Goal: Task Accomplishment & Management: Use online tool/utility

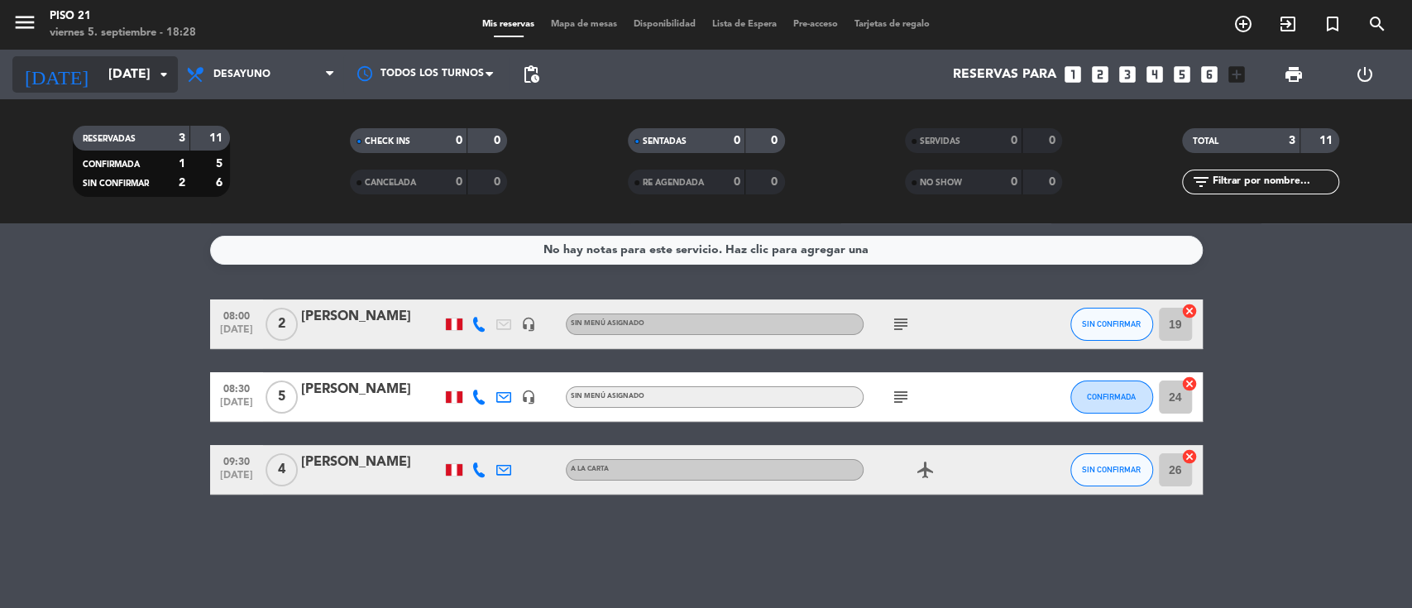
click at [137, 82] on input "[DATE]" at bounding box center [187, 75] width 175 height 32
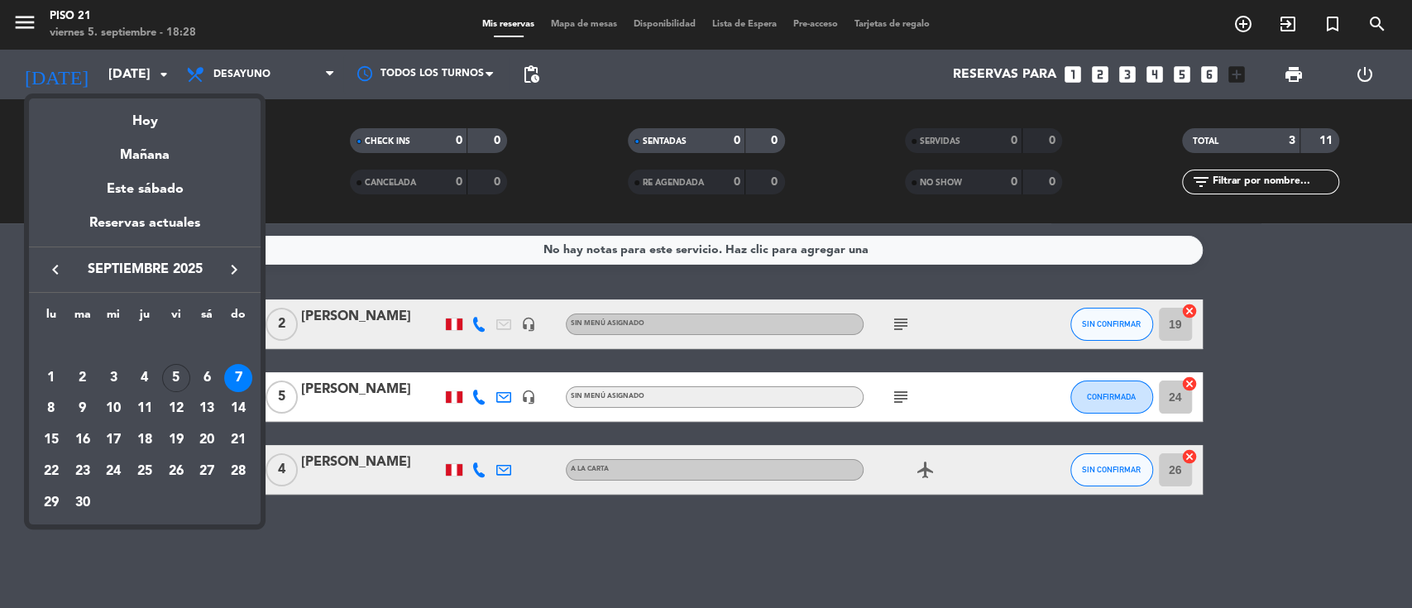
drag, startPoint x: 171, startPoint y: 374, endPoint x: 179, endPoint y: 378, distance: 8.5
click at [172, 374] on div "5" at bounding box center [176, 378] width 28 height 28
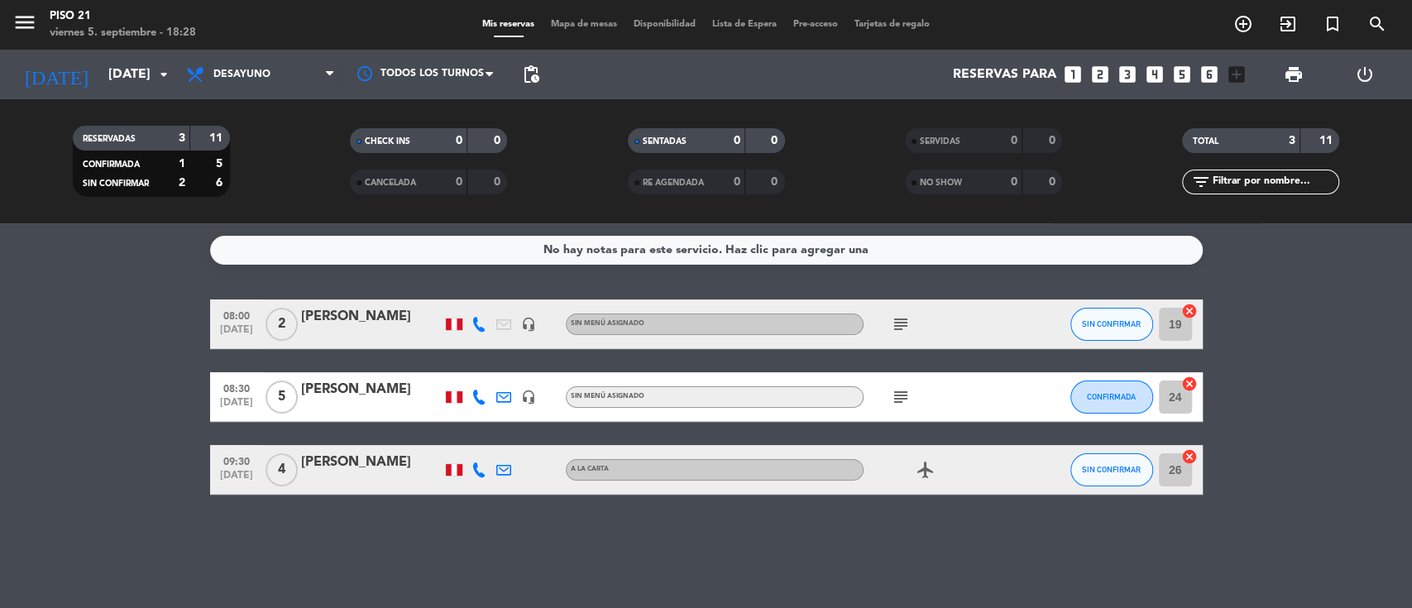
type input "[DATE]"
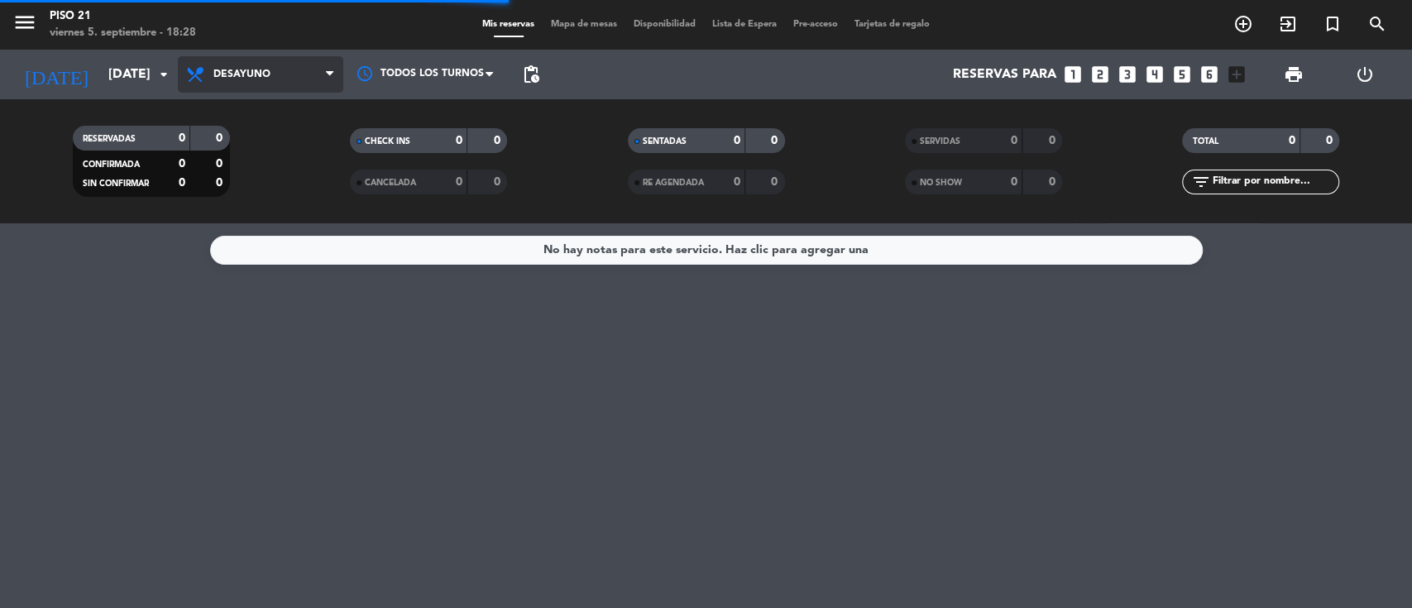
click at [272, 71] on span "Desayuno" at bounding box center [260, 74] width 165 height 36
click at [241, 227] on ng-component "menu Piso 21 [DATE] 5. septiembre - 18:28 Mis reservas Mapa de mesas Disponibil…" at bounding box center [706, 304] width 1412 height 608
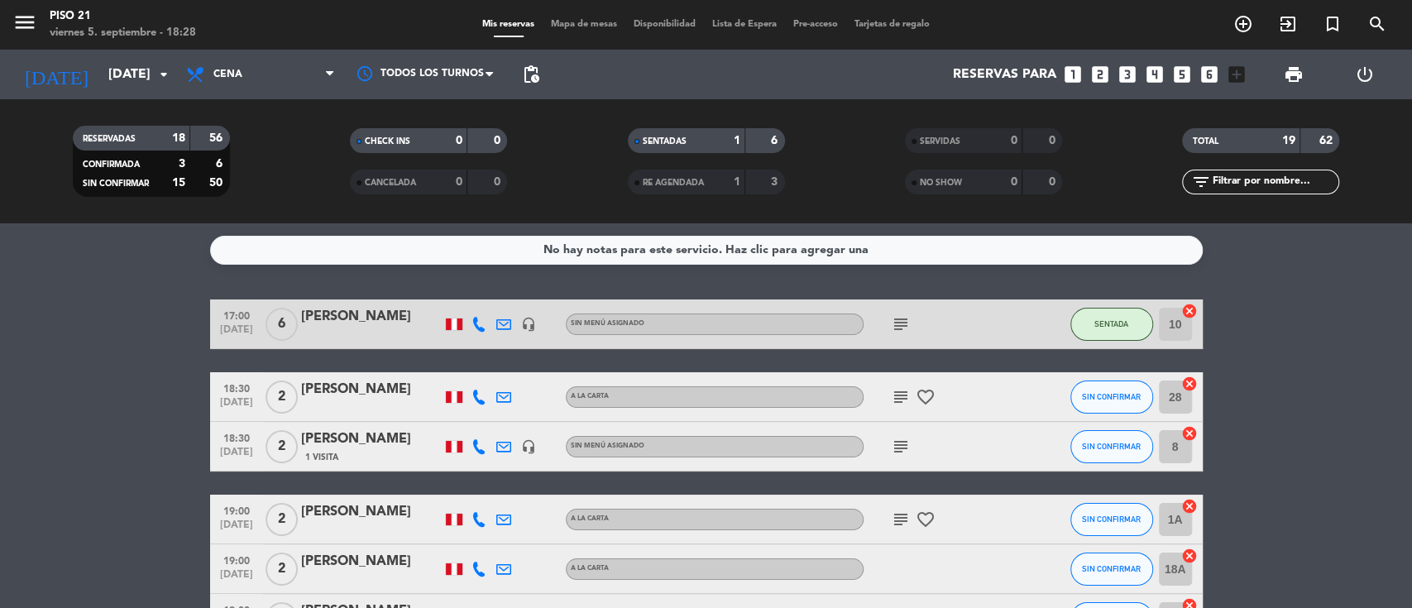
click at [356, 438] on div "[PERSON_NAME]" at bounding box center [371, 439] width 141 height 22
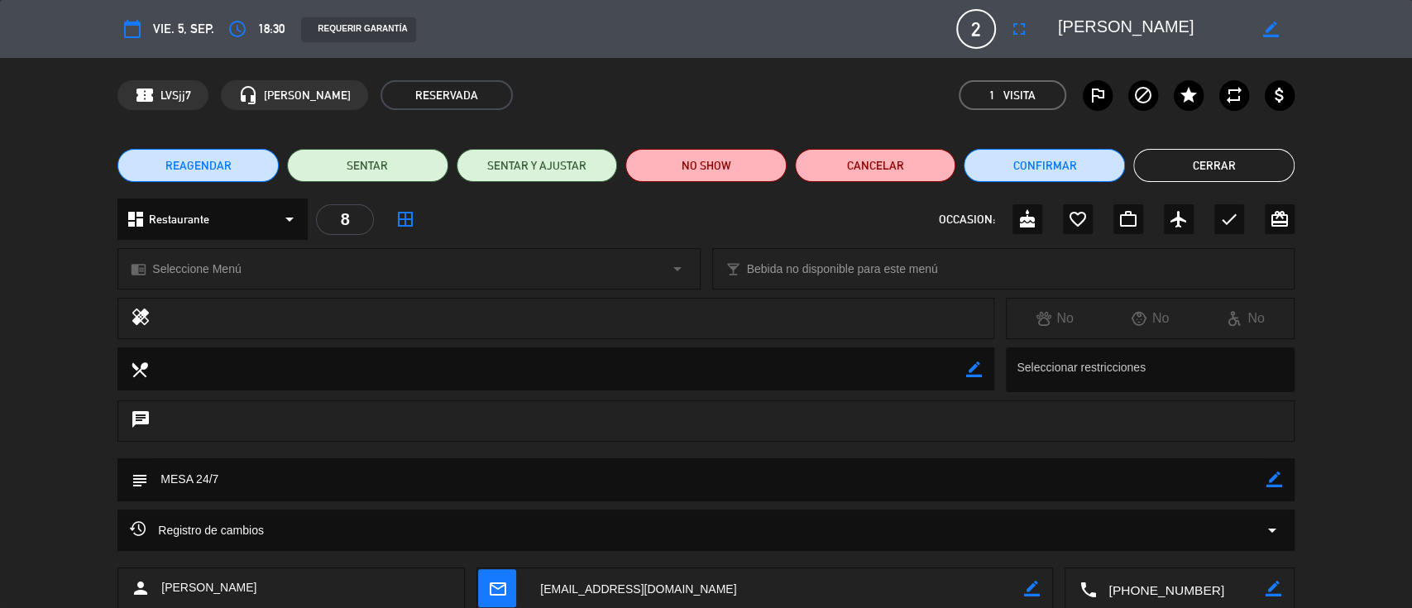
click at [1197, 160] on button "Cerrar" at bounding box center [1213, 165] width 161 height 33
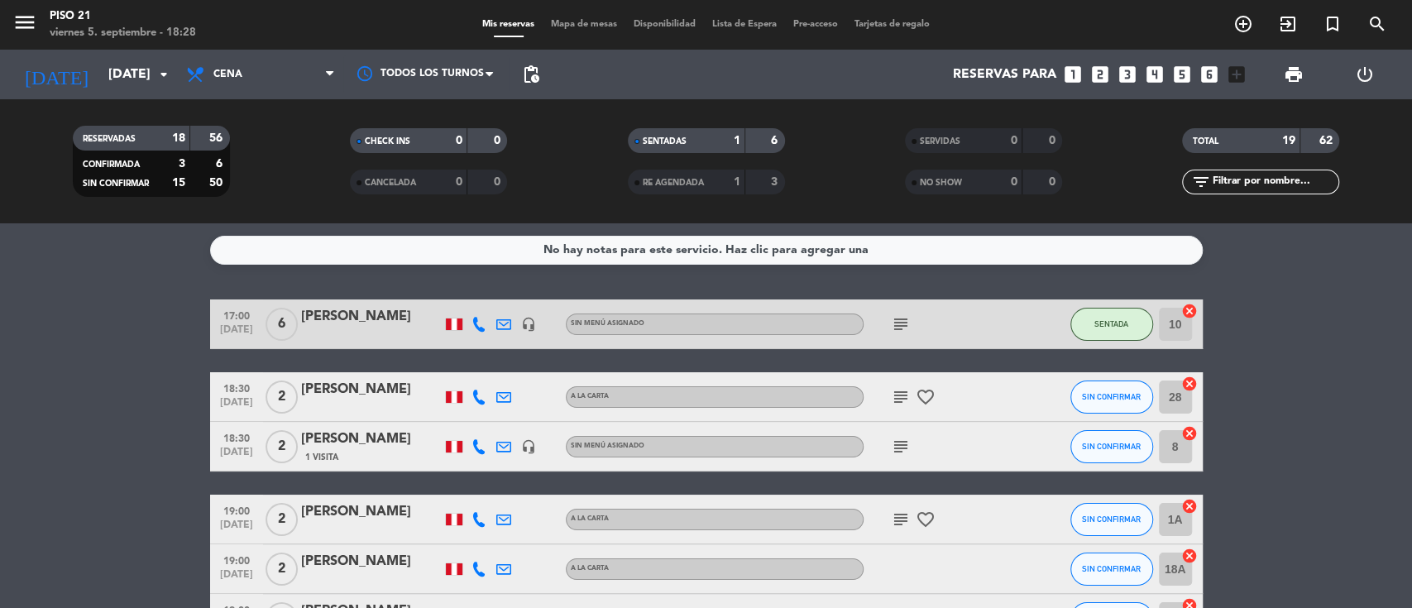
click at [582, 20] on span "Mapa de mesas" at bounding box center [584, 24] width 83 height 9
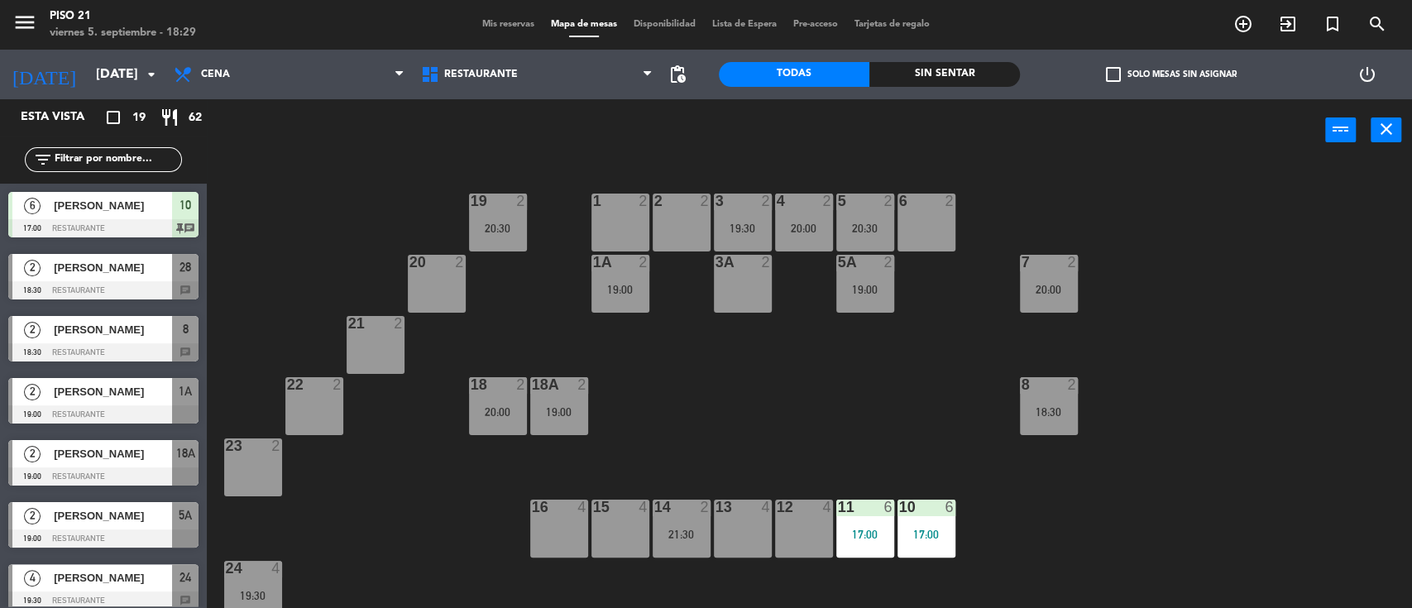
drag, startPoint x: 893, startPoint y: 527, endPoint x: 695, endPoint y: 277, distance: 319.1
click at [695, 277] on div "19 2 20:30 1 2 2 2 3 2 19:30 4 2 20:00 5 2 20:30 6 2 20 2 1A 2 19:00 3A 2 5A 2 …" at bounding box center [816, 387] width 1191 height 447
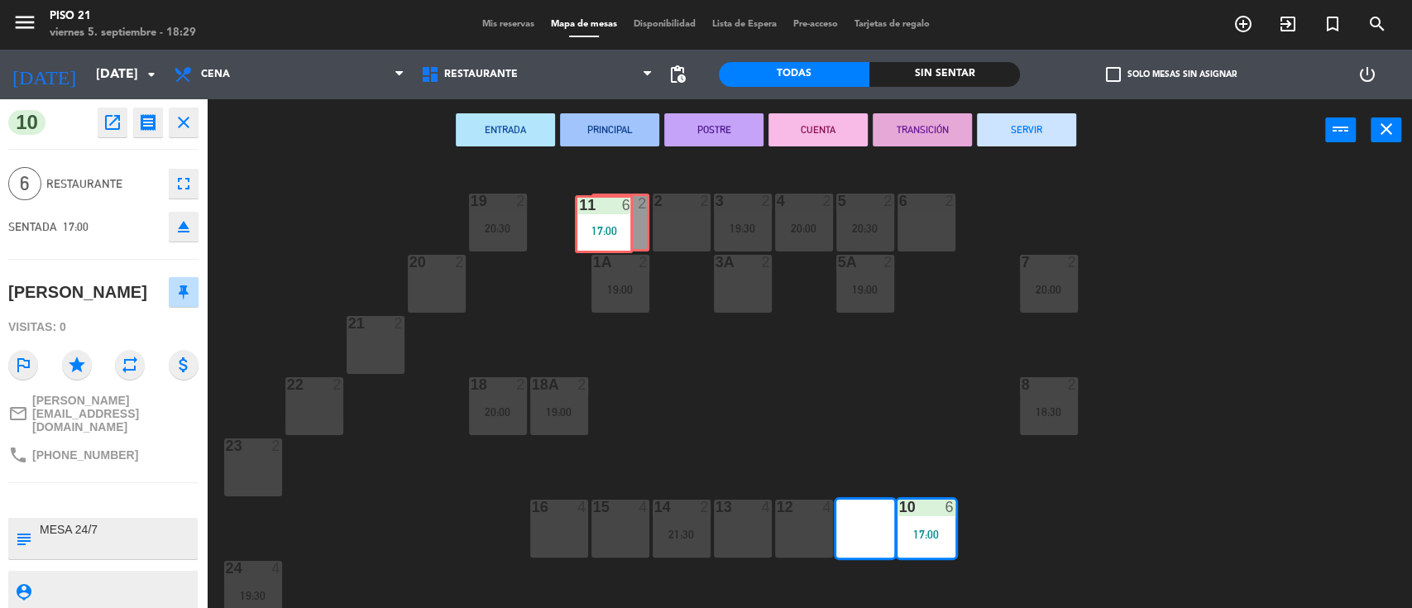
drag, startPoint x: 885, startPoint y: 530, endPoint x: 623, endPoint y: 223, distance: 403.6
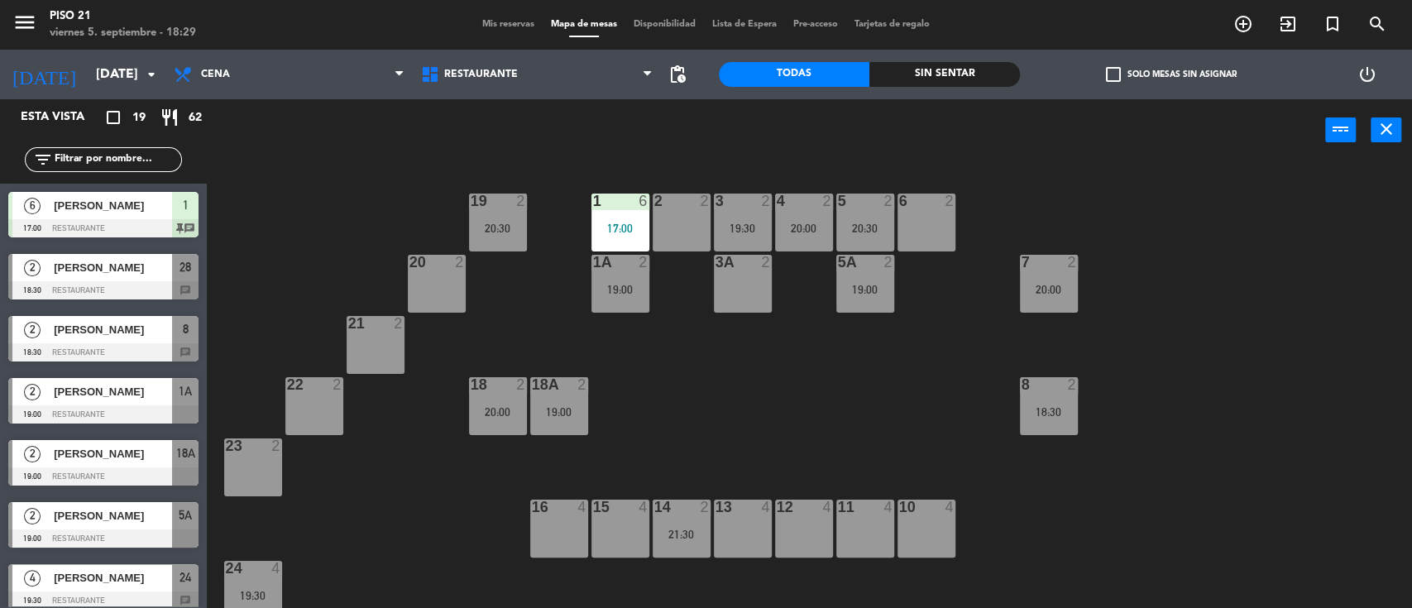
click at [701, 355] on div "19 2 20:30 1 6 17:00 2 2 3 2 19:30 4 2 20:00 5 2 20:30 6 2 20 2 1A 2 19:00 3A 2…" at bounding box center [816, 387] width 1191 height 447
click at [817, 420] on div "19 2 20:30 1 6 17:00 2 2 3 2 19:30 4 2 20:00 5 2 20:30 6 2 20 2 1A 2 19:00 3A 2…" at bounding box center [816, 387] width 1191 height 447
click at [140, 164] on input "text" at bounding box center [117, 160] width 128 height 18
click at [330, 208] on div "19 2 20:30 1 6 17:00 2 2 3 2 19:30 4 2 20:00 5 2 20:30 6 2 20 2 1A 2 19:00 3A 2…" at bounding box center [816, 387] width 1191 height 447
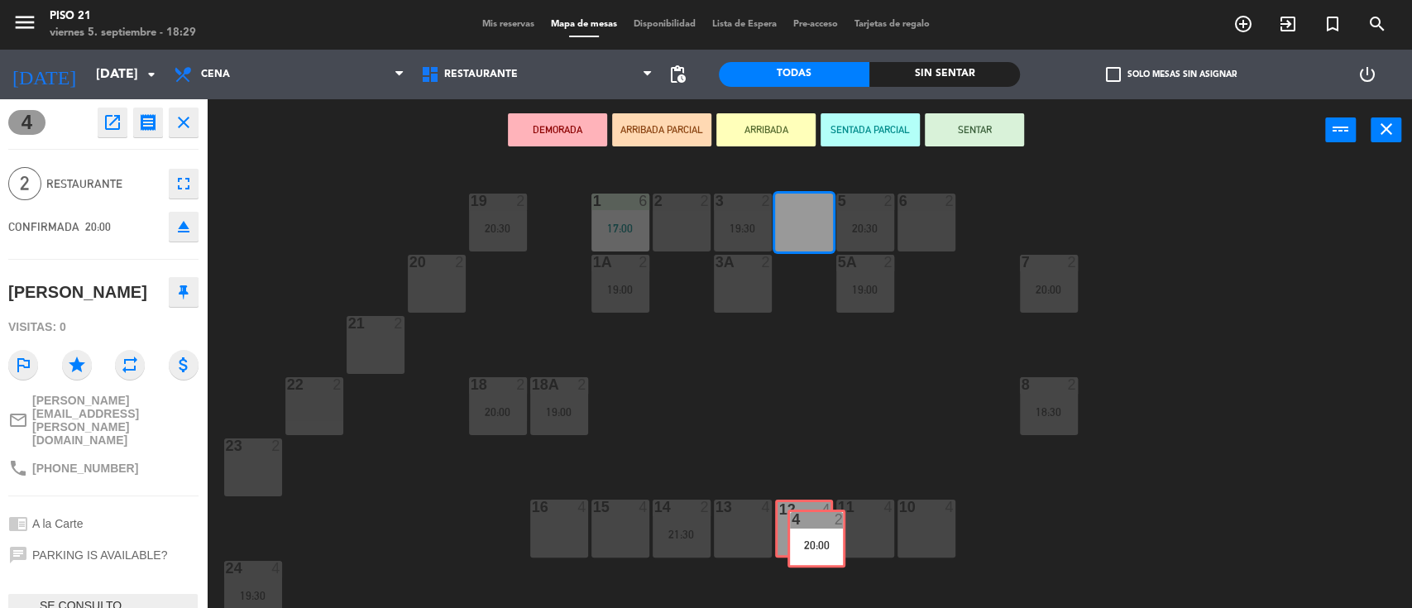
drag, startPoint x: 794, startPoint y: 227, endPoint x: 806, endPoint y: 543, distance: 316.2
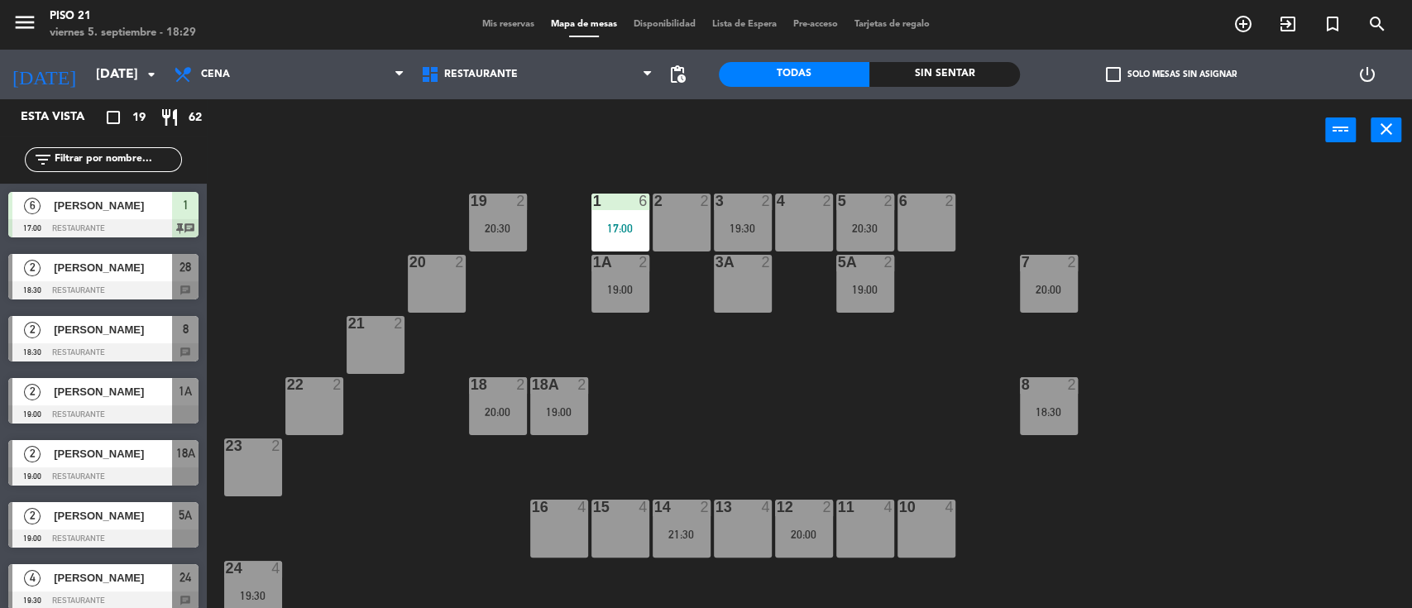
scroll to position [2, 0]
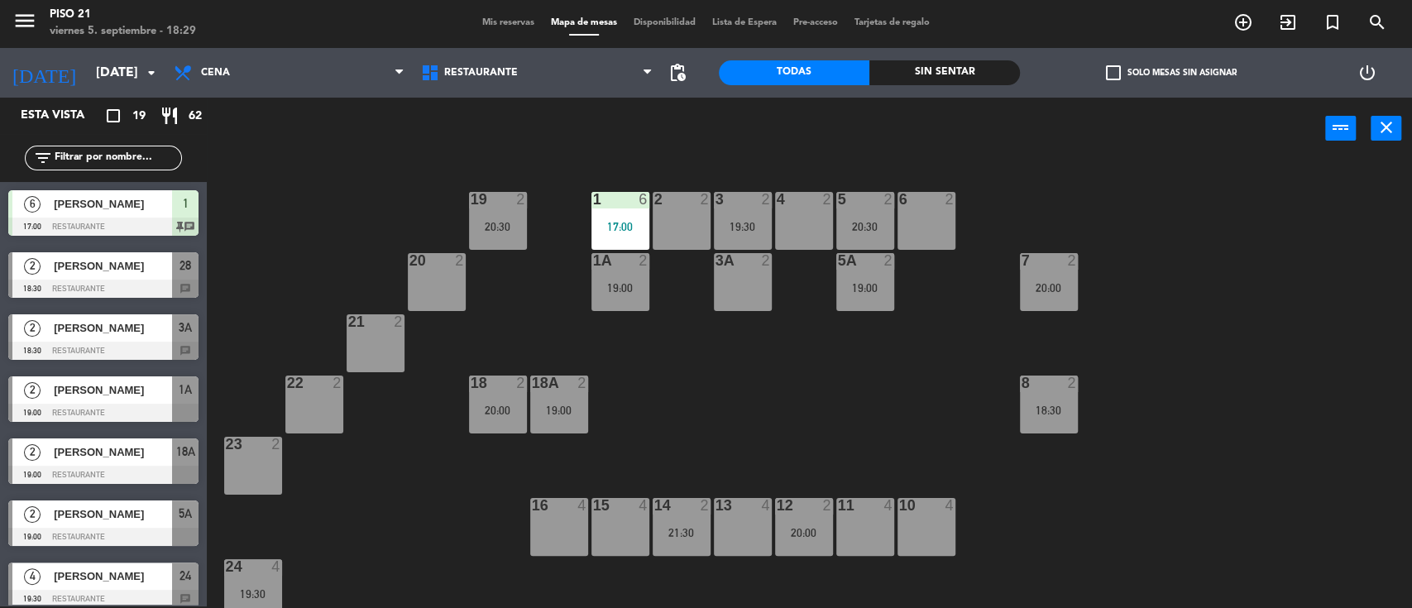
drag, startPoint x: 79, startPoint y: 342, endPoint x: 522, endPoint y: 246, distance: 453.8
drag, startPoint x: 60, startPoint y: 344, endPoint x: 735, endPoint y: 242, distance: 682.6
drag, startPoint x: 82, startPoint y: 321, endPoint x: 751, endPoint y: 211, distance: 678.2
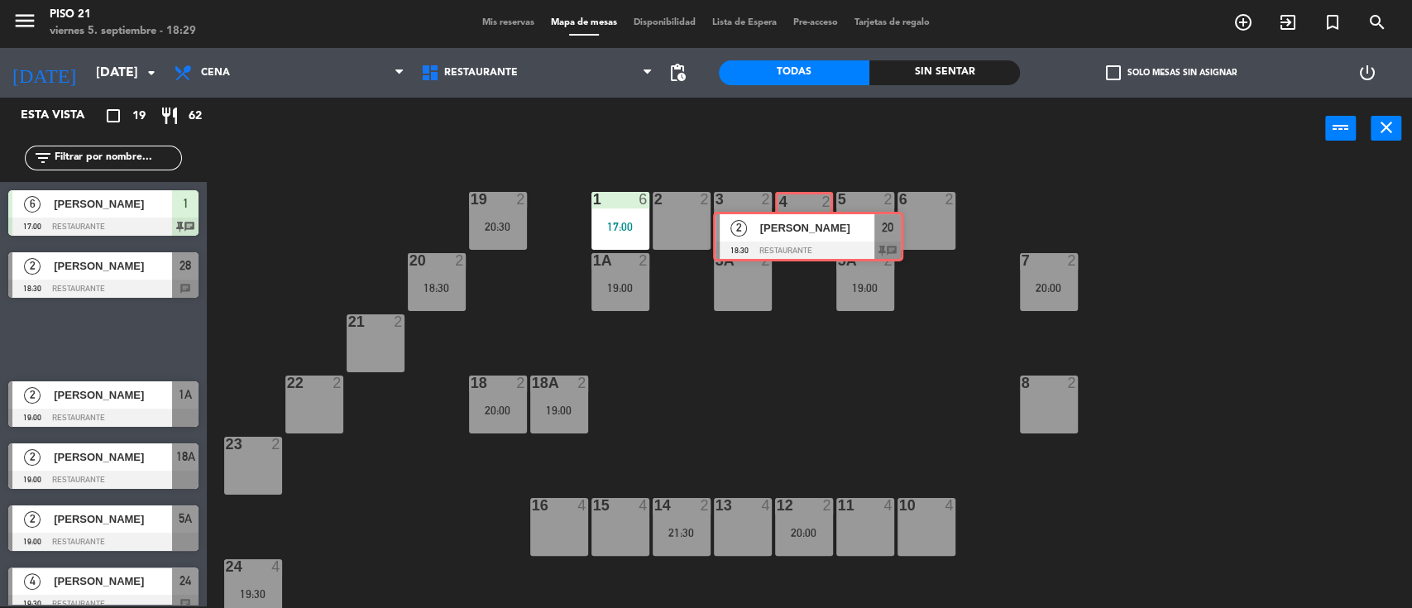
drag, startPoint x: 116, startPoint y: 337, endPoint x: 821, endPoint y: 234, distance: 712.2
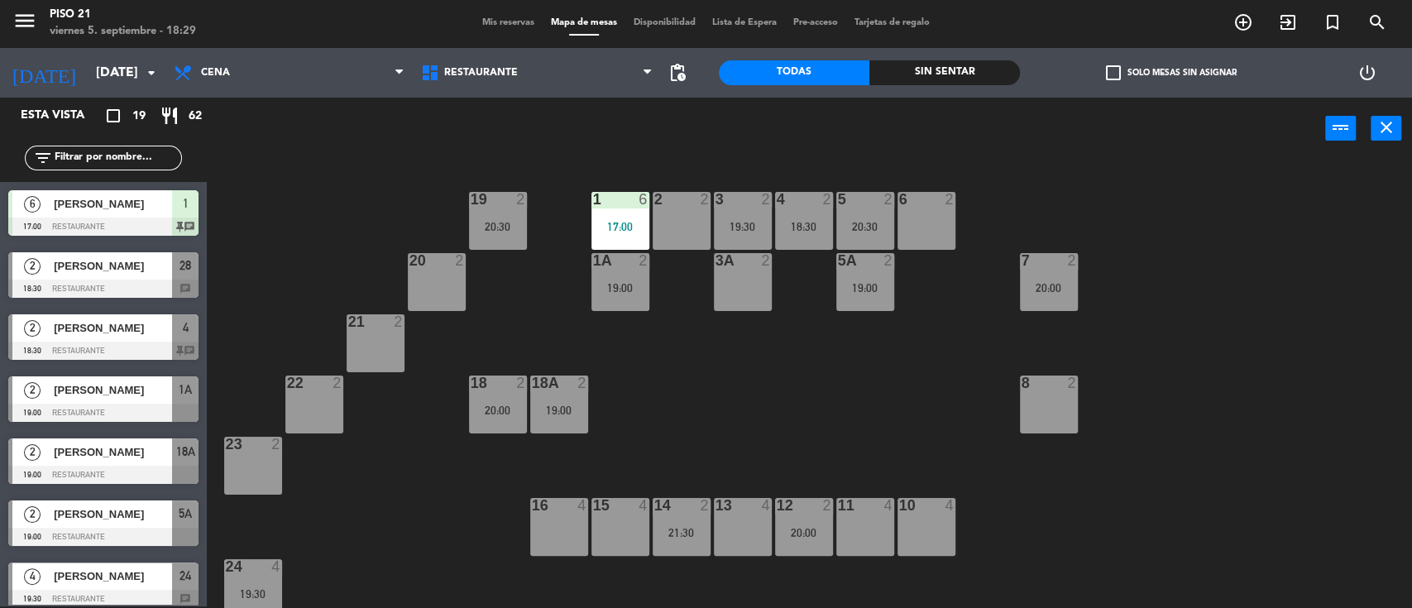
click at [811, 222] on div "18:30" at bounding box center [804, 227] width 58 height 12
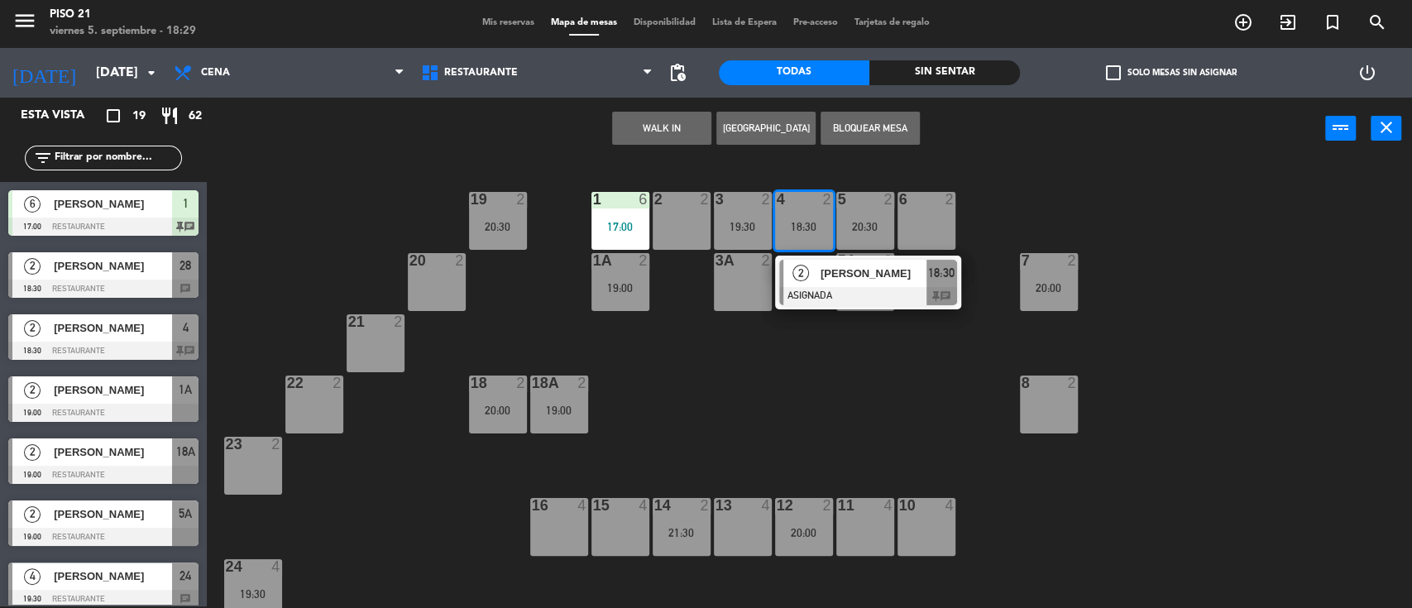
click at [832, 292] on div at bounding box center [868, 296] width 178 height 18
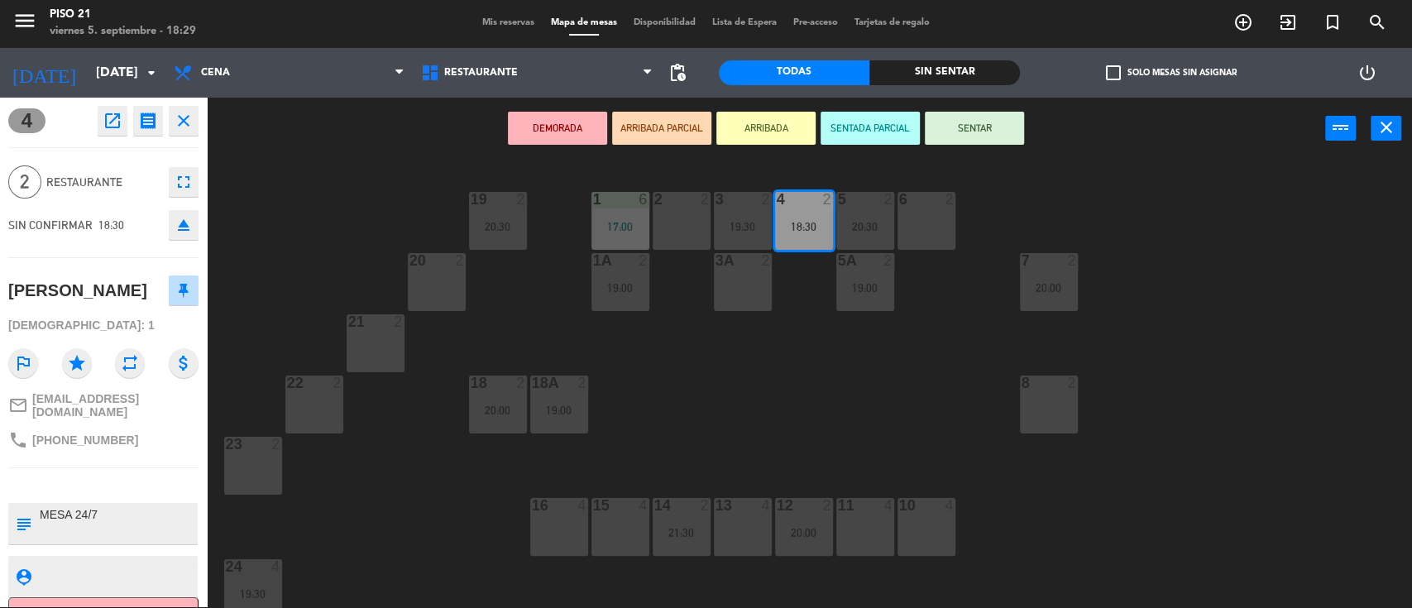
click at [978, 129] on button "SENTAR" at bounding box center [974, 128] width 99 height 33
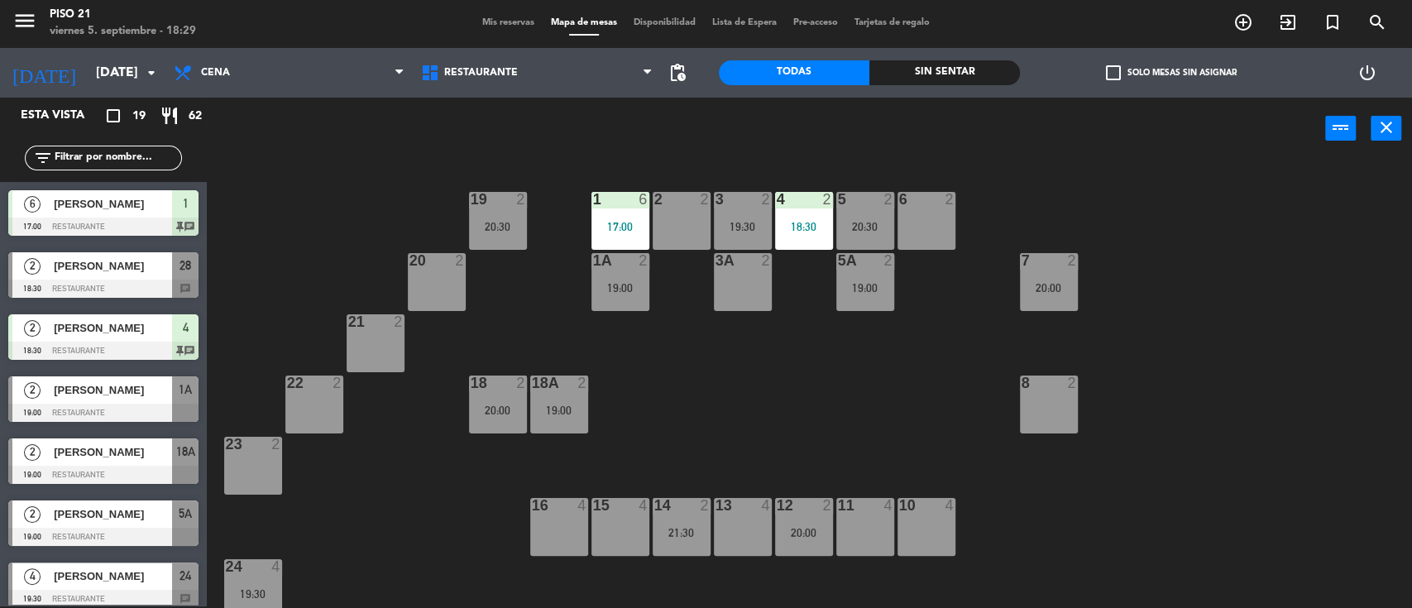
click at [865, 334] on div "19 2 20:30 1 6 17:00 2 2 3 2 19:30 4 2 18:30 5 2 20:30 6 2 20 2 1A 2 19:00 3A 2…" at bounding box center [816, 385] width 1191 height 447
click at [833, 387] on div "19 2 20:30 1 6 17:00 2 2 3 2 19:30 4 2 18:30 5 2 20:30 6 2 20 2 1A 2 19:00 3A 2…" at bounding box center [816, 385] width 1191 height 447
click at [811, 394] on div "19 2 20:30 1 6 17:00 2 2 3 2 19:30 4 2 18:30 5 2 20:30 6 2 20 2 1A 2 19:00 3A 2…" at bounding box center [816, 385] width 1191 height 447
drag, startPoint x: 794, startPoint y: 419, endPoint x: 769, endPoint y: 409, distance: 26.7
click at [795, 420] on div "19 2 20:30 1 6 17:00 2 2 3 2 19:30 4 2 18:30 5 2 20:30 6 2 20 2 1A 2 19:00 3A 2…" at bounding box center [816, 385] width 1191 height 447
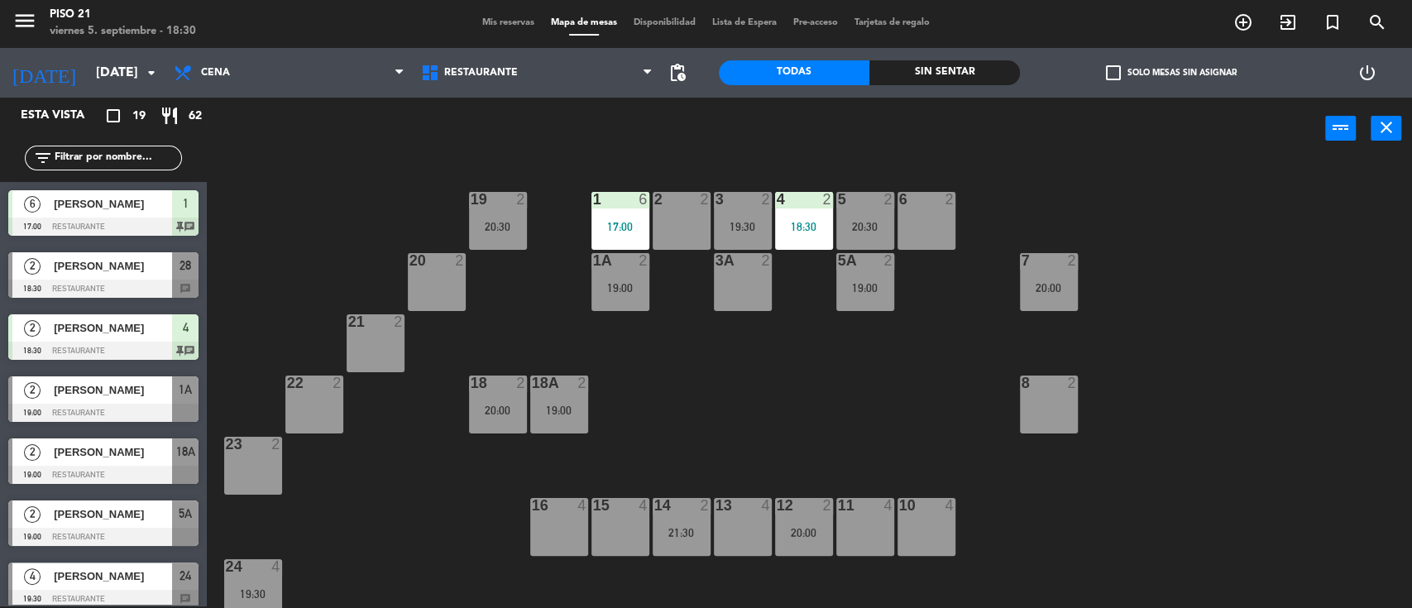
click at [93, 156] on input "text" at bounding box center [117, 158] width 128 height 18
click at [296, 156] on div "power_input close" at bounding box center [766, 129] width 1118 height 63
click at [761, 384] on div "19 2 20:30 1 6 17:00 2 2 3 2 19:30 4 2 18:30 5 2 20:30 6 2 20 2 1A 2 19:00 3A 2…" at bounding box center [816, 385] width 1191 height 447
click at [536, 121] on div "power_input close" at bounding box center [766, 129] width 1118 height 63
click at [551, 116] on div "power_input close" at bounding box center [766, 129] width 1118 height 63
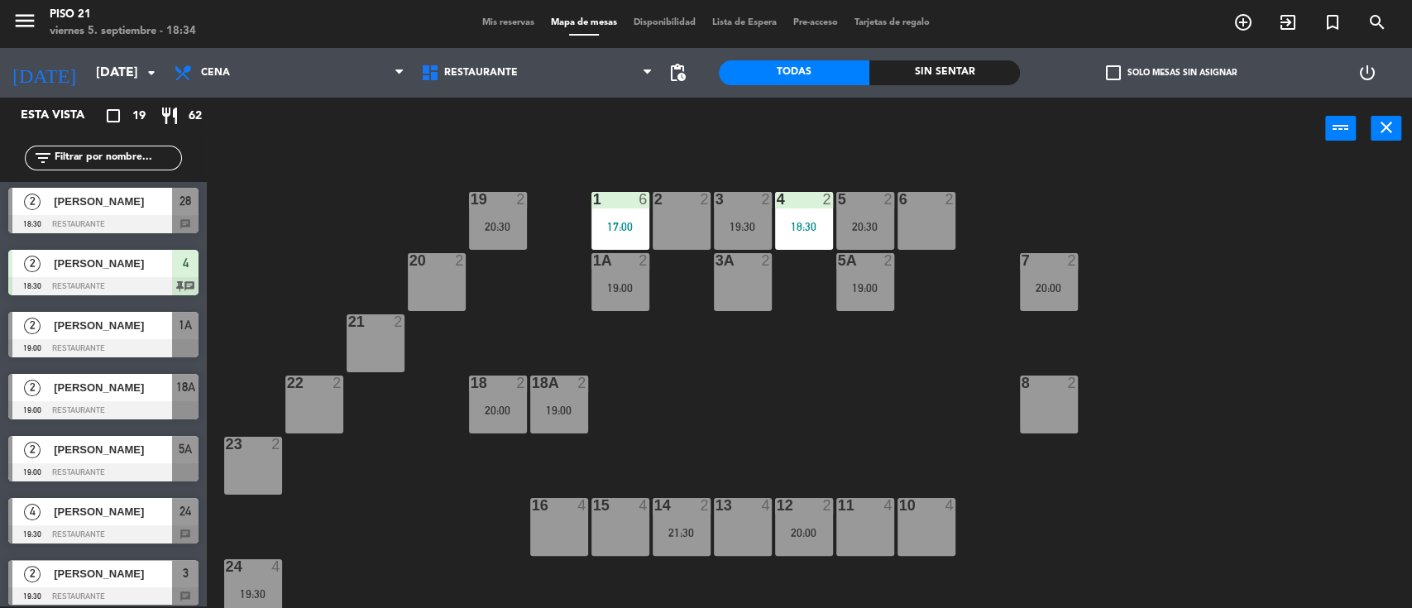
scroll to position [0, 0]
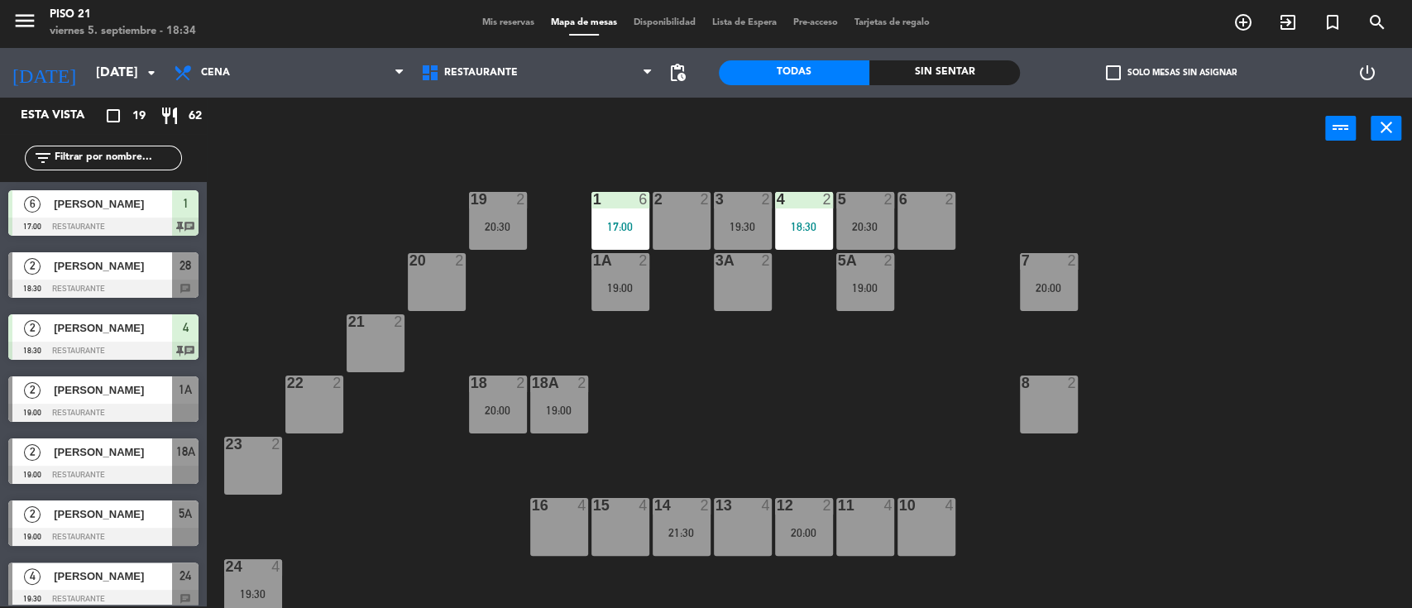
click at [279, 134] on div "power_input close" at bounding box center [766, 129] width 1118 height 63
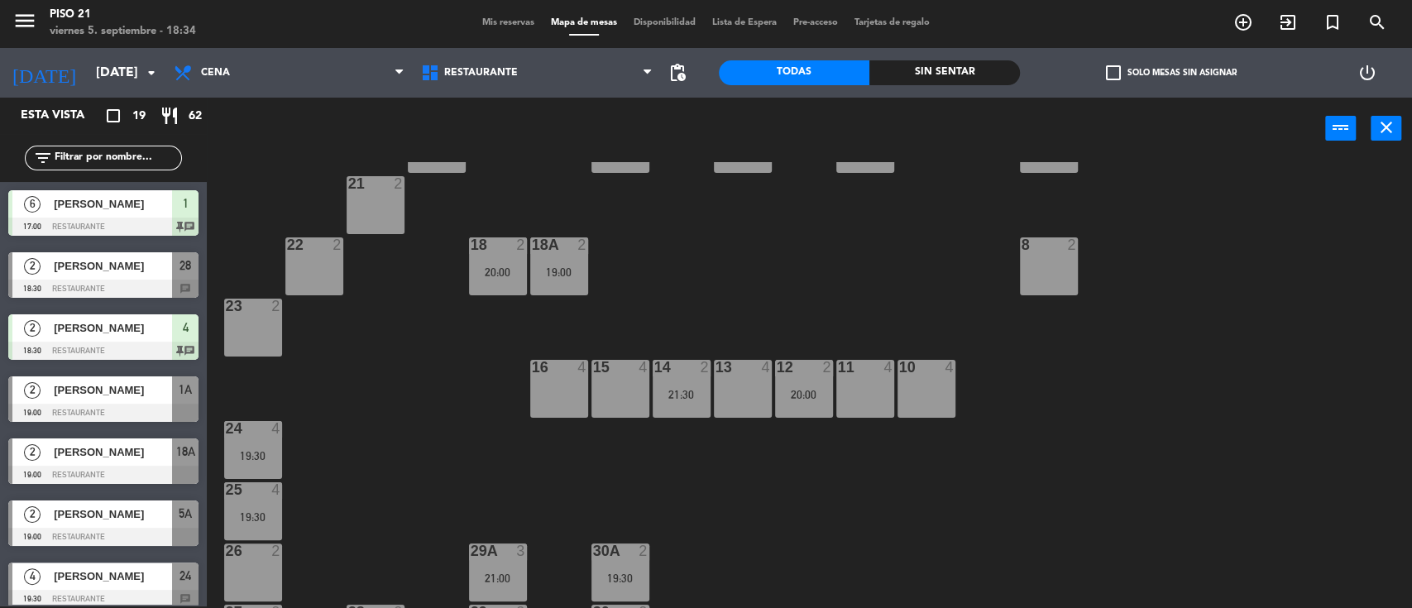
scroll to position [191, 0]
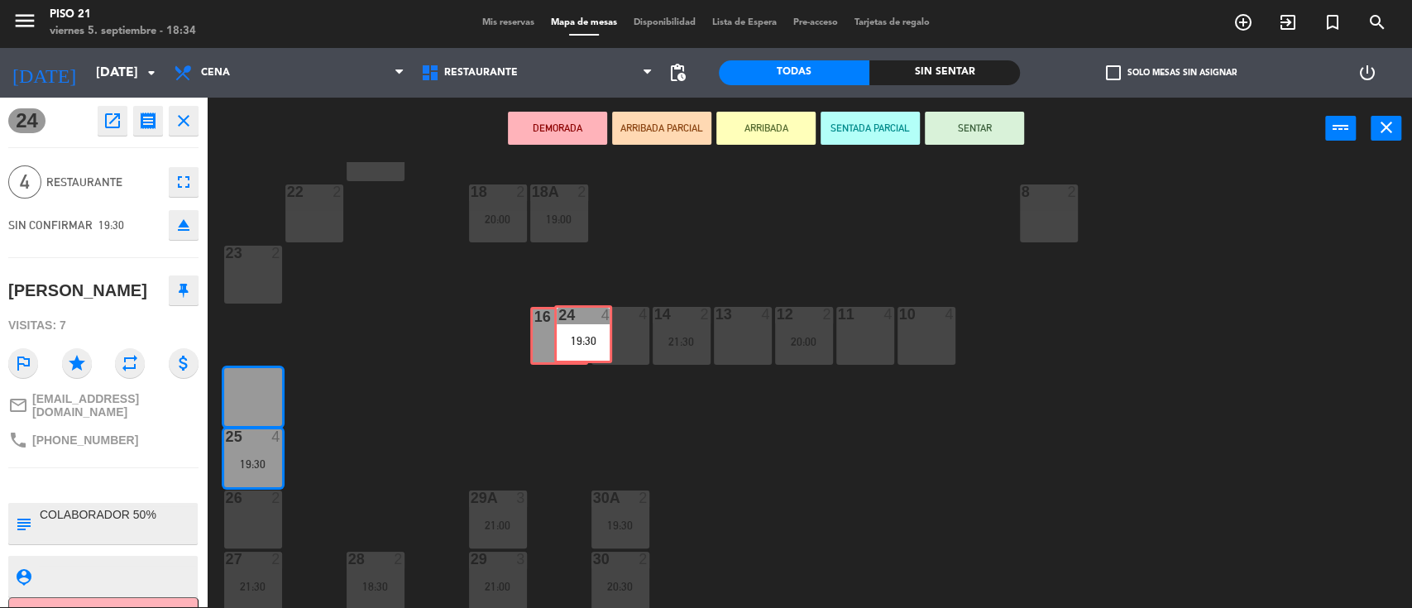
drag, startPoint x: 257, startPoint y: 385, endPoint x: 587, endPoint y: 323, distance: 335.8
click at [587, 323] on div "19 2 20:30 1 6 17:00 2 2 3 2 19:30 4 2 18:30 5 2 20:30 6 2 20 2 1A 2 19:00 3A 2…" at bounding box center [816, 385] width 1191 height 447
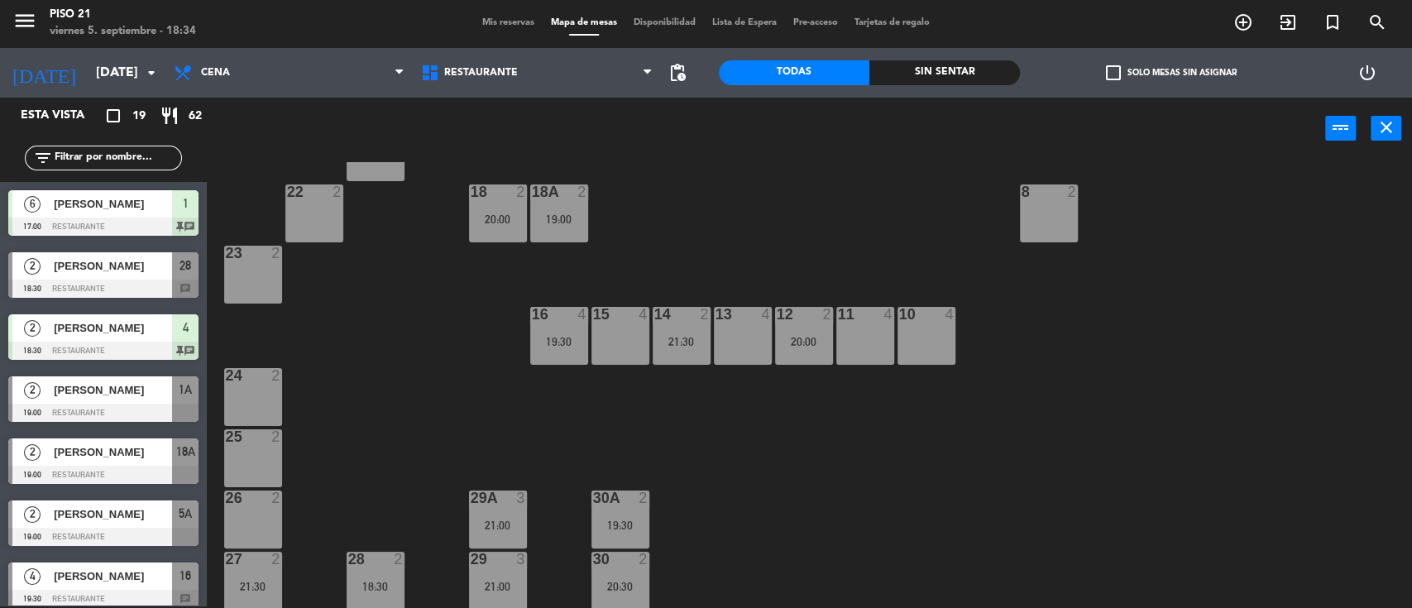
scroll to position [2, 0]
drag, startPoint x: 266, startPoint y: 389, endPoint x: 291, endPoint y: 348, distance: 47.5
click at [267, 388] on div "24 2" at bounding box center [253, 397] width 58 height 58
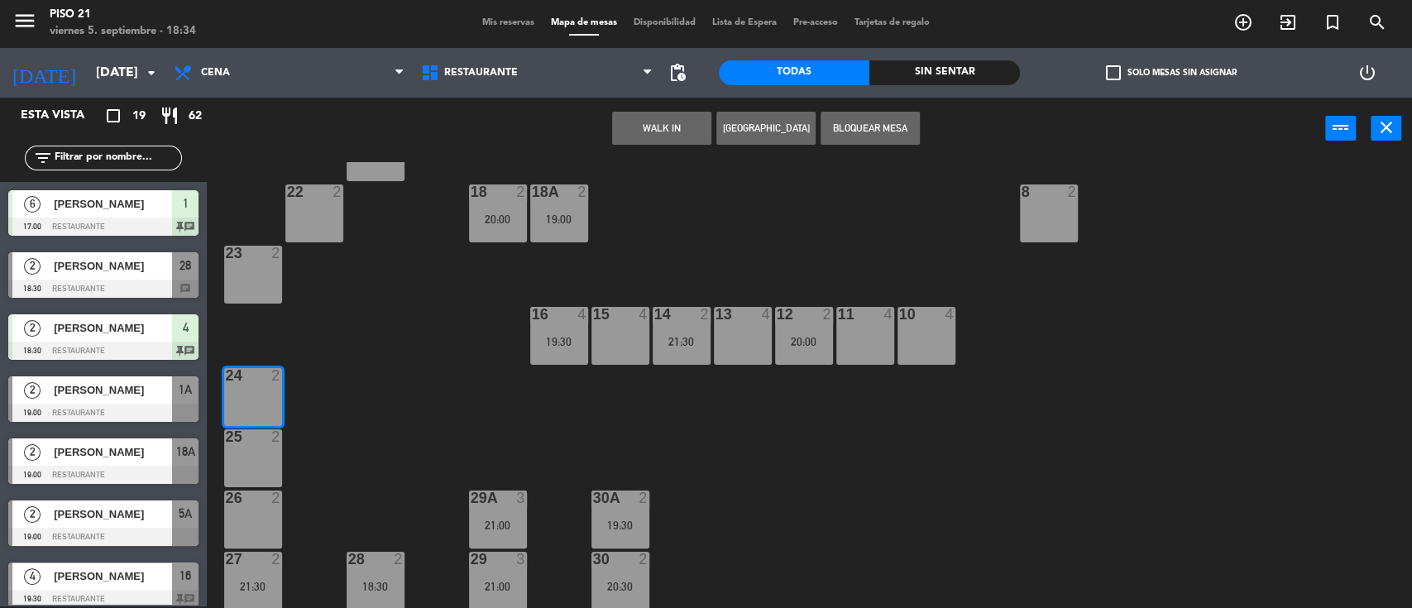
click at [668, 108] on div "WALK IN [GEOGRAPHIC_DATA] Bloquear Mesa power_input close" at bounding box center [766, 129] width 1118 height 63
click at [662, 127] on button "WALK IN" at bounding box center [661, 128] width 99 height 33
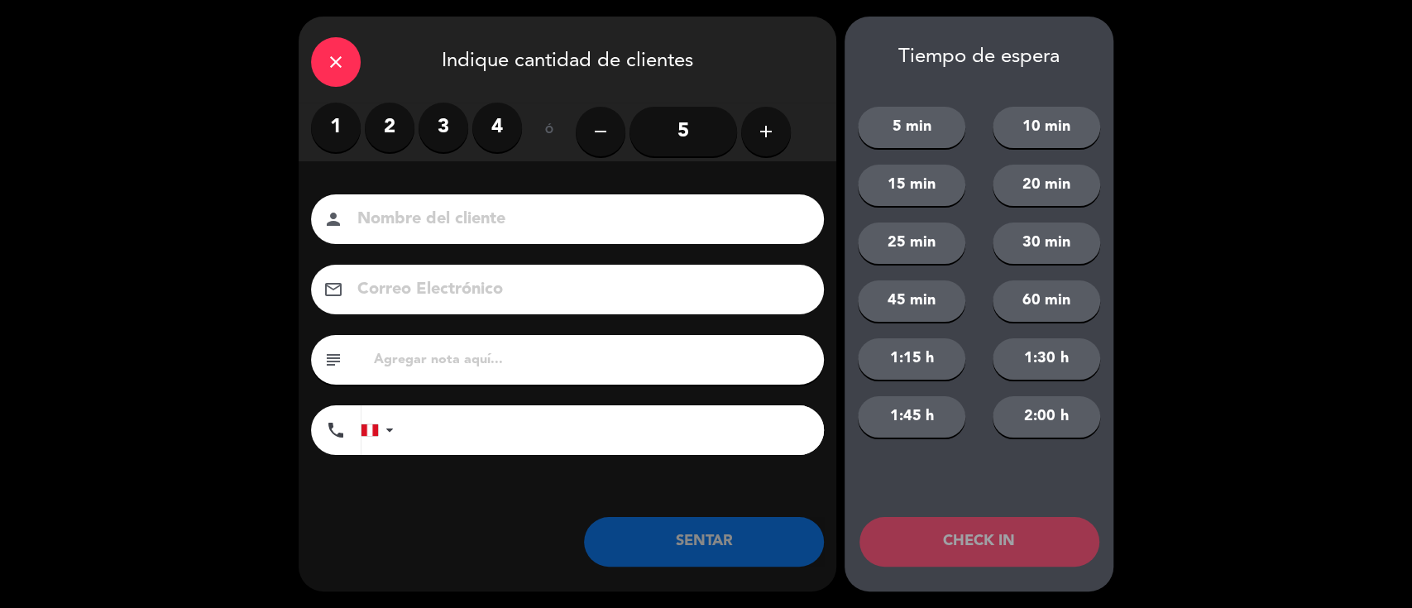
drag, startPoint x: 397, startPoint y: 123, endPoint x: 400, endPoint y: 179, distance: 55.5
click at [397, 124] on label "2" at bounding box center [390, 128] width 50 height 50
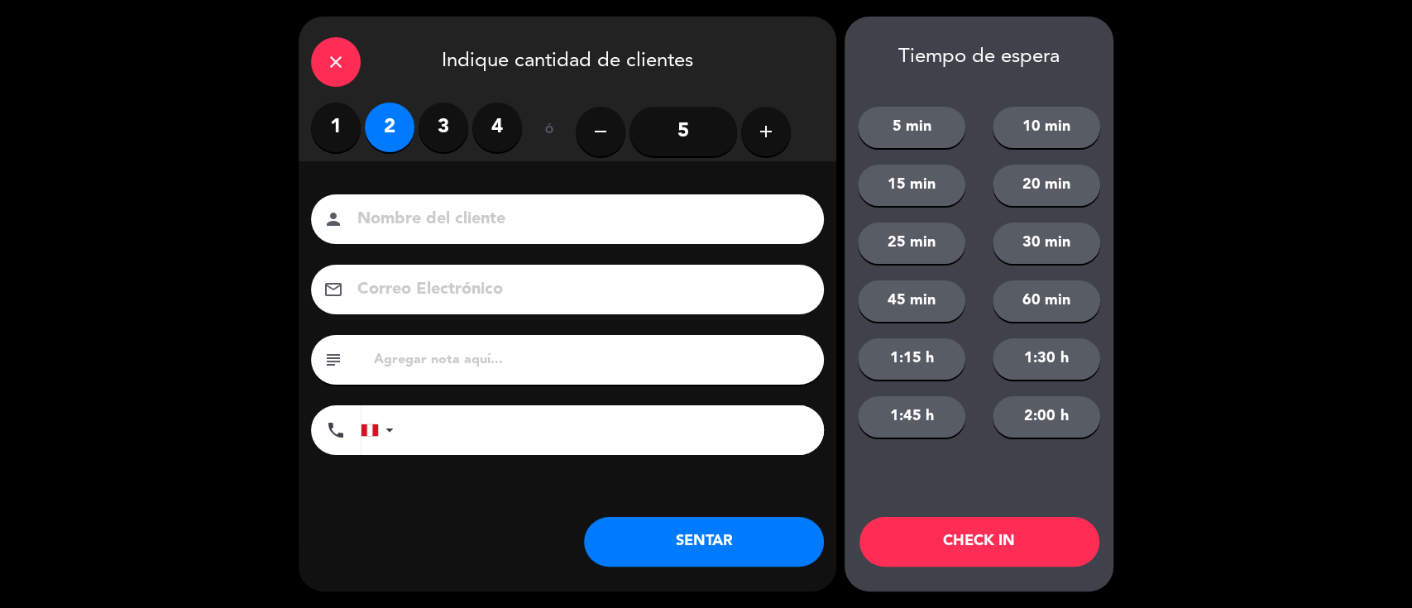
drag, startPoint x: 402, startPoint y: 216, endPoint x: 445, endPoint y: 177, distance: 58.0
click at [402, 217] on input at bounding box center [579, 219] width 447 height 29
type input "Particular"
click at [713, 544] on button "SENTAR" at bounding box center [704, 542] width 240 height 50
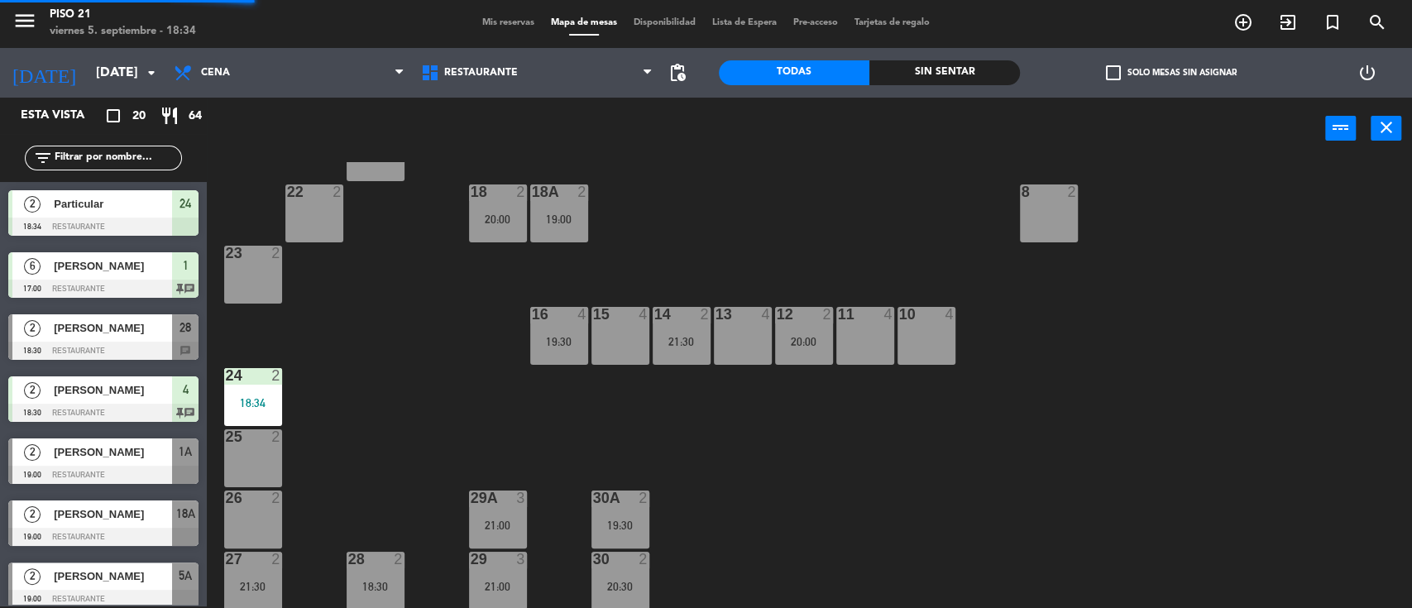
click at [789, 476] on div "19 2 20:30 1 6 17:00 2 2 3 2 19:30 4 2 18:30 5 2 20:30 6 2 20 2 1A 2 19:00 3A 2…" at bounding box center [816, 385] width 1191 height 447
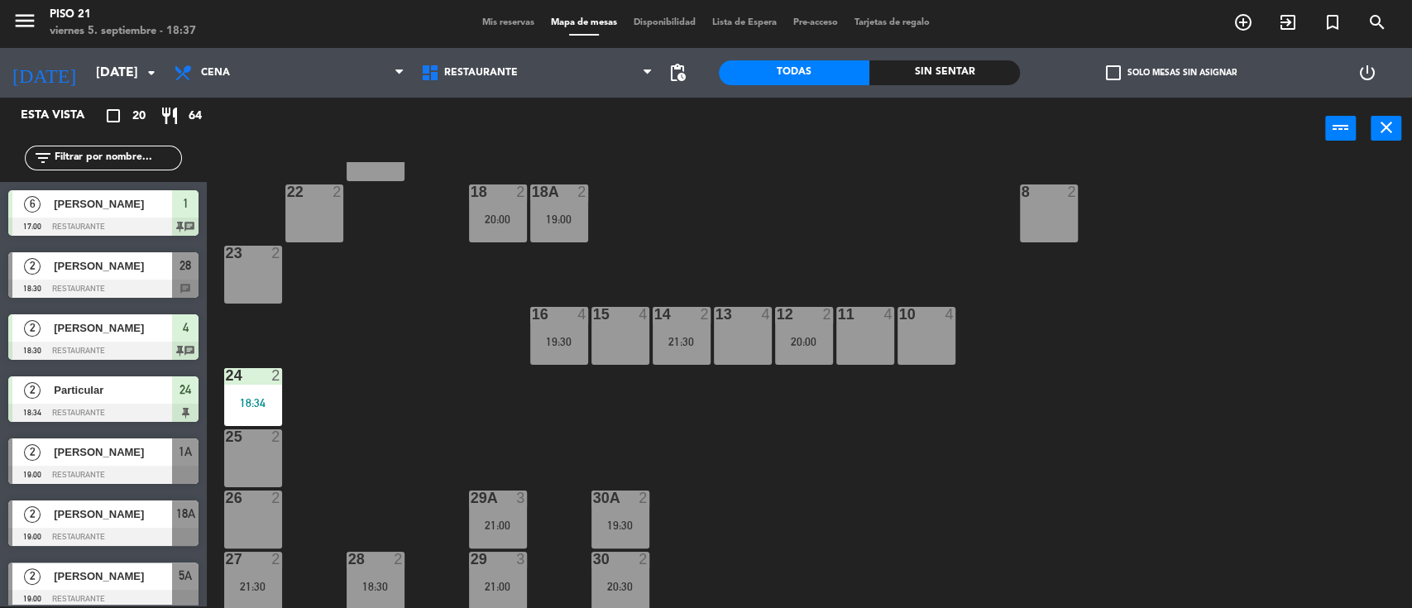
click at [742, 169] on div "19 2 20:30 1 6 17:00 2 2 3 2 19:30 4 2 18:30 5 2 20:30 6 2 20 2 1A 2 19:00 3A 2…" at bounding box center [816, 385] width 1191 height 447
click at [848, 175] on div "19 2 20:30 1 6 17:00 2 2 3 2 19:30 4 2 18:30 5 2 20:30 6 2 20 2 1A 2 19:00 3A 2…" at bounding box center [816, 385] width 1191 height 447
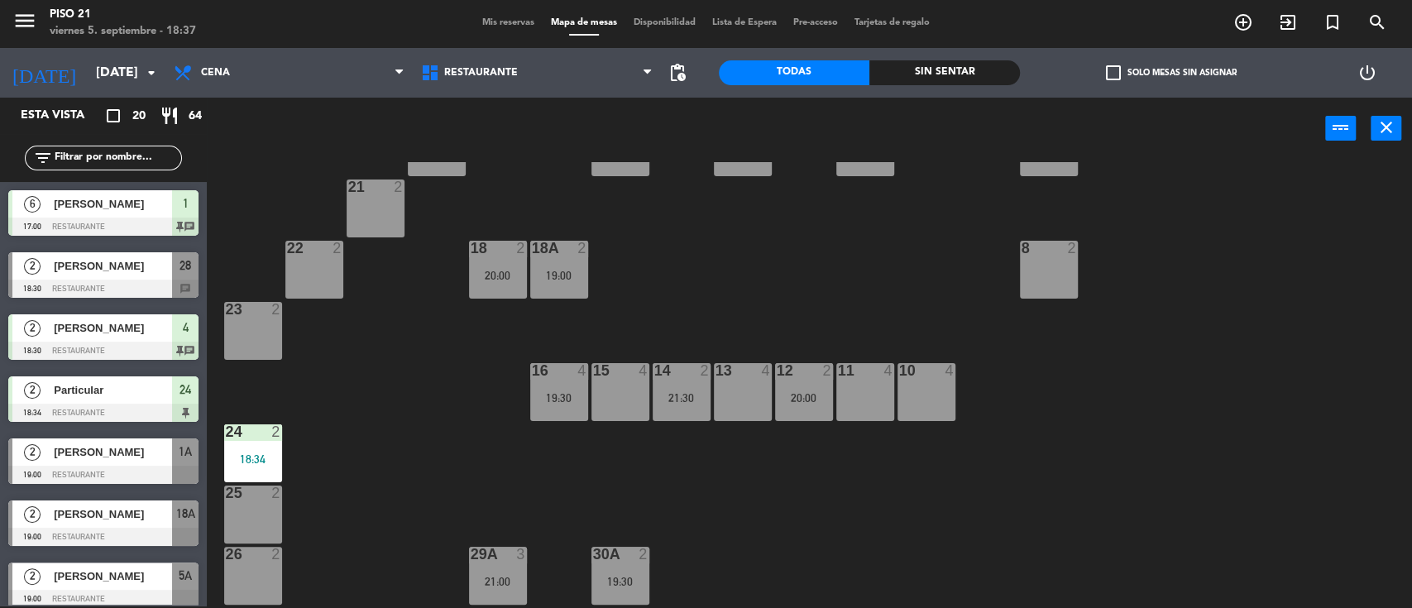
scroll to position [0, 0]
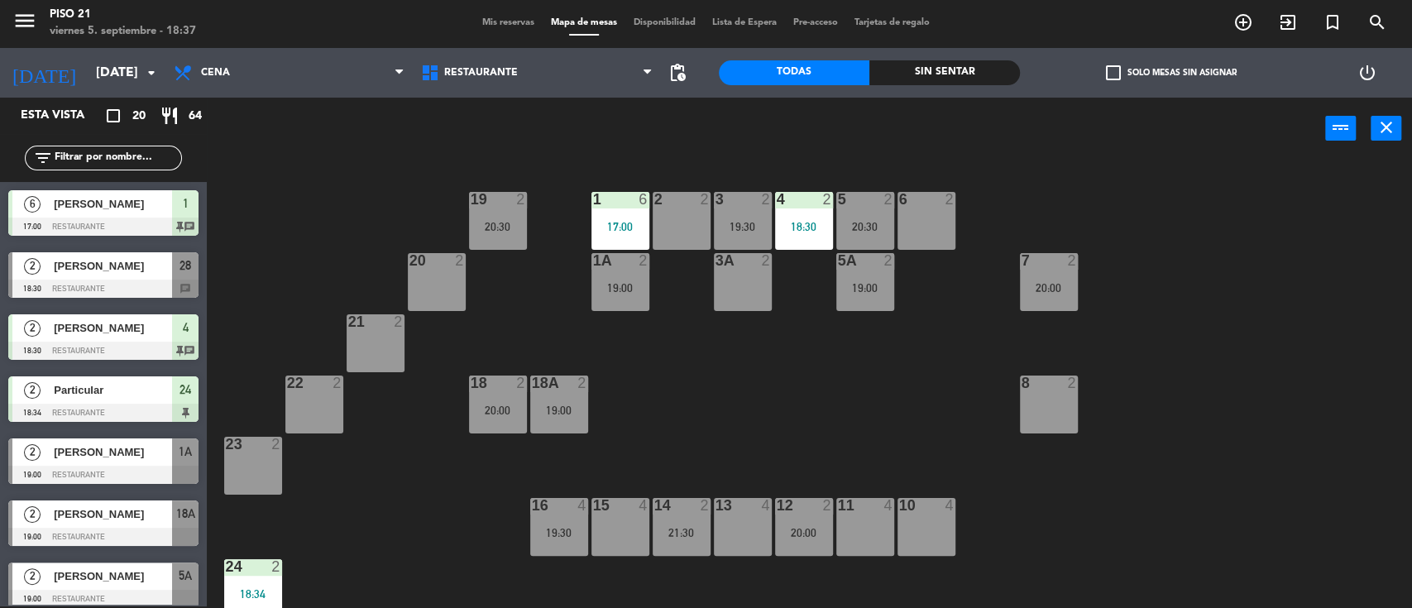
click at [874, 210] on div "5 2 20:30" at bounding box center [865, 221] width 58 height 58
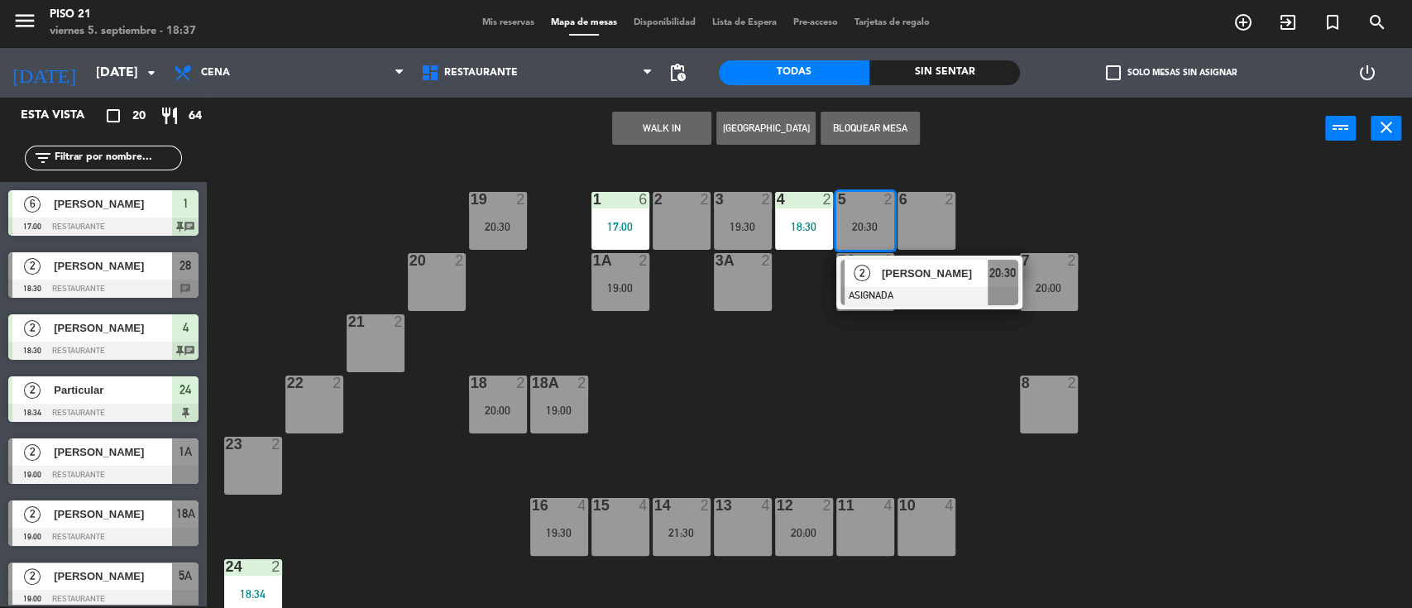
click at [890, 533] on div "11 4" at bounding box center [865, 527] width 58 height 58
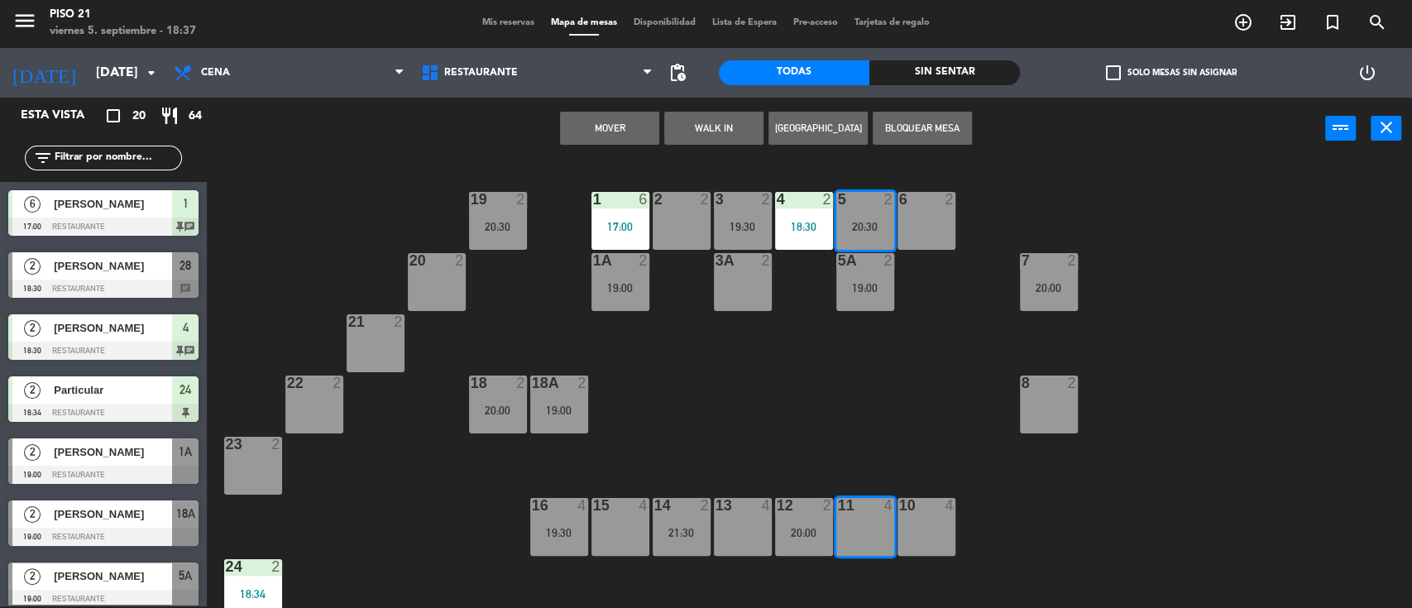
click at [612, 123] on button "Mover" at bounding box center [609, 128] width 99 height 33
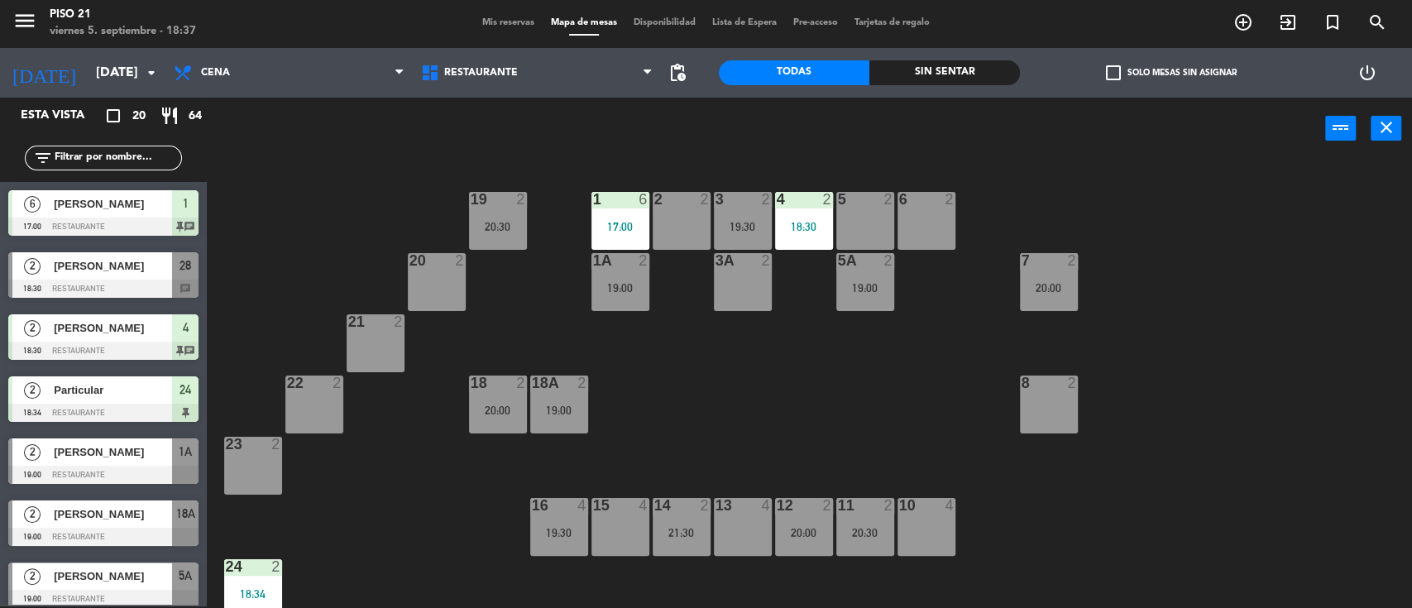
click at [868, 215] on div "5 2" at bounding box center [865, 221] width 58 height 58
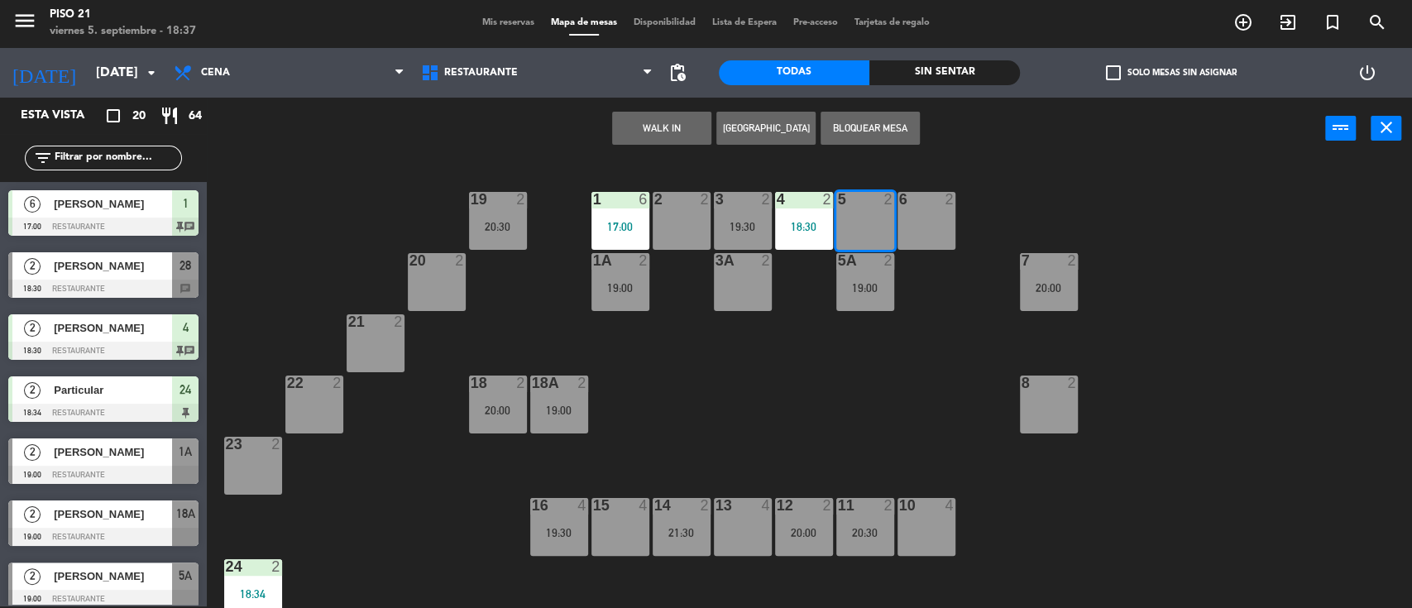
click at [646, 123] on button "WALK IN" at bounding box center [661, 128] width 99 height 33
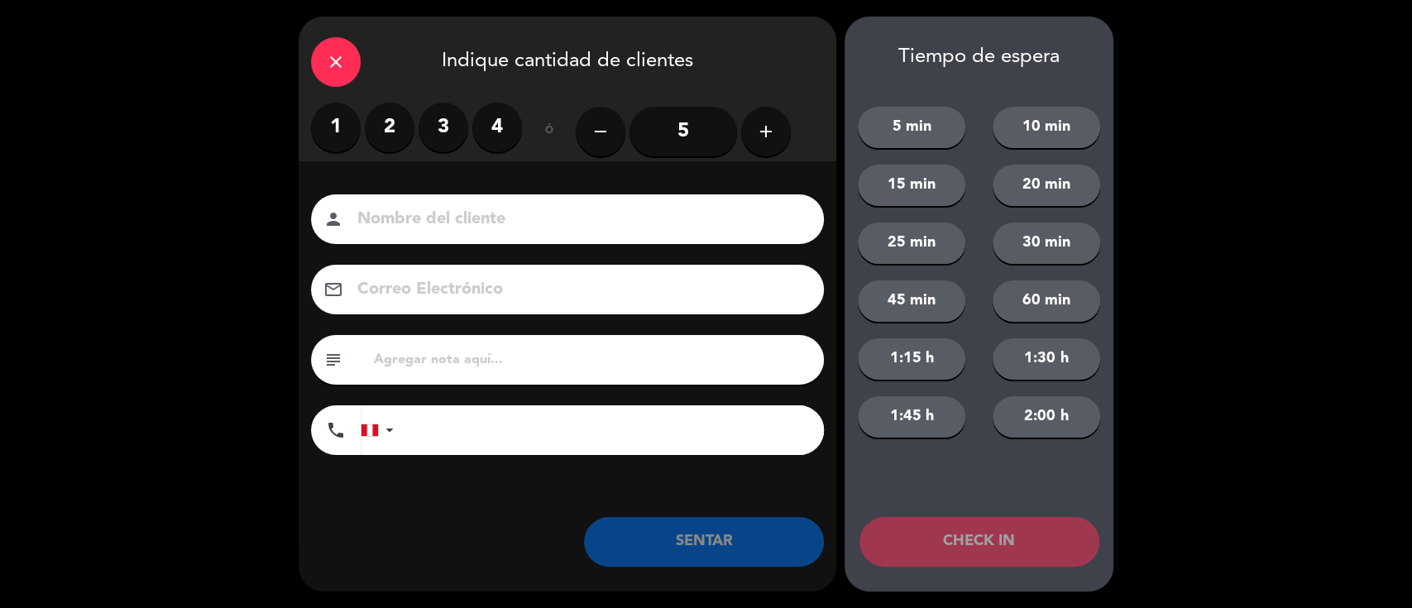
click at [451, 137] on label "3" at bounding box center [444, 128] width 50 height 50
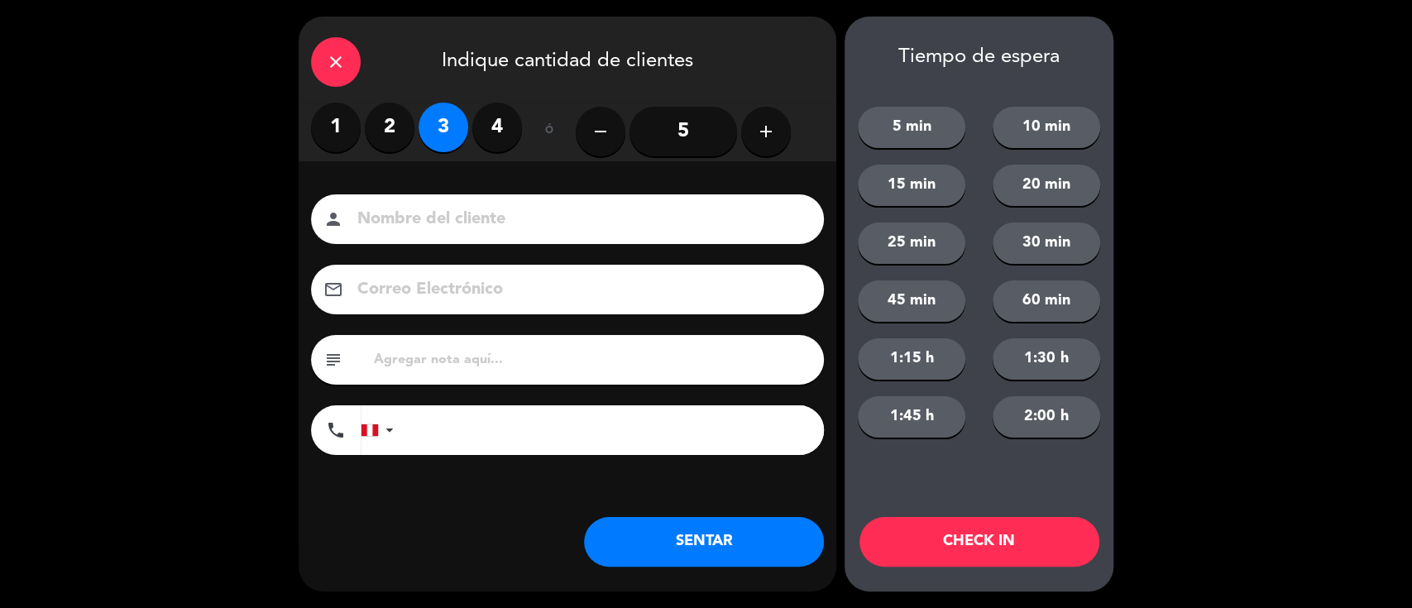
click at [487, 216] on input at bounding box center [579, 219] width 447 height 29
type input "Huesped"
click at [633, 562] on button "SENTAR" at bounding box center [704, 542] width 240 height 50
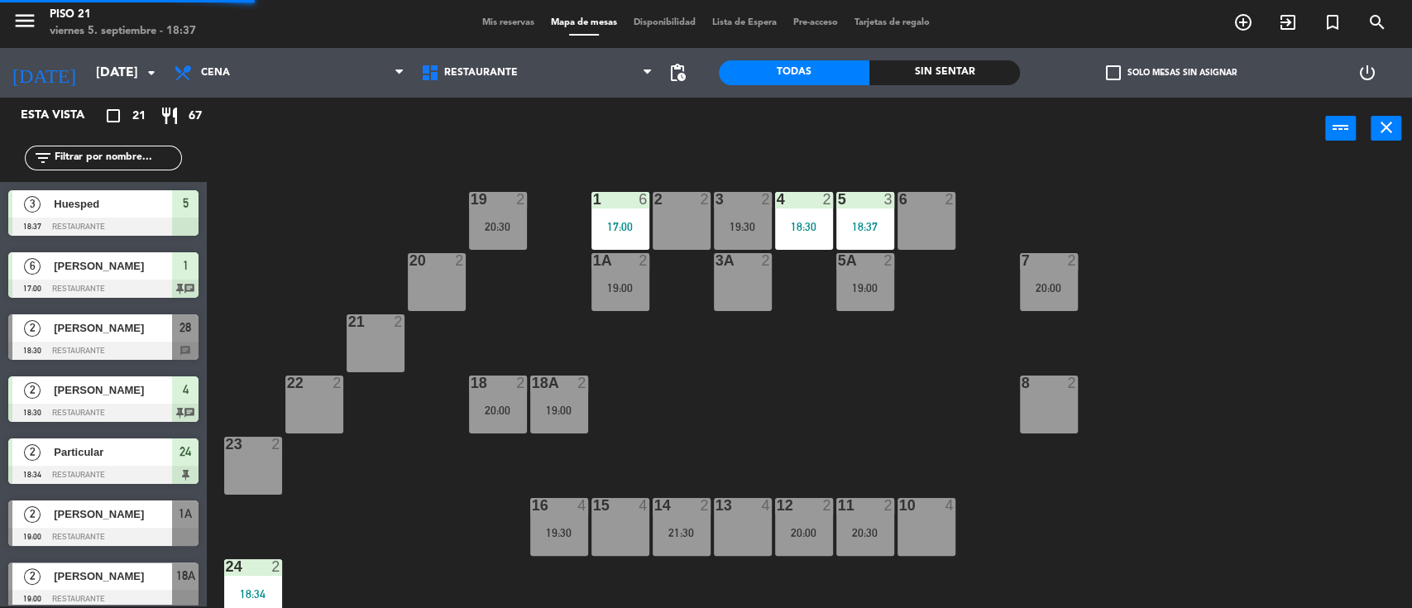
click at [1032, 260] on div "7" at bounding box center [1020, 260] width 27 height 15
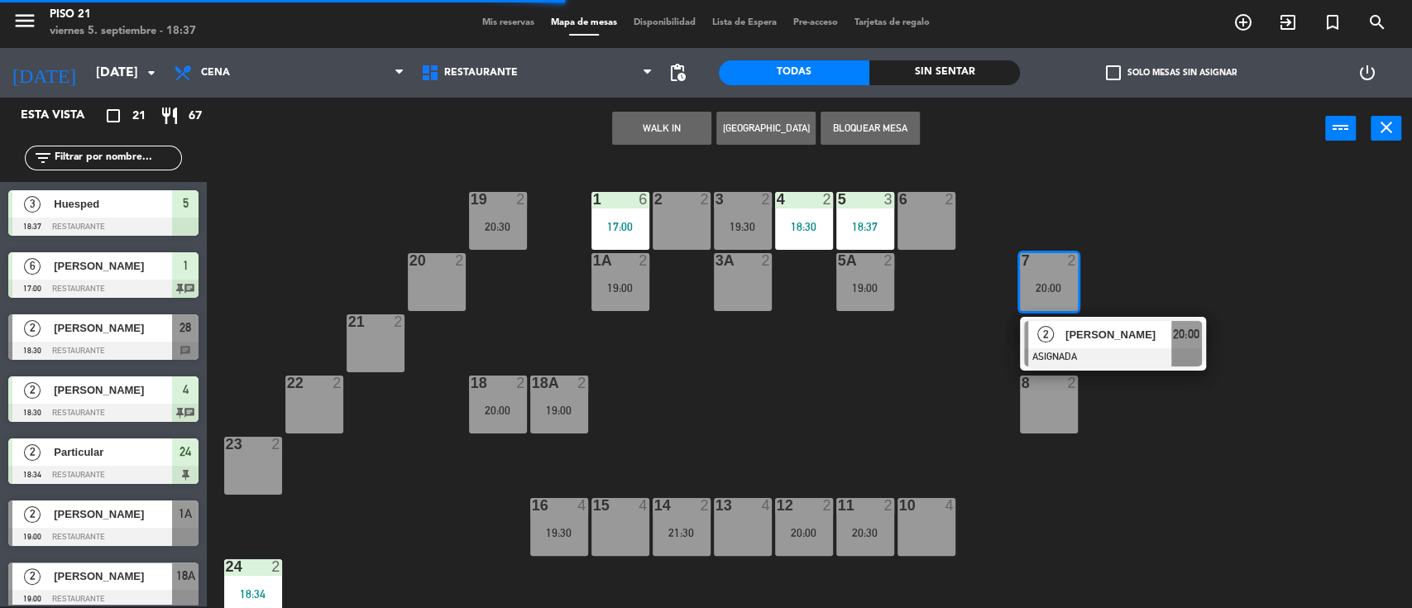
click at [596, 515] on div "15 4" at bounding box center [620, 527] width 58 height 58
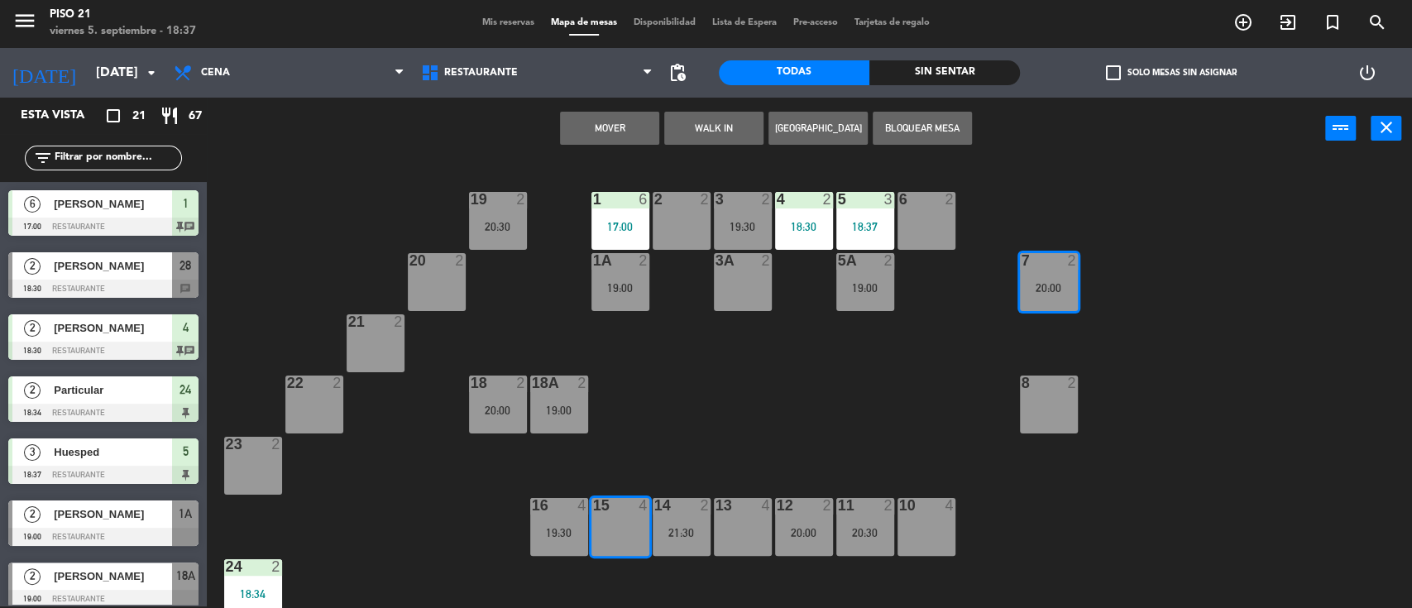
click at [615, 125] on button "Mover" at bounding box center [609, 128] width 99 height 33
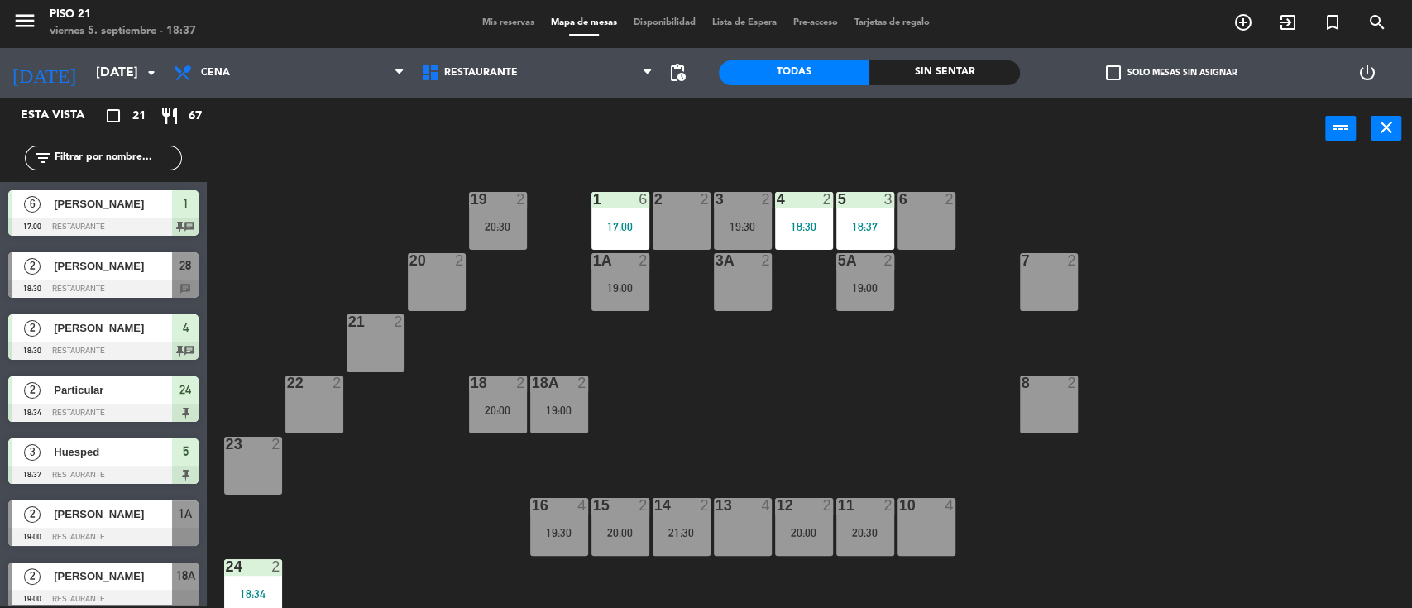
click at [1070, 278] on div "7 2" at bounding box center [1049, 282] width 58 height 58
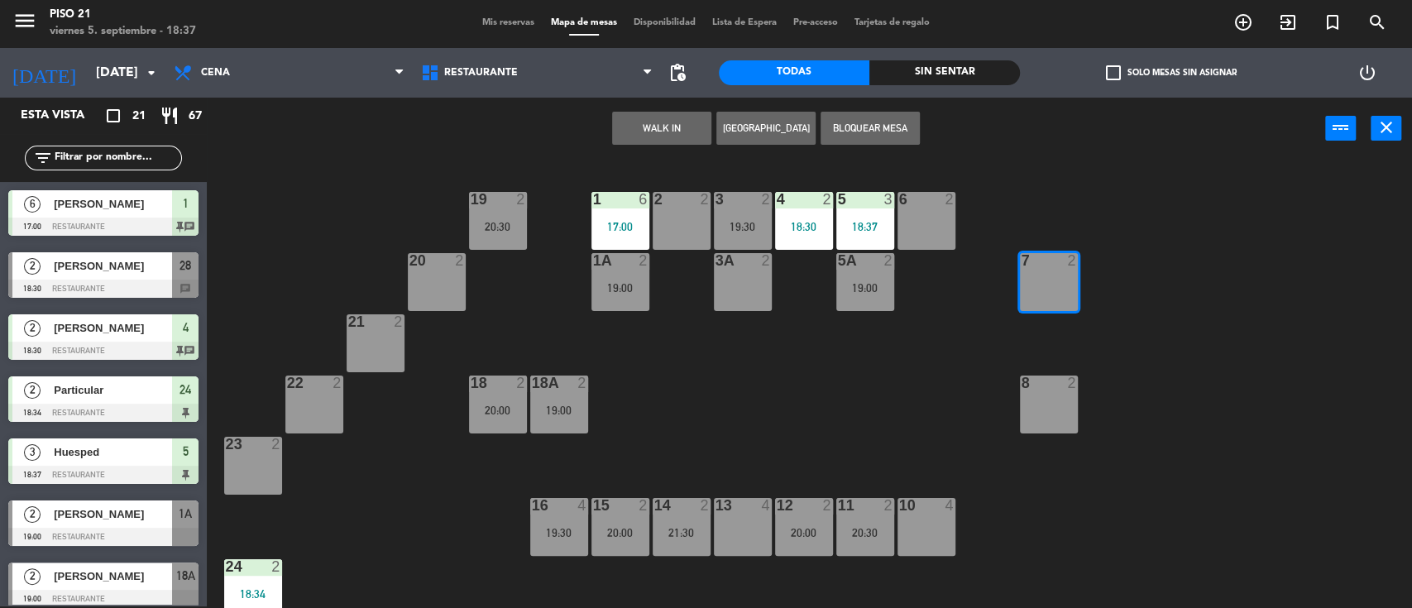
click at [672, 126] on button "WALK IN" at bounding box center [661, 128] width 99 height 33
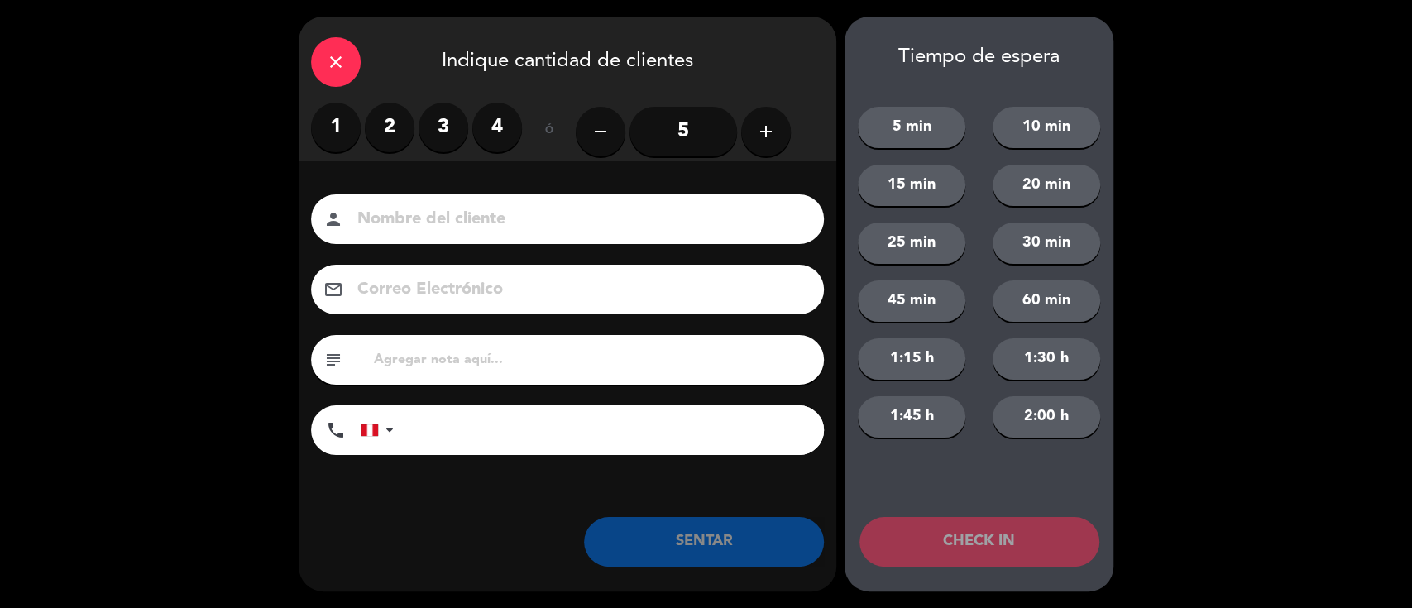
click at [331, 119] on label "1" at bounding box center [336, 128] width 50 height 50
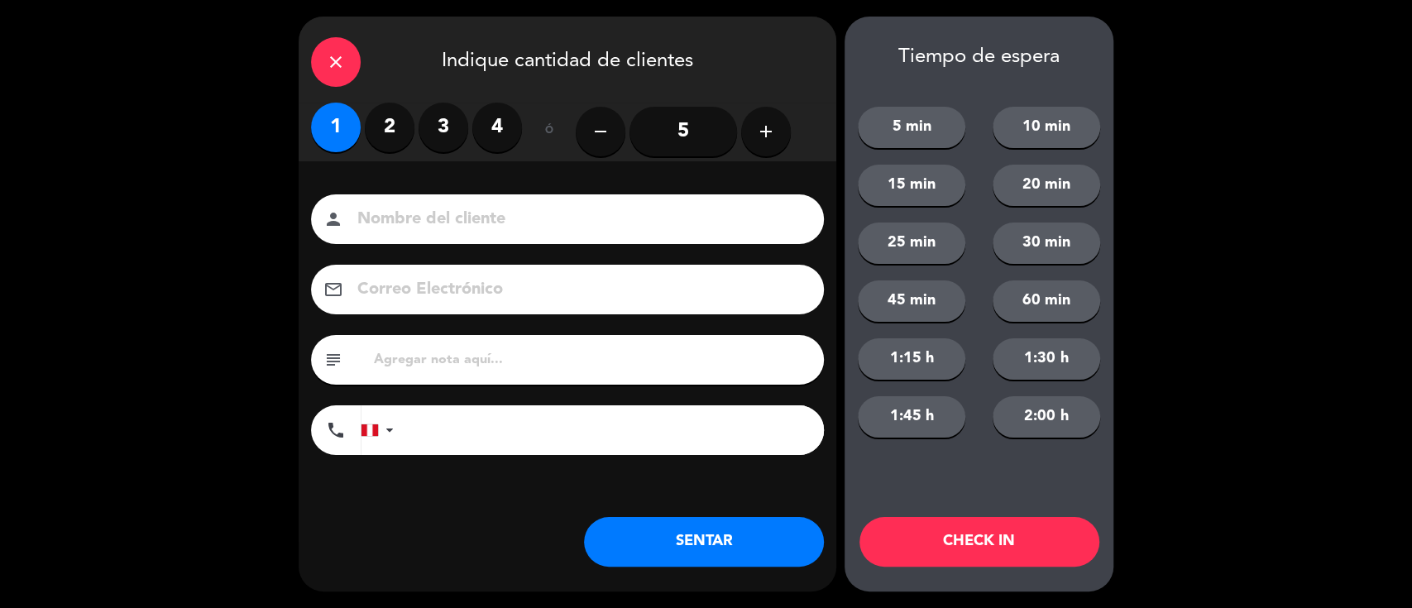
click at [450, 242] on div "person" at bounding box center [567, 219] width 513 height 50
drag, startPoint x: 457, startPoint y: 224, endPoint x: 465, endPoint y: 208, distance: 17.8
click at [457, 223] on input at bounding box center [579, 219] width 447 height 29
type input "Huesped"
click at [635, 549] on button "SENTAR" at bounding box center [704, 542] width 240 height 50
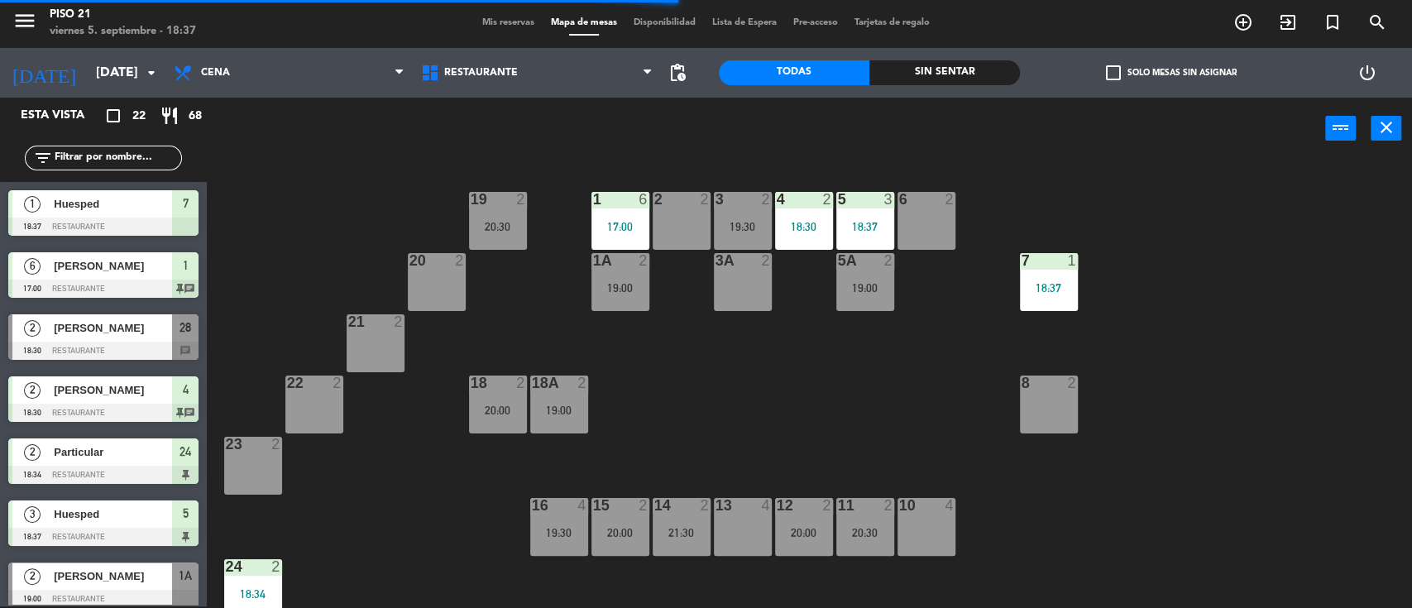
click at [233, 173] on div "19 2 20:30 1 6 17:00 2 2 3 2 19:30 4 2 18:30 5 3 18:37 6 2 20 2 1A 2 19:00 3A 2…" at bounding box center [816, 385] width 1191 height 447
click at [218, 130] on div "power_input close" at bounding box center [766, 129] width 1118 height 63
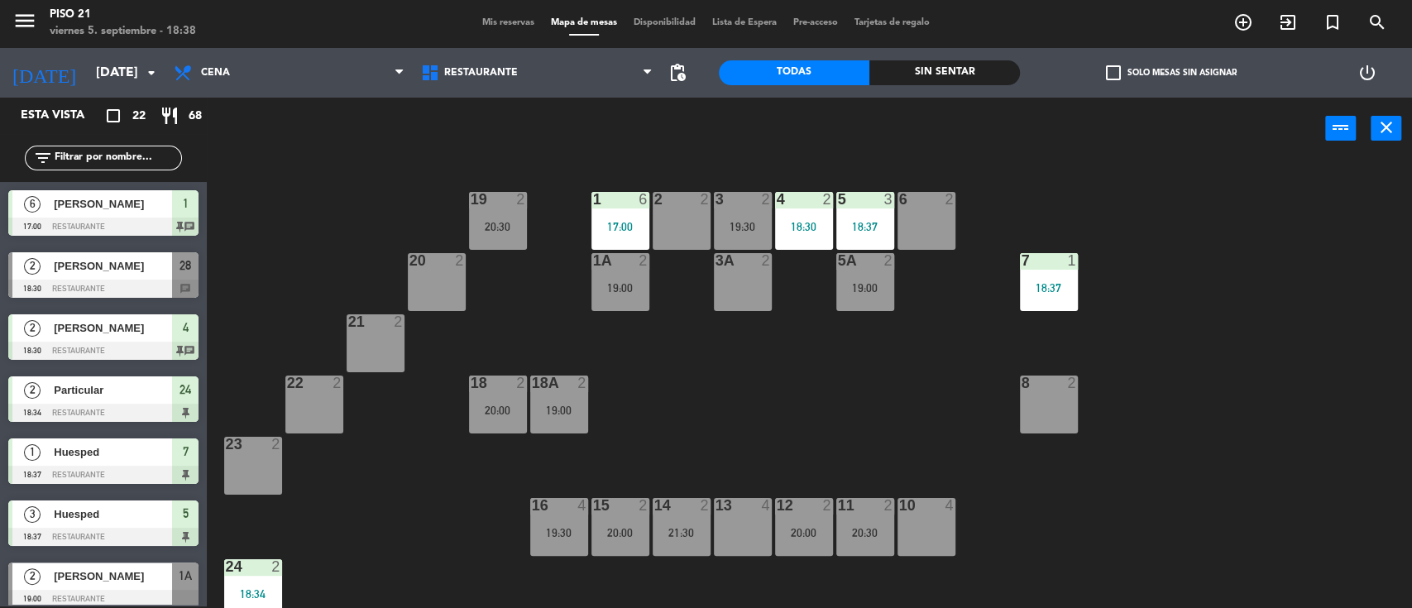
click at [318, 195] on div "19 2 20:30 1 6 17:00 2 2 3 2 19:30 4 2 18:30 5 3 18:37 6 2 20 2 1A 2 19:00 3A 2…" at bounding box center [816, 385] width 1191 height 447
click at [377, 172] on div "19 2 20:30 1 6 17:00 2 2 3 2 19:30 4 2 18:30 5 3 18:37 6 2 20 2 1A 2 19:00 3A 2…" at bounding box center [816, 385] width 1191 height 447
drag, startPoint x: 742, startPoint y: 359, endPoint x: 750, endPoint y: 353, distance: 10.1
click at [744, 359] on div "19 2 20:30 1 6 17:00 2 2 3 2 19:30 4 2 18:30 5 3 18:37 6 2 20 2 1A 2 19:00 3A 2…" at bounding box center [816, 385] width 1191 height 447
click at [867, 400] on div "19 2 20:30 1 6 17:00 2 2 3 2 19:30 4 2 18:30 5 3 18:37 6 2 20 2 1A 2 19:00 3A 2…" at bounding box center [816, 385] width 1191 height 447
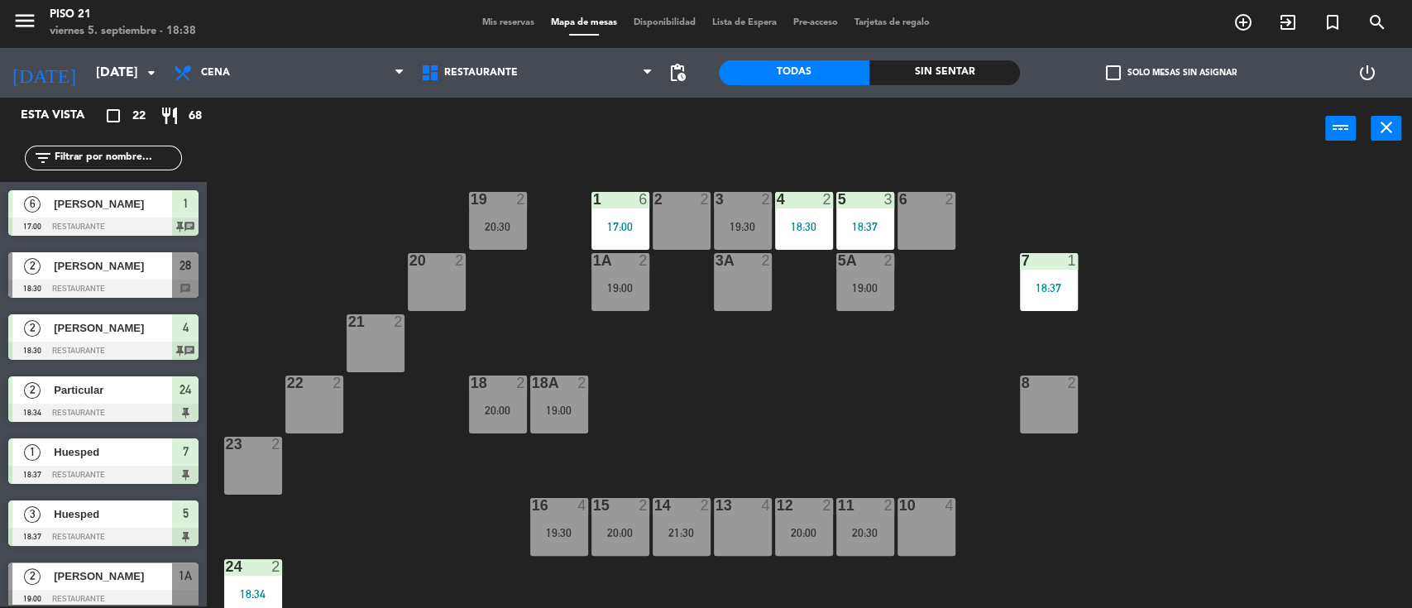
click at [562, 129] on div "power_input close" at bounding box center [766, 129] width 1118 height 63
click at [710, 424] on div "19 2 20:30 1 6 17:00 2 2 3 2 19:30 4 2 18:30 5 3 18:37 6 2 20 2 1A 2 19:00 3A 2…" at bounding box center [816, 385] width 1191 height 447
click at [73, 165] on input "text" at bounding box center [117, 158] width 128 height 18
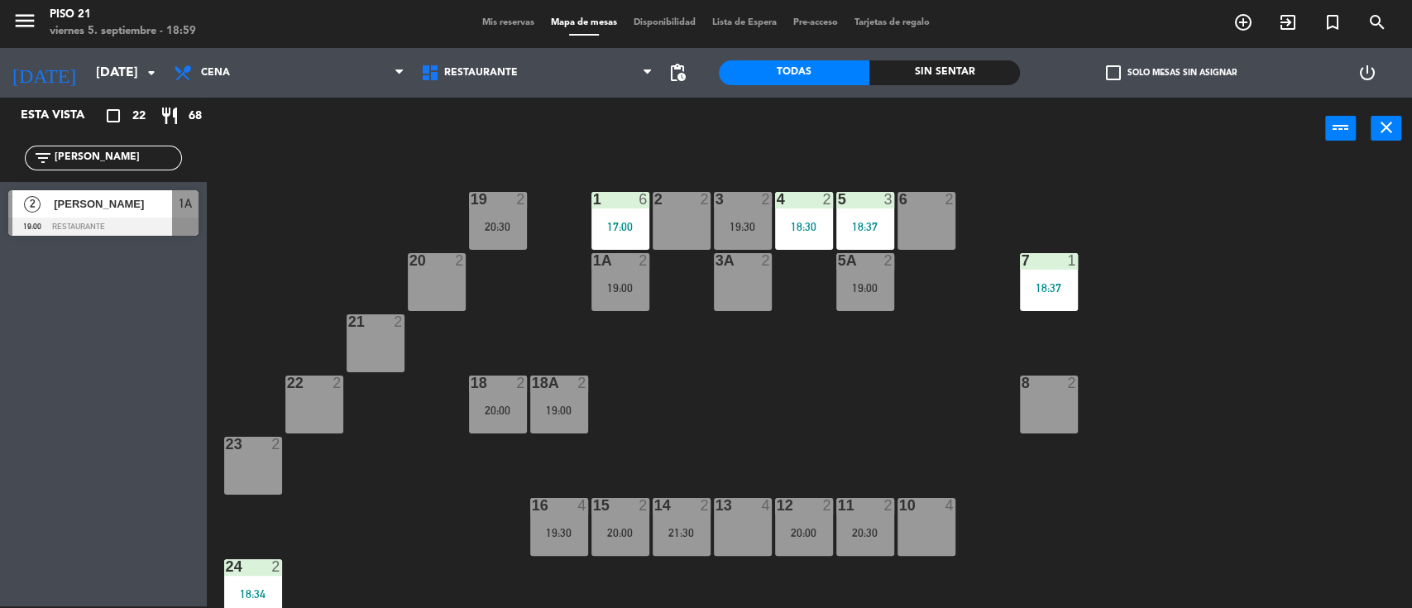
type input "[PERSON_NAME]"
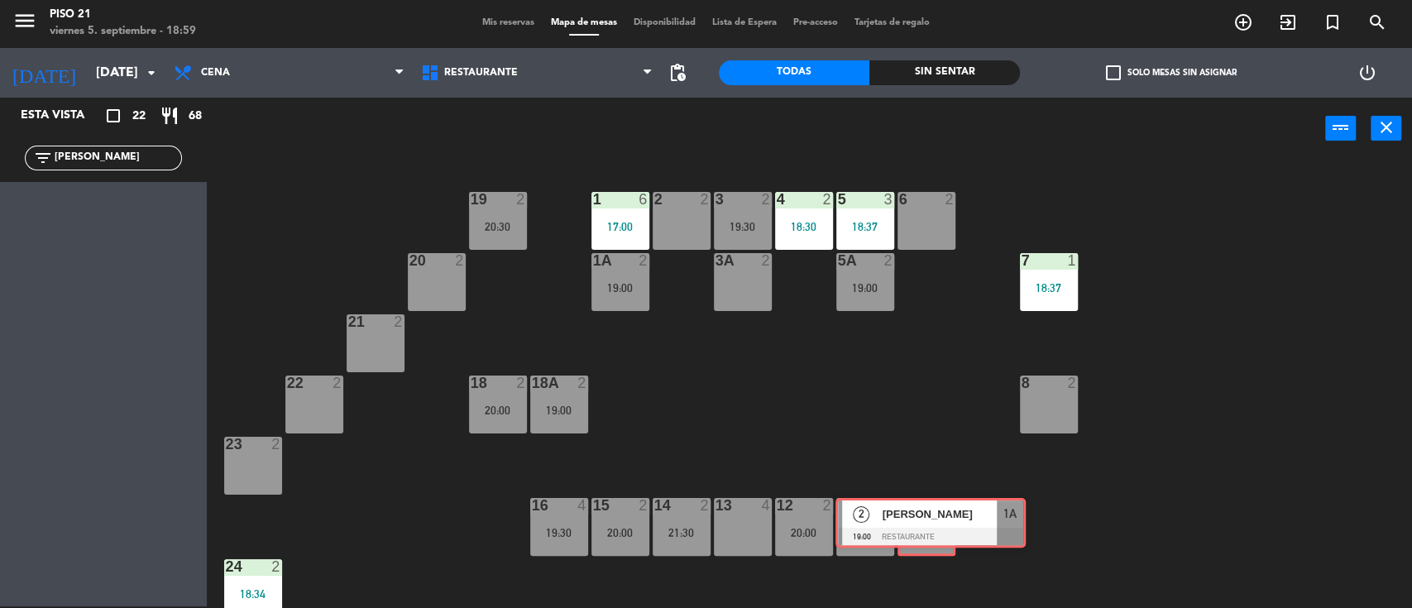
drag, startPoint x: 108, startPoint y: 211, endPoint x: 935, endPoint y: 519, distance: 882.8
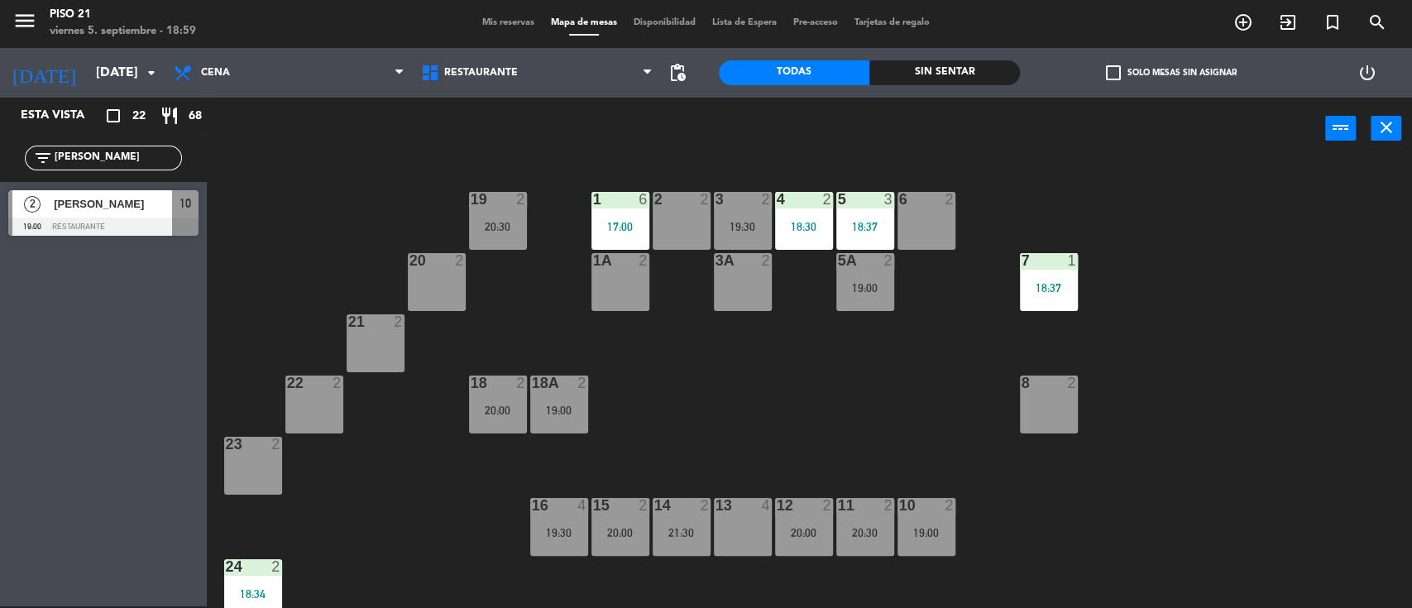
click at [926, 527] on div "19:00" at bounding box center [926, 533] width 58 height 12
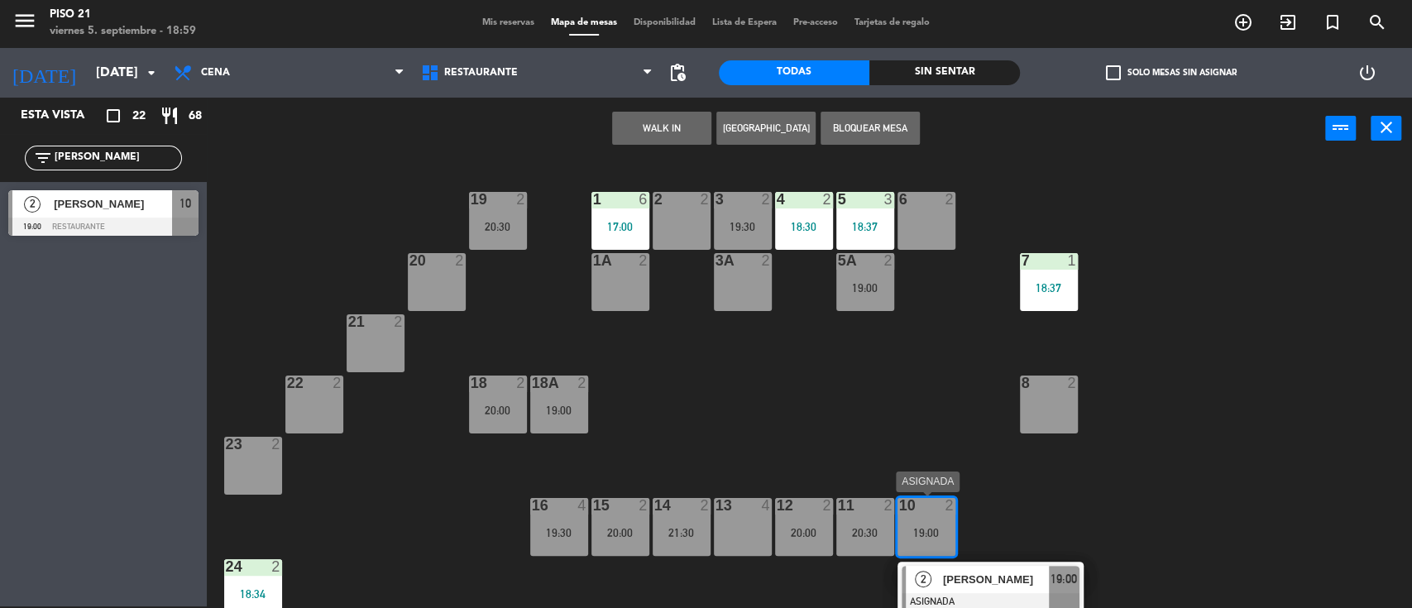
click at [972, 587] on span "[PERSON_NAME]" at bounding box center [996, 579] width 106 height 17
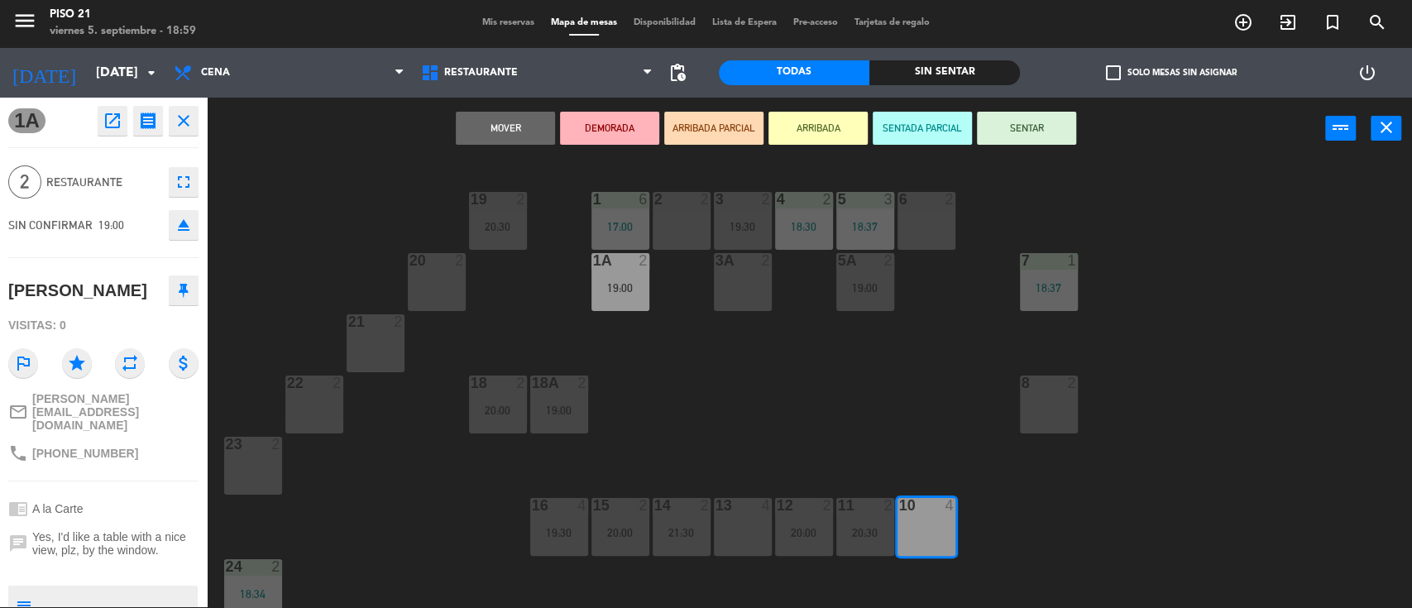
drag, startPoint x: 1025, startPoint y: 129, endPoint x: 1008, endPoint y: 215, distance: 87.6
click at [1023, 132] on button "SENTAR" at bounding box center [1026, 128] width 99 height 33
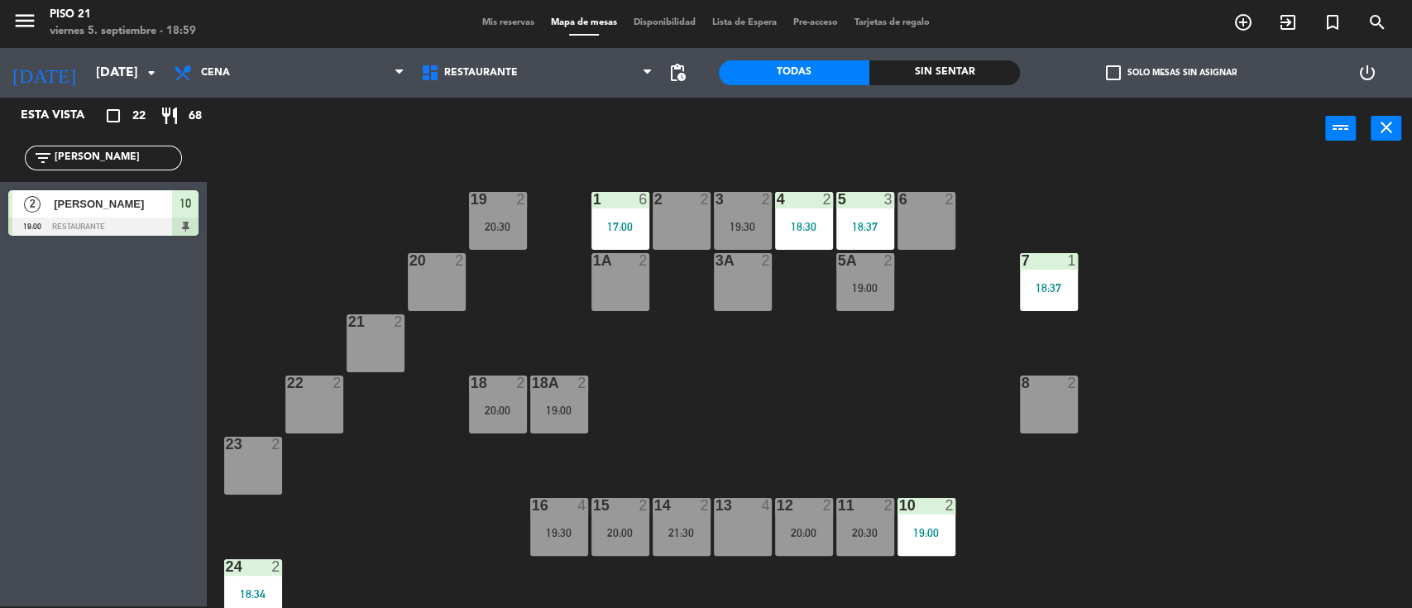
drag, startPoint x: 1042, startPoint y: 394, endPoint x: 1028, endPoint y: 403, distance: 16.7
click at [1041, 399] on div "8 2" at bounding box center [1049, 405] width 58 height 58
click at [1039, 404] on div "8 2" at bounding box center [1049, 405] width 58 height 58
drag, startPoint x: 123, startPoint y: 148, endPoint x: 119, endPoint y: 159, distance: 11.5
click at [121, 160] on input "[PERSON_NAME]" at bounding box center [117, 158] width 128 height 18
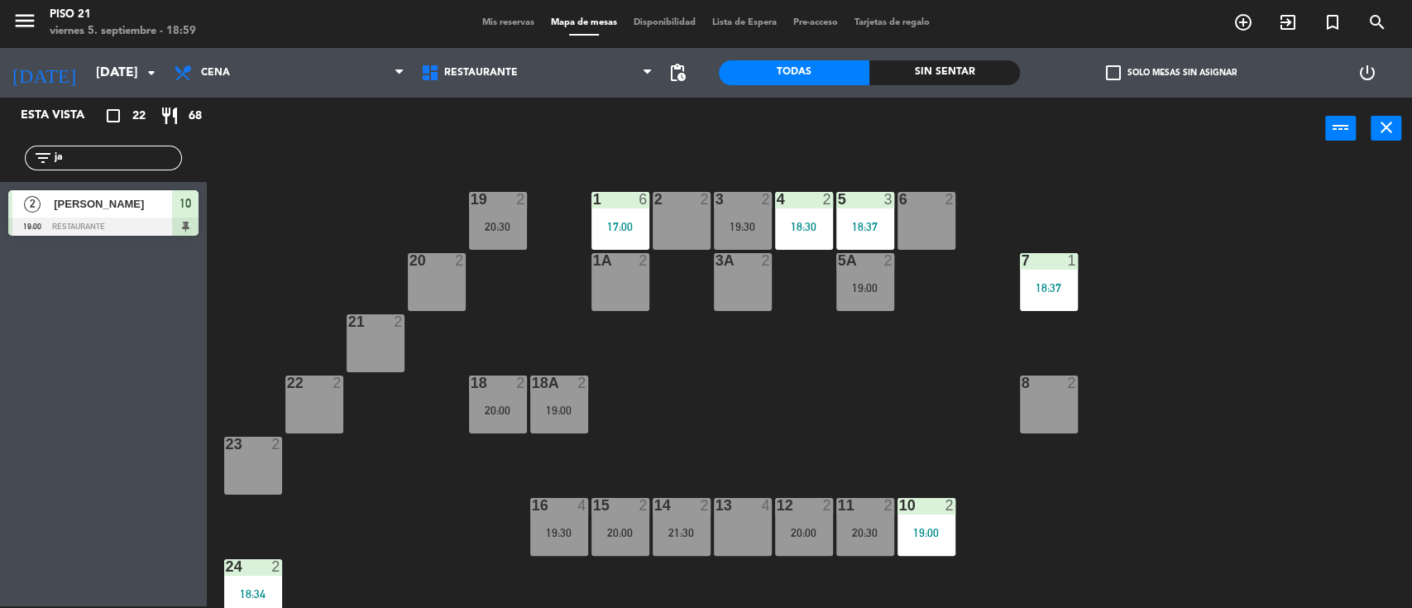
type input "j"
type input "tama"
click at [77, 202] on div "2 [PERSON_NAME] 19:00 Restaurante 5A" at bounding box center [103, 213] width 207 height 62
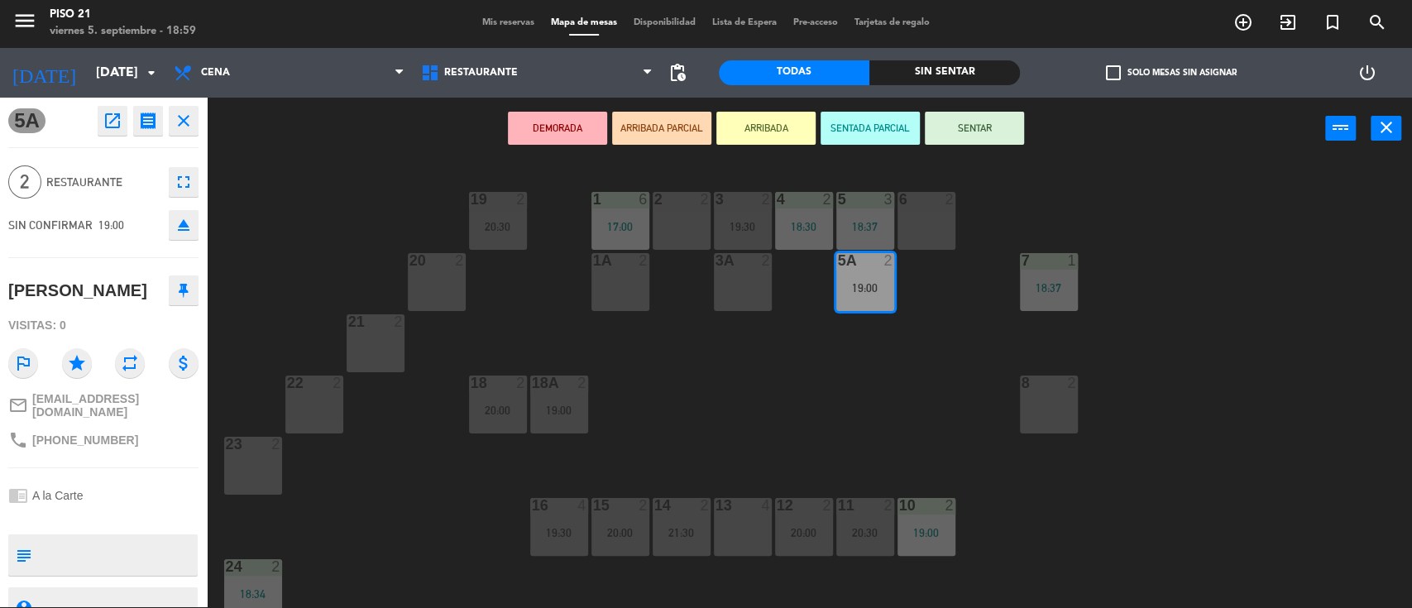
click at [277, 220] on div "19 2 20:30 1 6 17:00 2 2 3 2 19:30 4 2 18:30 5 3 18:37 6 2 20 2 1A 2 3A 2 5A 2 …" at bounding box center [816, 385] width 1191 height 447
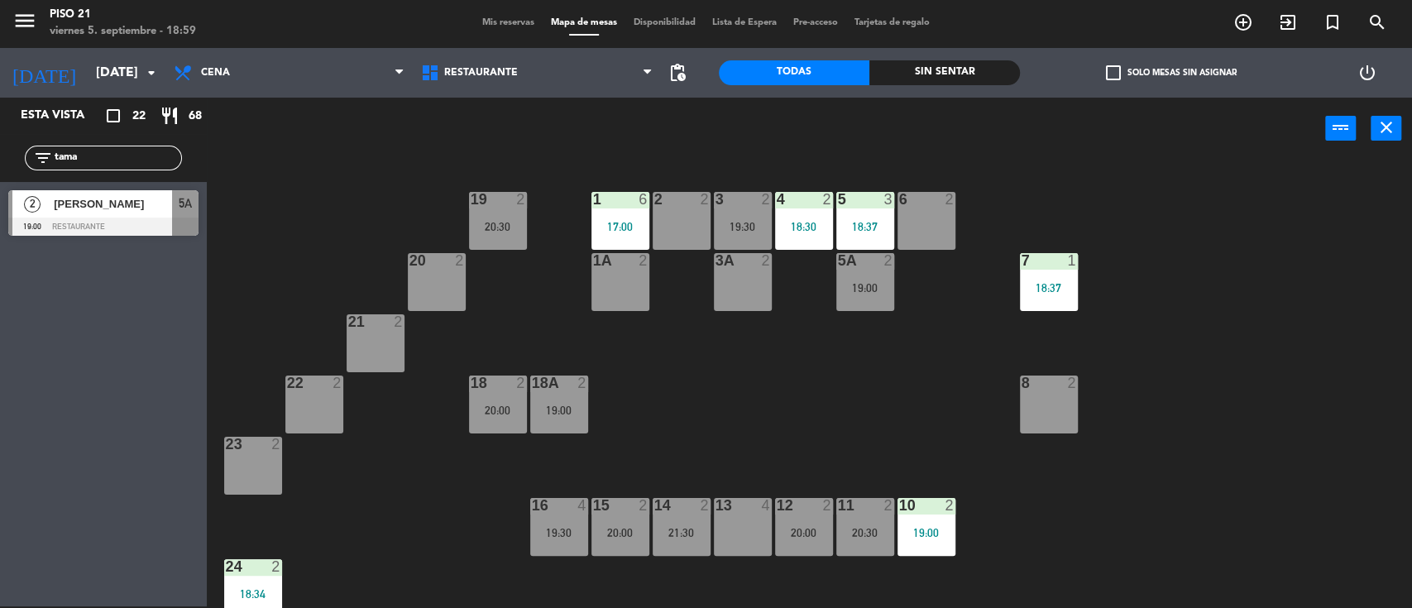
click at [292, 149] on div "power_input close" at bounding box center [766, 129] width 1118 height 63
drag, startPoint x: 342, startPoint y: 127, endPoint x: 344, endPoint y: 138, distance: 11.8
click at [342, 127] on div "power_input close" at bounding box center [766, 129] width 1118 height 63
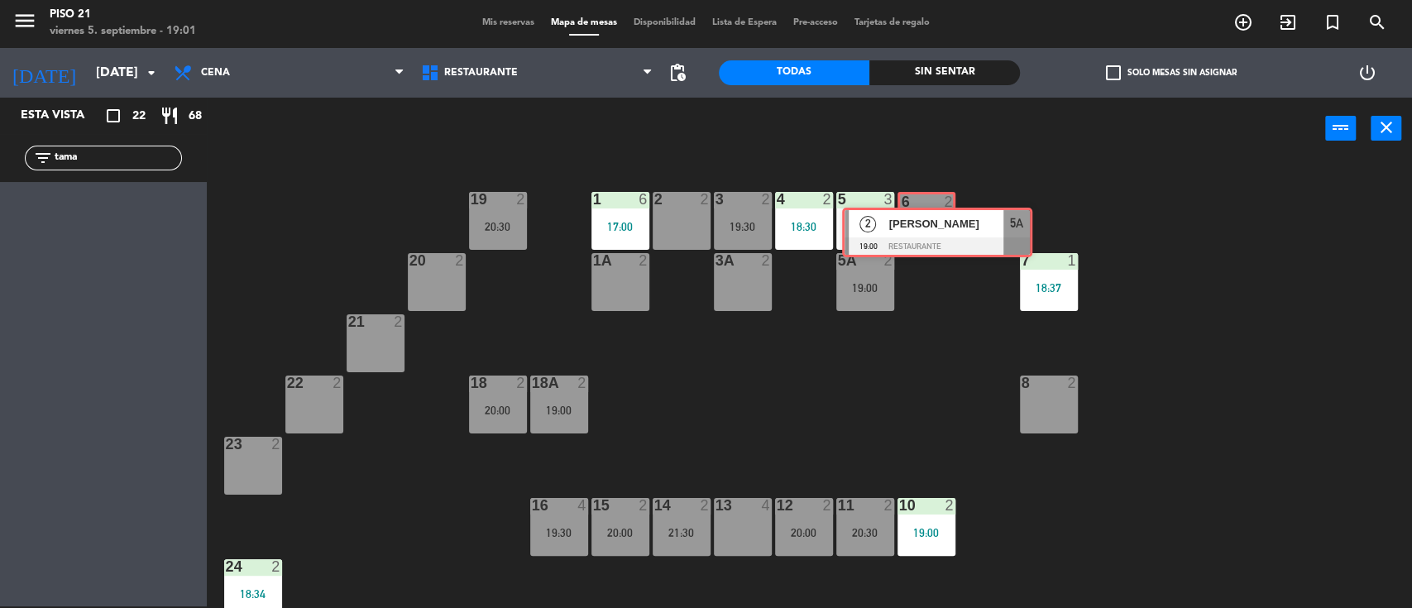
drag, startPoint x: 103, startPoint y: 203, endPoint x: 936, endPoint y: 222, distance: 834.0
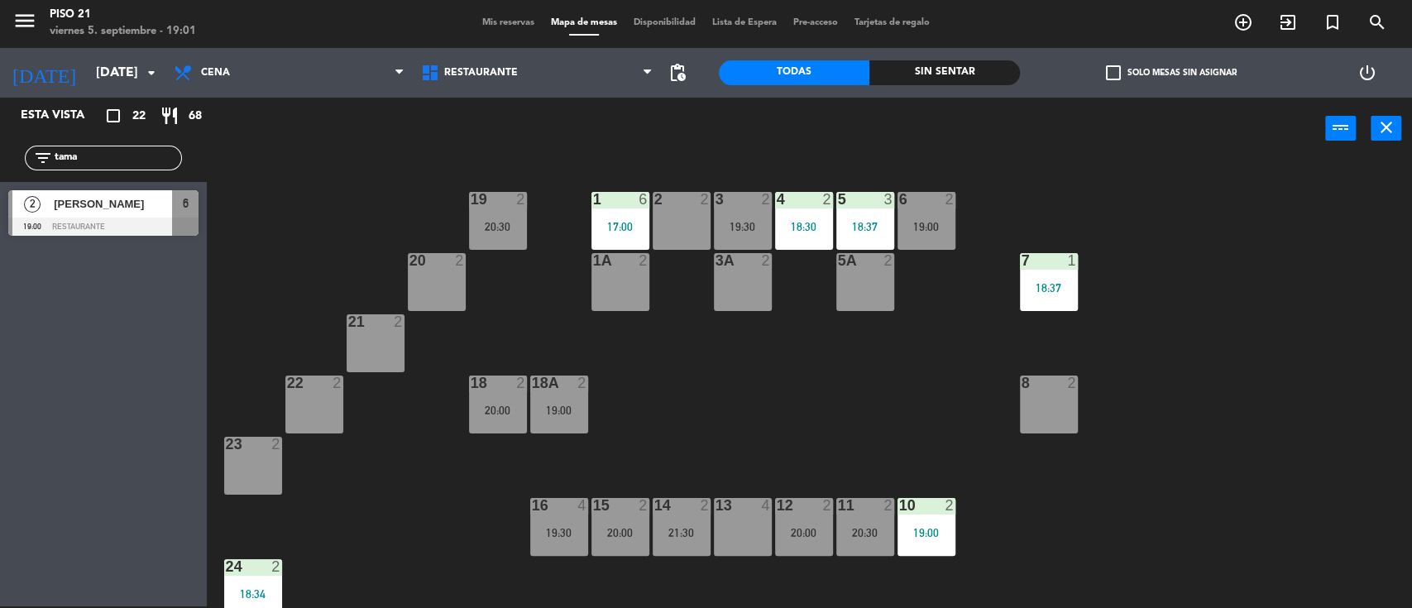
click at [927, 217] on div "6 2 19:00" at bounding box center [926, 221] width 58 height 58
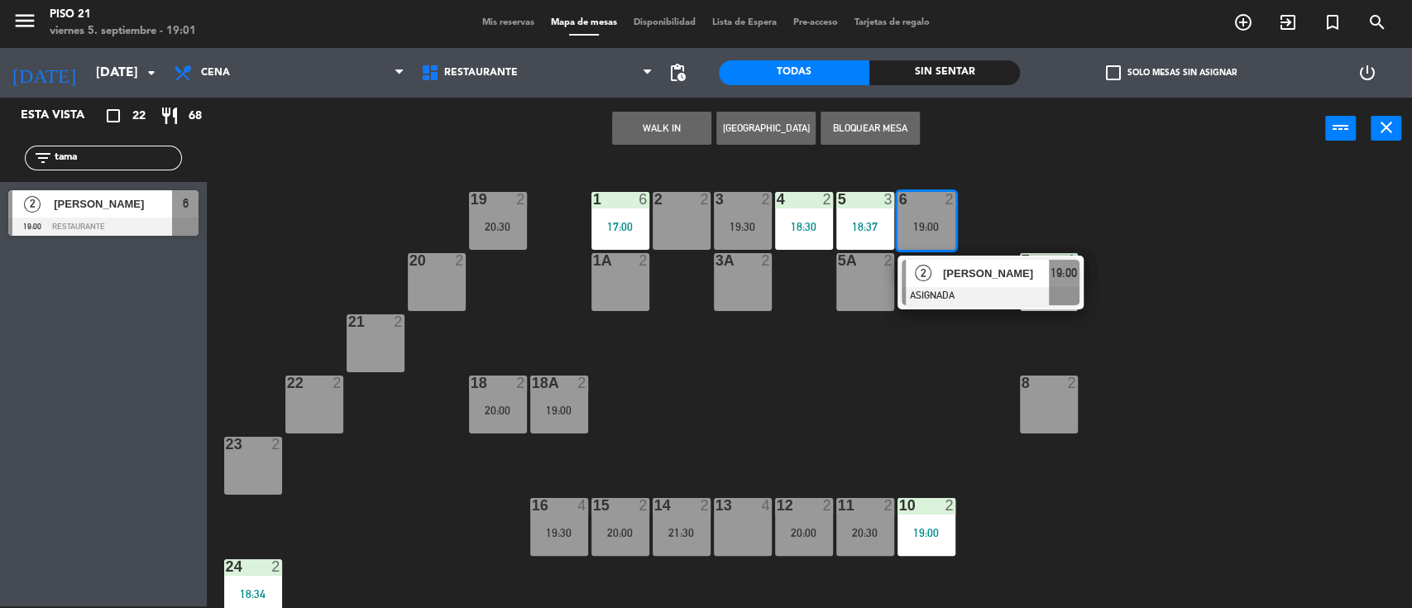
click at [936, 271] on div "2" at bounding box center [924, 273] width 36 height 27
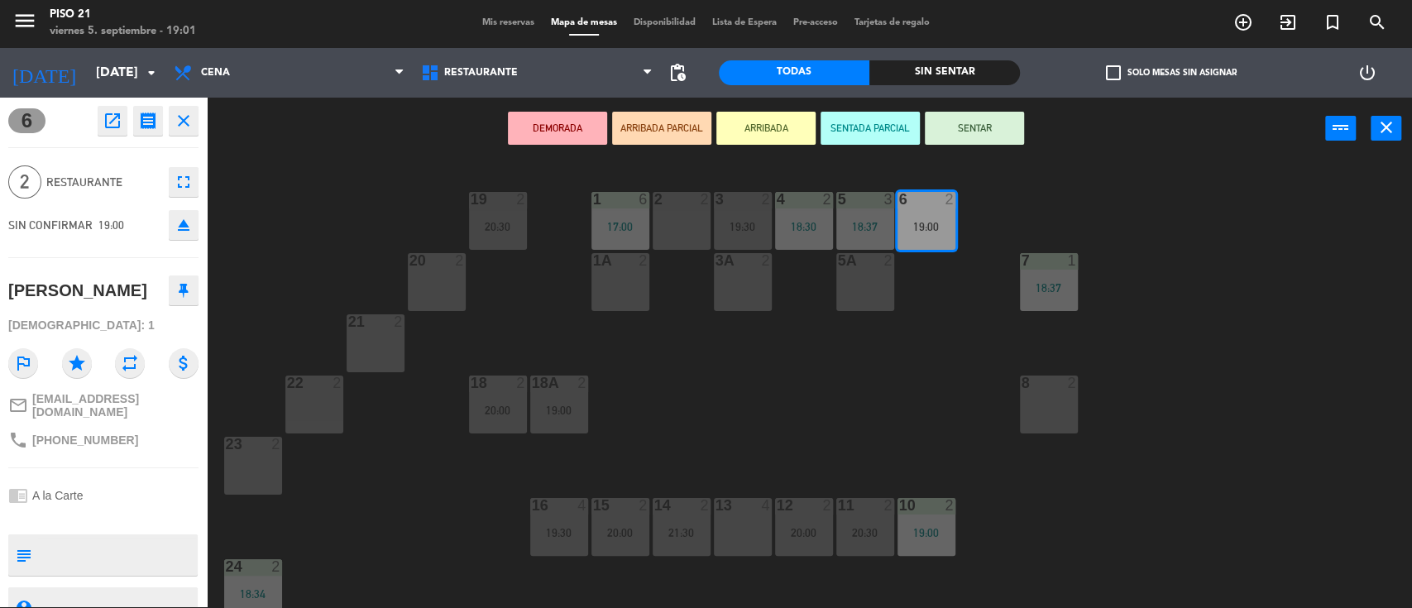
click at [965, 130] on button "SENTAR" at bounding box center [974, 128] width 99 height 33
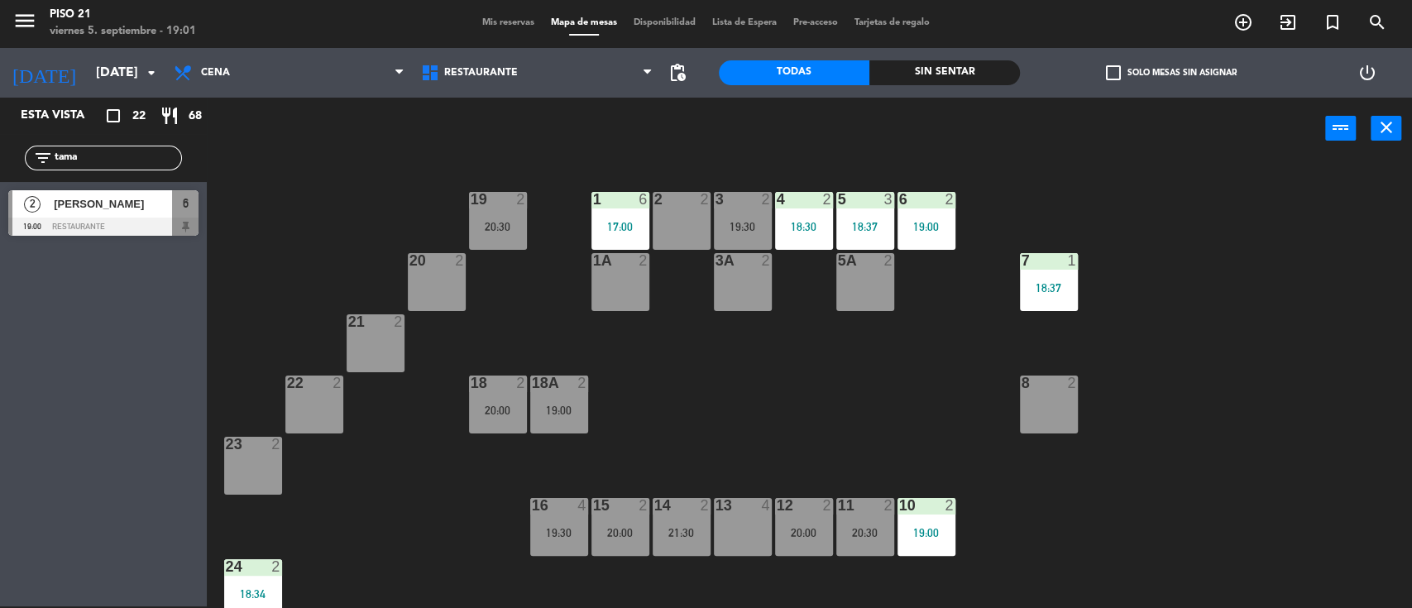
click at [833, 414] on div "19 2 20:30 1 6 17:00 2 2 3 2 19:30 4 2 18:30 5 3 18:37 6 2 19:00 20 2 1A 2 3A 2…" at bounding box center [816, 385] width 1191 height 447
click at [118, 153] on input "tama" at bounding box center [117, 158] width 128 height 18
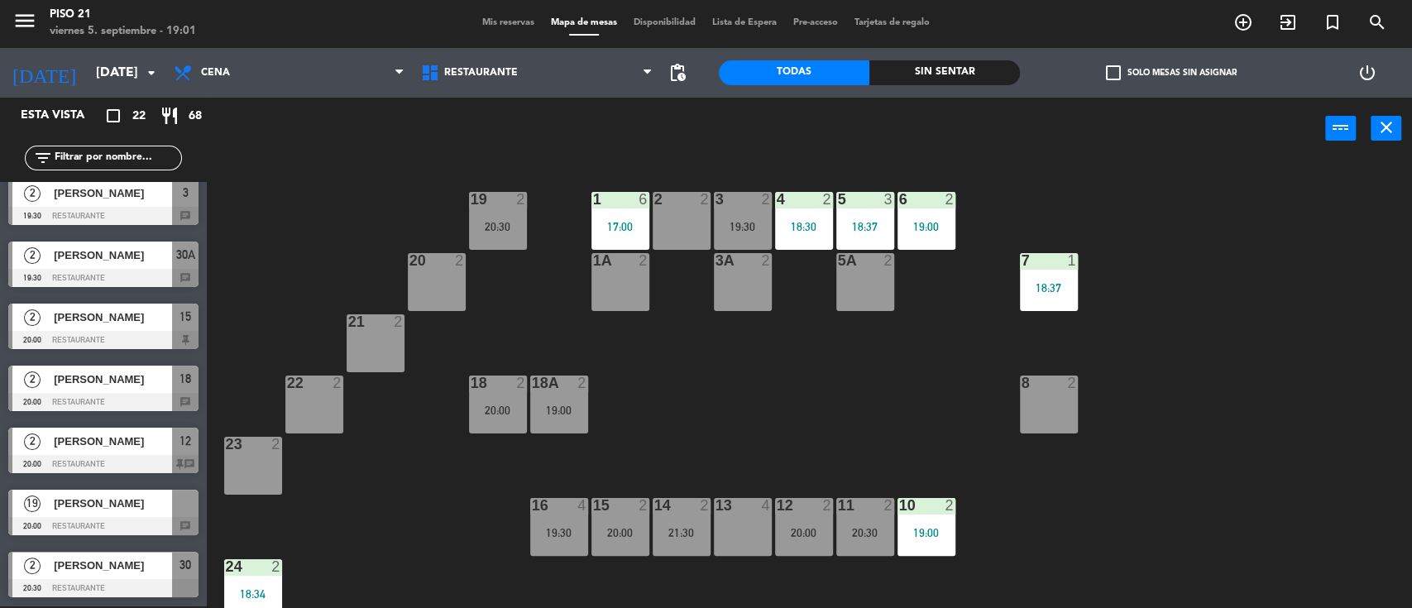
scroll to position [662, 0]
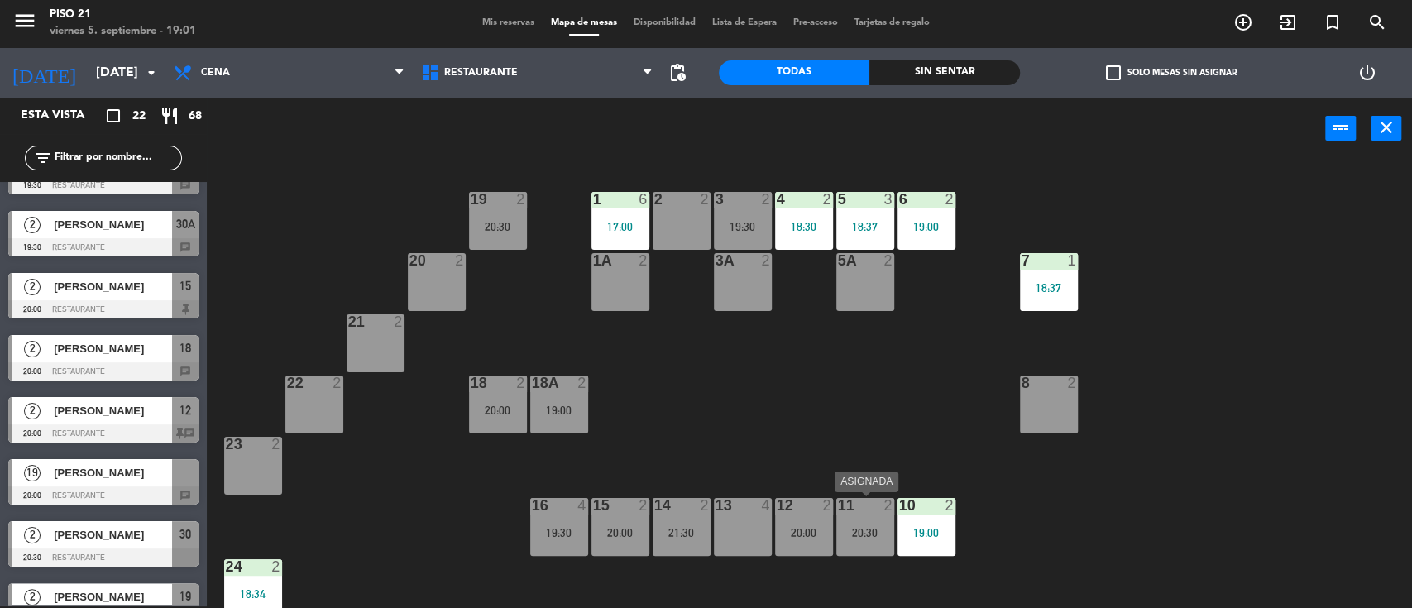
click at [847, 519] on div "11 2 20:30" at bounding box center [865, 527] width 58 height 58
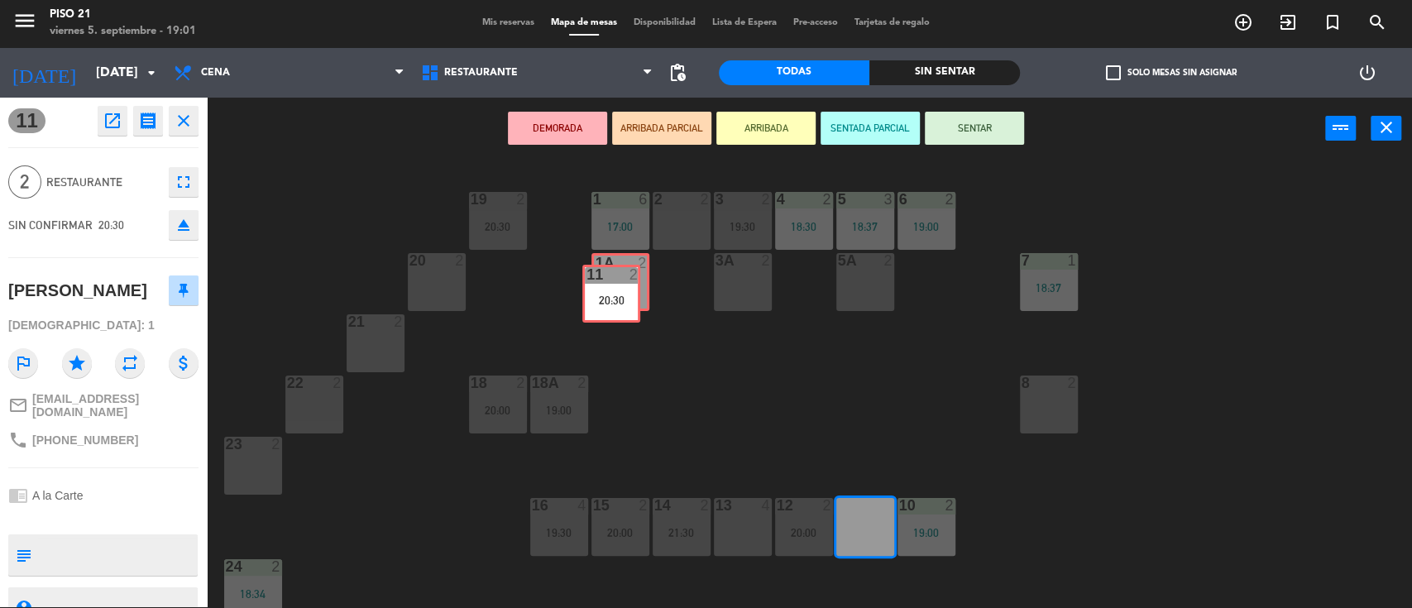
drag, startPoint x: 847, startPoint y: 519, endPoint x: 593, endPoint y: 287, distance: 344.3
click at [593, 287] on div "19 2 20:30 1 6 17:00 2 2 3 2 19:30 4 2 18:30 5 3 18:37 6 2 19:00 20 2 1A 2 3A 2…" at bounding box center [816, 385] width 1191 height 447
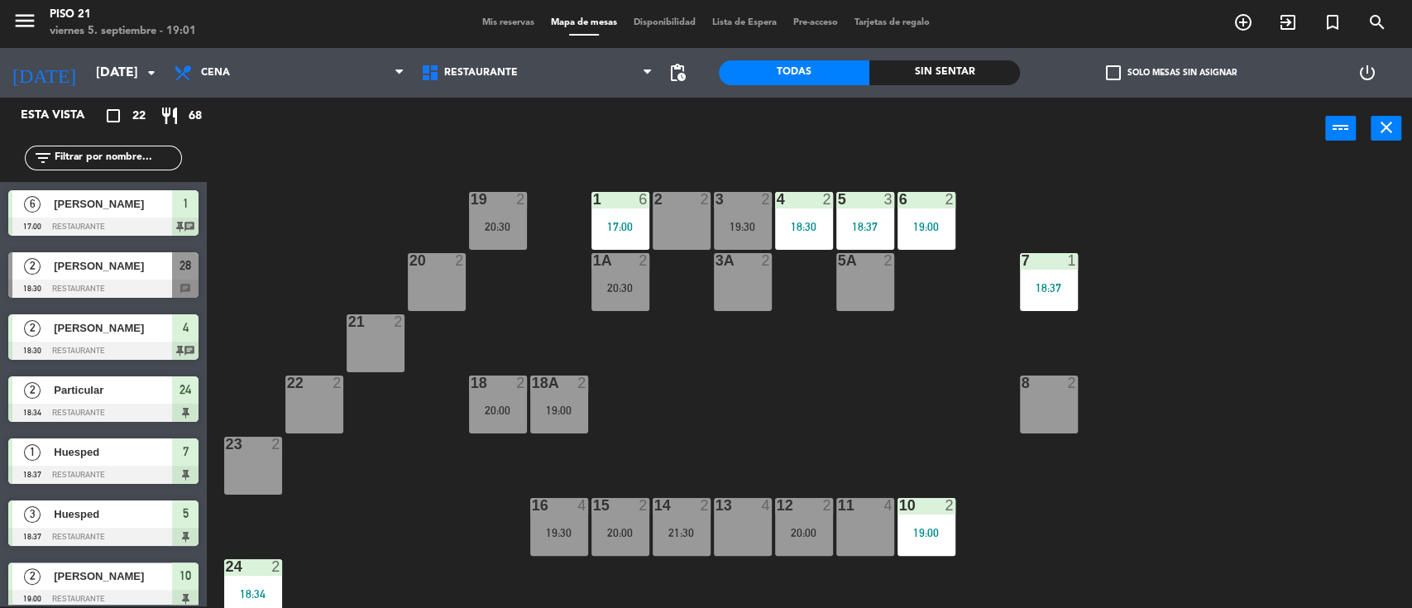
scroll to position [237, 0]
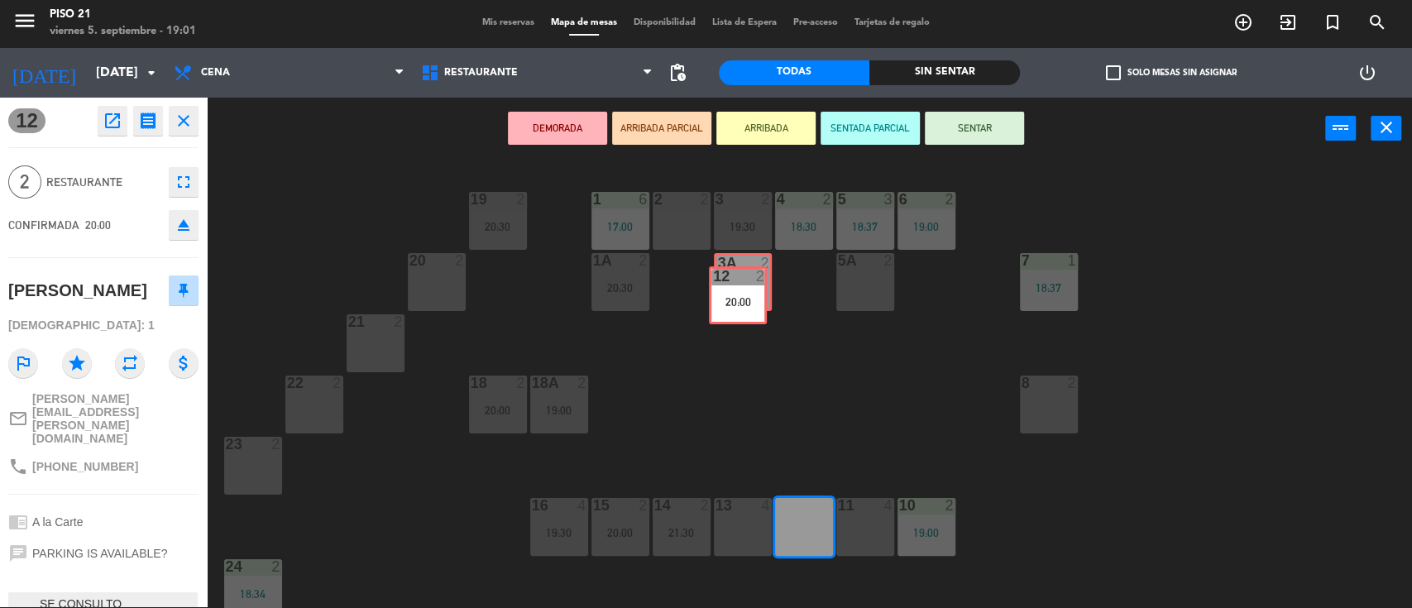
drag, startPoint x: 802, startPoint y: 519, endPoint x: 736, endPoint y: 283, distance: 245.7
click at [736, 283] on div "19 2 20:30 1 6 17:00 2 2 3 2 19:30 4 2 18:30 5 3 18:37 6 2 19:00 20 2 1A 2 20:3…" at bounding box center [816, 385] width 1191 height 447
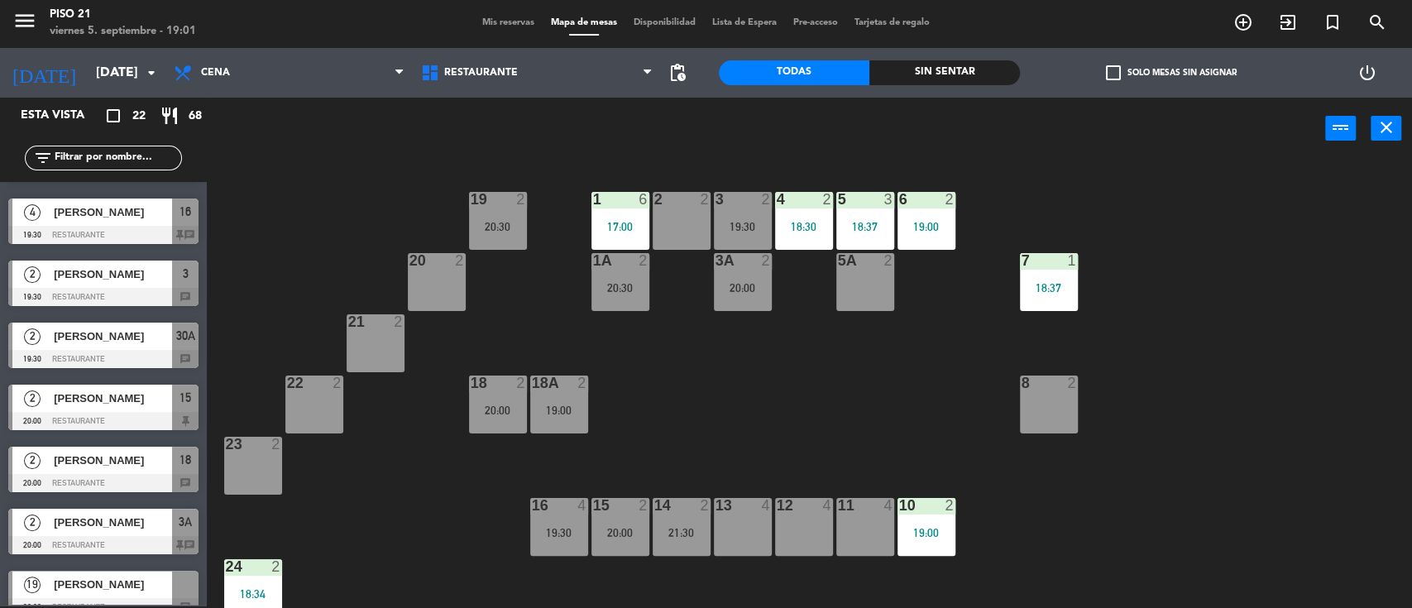
scroll to position [551, 0]
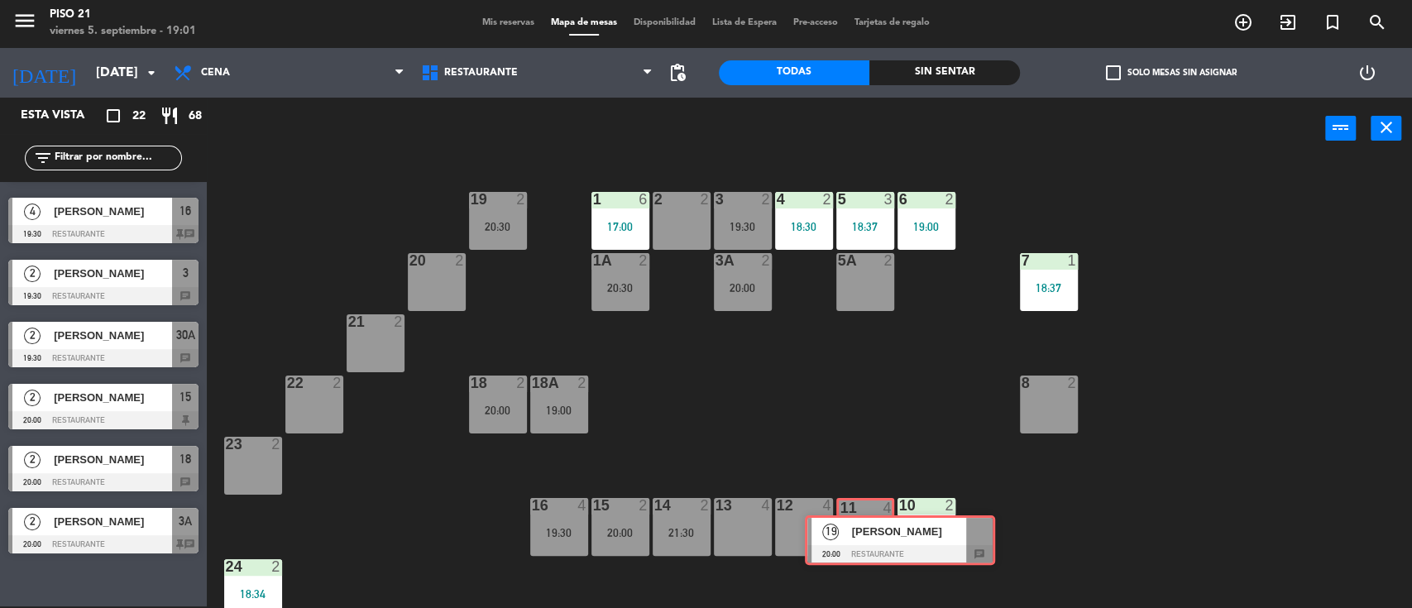
drag, startPoint x: 139, startPoint y: 586, endPoint x: 858, endPoint y: 519, distance: 721.9
click at [858, 519] on div "Esta vista crop_square 22 restaurant 68 filter_list 6 [PERSON_NAME] 17:00 Resta…" at bounding box center [706, 353] width 1412 height 511
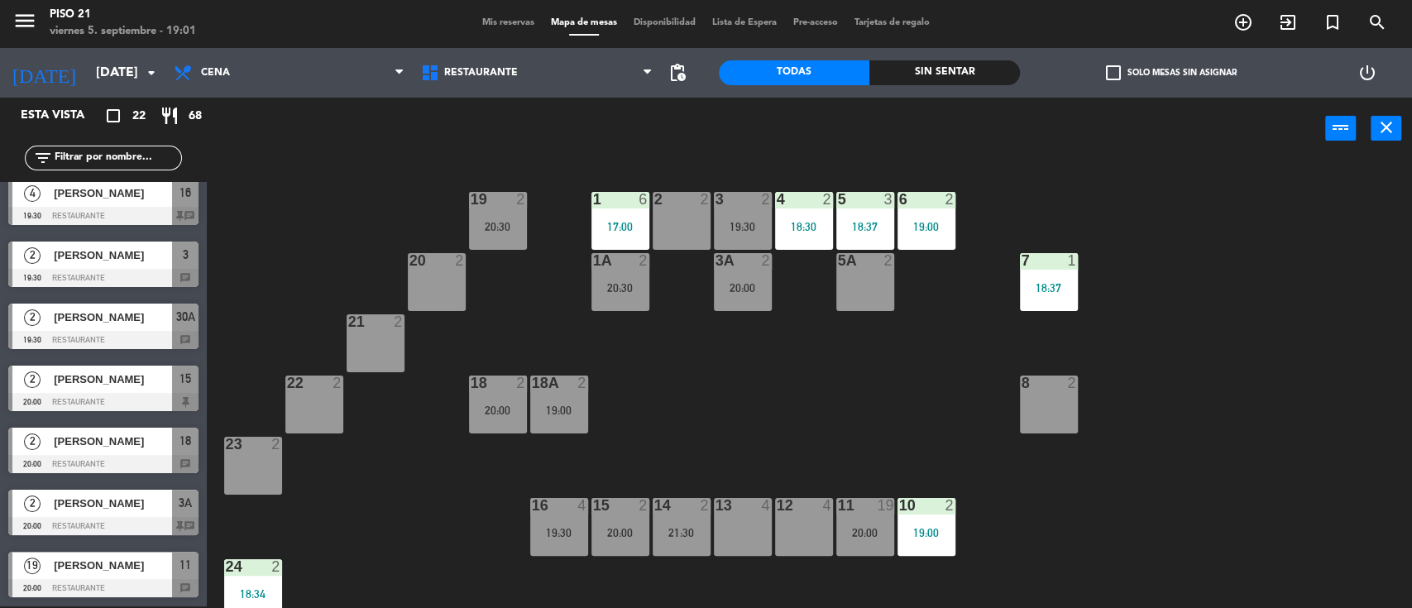
drag, startPoint x: 863, startPoint y: 526, endPoint x: 869, endPoint y: 535, distance: 10.8
click at [863, 527] on div "20:00" at bounding box center [865, 533] width 58 height 12
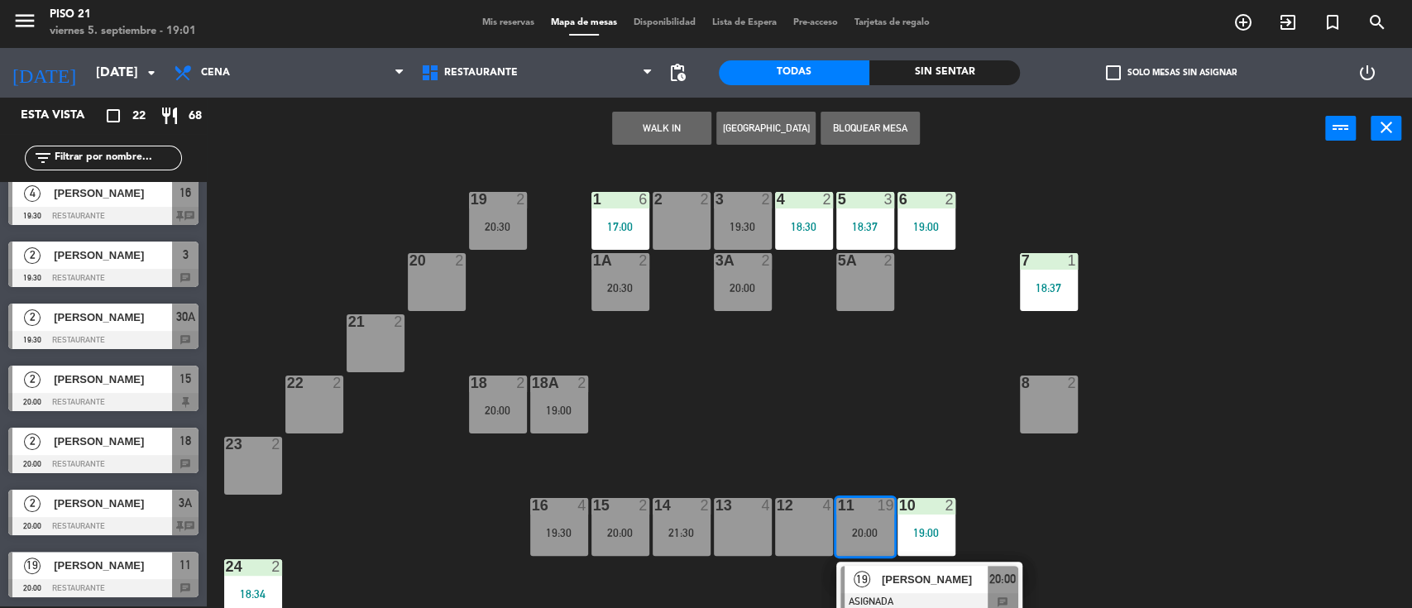
click at [877, 580] on div "19 [PERSON_NAME] ASIGNADA 20:00 chat" at bounding box center [929, 589] width 211 height 54
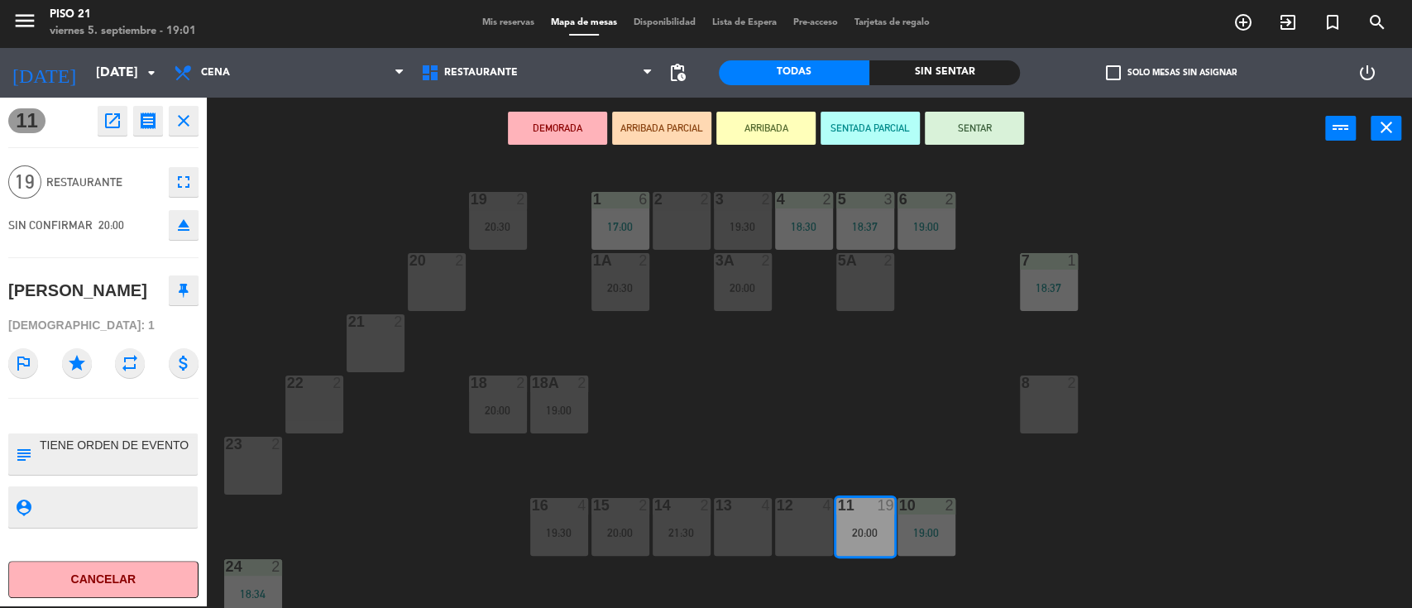
click at [814, 542] on div "12 4" at bounding box center [804, 527] width 58 height 58
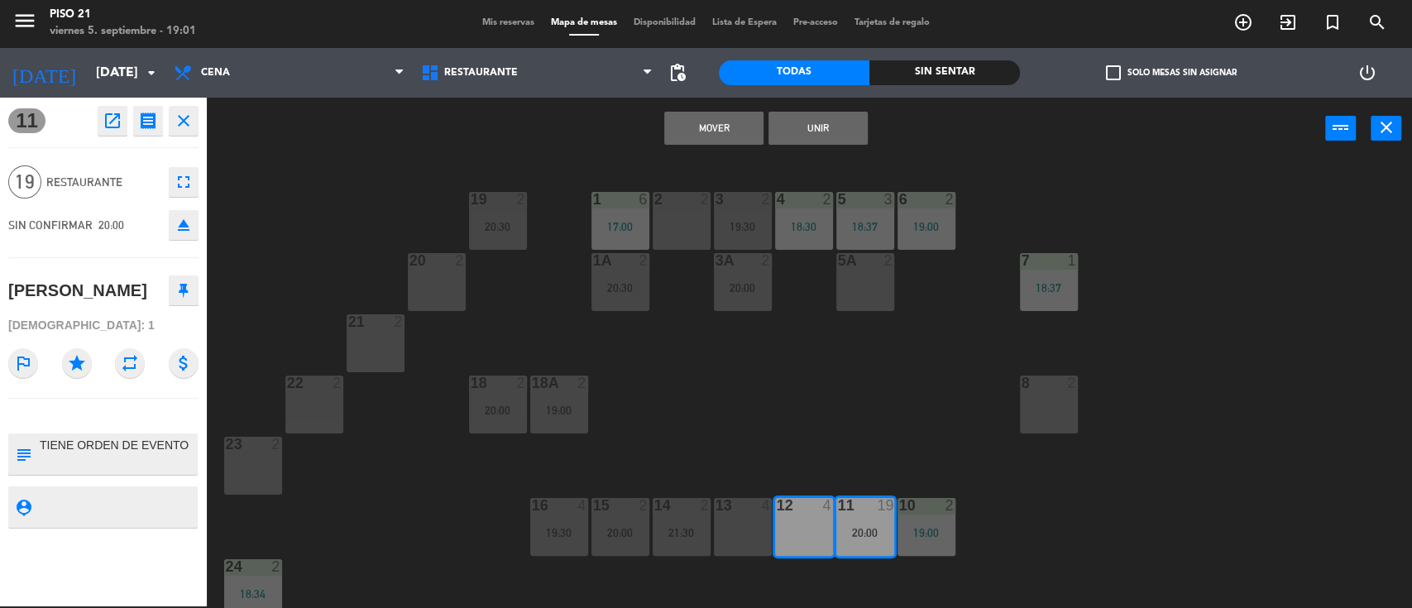
click at [741, 533] on div "13 4" at bounding box center [743, 527] width 58 height 58
click at [721, 136] on button "Mover y Unir" at bounding box center [713, 128] width 99 height 33
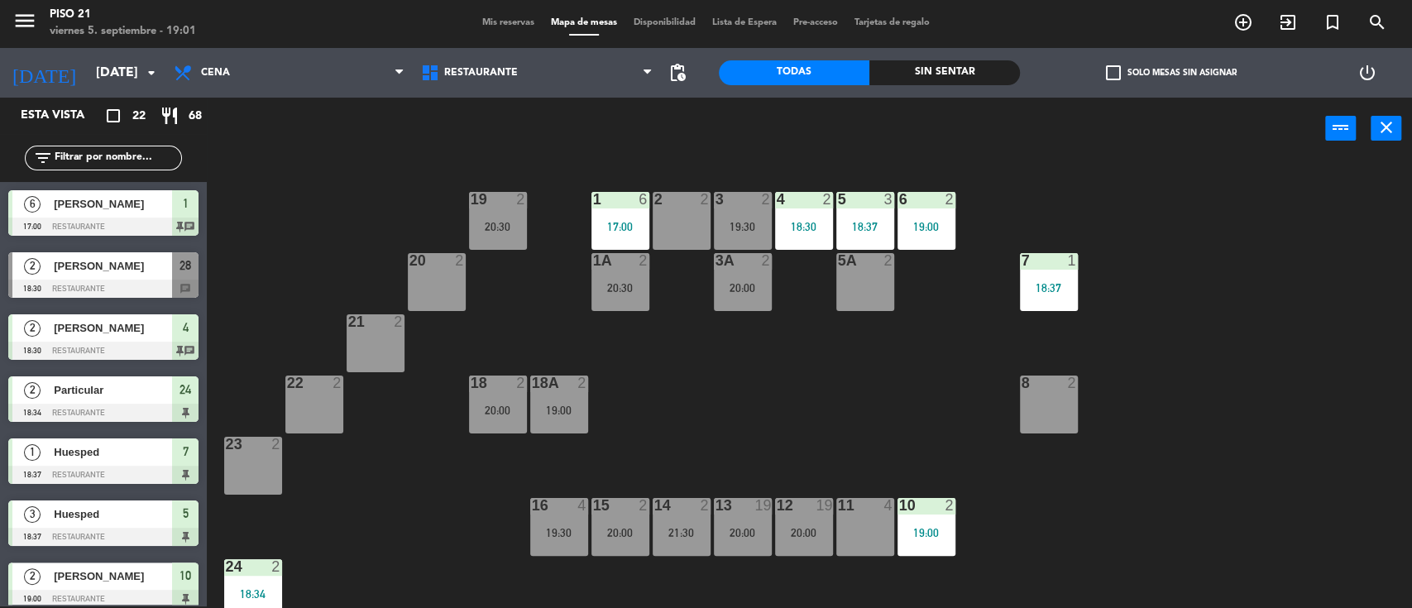
scroll to position [50, 0]
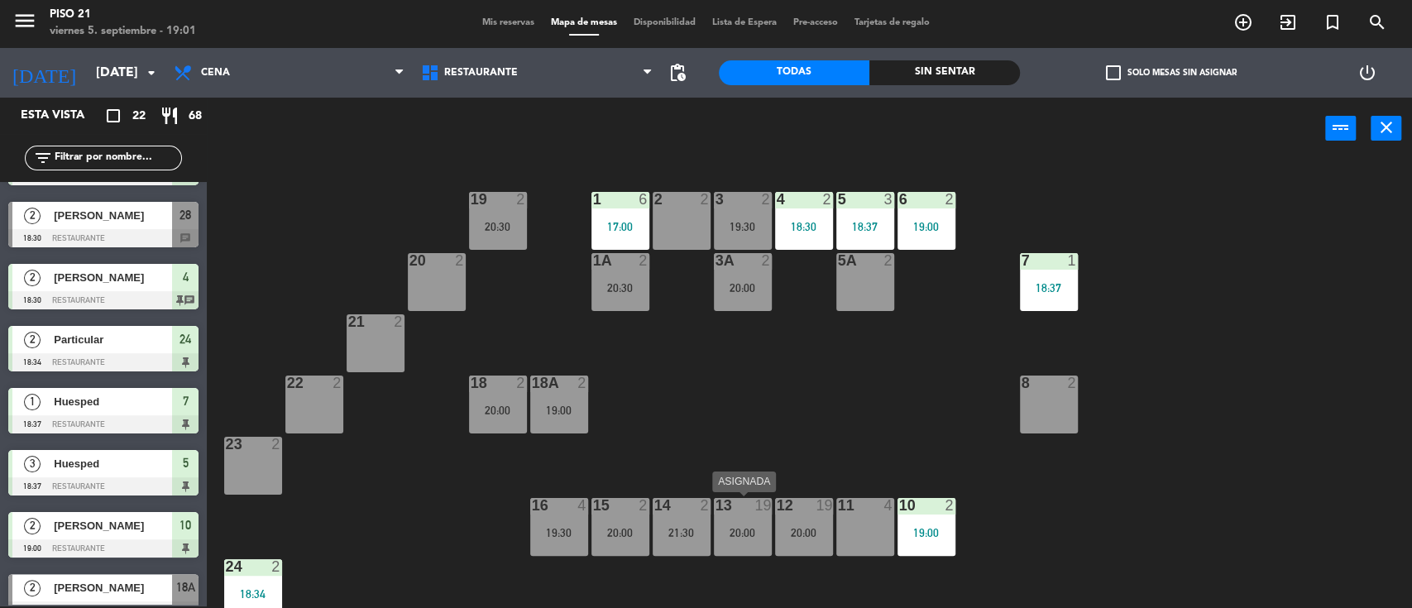
click at [738, 530] on div "20:00" at bounding box center [743, 533] width 58 height 12
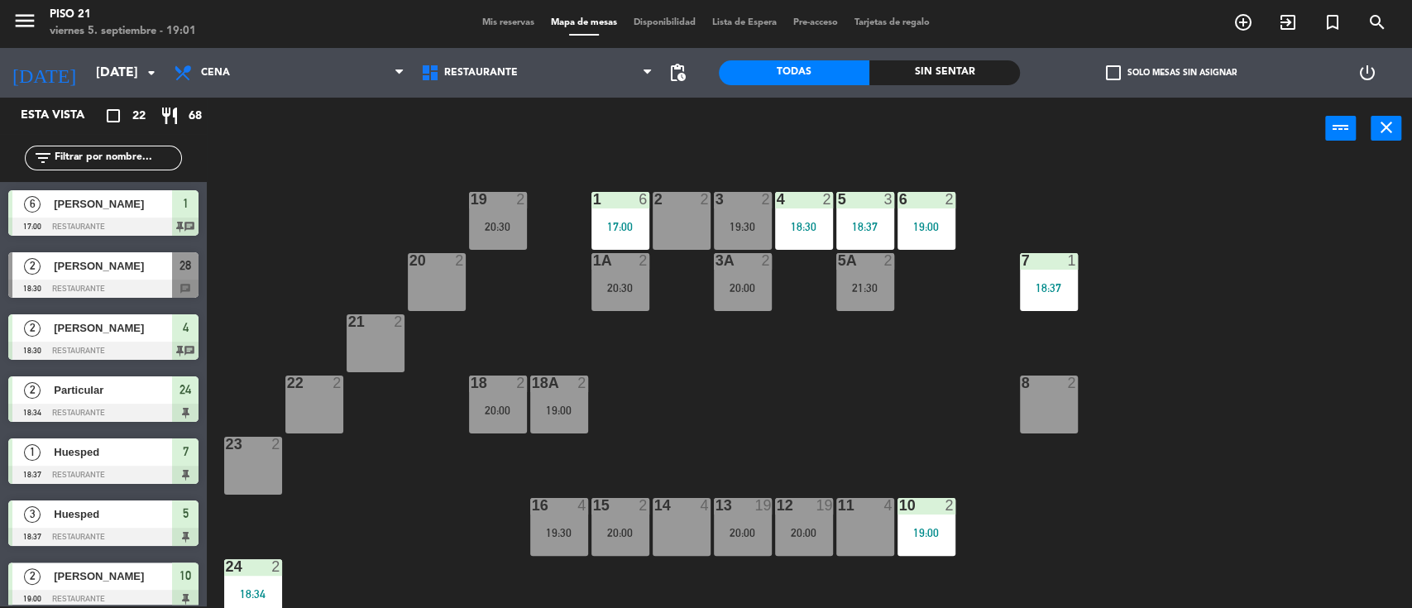
scroll to position [361, 0]
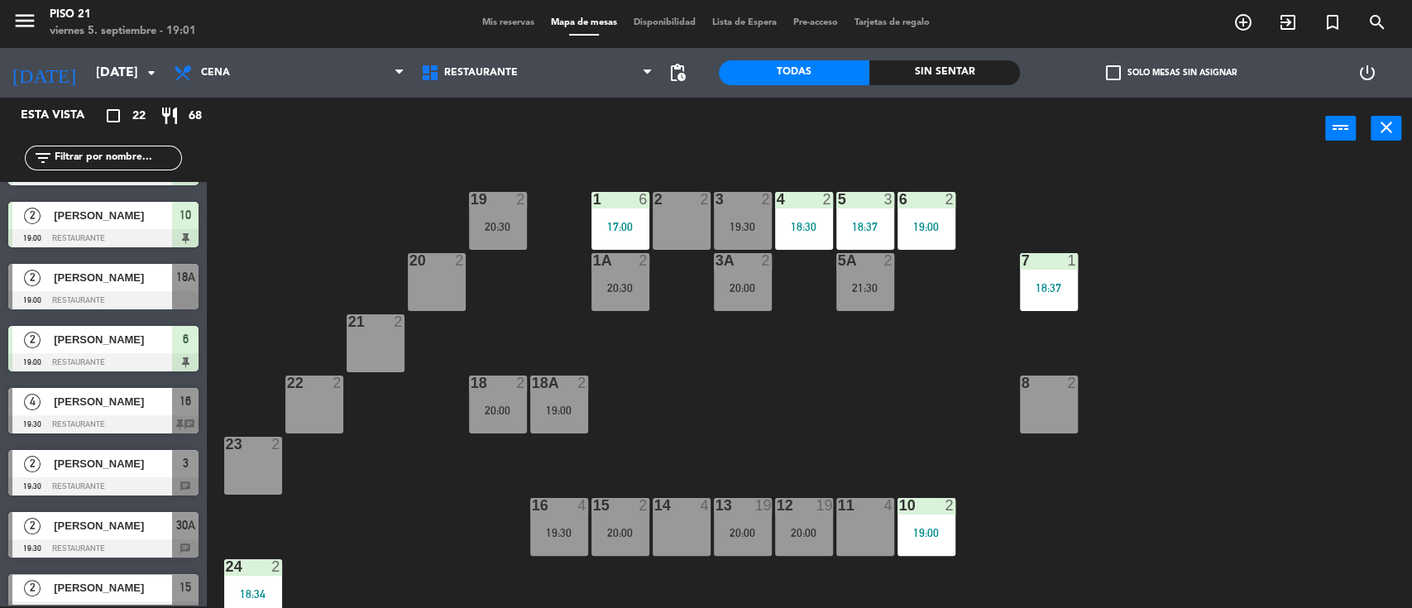
click at [753, 527] on div "20:00" at bounding box center [743, 533] width 58 height 12
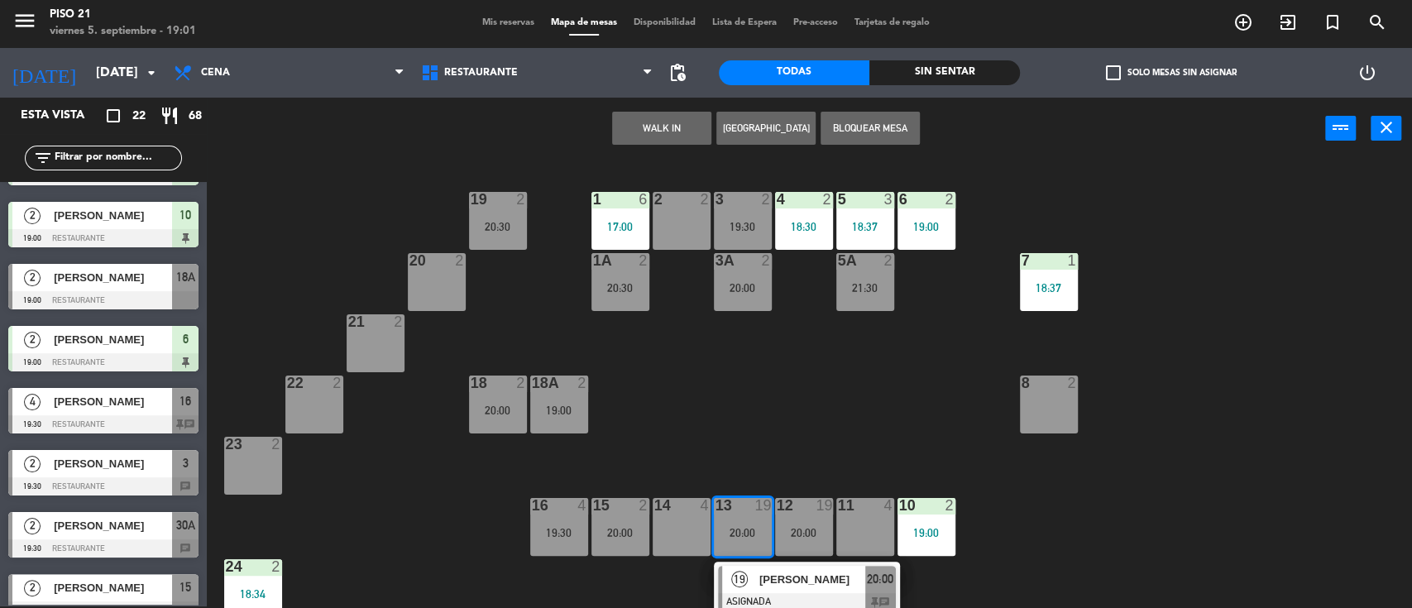
click at [682, 526] on div "14 4" at bounding box center [682, 527] width 58 height 58
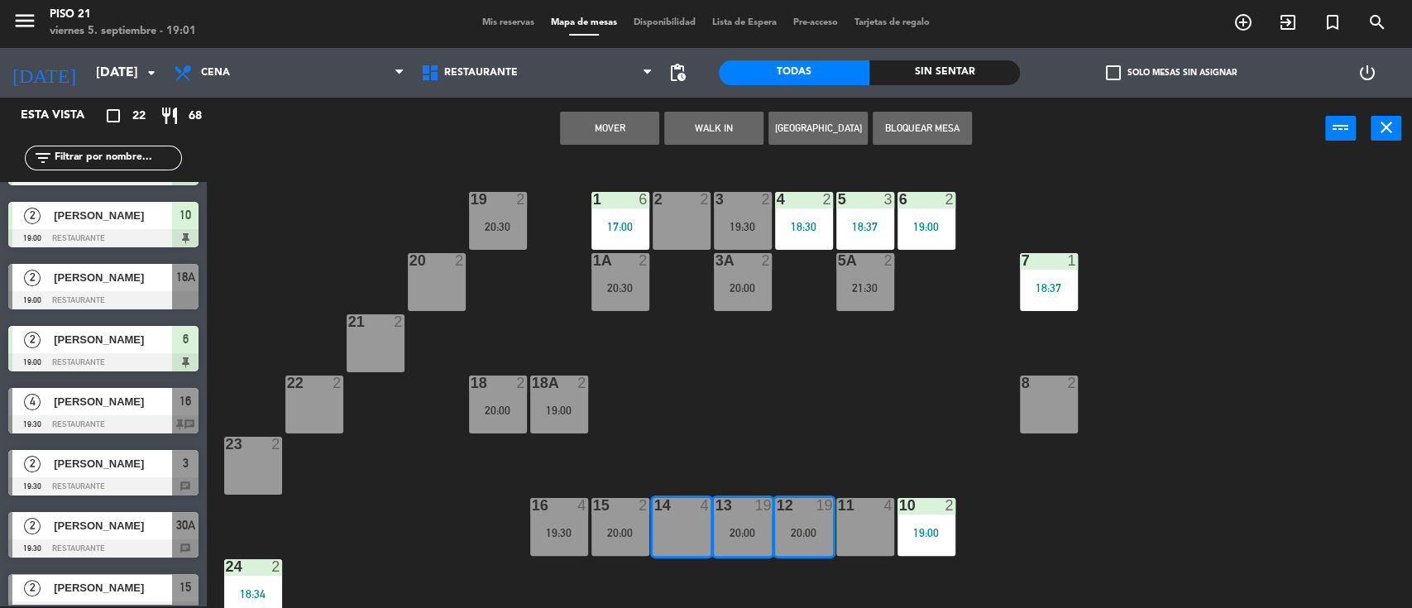
click at [596, 136] on button "Mover" at bounding box center [609, 128] width 99 height 33
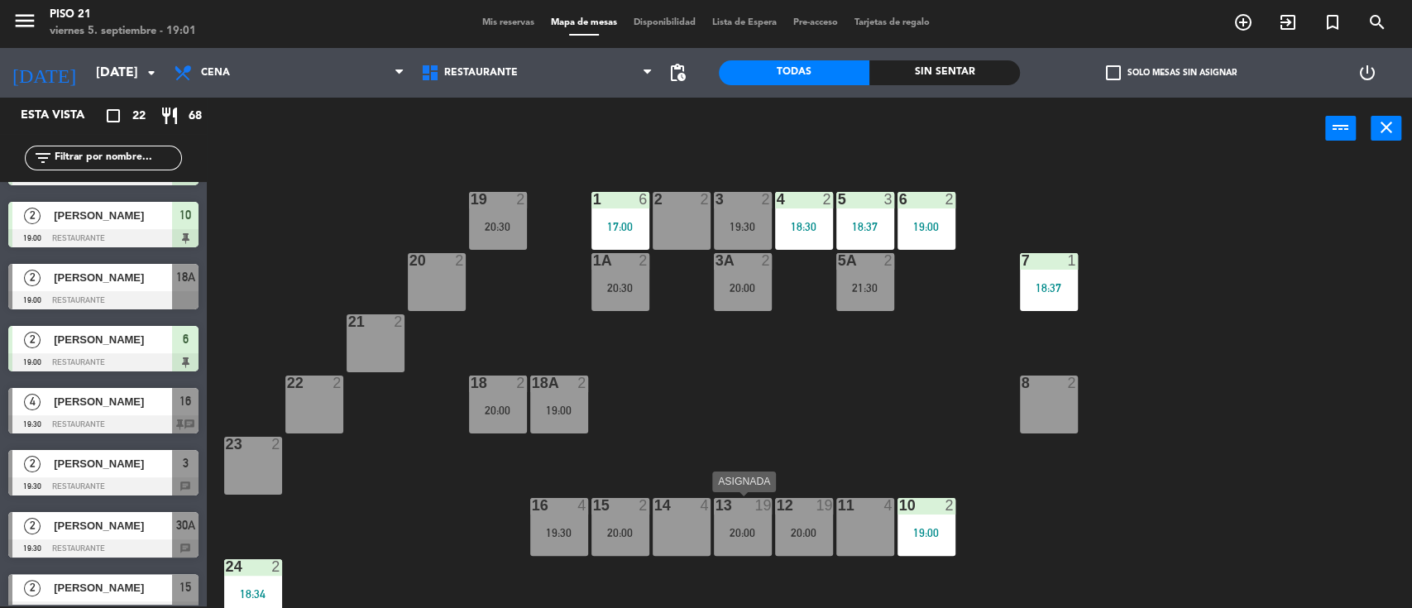
click at [741, 519] on div "13 19 20:00" at bounding box center [743, 527] width 58 height 58
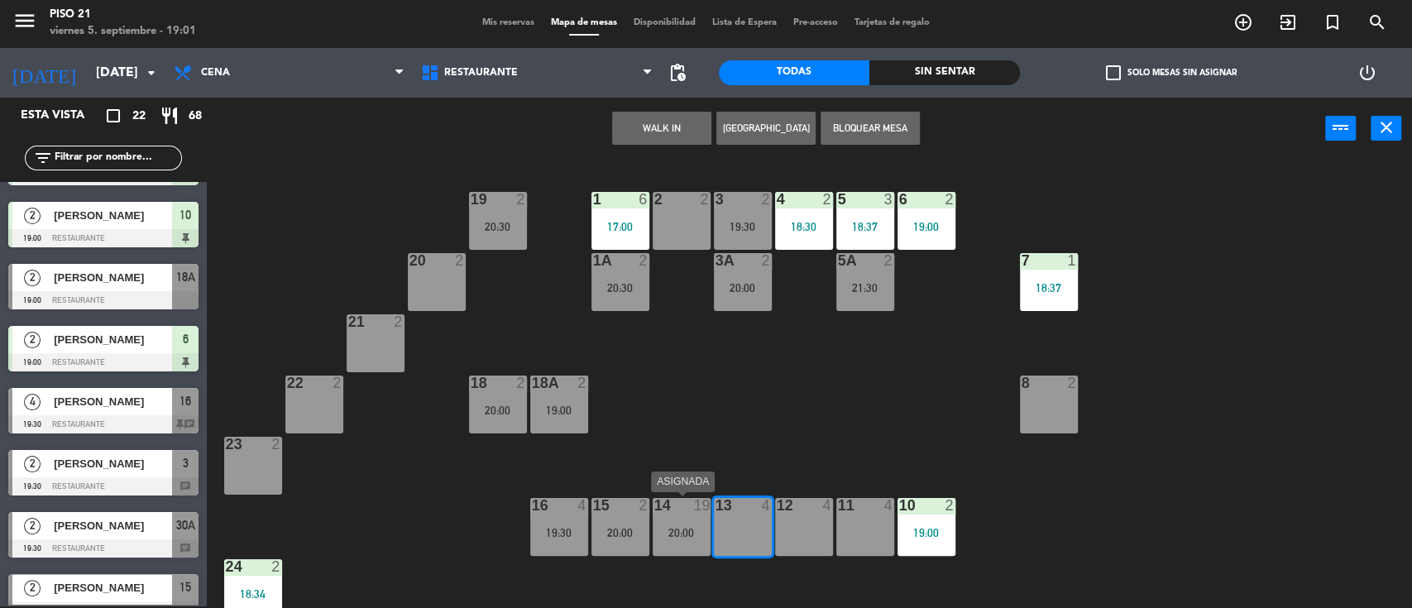
click at [693, 528] on div "20:00" at bounding box center [682, 533] width 58 height 12
click at [787, 517] on div "12 4" at bounding box center [804, 527] width 58 height 58
click at [805, 518] on div "12 4" at bounding box center [804, 527] width 58 height 58
click at [730, 407] on div "19 2 20:30 1 6 17:00 2 2 3 2 19:30 4 2 18:30 5 3 18:37 6 2 19:00 20 2 1A 2 20:3…" at bounding box center [816, 385] width 1191 height 447
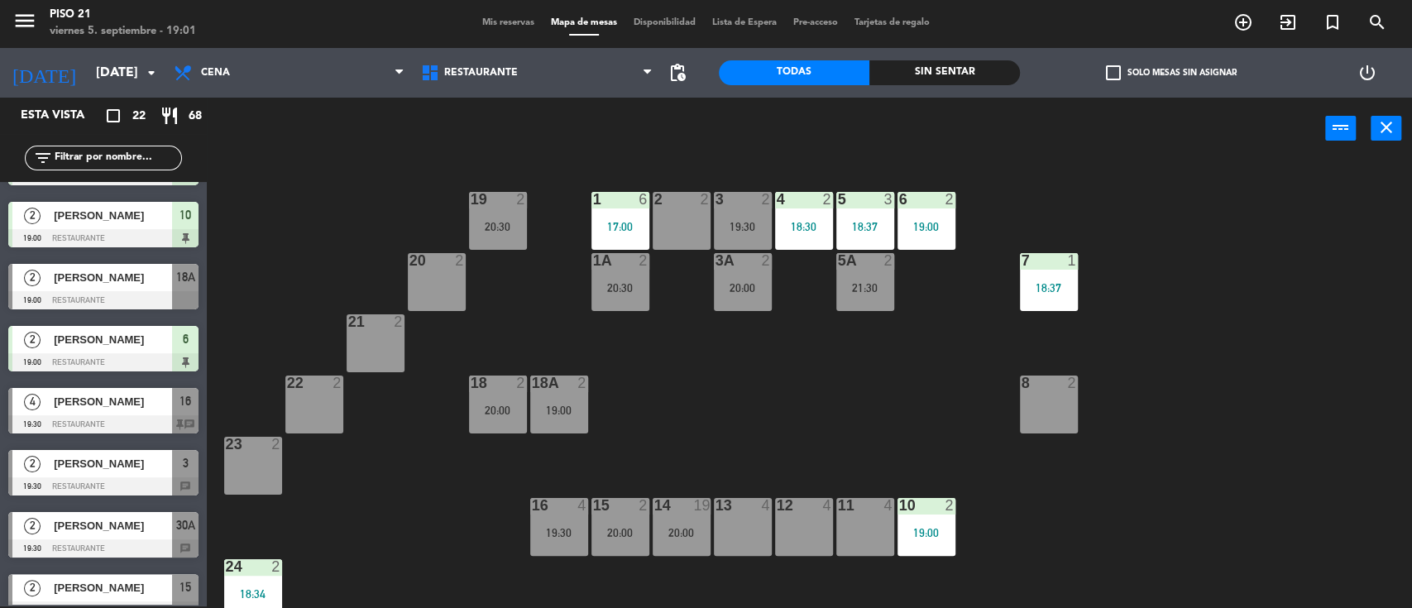
click at [682, 532] on div "20:00" at bounding box center [682, 533] width 58 height 12
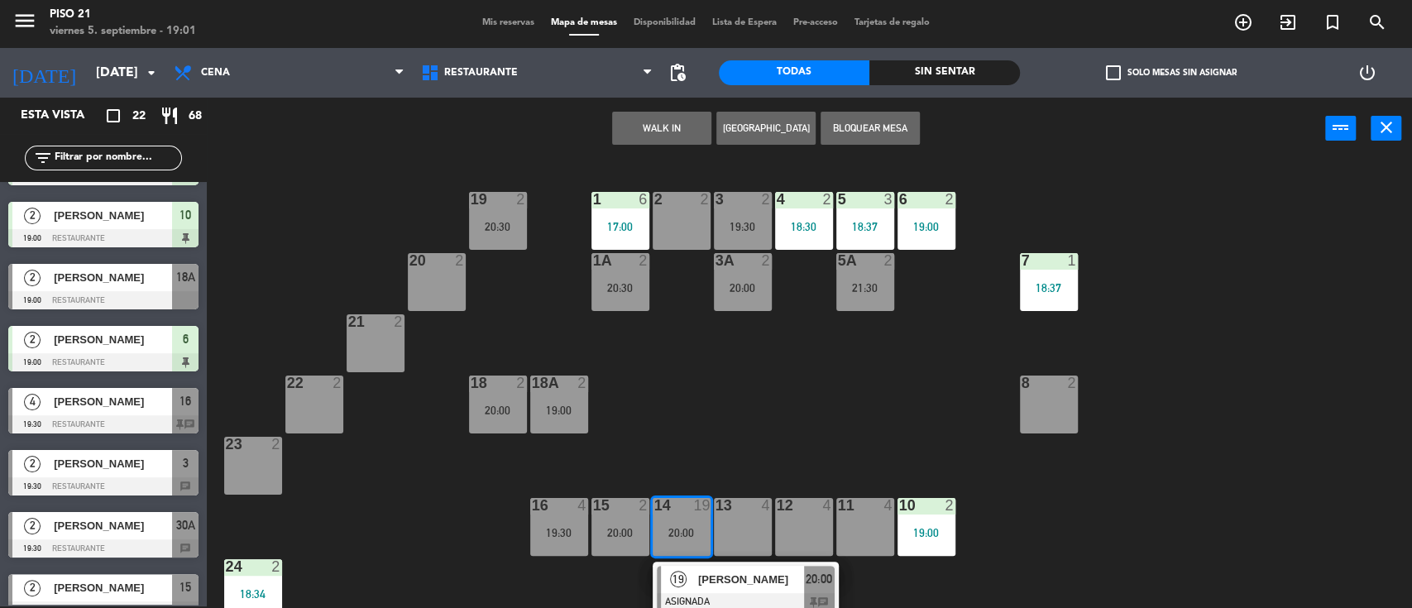
click at [704, 586] on div "19 [PERSON_NAME] ASIGNADA 20:00 chat" at bounding box center [745, 589] width 211 height 54
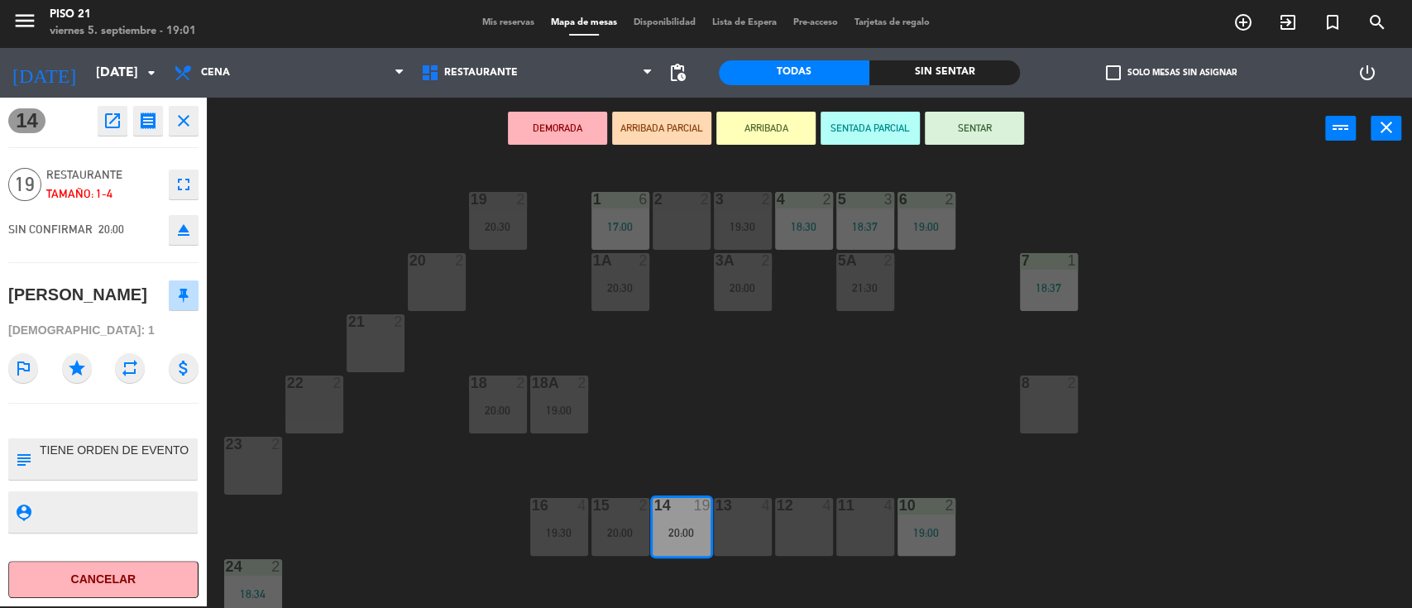
drag, startPoint x: 745, startPoint y: 529, endPoint x: 764, endPoint y: 527, distance: 19.1
click at [748, 529] on div "13 4" at bounding box center [743, 527] width 58 height 58
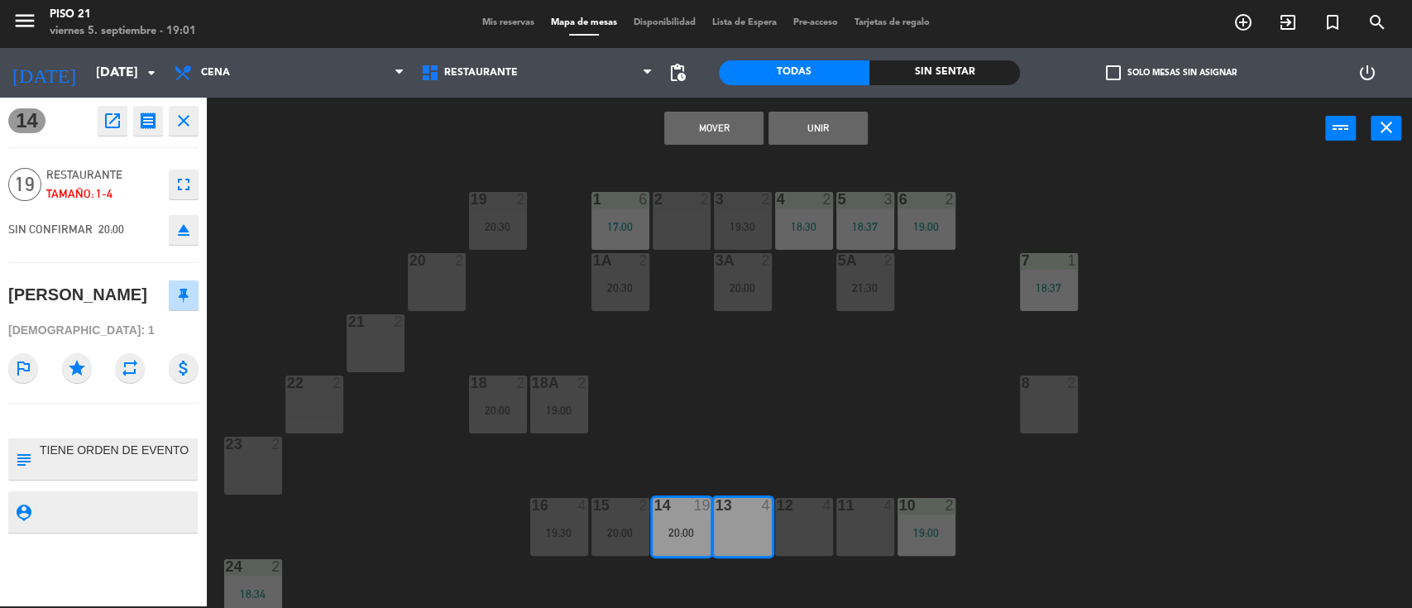
drag, startPoint x: 805, startPoint y: 526, endPoint x: 821, endPoint y: 526, distance: 15.7
click at [807, 526] on div "12 4" at bounding box center [804, 527] width 58 height 58
drag, startPoint x: 858, startPoint y: 518, endPoint x: 854, endPoint y: 499, distance: 19.3
click at [859, 518] on div "11 4" at bounding box center [865, 527] width 58 height 58
click at [802, 122] on button "Unir" at bounding box center [817, 128] width 99 height 33
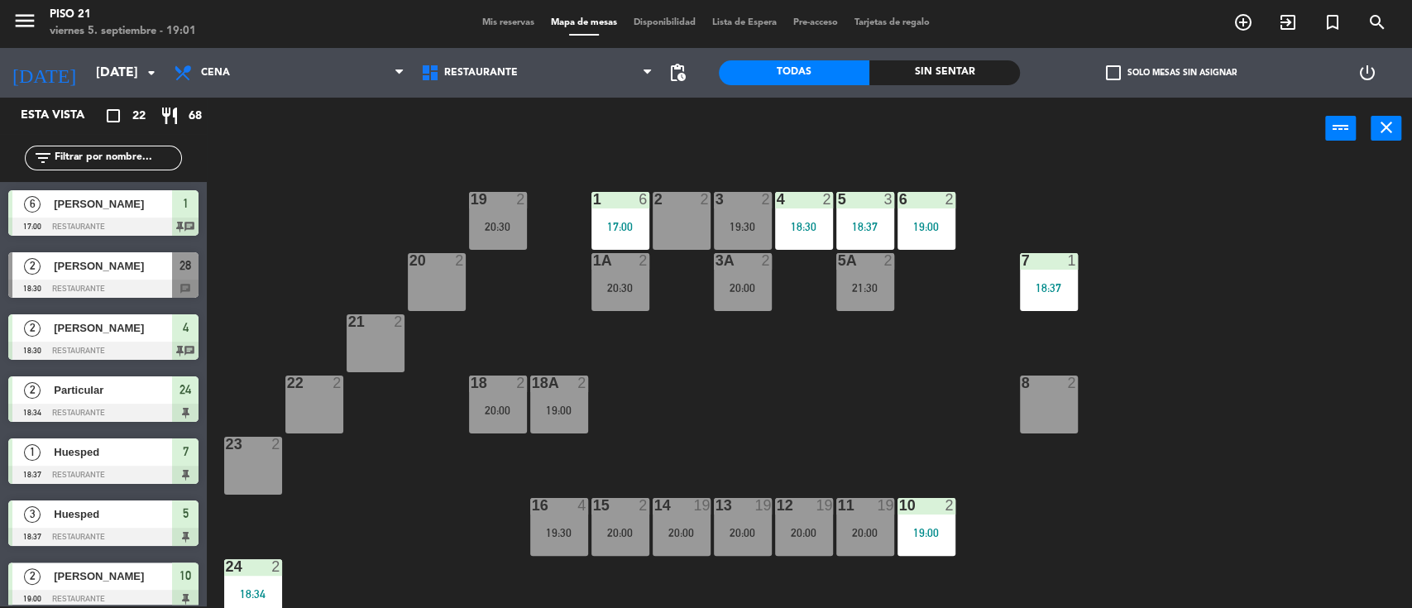
scroll to position [50, 0]
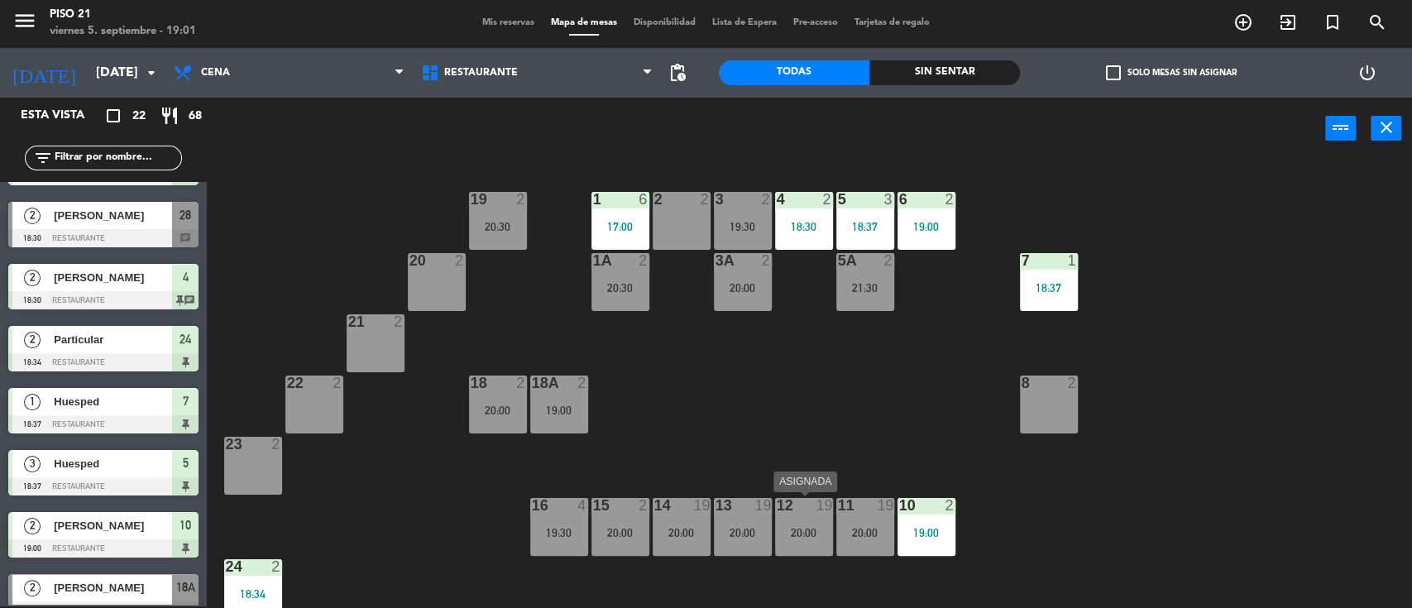
click at [797, 525] on div "12 19 20:00" at bounding box center [804, 527] width 58 height 58
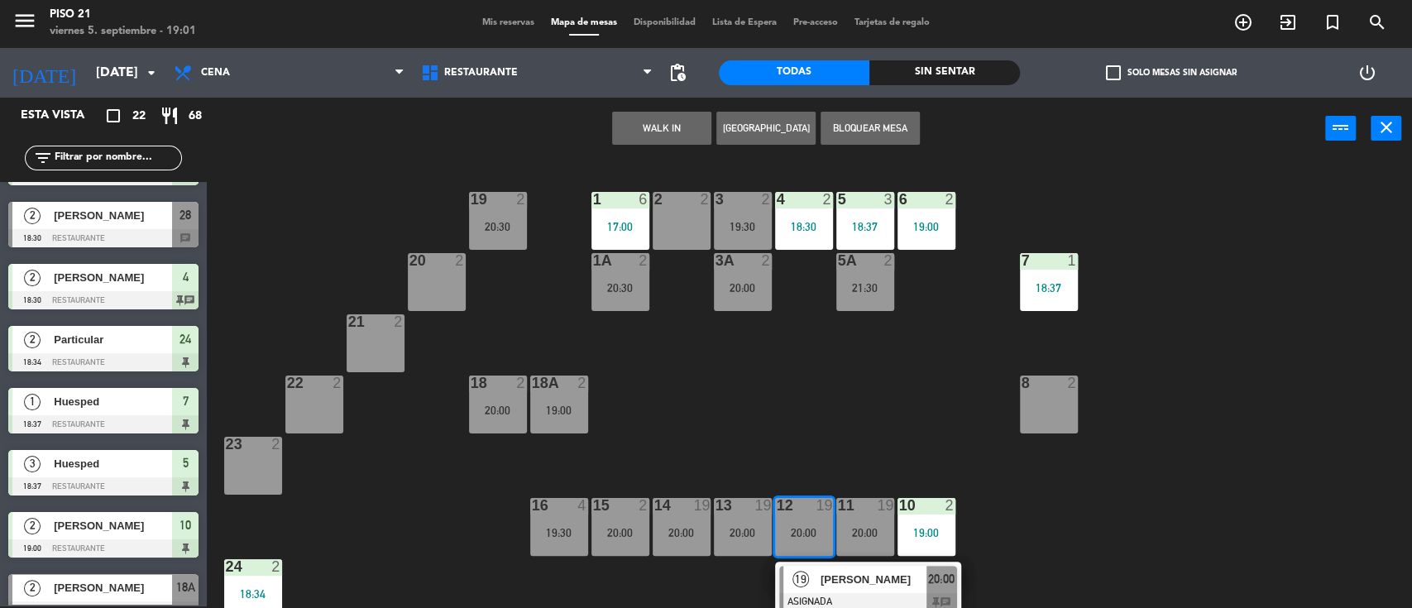
click at [811, 579] on div "19" at bounding box center [801, 579] width 36 height 27
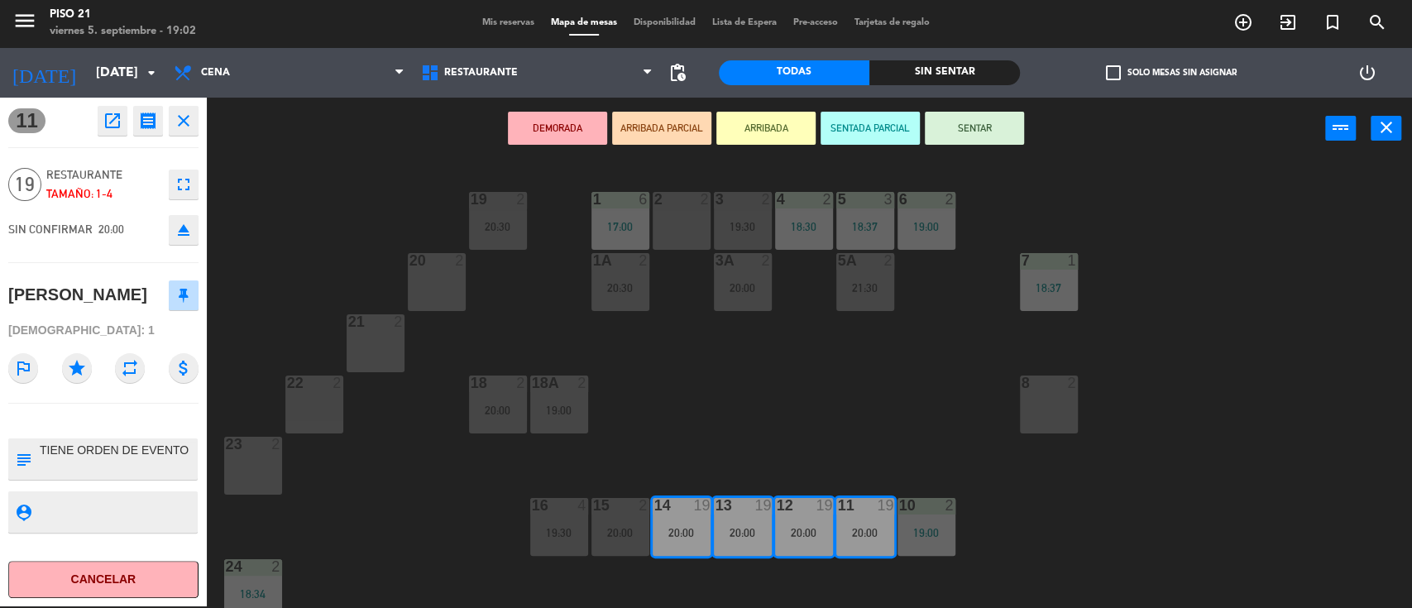
click at [980, 126] on button "SENTAR" at bounding box center [974, 128] width 99 height 33
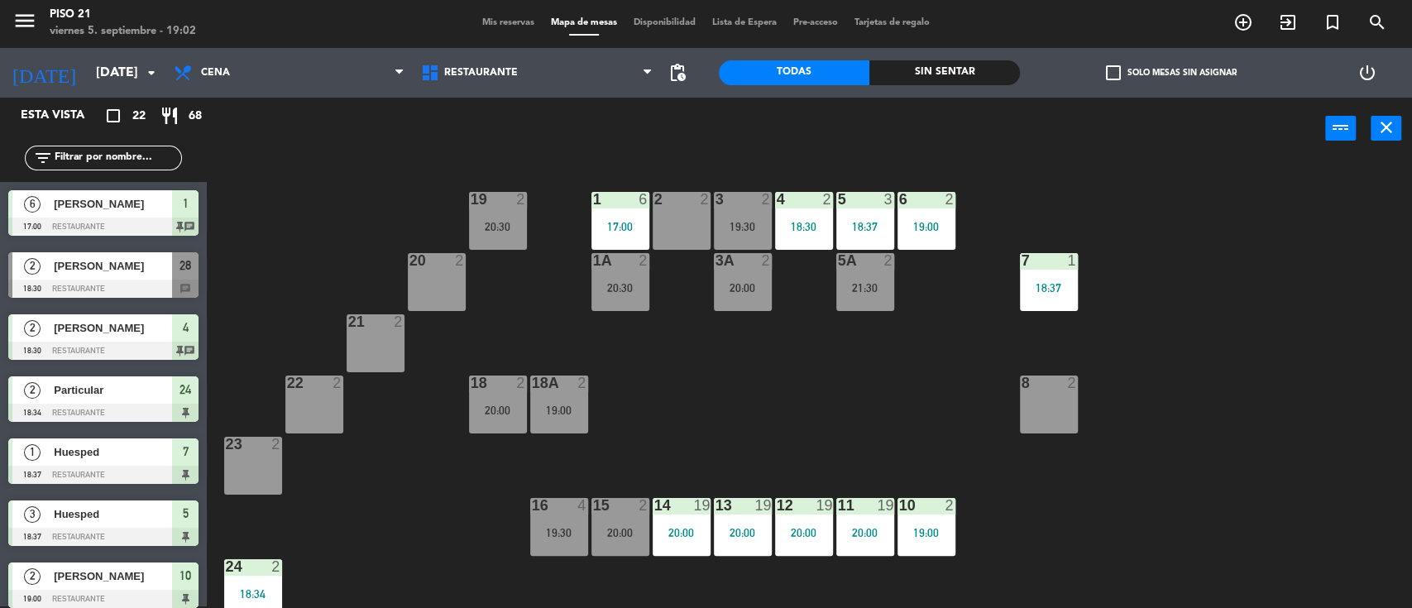
scroll to position [2, 0]
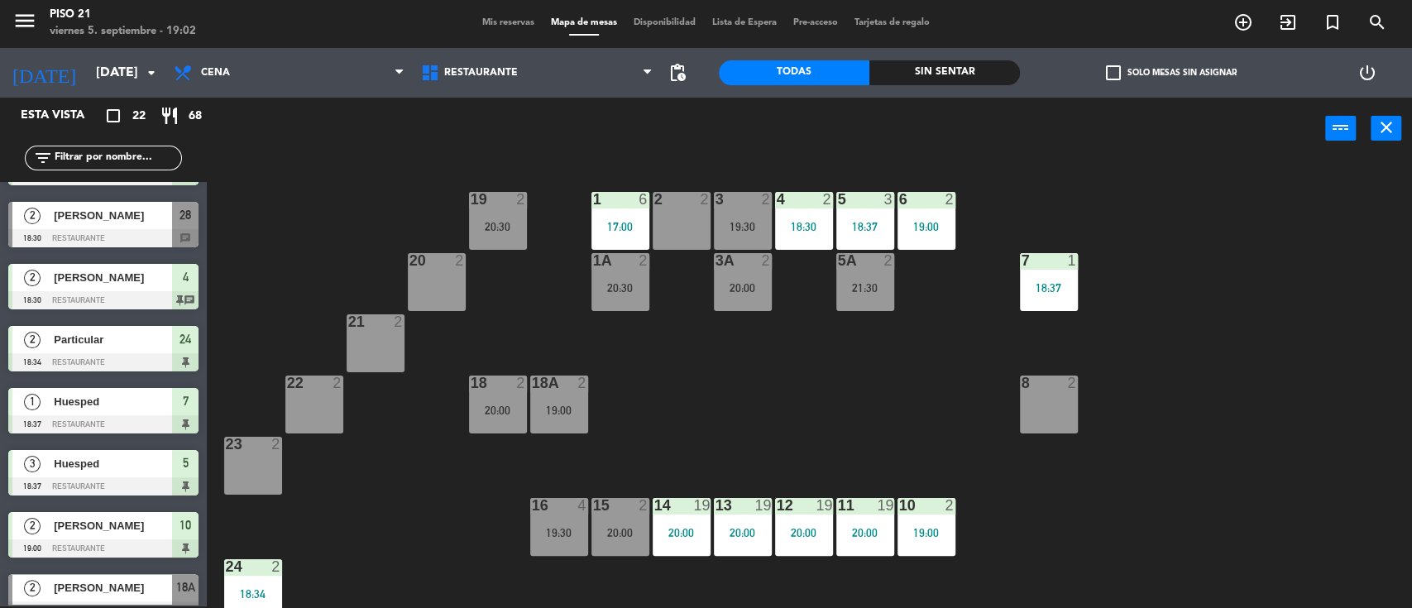
drag, startPoint x: 773, startPoint y: 432, endPoint x: 783, endPoint y: 407, distance: 26.7
click at [775, 431] on div "19 2 20:30 1 6 17:00 2 2 3 2 19:30 4 2 18:30 5 3 18:37 6 2 19:00 20 2 1A 2 20:3…" at bounding box center [816, 385] width 1191 height 447
click at [765, 393] on div "19 2 20:30 1 6 17:00 2 2 3 2 19:30 4 2 18:30 5 3 18:37 6 2 19:00 20 2 1A 2 20:3…" at bounding box center [816, 385] width 1191 height 447
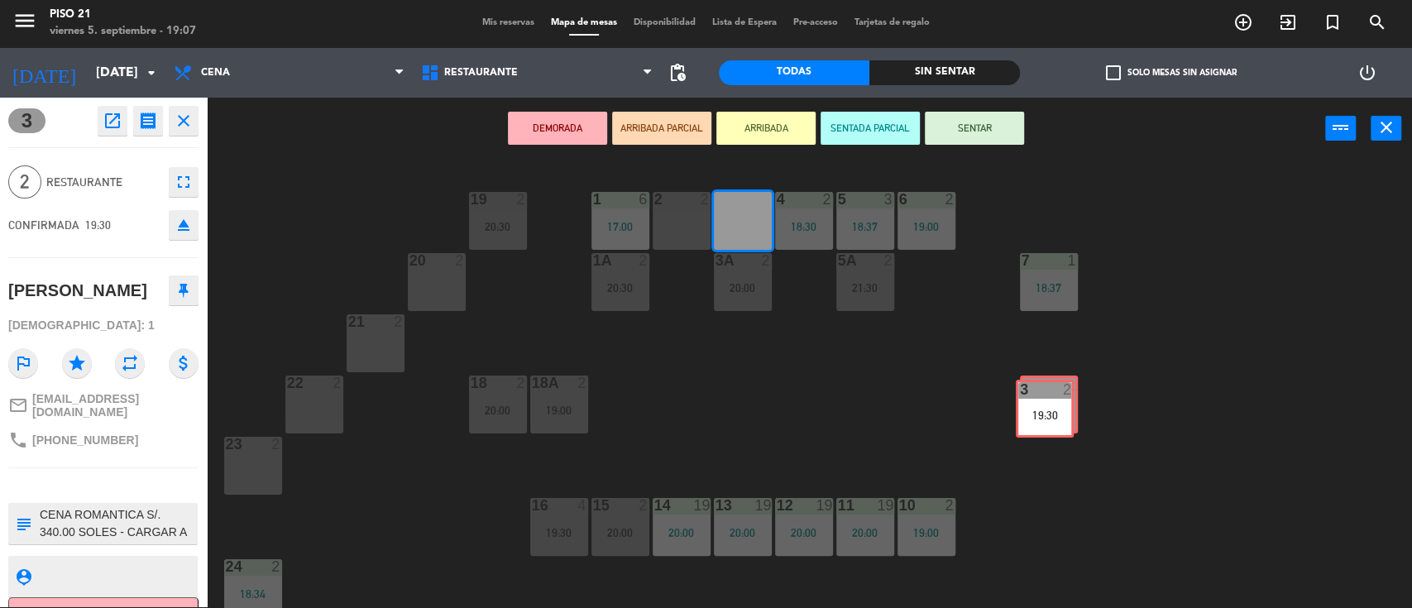
drag, startPoint x: 731, startPoint y: 225, endPoint x: 1007, endPoint y: 411, distance: 332.4
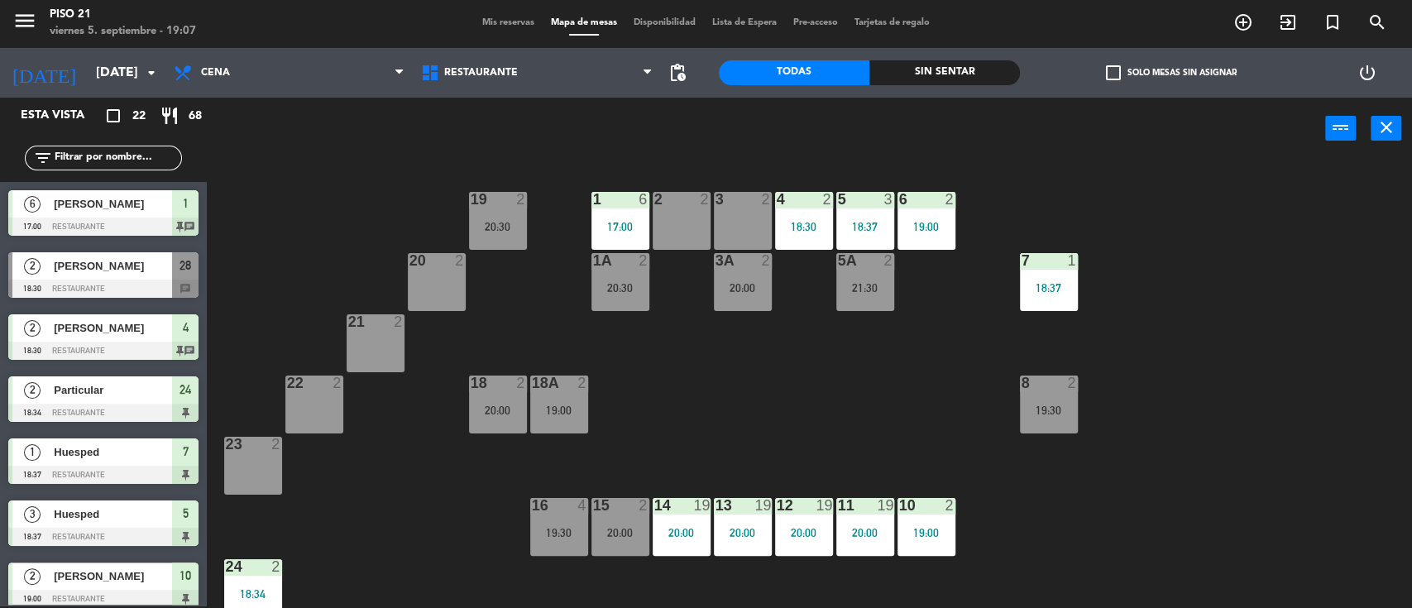
click at [672, 220] on div "2 2" at bounding box center [682, 221] width 58 height 58
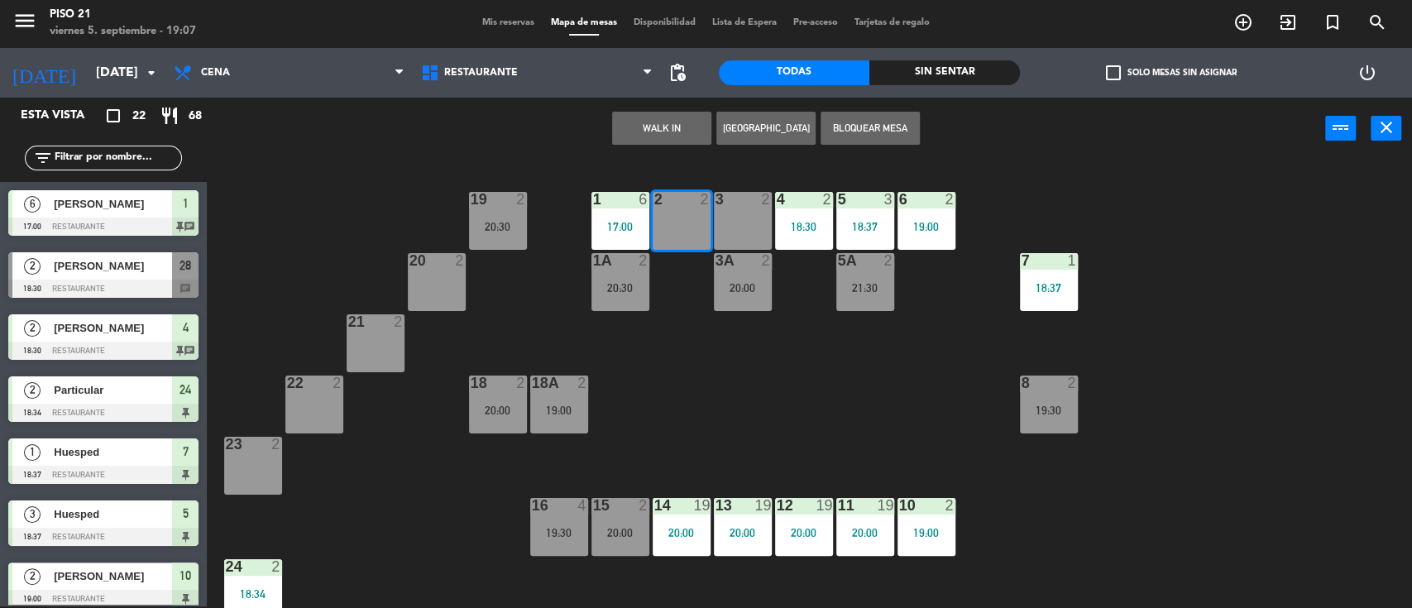
click at [735, 221] on div "3 2" at bounding box center [743, 221] width 58 height 58
click at [820, 331] on div "19 2 20:30 1 6 17:00 2 2 3 2 4 2 18:30 5 3 18:37 6 2 19:00 20 2 1A 2 20:30 3A 2…" at bounding box center [816, 385] width 1191 height 447
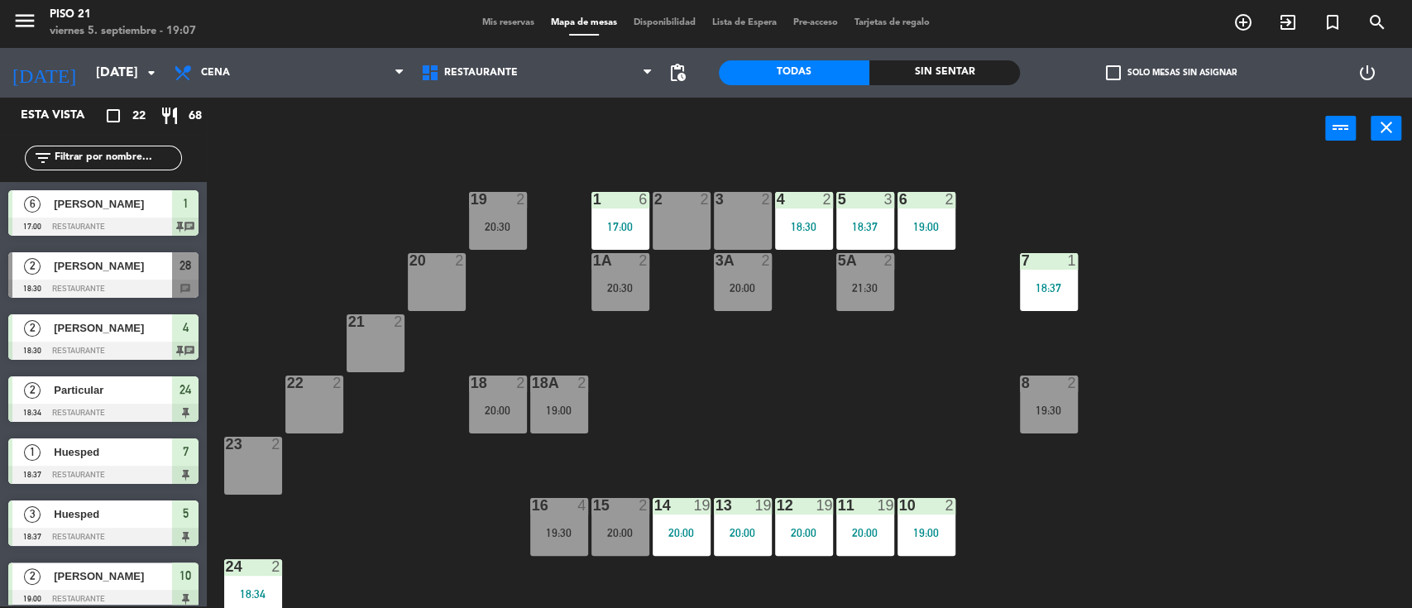
drag, startPoint x: 123, startPoint y: 159, endPoint x: 132, endPoint y: 156, distance: 9.7
click at [123, 159] on input "text" at bounding box center [117, 158] width 128 height 18
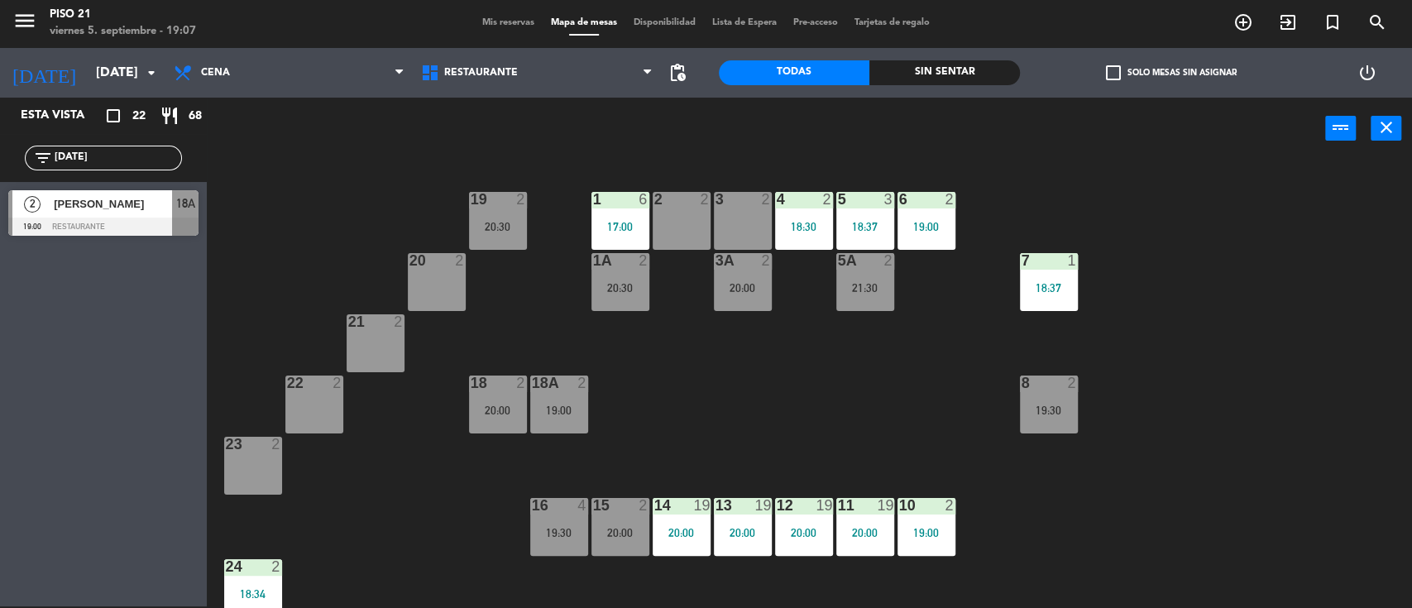
type input "[DATE]"
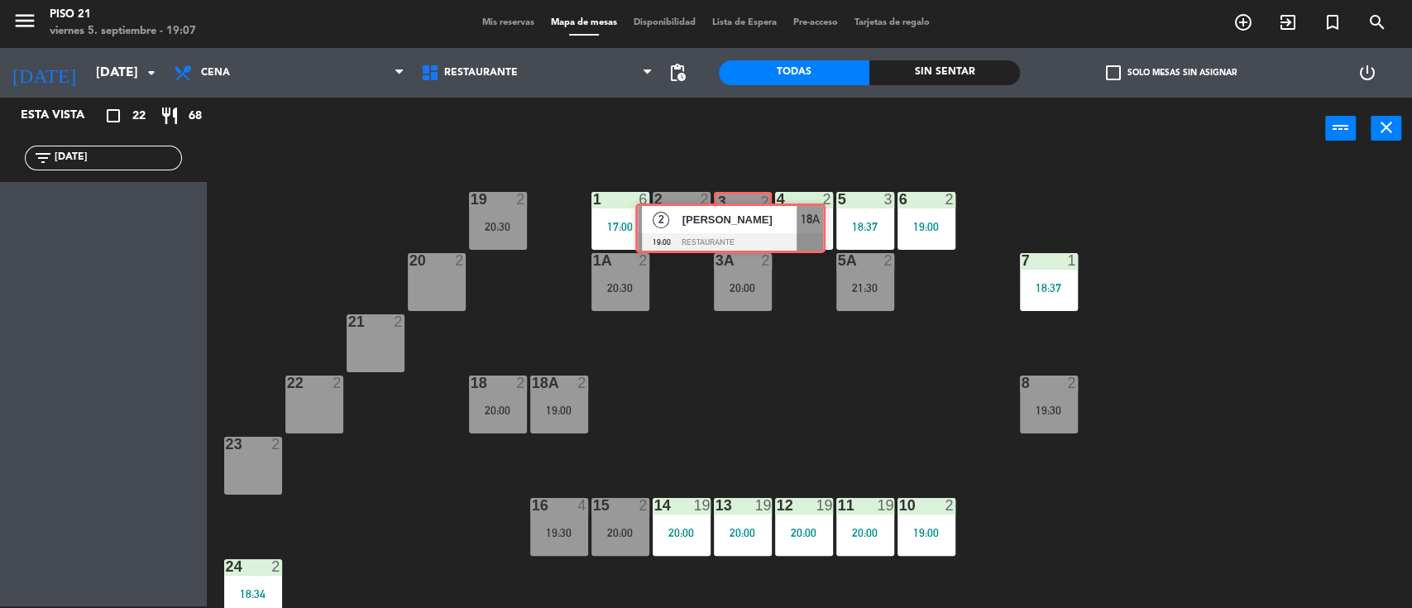
drag, startPoint x: 98, startPoint y: 208, endPoint x: 725, endPoint y: 222, distance: 627.2
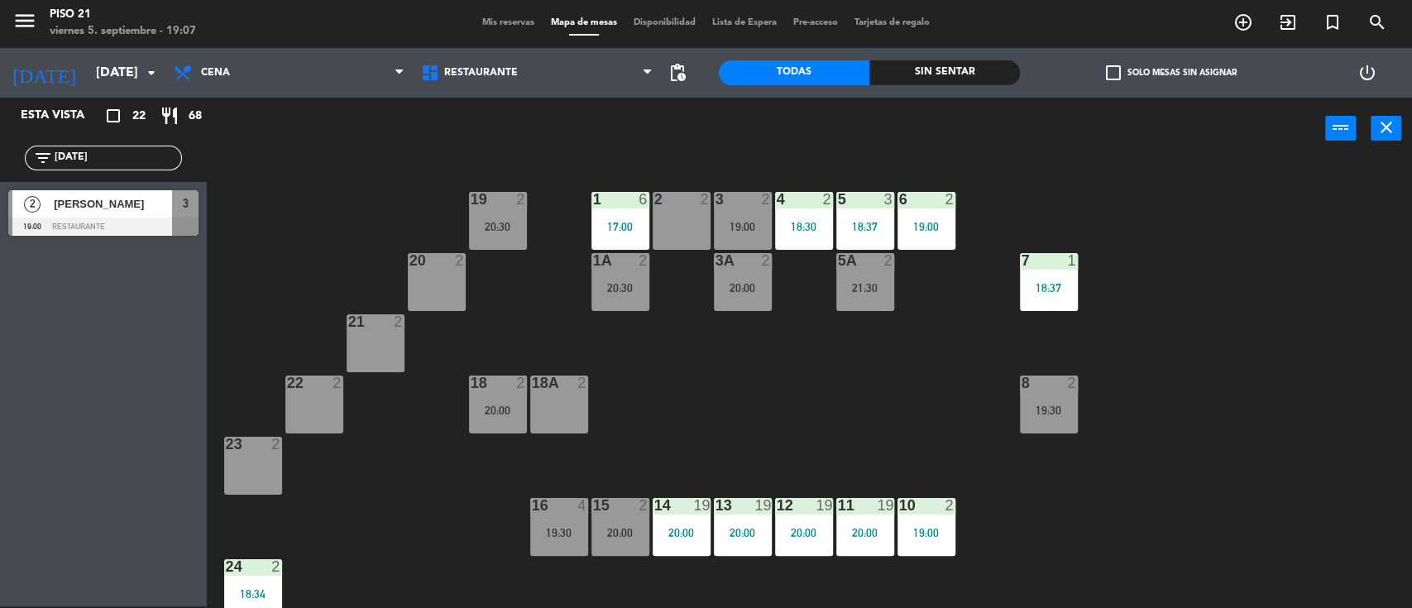
click at [735, 217] on div "3 2 19:00" at bounding box center [743, 221] width 58 height 58
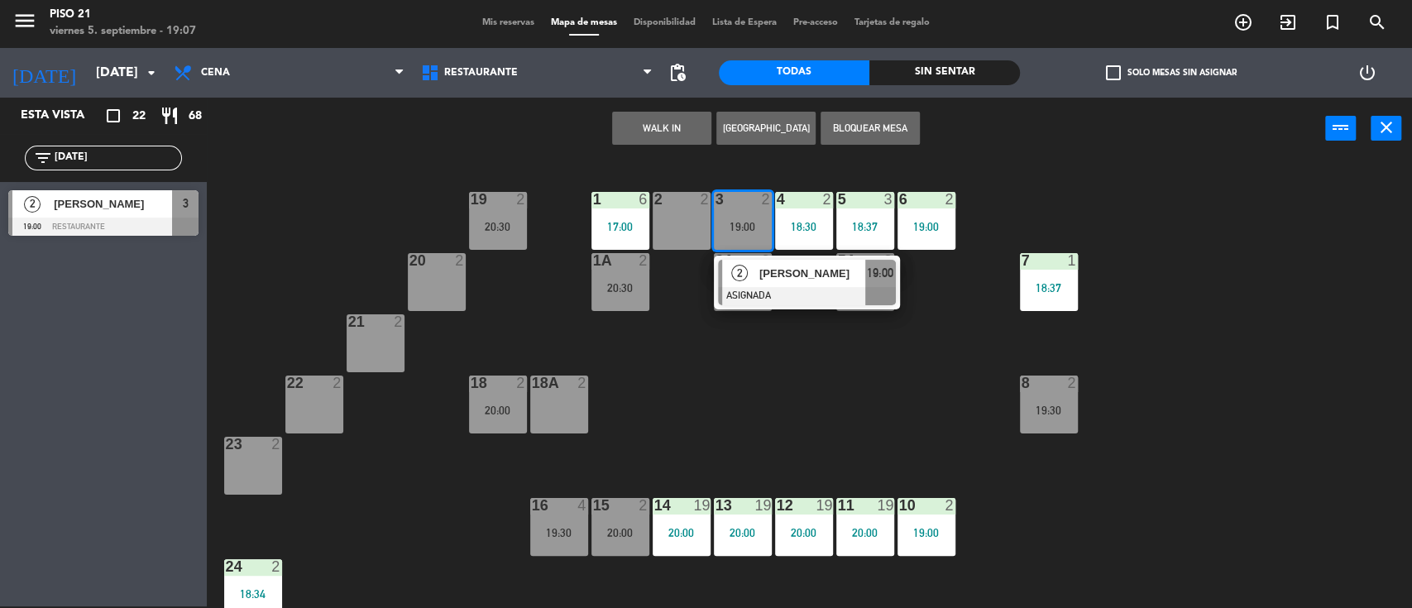
click at [788, 301] on div at bounding box center [807, 296] width 178 height 18
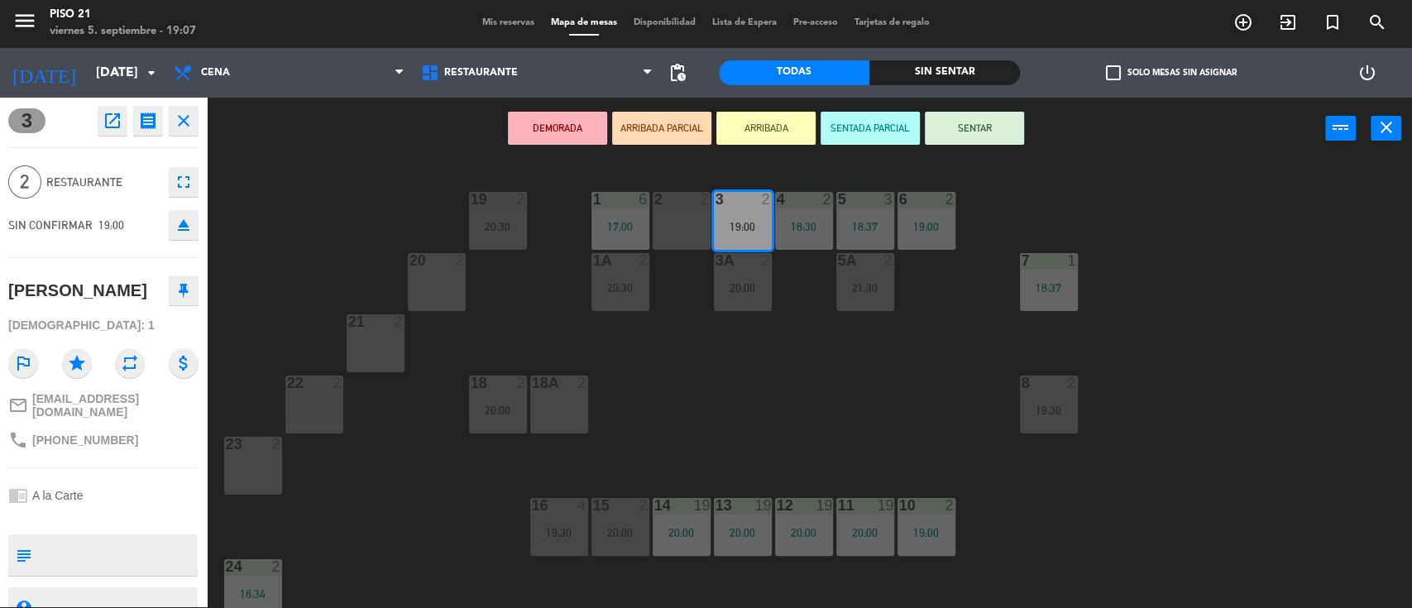
drag, startPoint x: 975, startPoint y: 123, endPoint x: 883, endPoint y: 159, distance: 99.2
click at [974, 124] on button "SENTAR" at bounding box center [974, 128] width 99 height 33
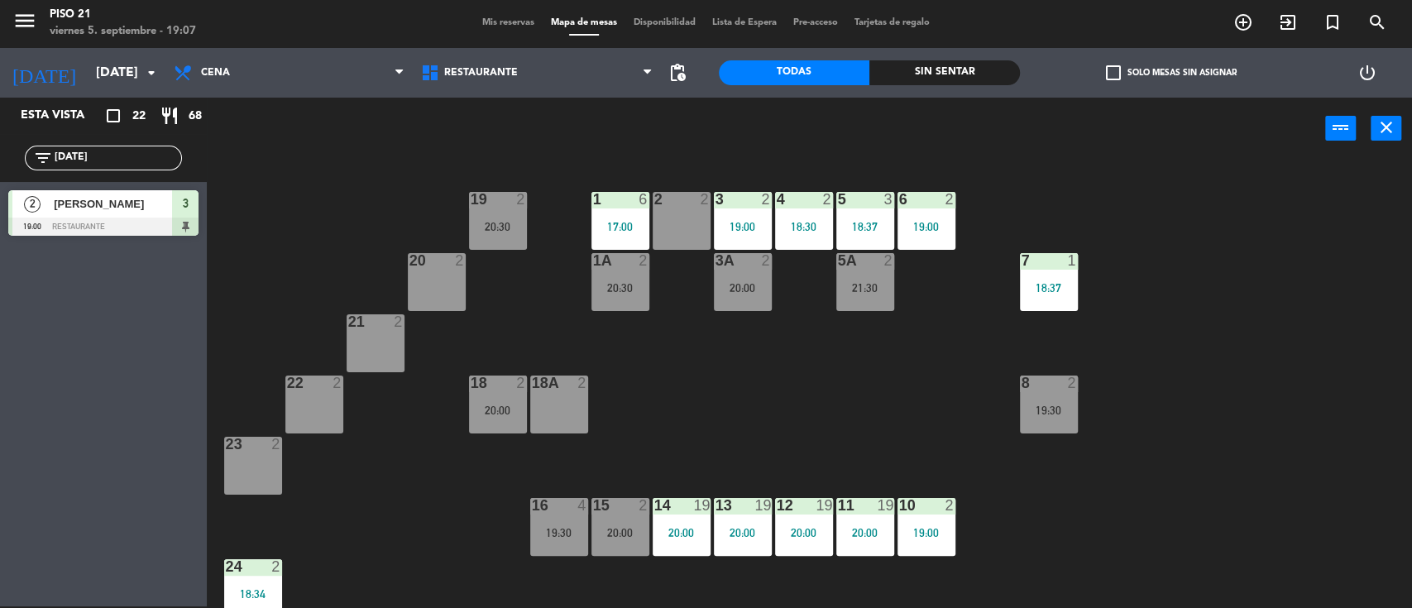
click at [628, 221] on div "17:00" at bounding box center [620, 227] width 58 height 12
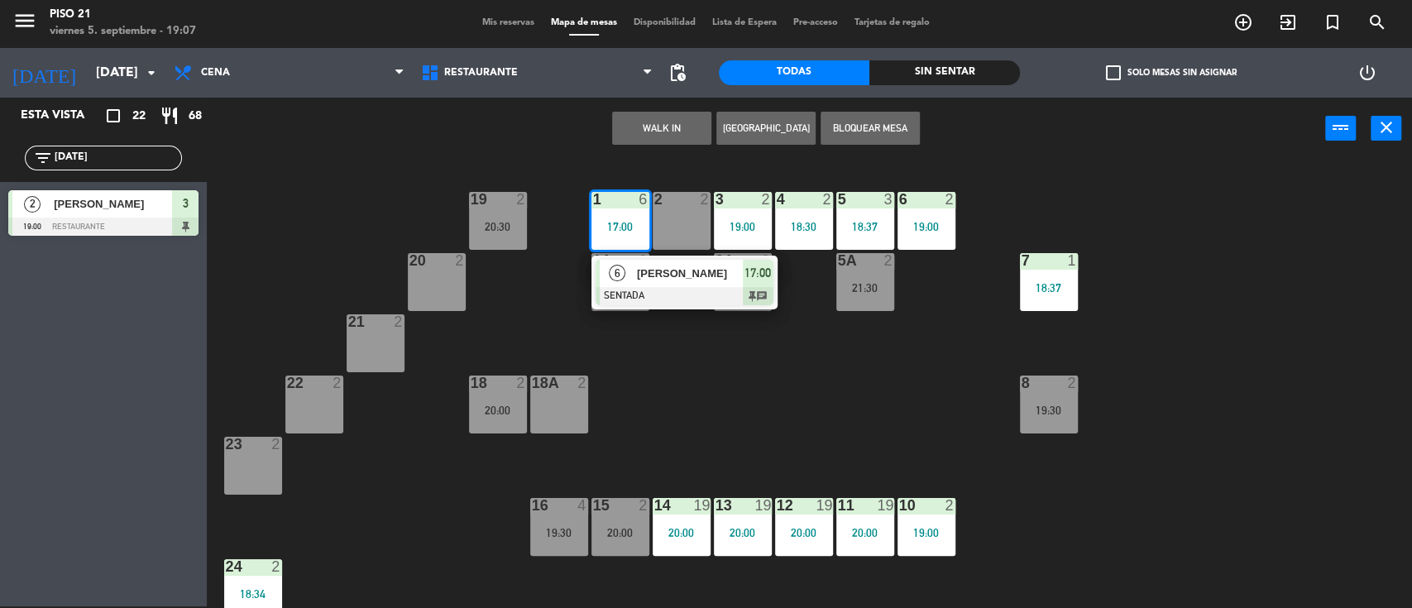
click at [424, 281] on div "20 2" at bounding box center [437, 282] width 58 height 58
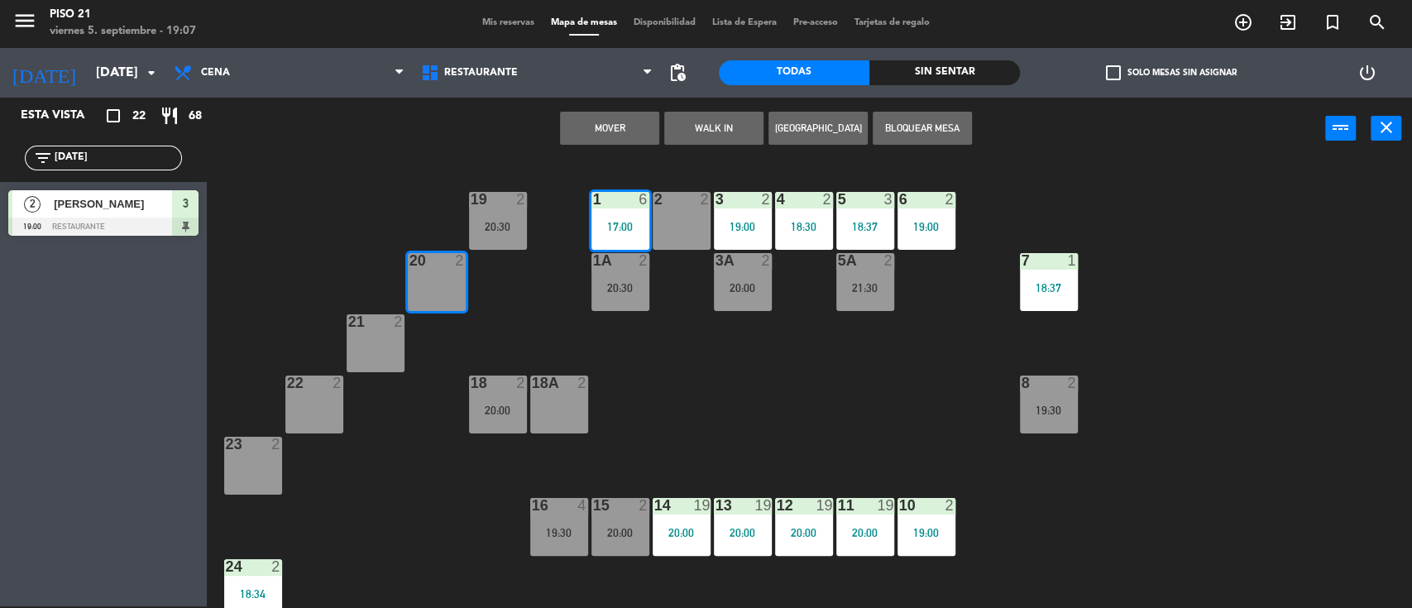
click at [589, 133] on button "Mover" at bounding box center [609, 128] width 99 height 33
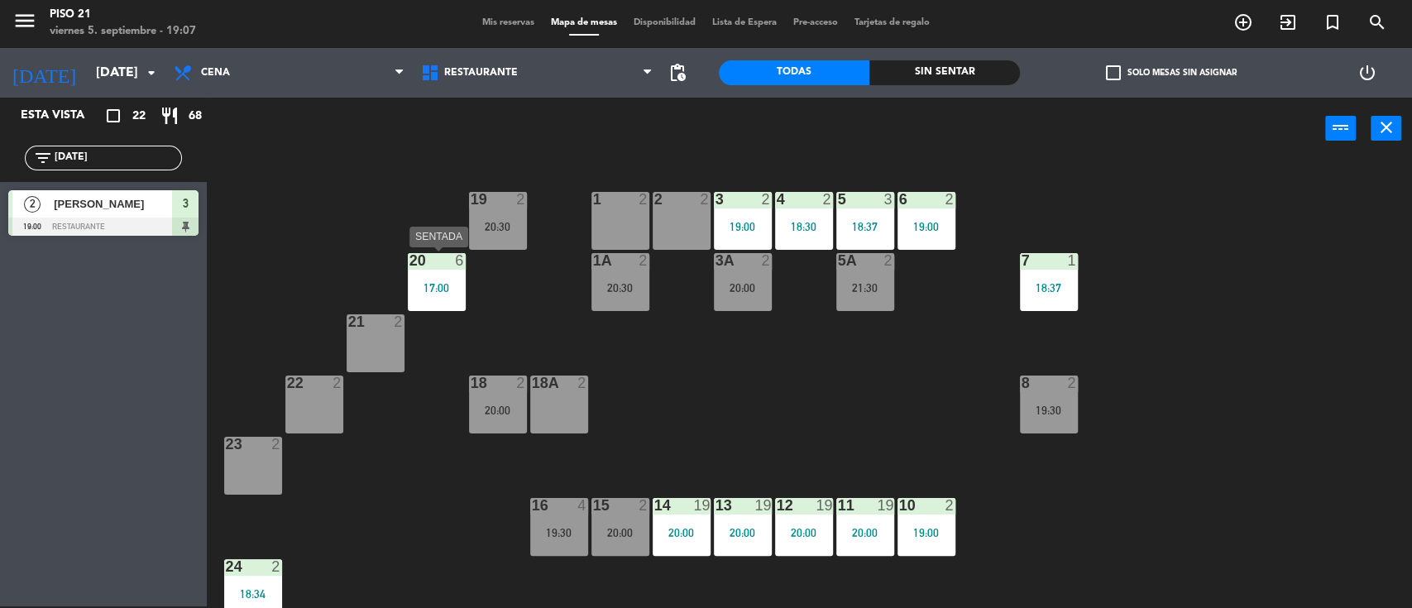
click at [436, 270] on div "20 6 17:00" at bounding box center [437, 282] width 58 height 58
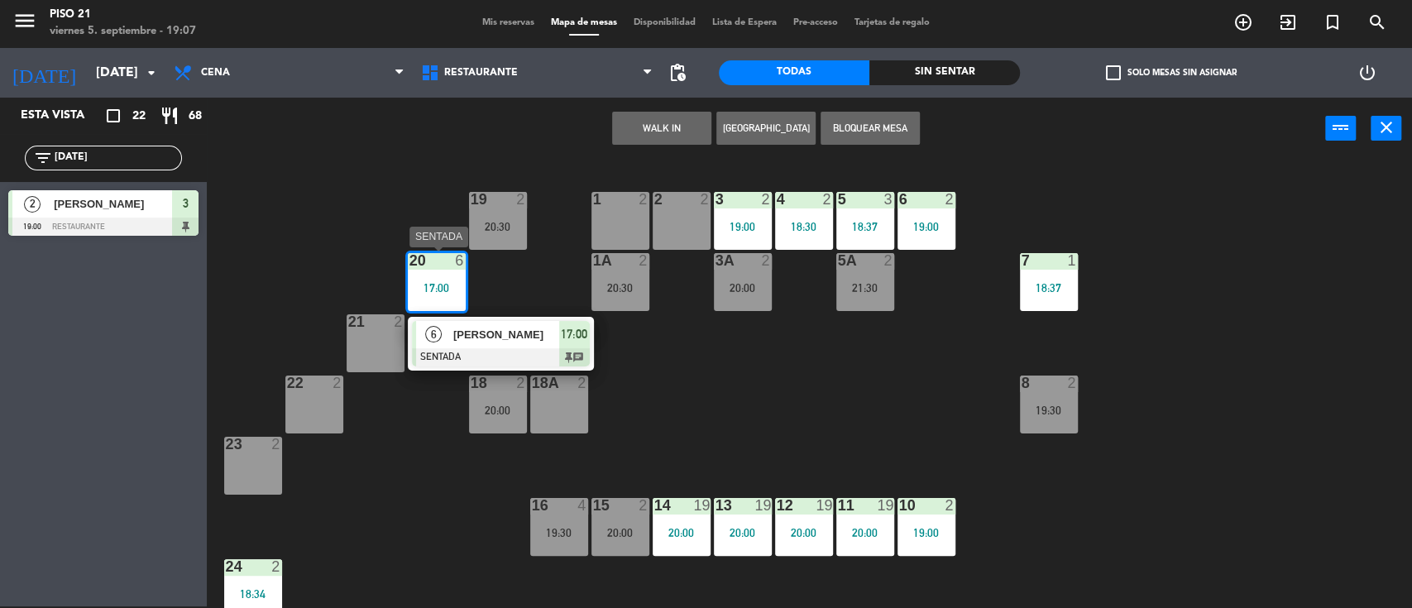
click at [474, 343] on div "[PERSON_NAME]" at bounding box center [506, 334] width 108 height 27
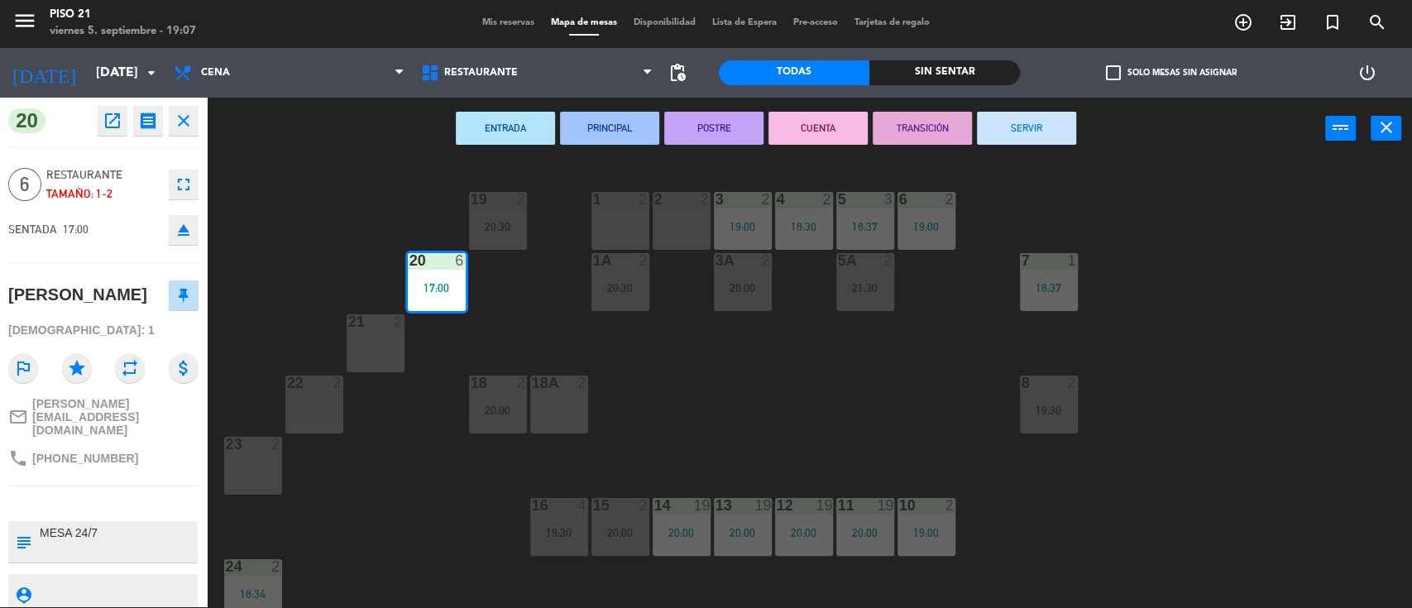
drag, startPoint x: 995, startPoint y: 130, endPoint x: 975, endPoint y: 129, distance: 19.9
click at [995, 129] on button "SERVIR" at bounding box center [1026, 128] width 99 height 33
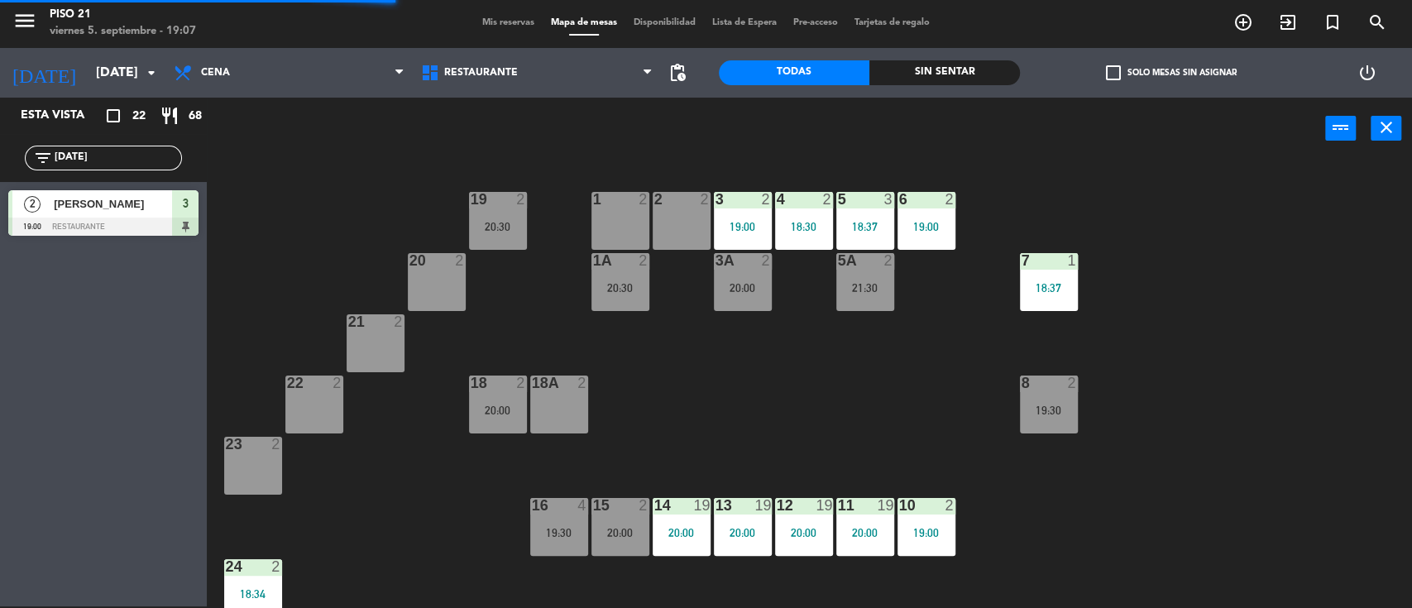
drag, startPoint x: 617, startPoint y: 227, endPoint x: 559, endPoint y: 207, distance: 61.2
click at [618, 228] on div "1 2" at bounding box center [620, 221] width 58 height 58
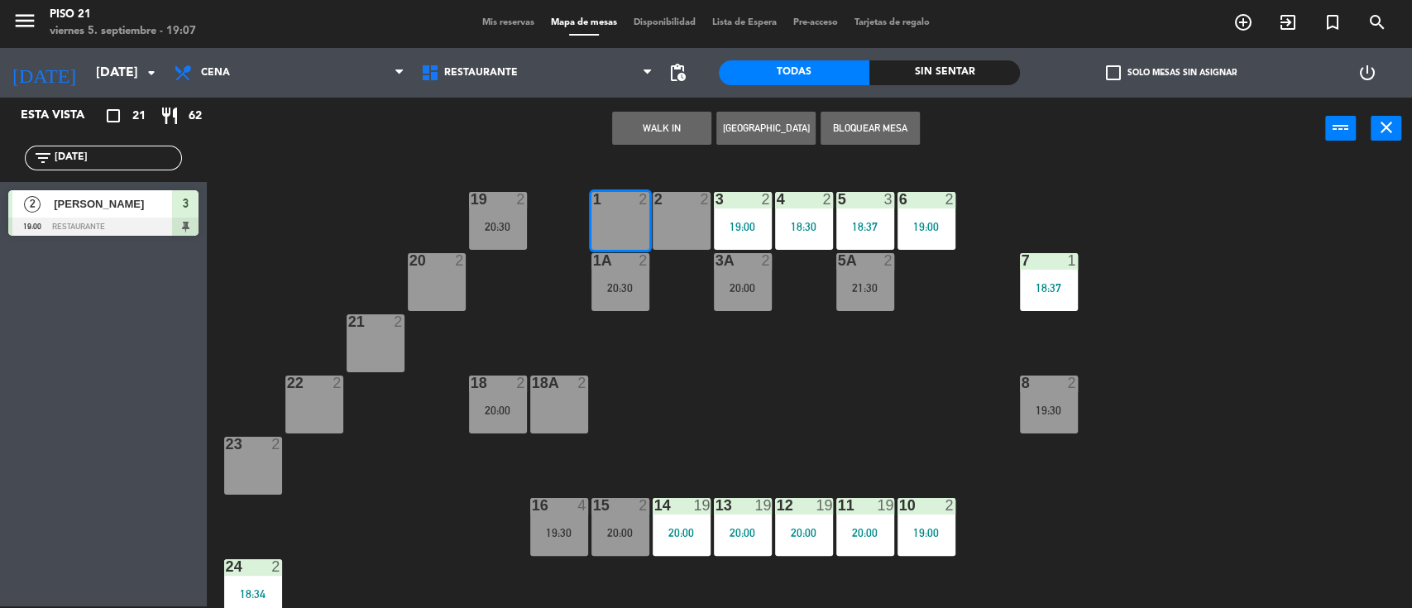
click at [642, 129] on button "WALK IN" at bounding box center [661, 128] width 99 height 33
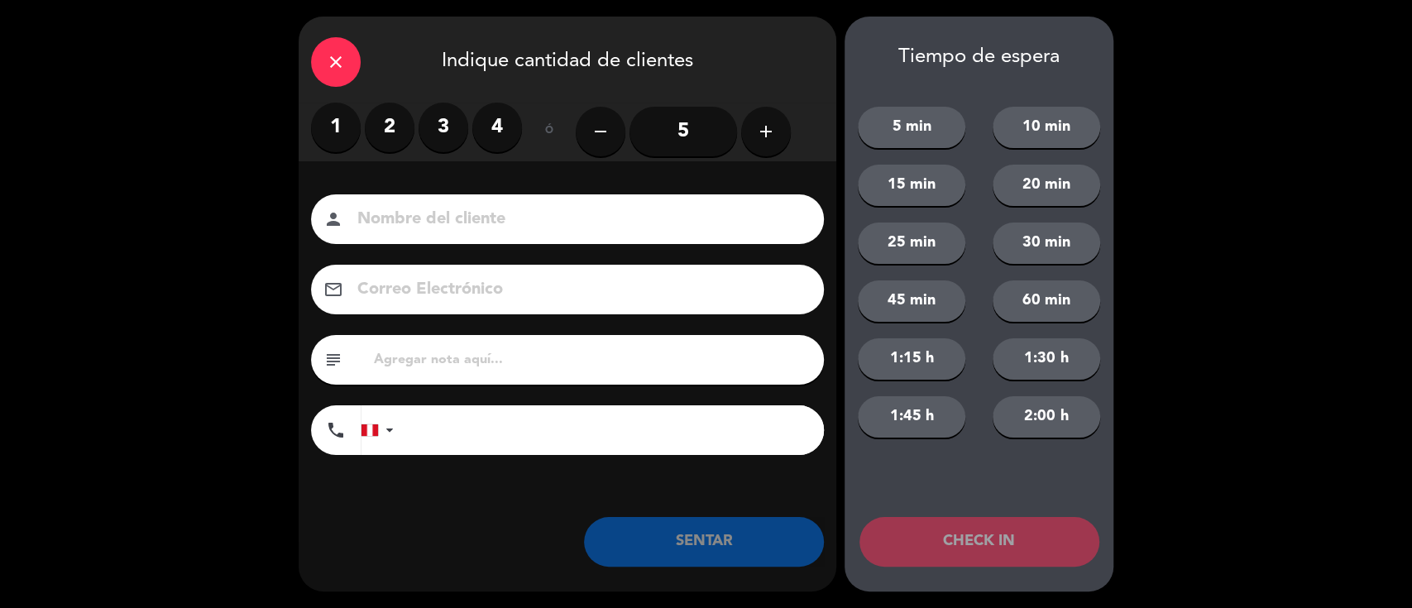
click at [334, 136] on label "1" at bounding box center [336, 128] width 50 height 50
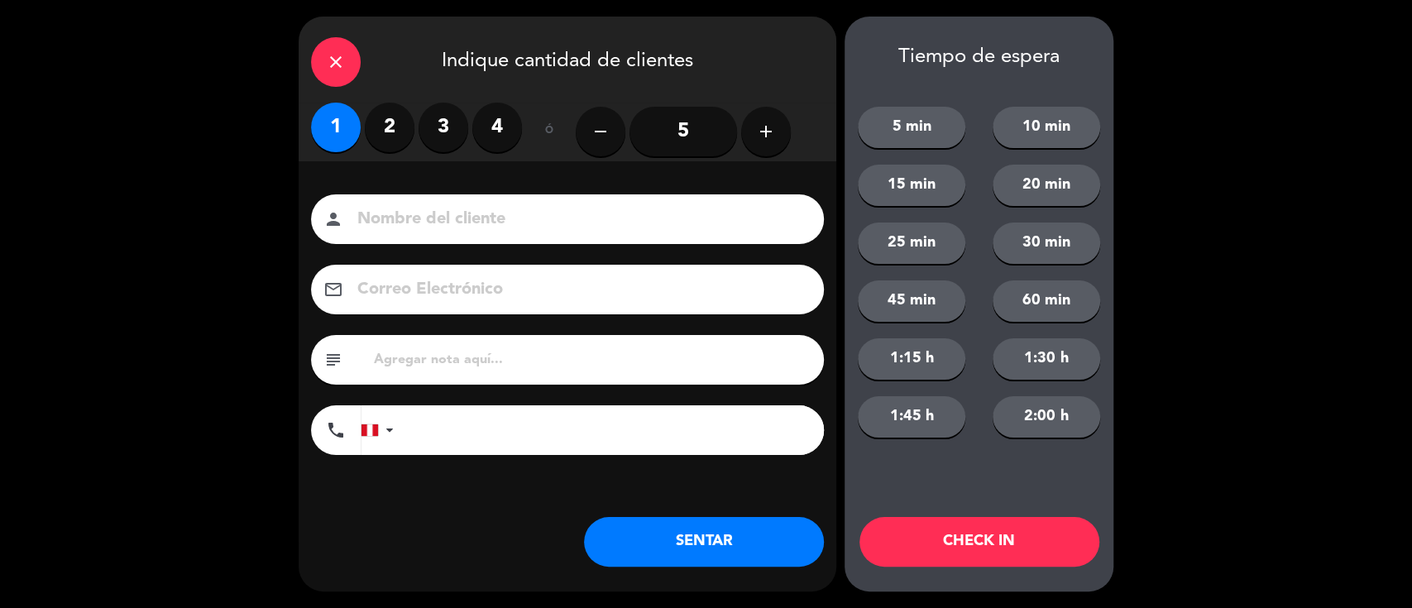
click at [428, 229] on input at bounding box center [579, 219] width 447 height 29
type input "h"
type input "Huesped"
click at [706, 538] on button "SENTAR" at bounding box center [704, 542] width 240 height 50
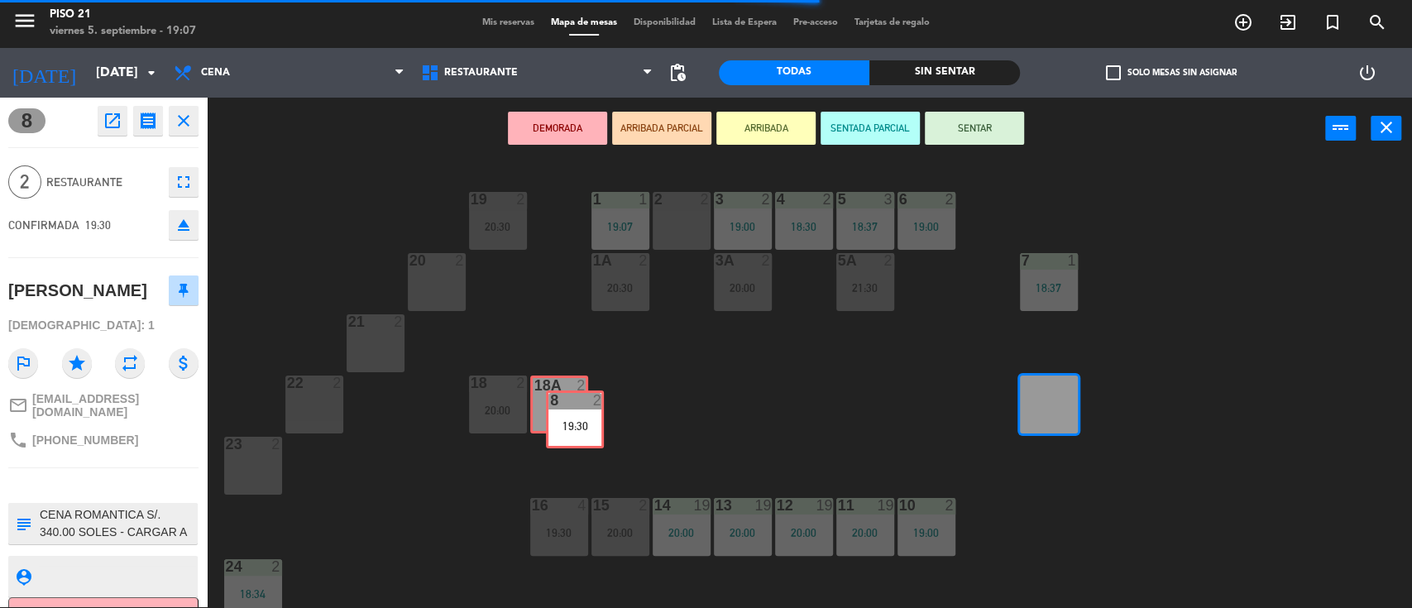
drag, startPoint x: 1046, startPoint y: 401, endPoint x: 572, endPoint y: 417, distance: 474.2
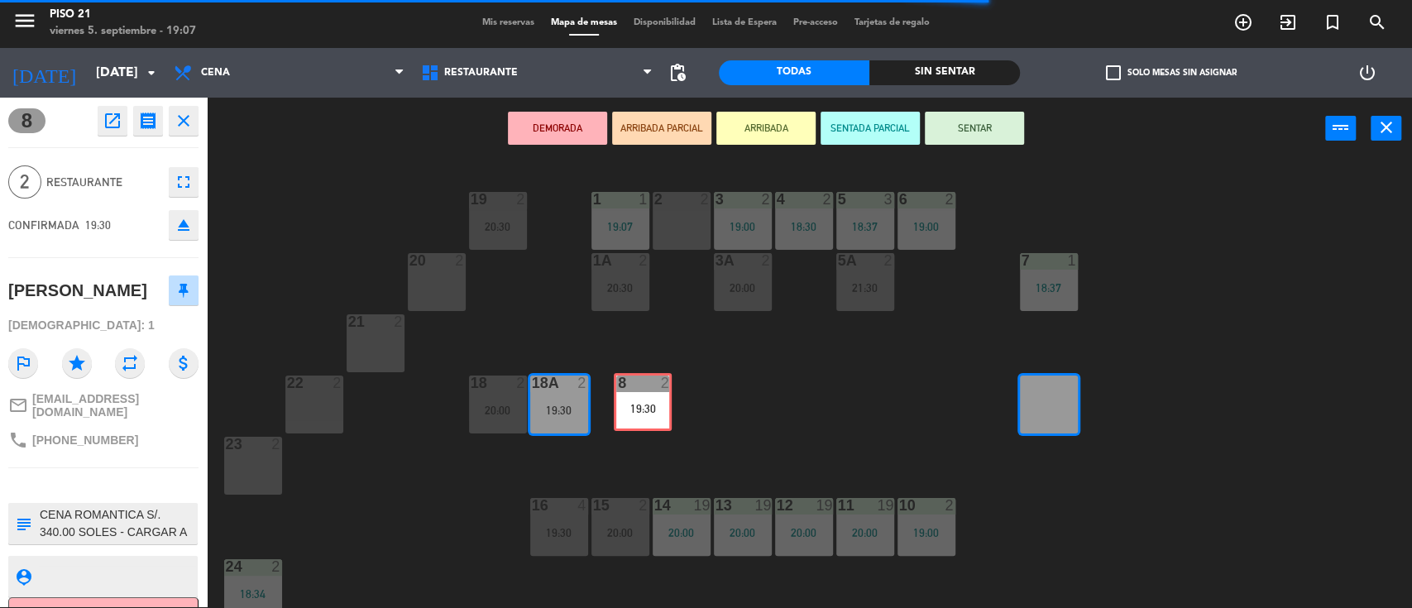
drag, startPoint x: 1059, startPoint y: 407, endPoint x: 632, endPoint y: 395, distance: 427.0
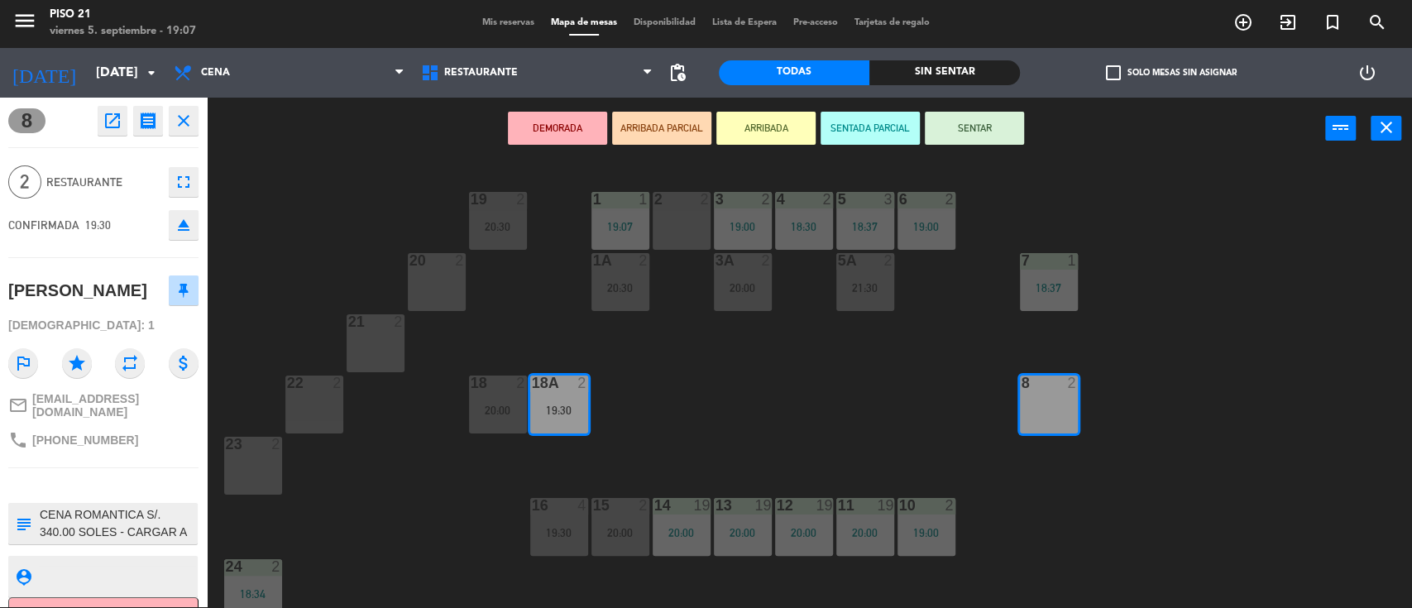
click at [826, 424] on div "19 2 20:30 1 1 19:07 2 2 3 2 19:00 4 2 18:30 5 3 18:37 6 2 19:00 20 2 1A 2 20:3…" at bounding box center [816, 385] width 1191 height 447
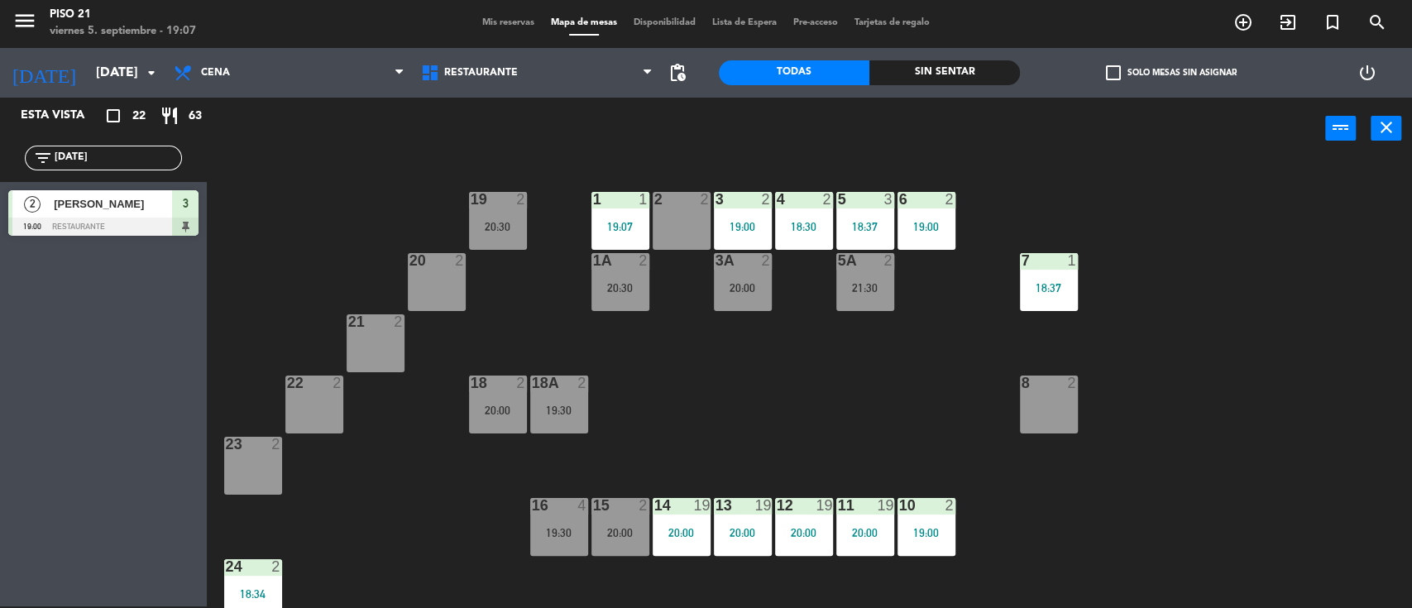
click at [1032, 399] on div "8 2" at bounding box center [1049, 405] width 58 height 58
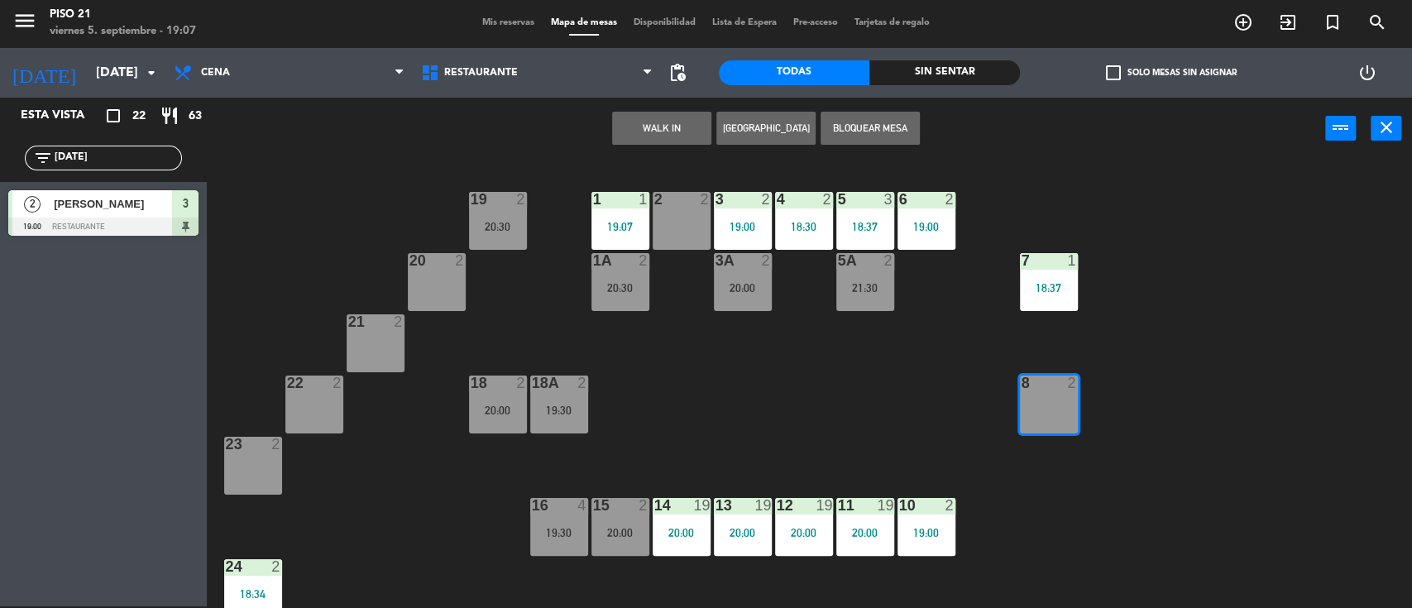
click at [670, 132] on button "WALK IN" at bounding box center [661, 128] width 99 height 33
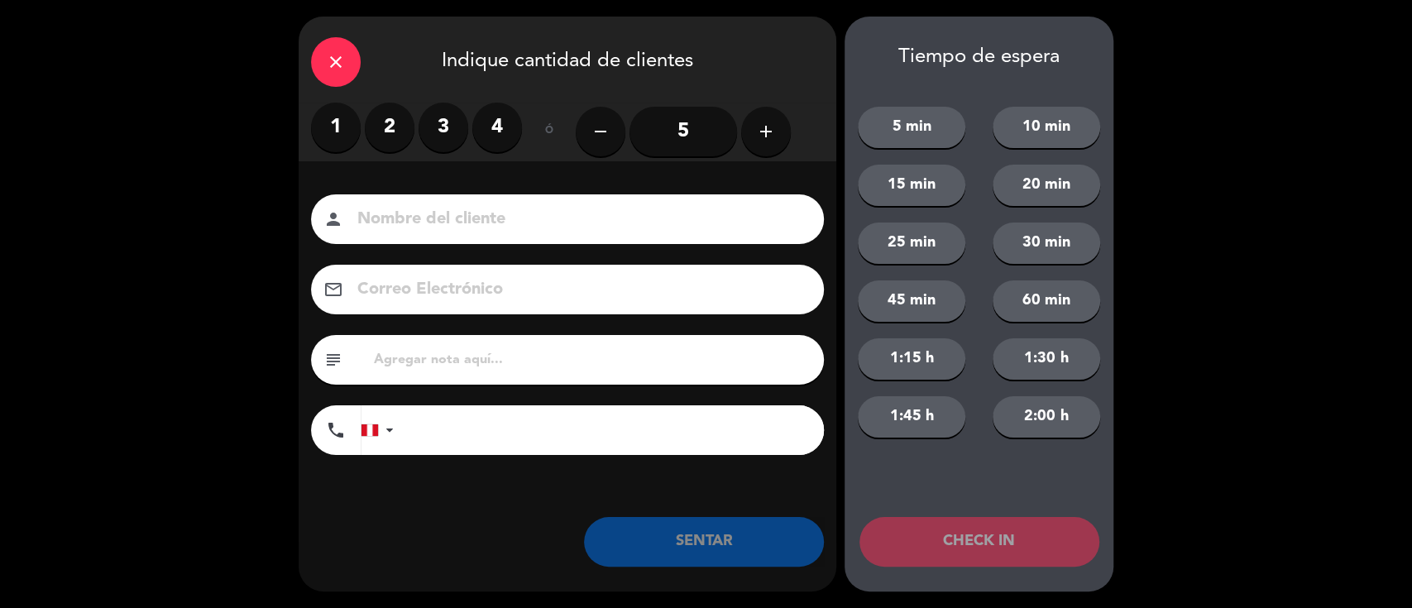
click at [345, 126] on label "1" at bounding box center [336, 128] width 50 height 50
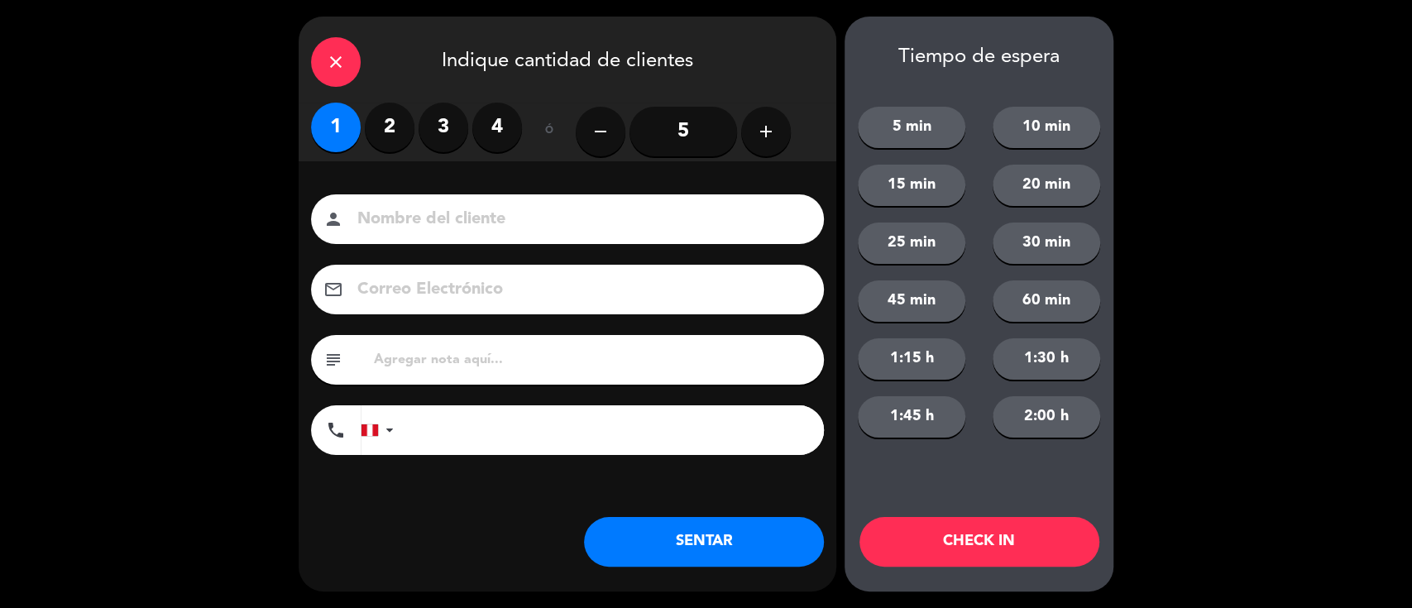
click at [465, 221] on input at bounding box center [579, 219] width 447 height 29
type input "Huesped"
click at [697, 534] on button "SENTAR" at bounding box center [704, 542] width 240 height 50
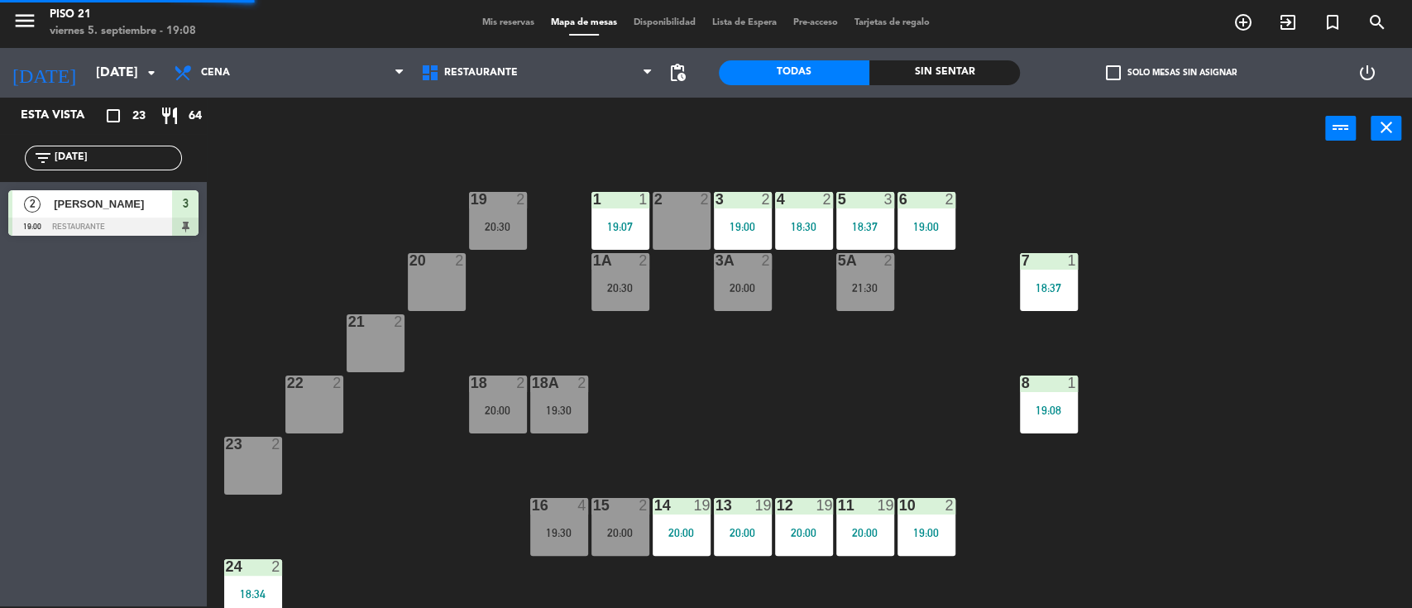
click at [806, 421] on div "19 2 20:30 1 1 19:07 2 2 3 2 19:00 4 2 18:30 5 3 18:37 6 2 19:00 20 2 1A 2 20:3…" at bounding box center [816, 385] width 1191 height 447
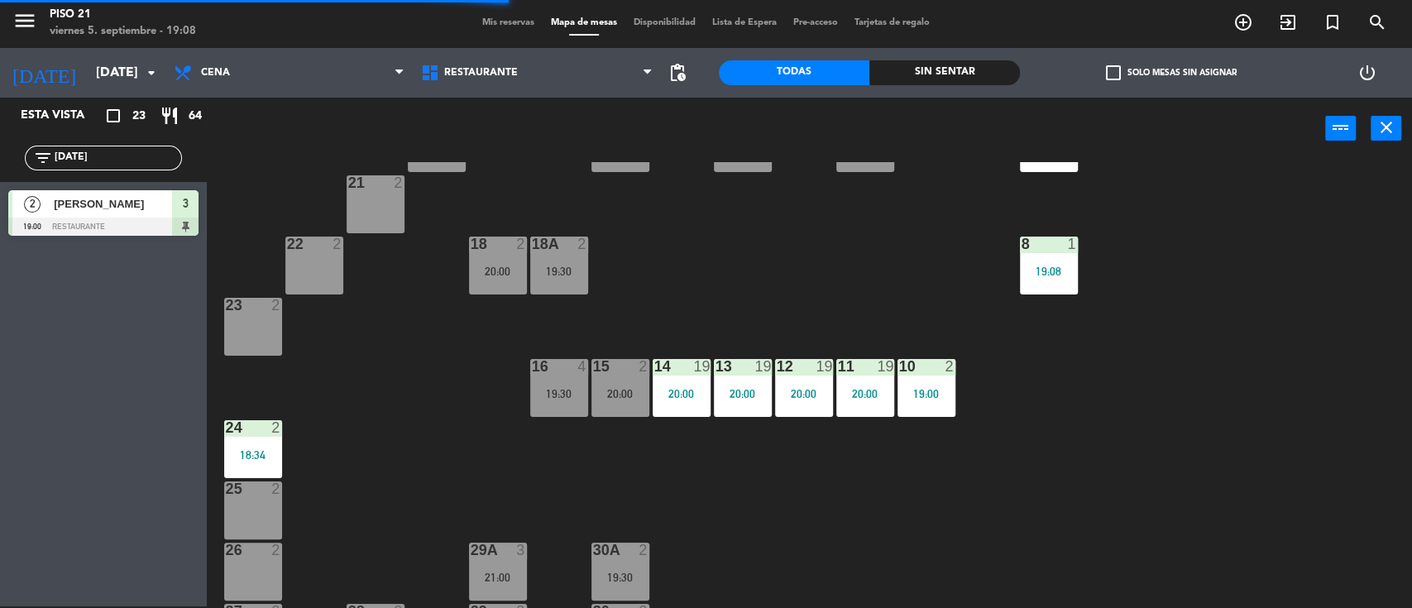
scroll to position [191, 0]
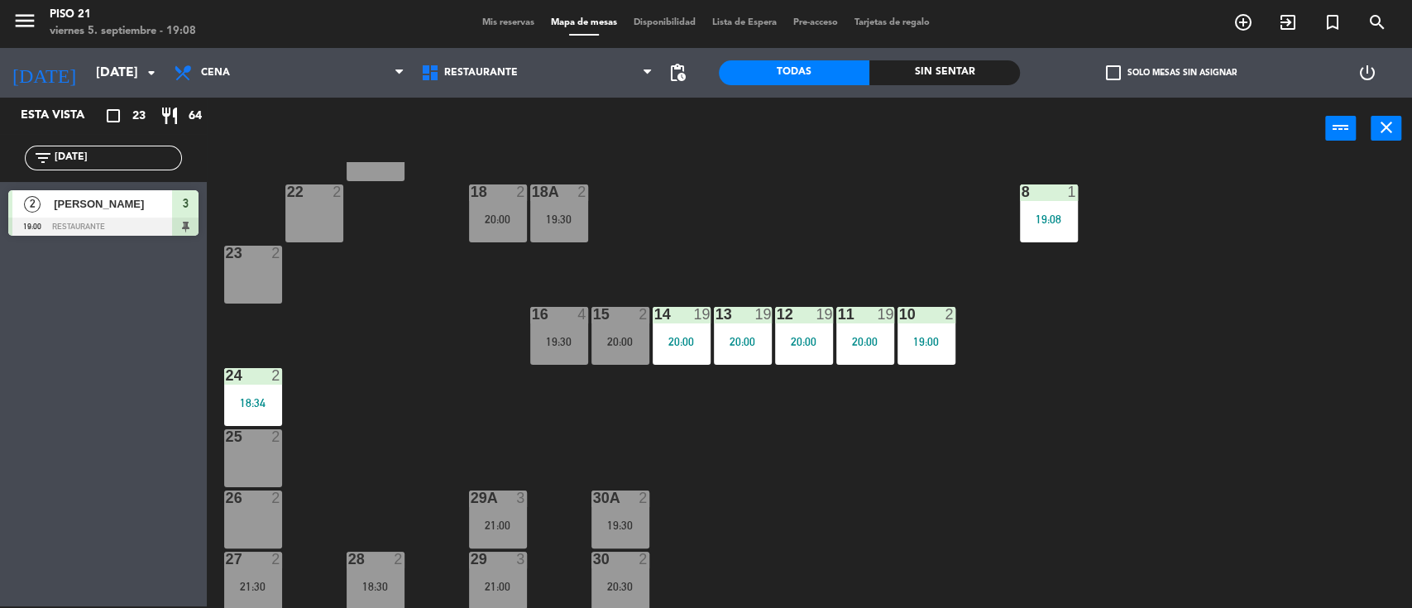
click at [254, 460] on div "25 2" at bounding box center [253, 458] width 58 height 58
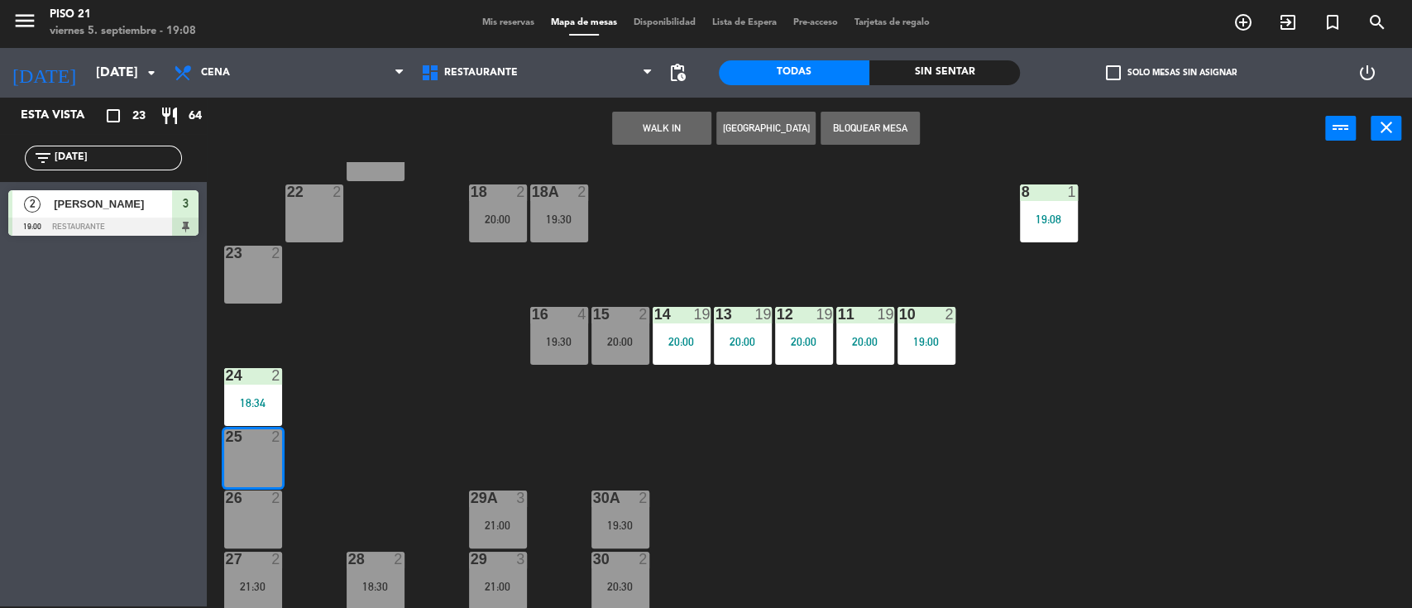
click at [665, 113] on button "WALK IN" at bounding box center [661, 128] width 99 height 33
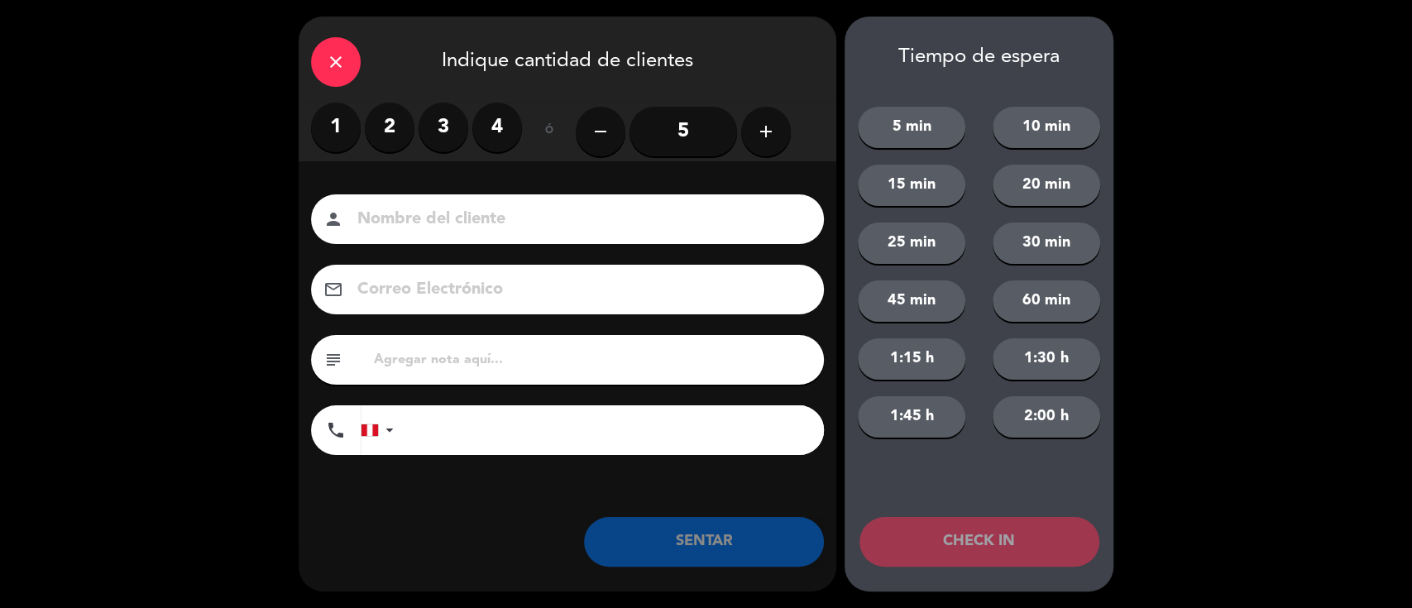
click at [404, 125] on label "2" at bounding box center [390, 128] width 50 height 50
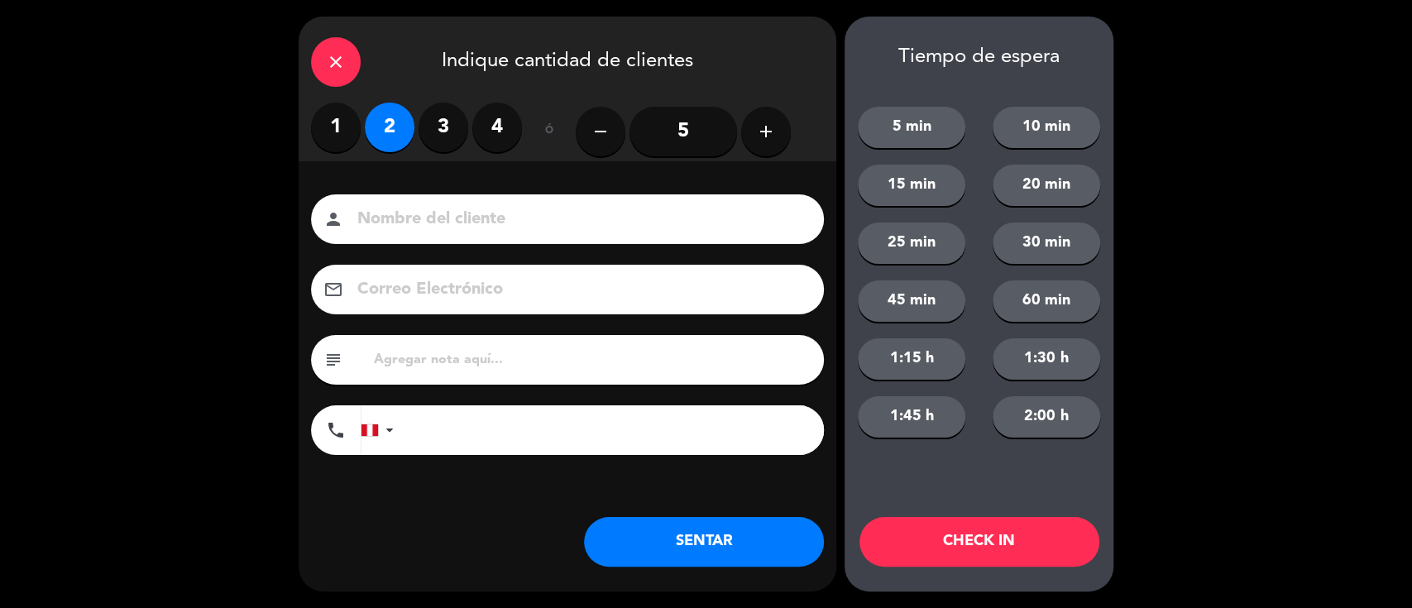
click at [419, 219] on input at bounding box center [579, 219] width 447 height 29
type input "Huesped"
click at [725, 544] on button "SENTAR" at bounding box center [704, 542] width 240 height 50
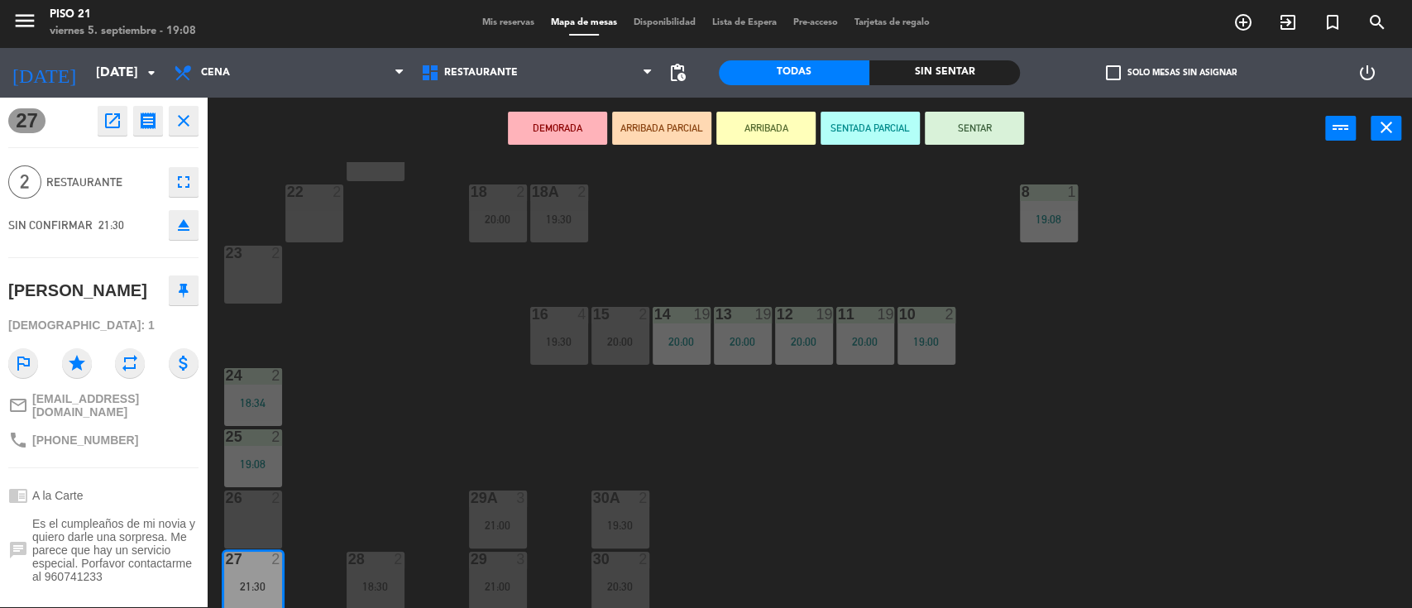
click at [237, 273] on div "23 2" at bounding box center [253, 275] width 58 height 58
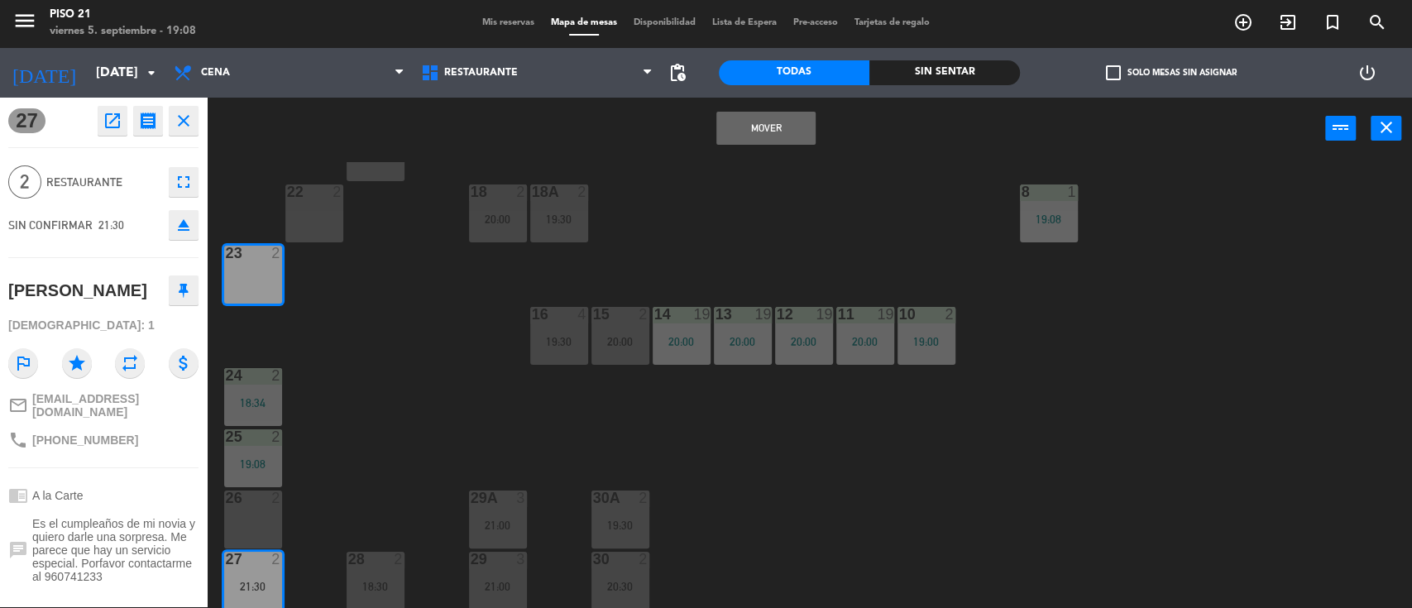
click at [754, 128] on button "Mover" at bounding box center [765, 128] width 99 height 33
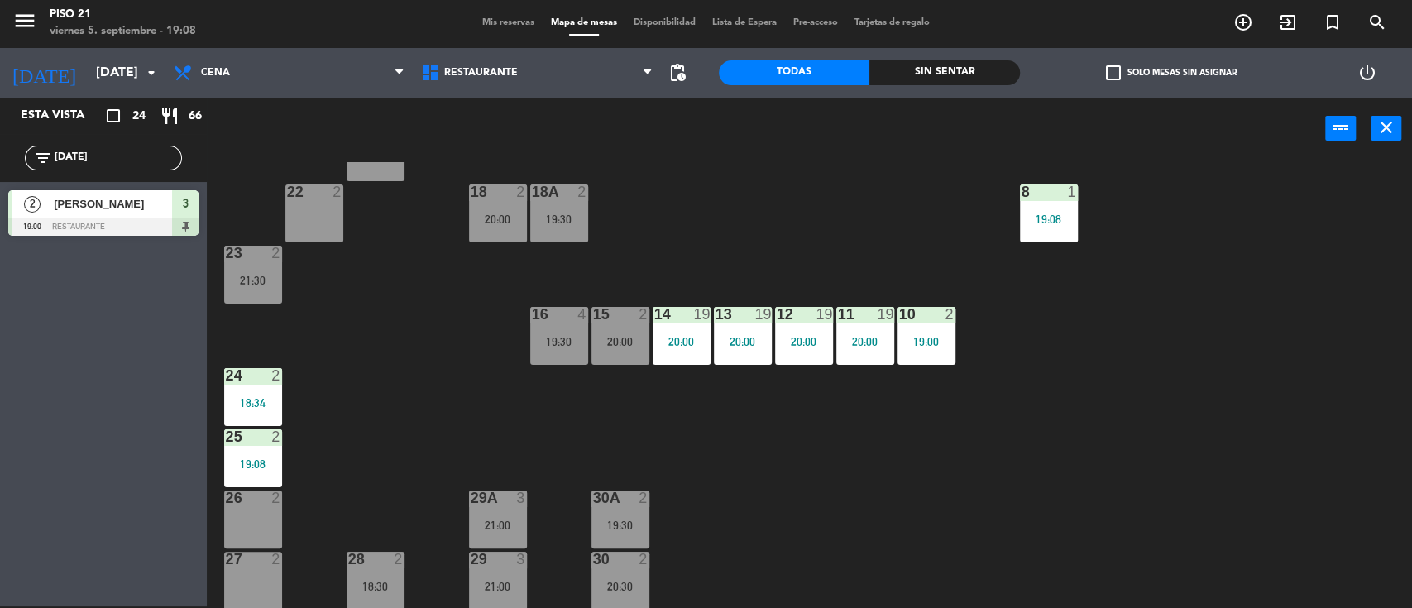
click at [272, 579] on div "27 2" at bounding box center [253, 581] width 58 height 58
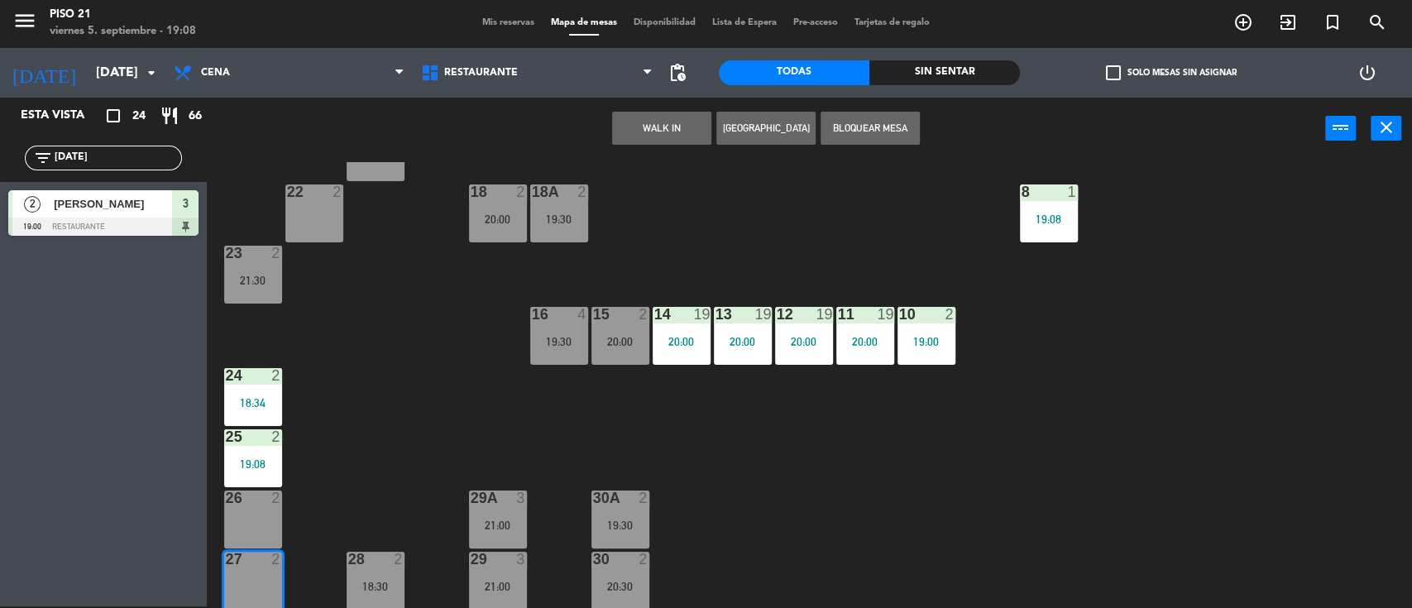
click at [660, 125] on button "WALK IN" at bounding box center [661, 128] width 99 height 33
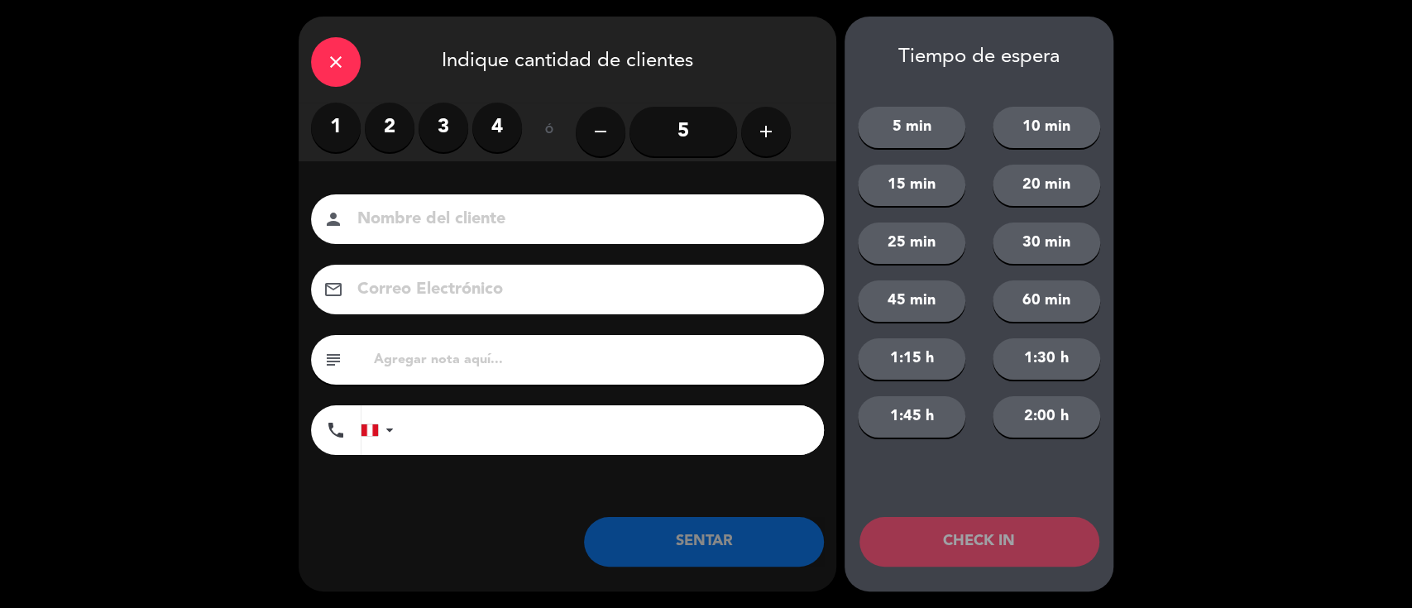
click at [397, 132] on label "2" at bounding box center [390, 128] width 50 height 50
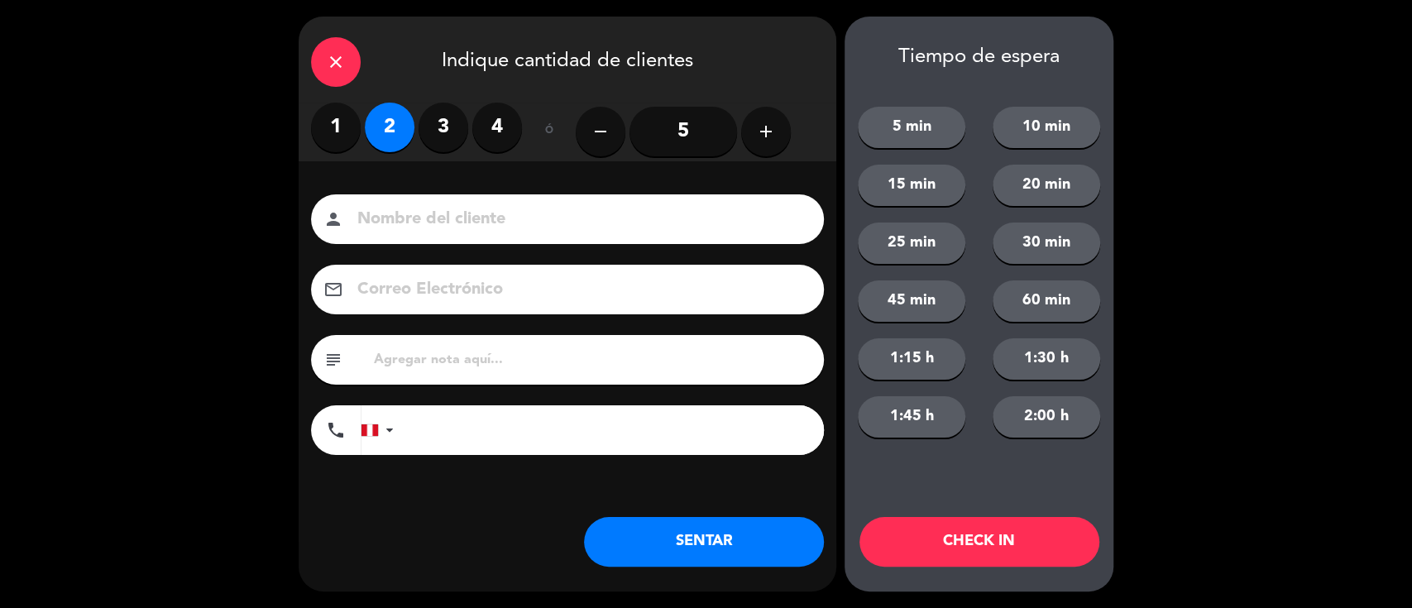
click at [434, 215] on input at bounding box center [579, 219] width 447 height 29
type input "Particular"
click at [656, 545] on button "SENTAR" at bounding box center [704, 542] width 240 height 50
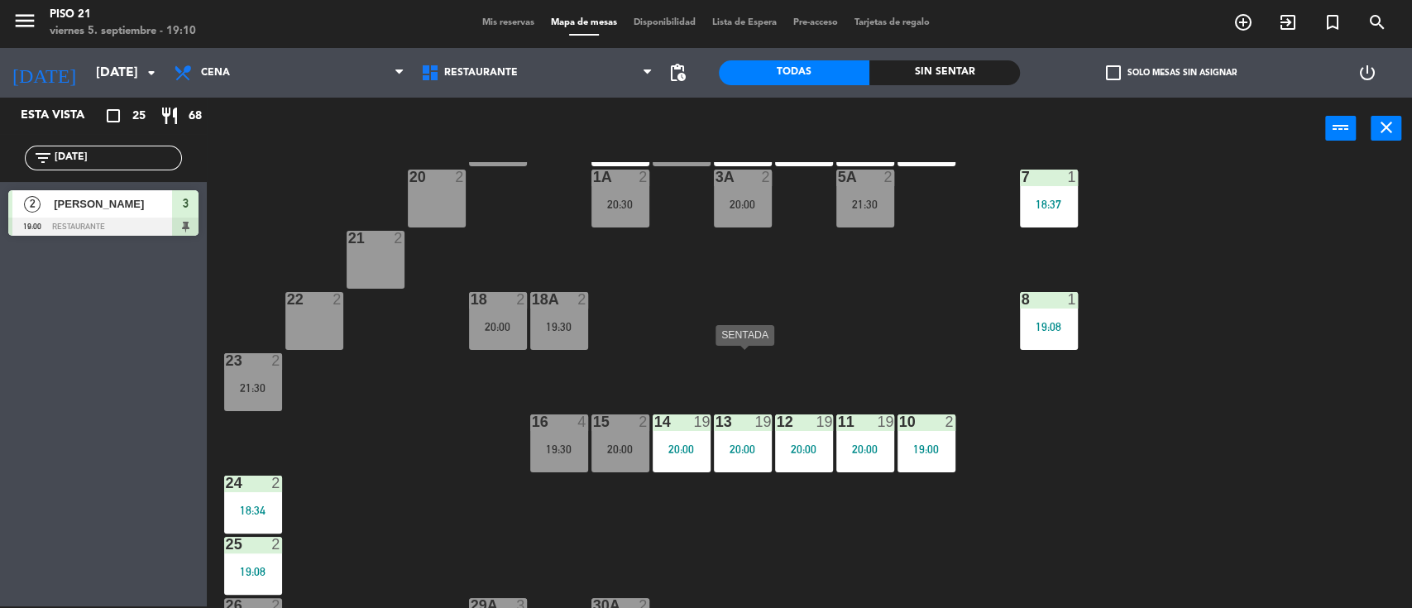
scroll to position [0, 0]
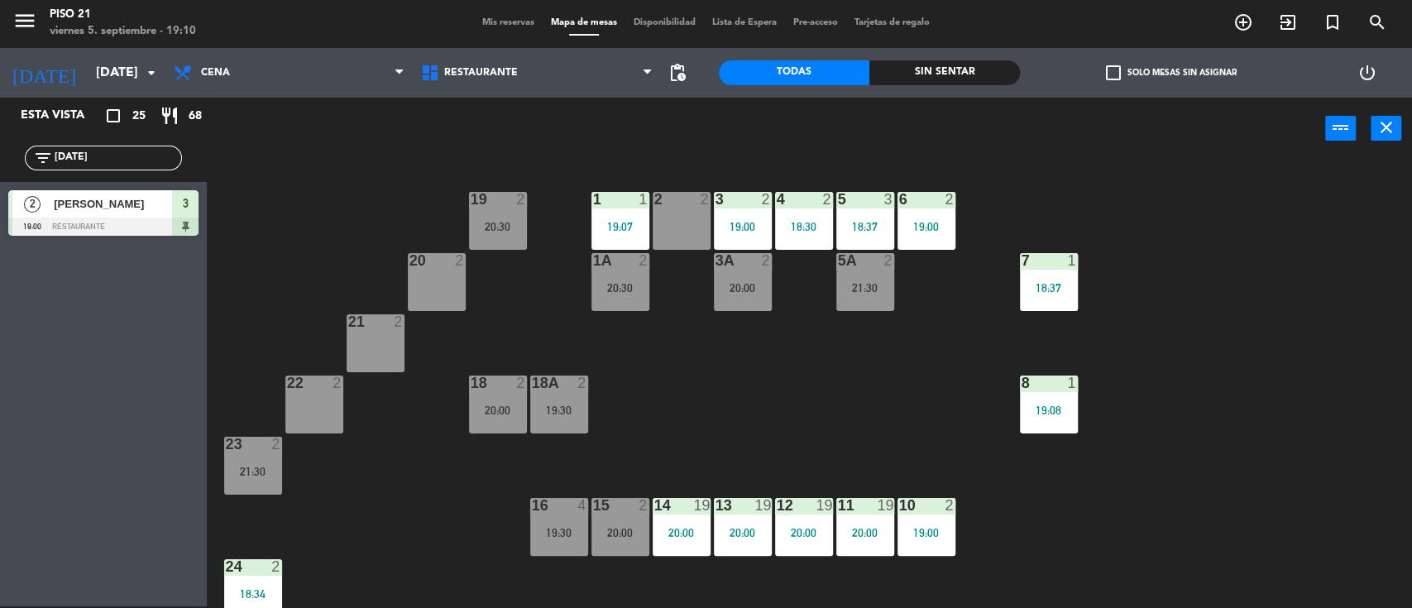
click at [802, 409] on div "19 2 20:30 1 1 19:07 2 2 3 2 19:00 4 2 18:30 5 3 18:37 6 2 19:00 20 2 1A 2 20:3…" at bounding box center [816, 385] width 1191 height 447
click at [713, 380] on div "19 2 20:30 1 1 19:07 2 2 3 2 19:00 4 2 18:30 5 3 18:37 6 2 19:00 20 2 1A 2 20:3…" at bounding box center [816, 385] width 1191 height 447
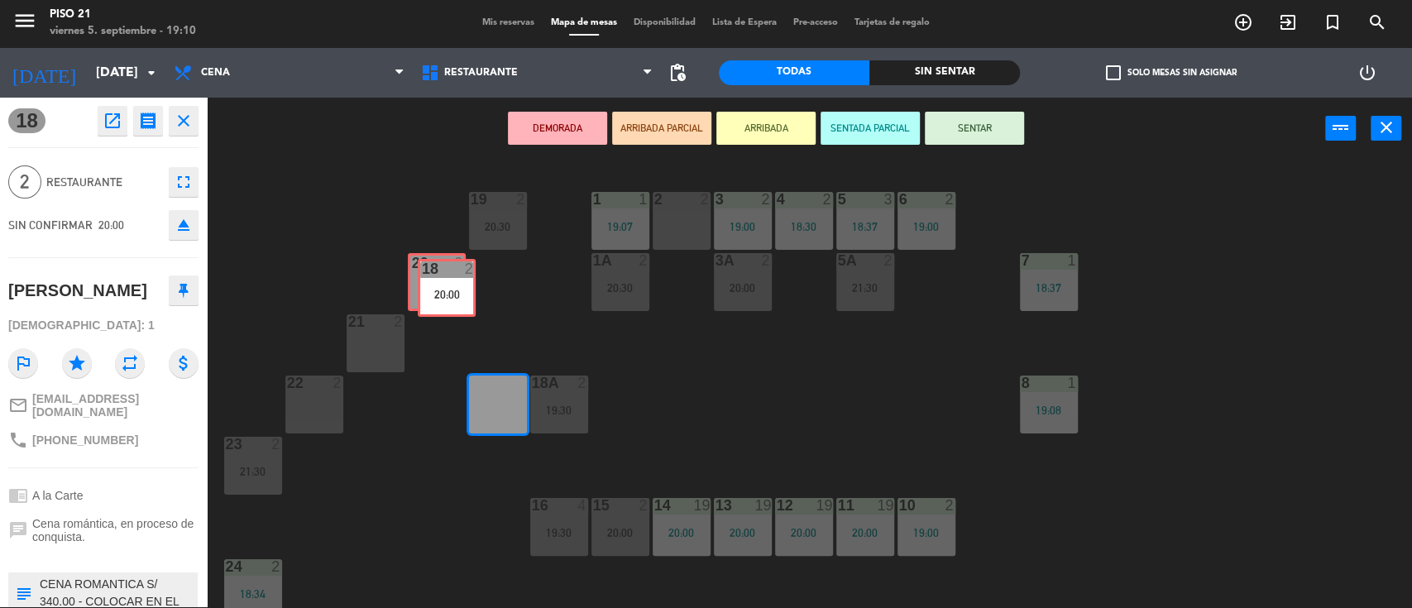
drag, startPoint x: 510, startPoint y: 400, endPoint x: 459, endPoint y: 285, distance: 126.7
click at [459, 285] on div "19 2 20:30 1 1 19:07 2 2 3 2 19:00 4 2 18:30 5 3 18:37 6 2 19:00 20 2 1A 2 20:3…" at bounding box center [816, 385] width 1191 height 447
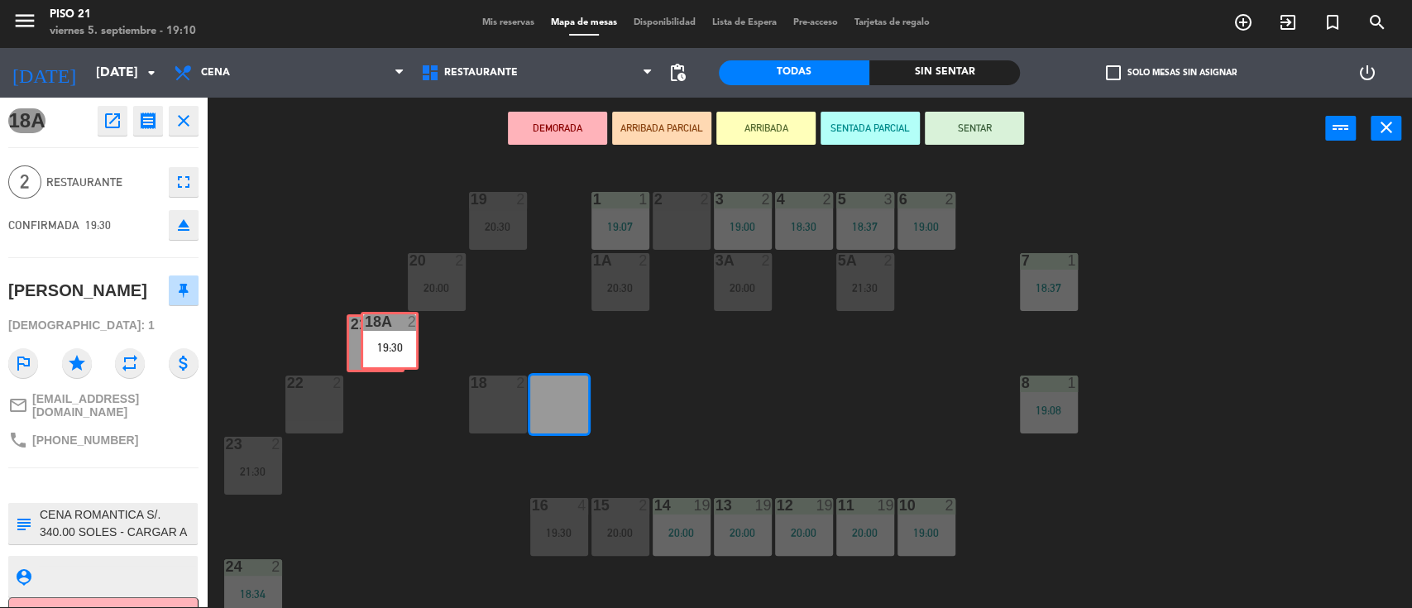
drag, startPoint x: 569, startPoint y: 404, endPoint x: 400, endPoint y: 341, distance: 180.8
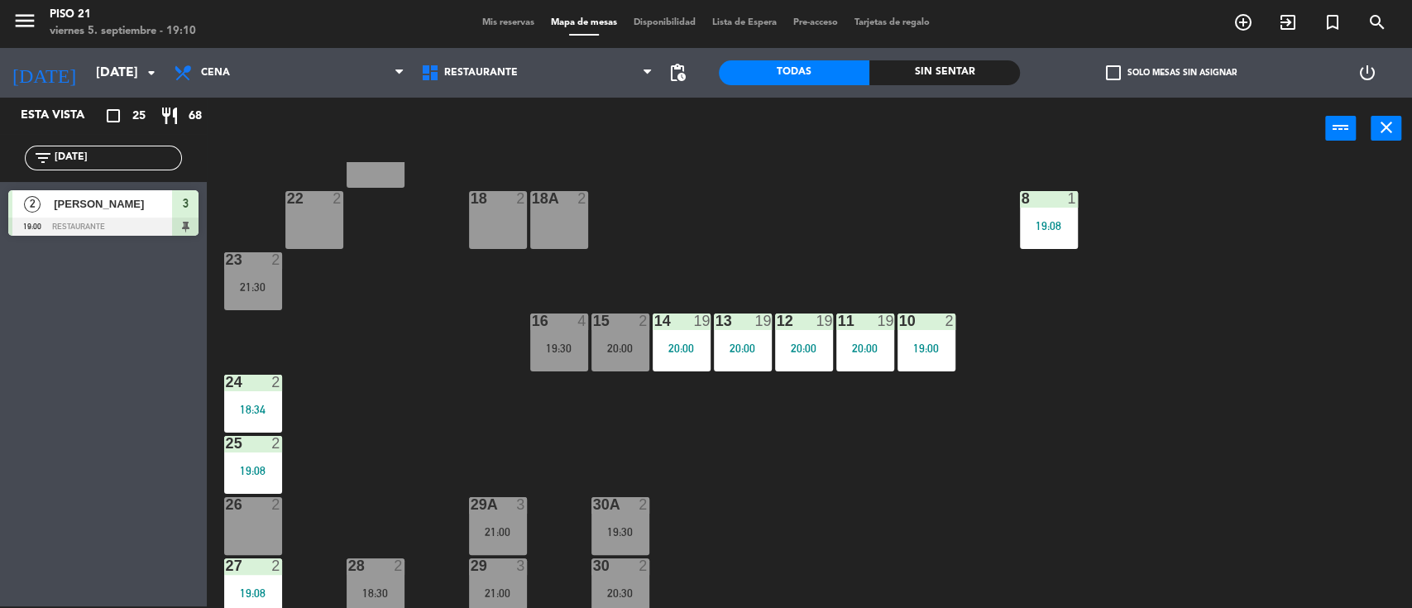
scroll to position [191, 0]
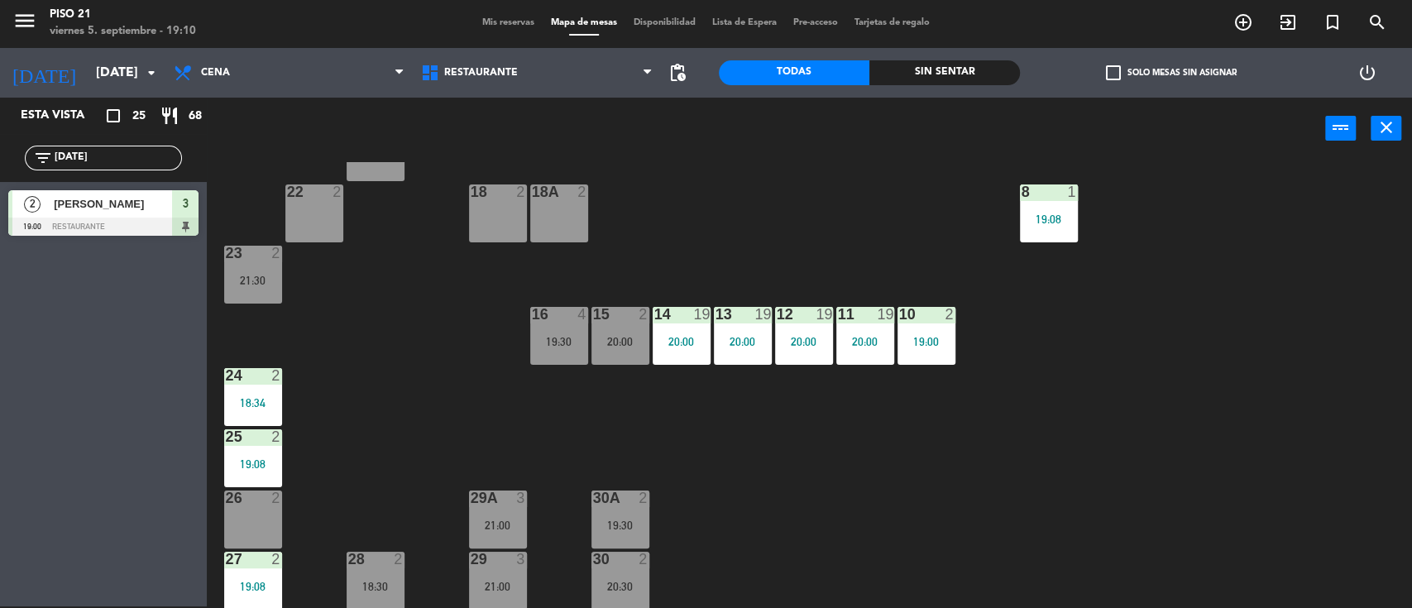
drag, startPoint x: 558, startPoint y: 341, endPoint x: 562, endPoint y: 367, distance: 26.7
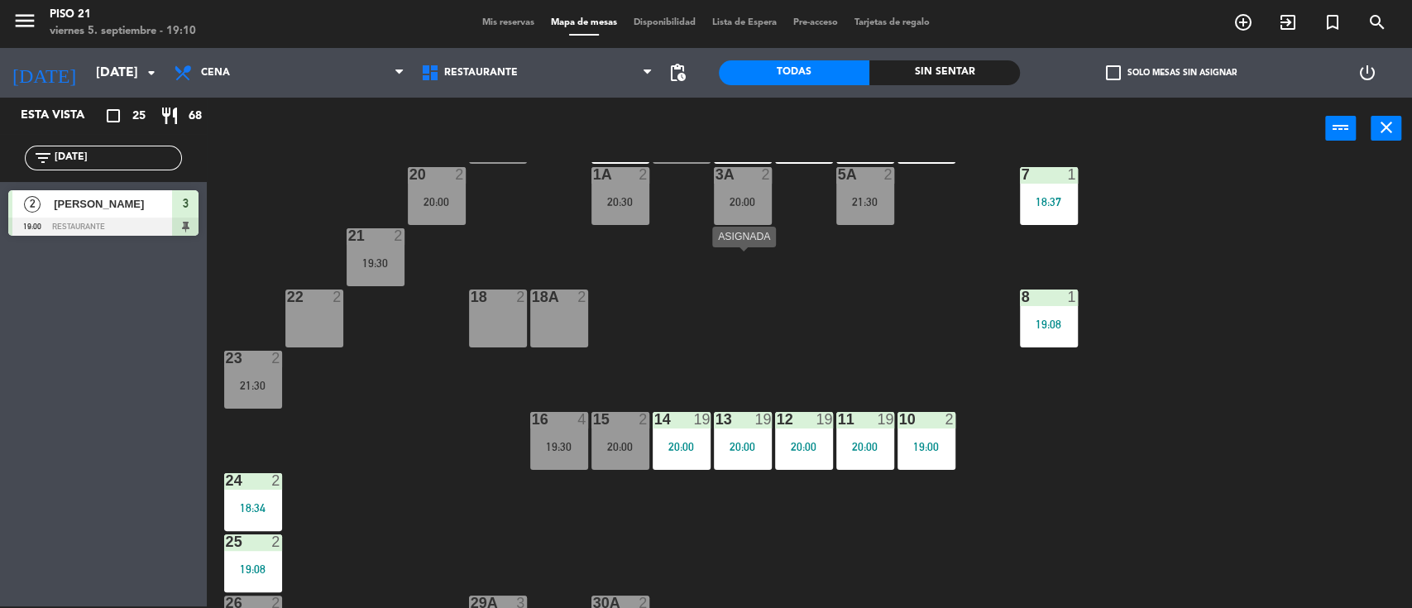
scroll to position [0, 0]
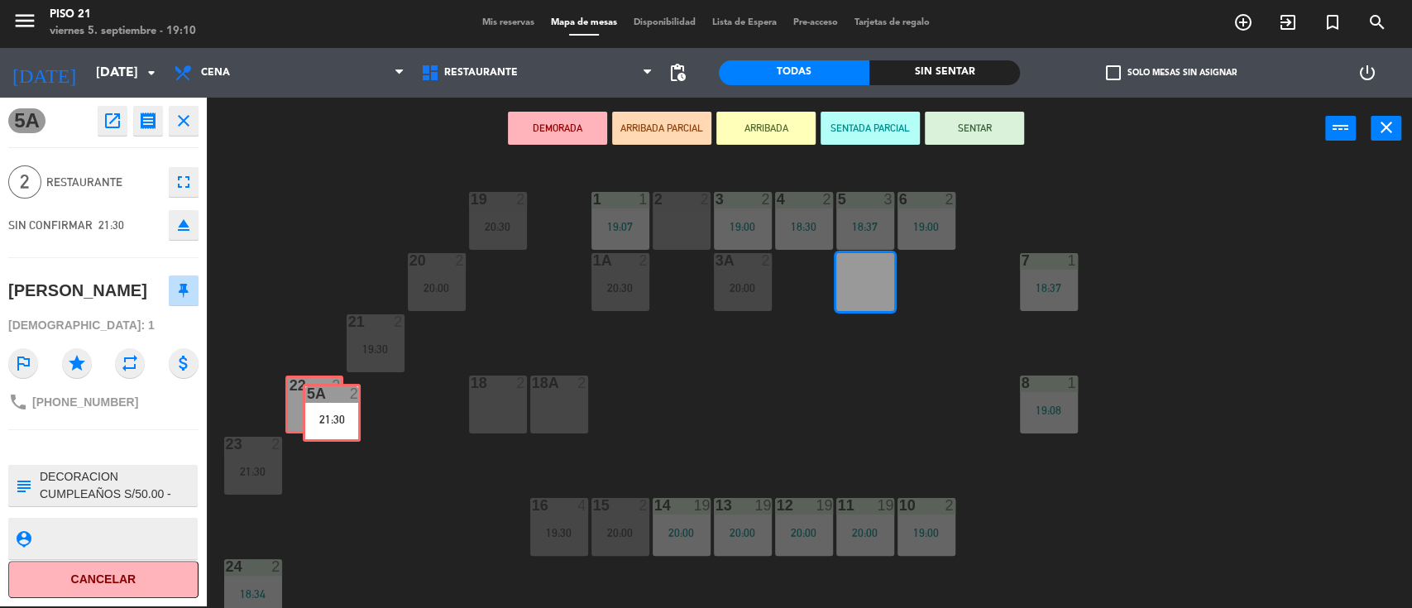
drag, startPoint x: 846, startPoint y: 284, endPoint x: 313, endPoint y: 415, distance: 549.5
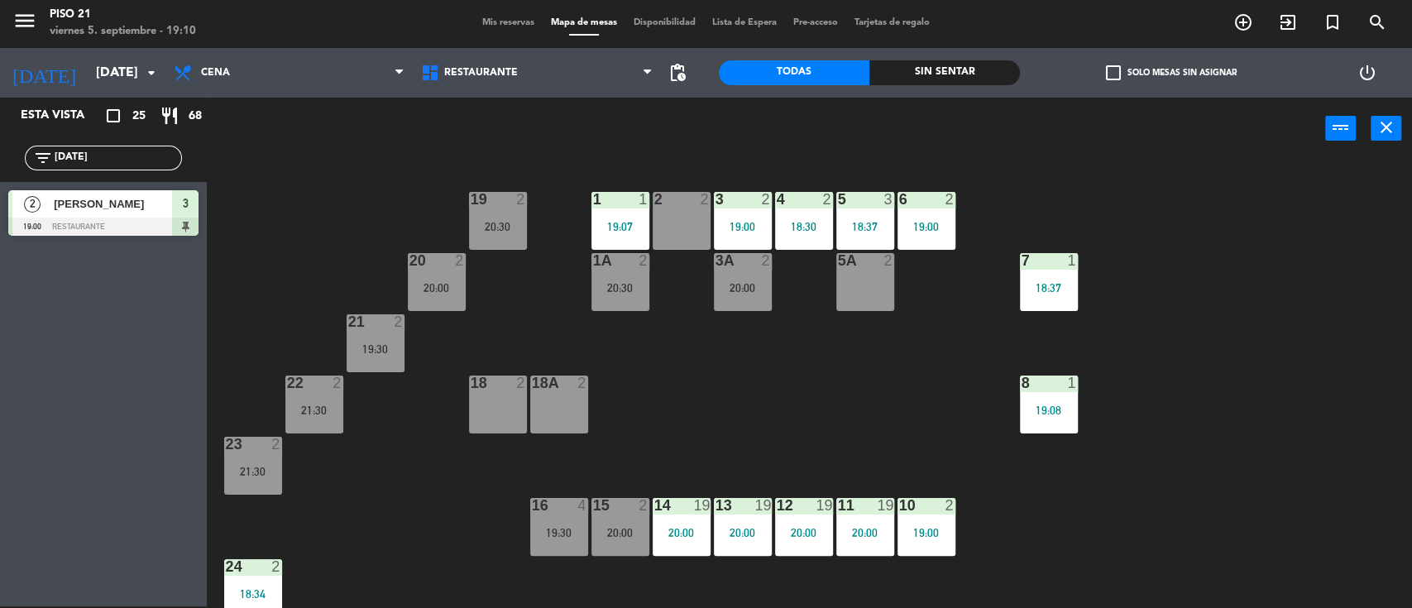
click at [313, 414] on div "21:30" at bounding box center [314, 410] width 58 height 12
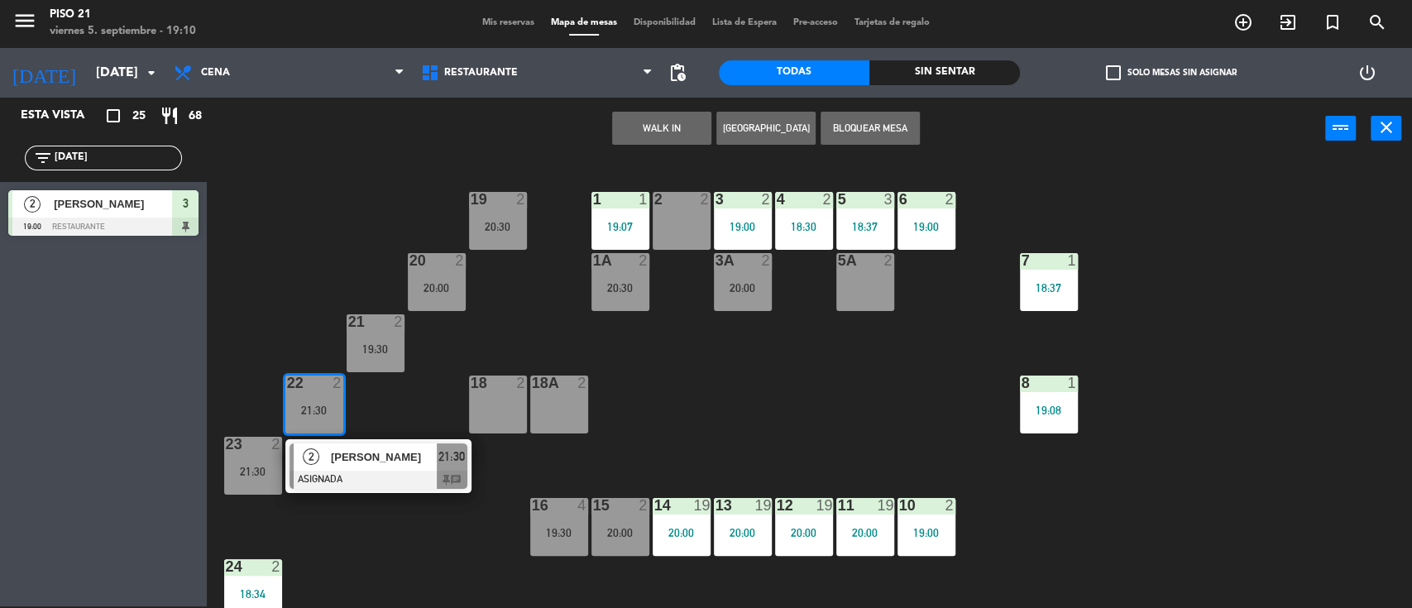
click at [816, 407] on div "19 2 20:30 1 1 19:07 2 2 3 2 19:00 4 2 18:30 5 3 18:37 6 2 19:00 20 2 20:00 1A …" at bounding box center [816, 385] width 1191 height 447
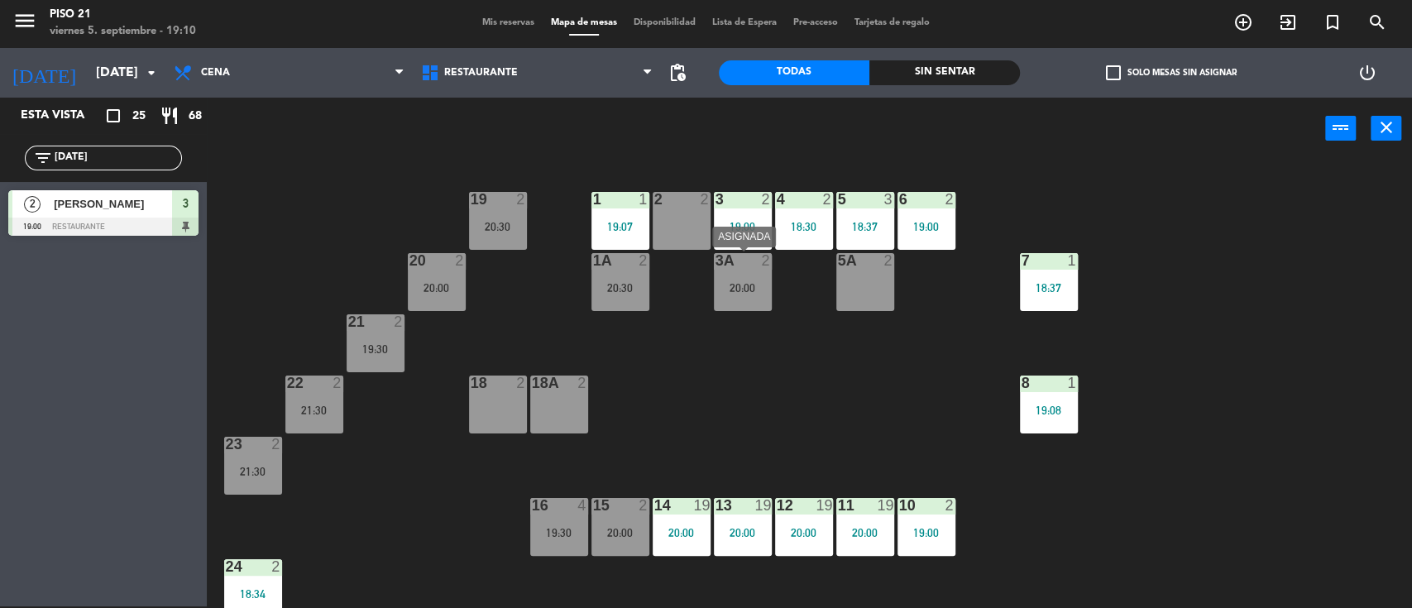
click at [735, 294] on div "3A 2 20:00" at bounding box center [743, 282] width 58 height 58
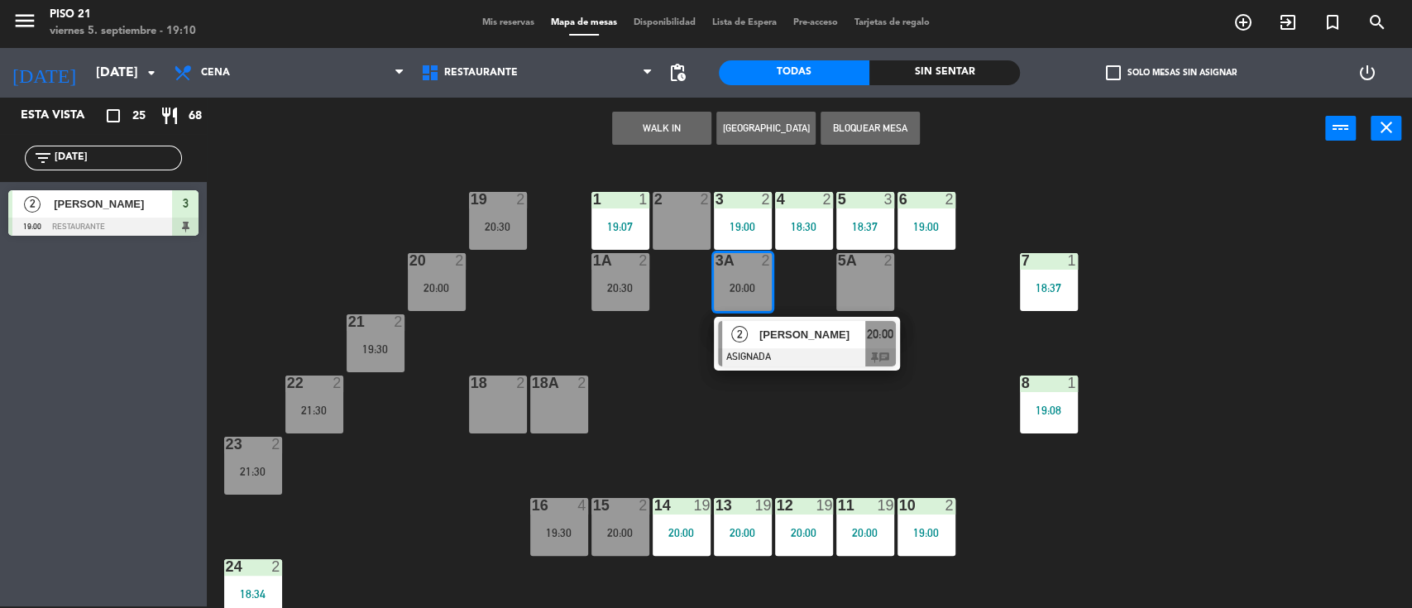
click at [674, 209] on div "2 2" at bounding box center [682, 221] width 58 height 58
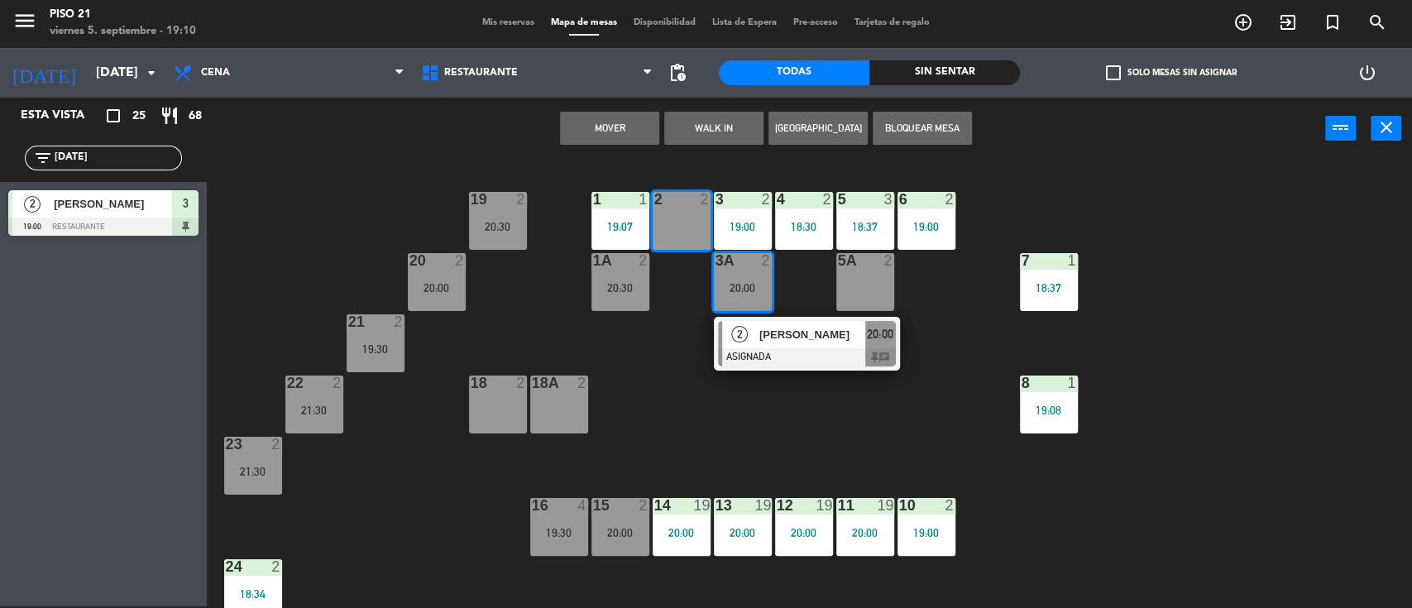
click at [601, 130] on button "Mover" at bounding box center [609, 128] width 99 height 33
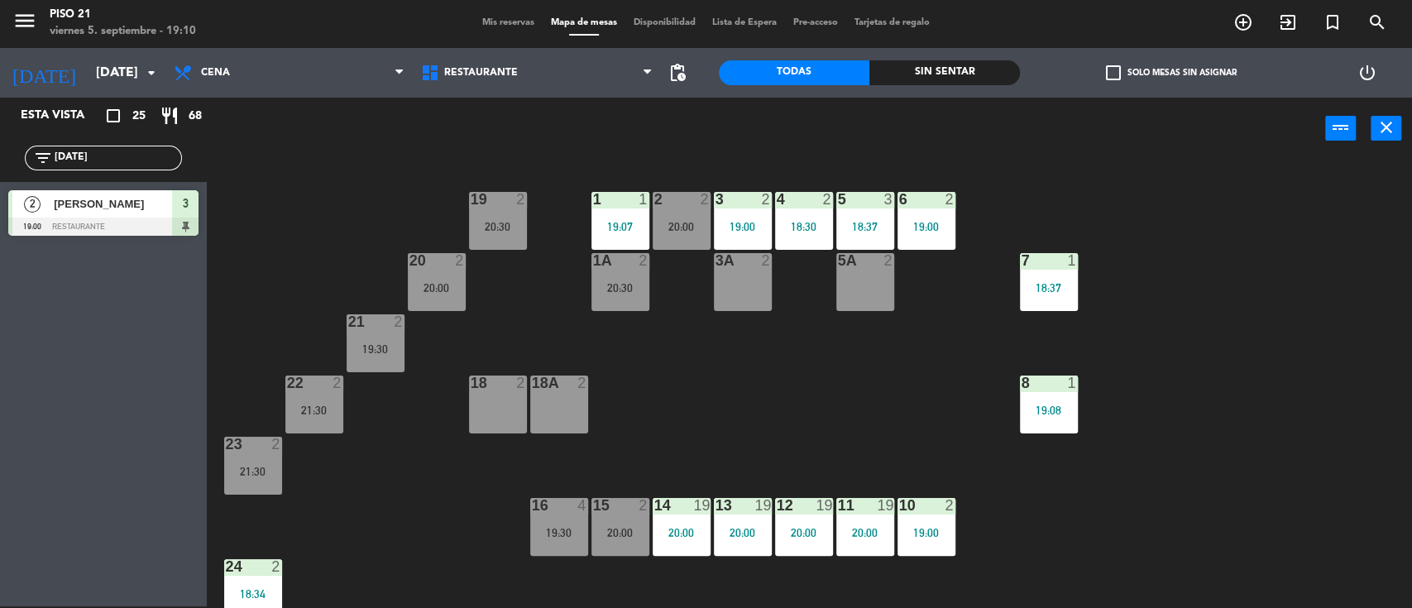
click at [687, 395] on div "19 2 20:30 1 1 19:07 2 2 20:00 3 2 19:00 4 2 18:30 5 3 18:37 6 2 19:00 20 2 20:…" at bounding box center [816, 385] width 1191 height 447
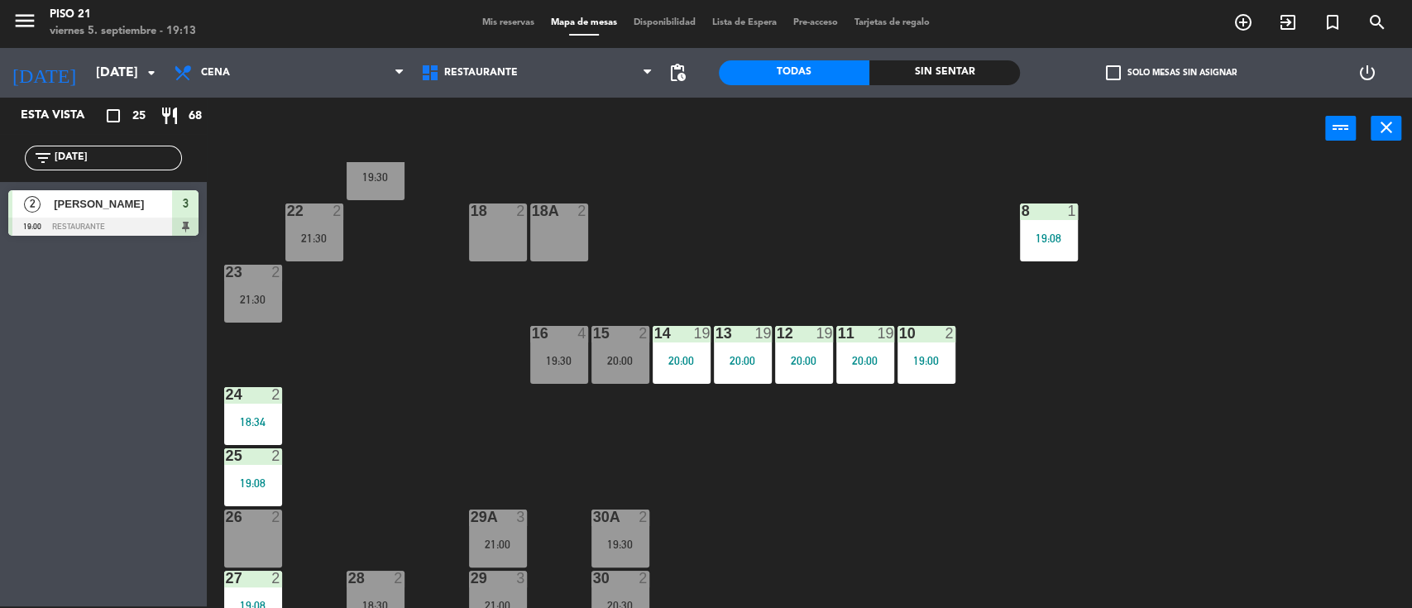
scroll to position [191, 0]
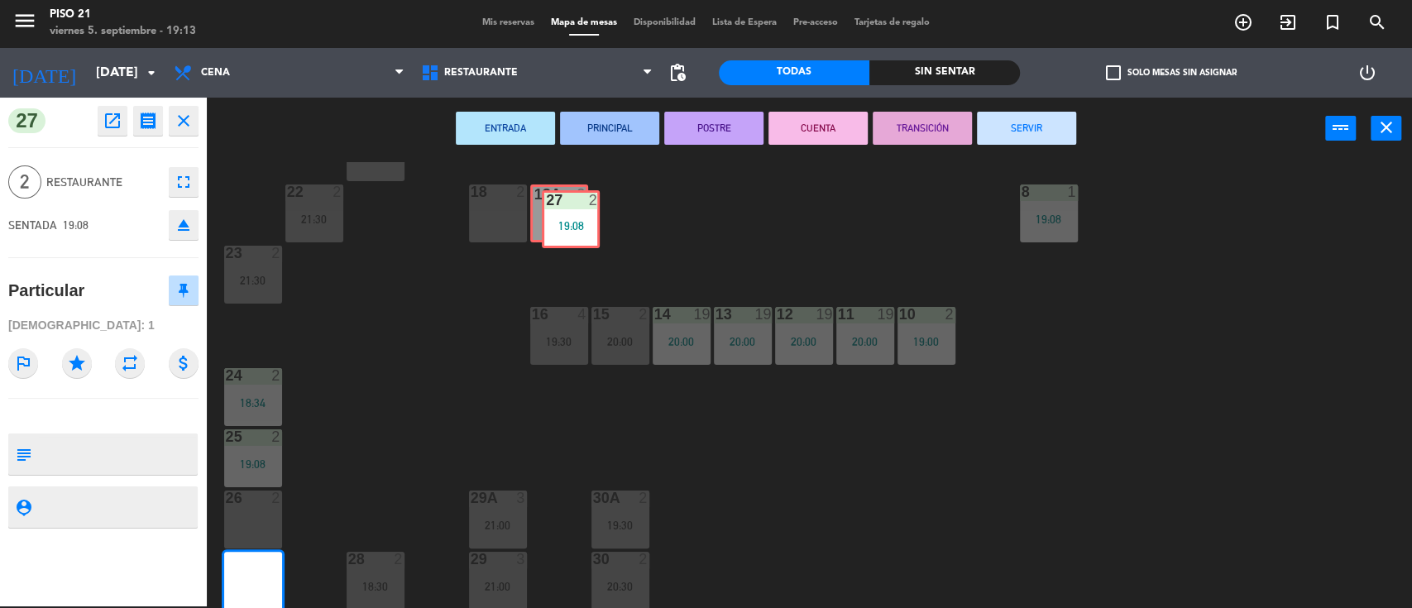
drag, startPoint x: 245, startPoint y: 582, endPoint x: 562, endPoint y: 221, distance: 480.6
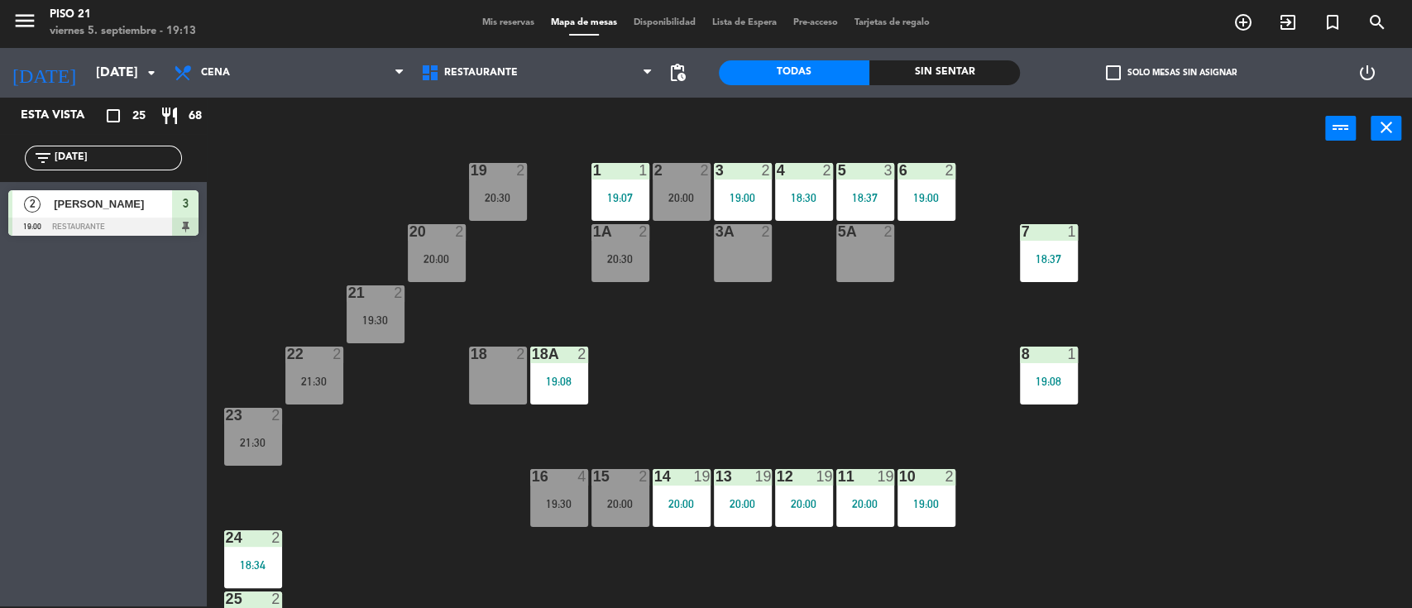
scroll to position [0, 0]
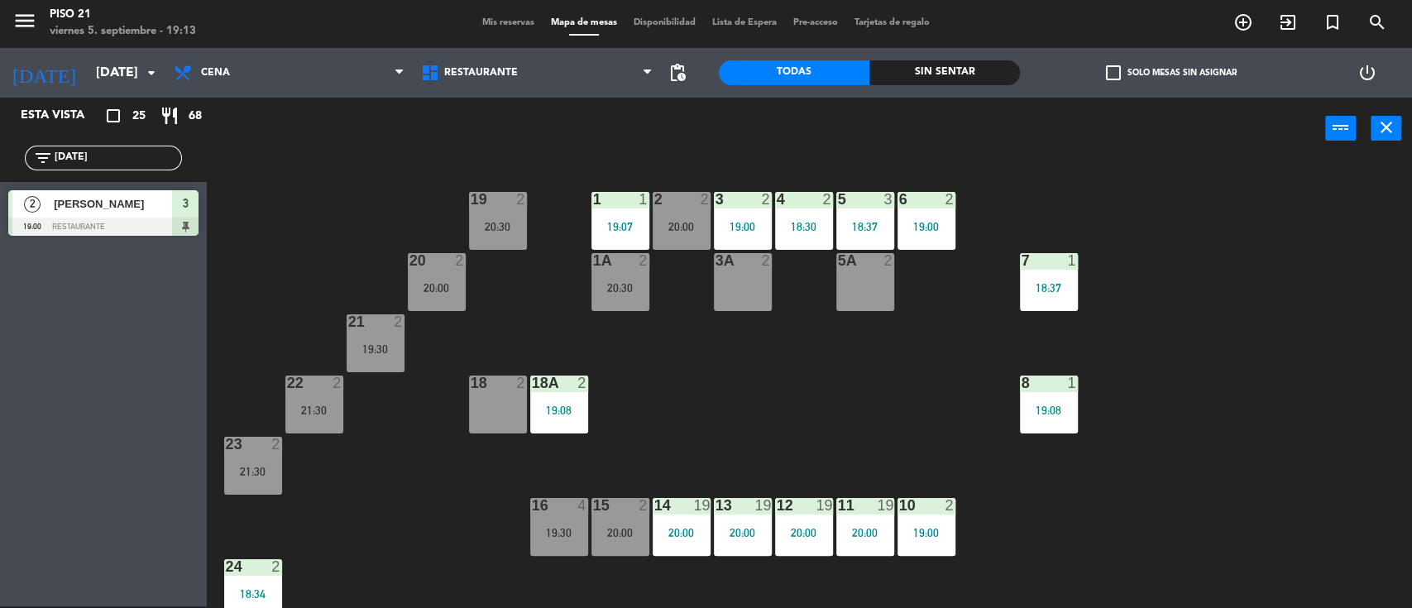
drag, startPoint x: 752, startPoint y: 387, endPoint x: 743, endPoint y: 390, distance: 9.7
click at [752, 388] on div "19 2 20:30 1 1 19:07 2 2 20:00 3 2 19:00 4 2 18:30 5 3 18:37 6 2 19:00 20 2 20:…" at bounding box center [816, 385] width 1191 height 447
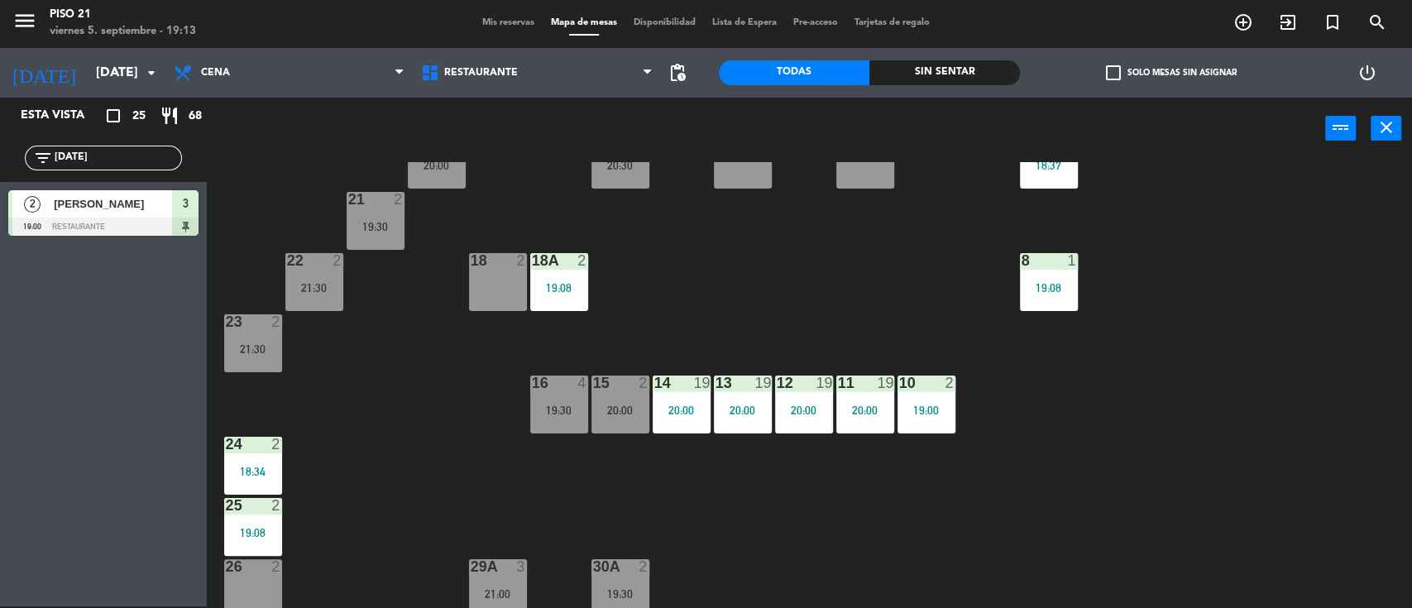
scroll to position [191, 0]
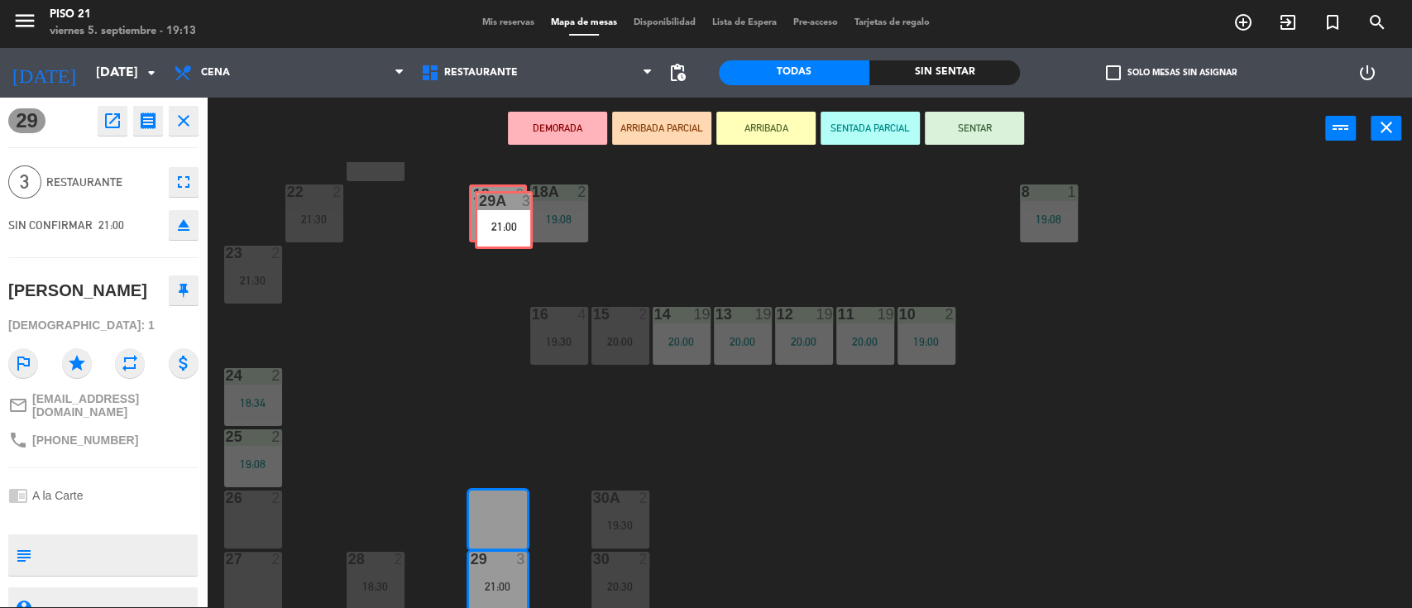
drag, startPoint x: 496, startPoint y: 513, endPoint x: 502, endPoint y: 214, distance: 298.7
click at [502, 214] on div "19 2 20:30 1 1 19:07 2 2 20:00 3 2 19:00 4 2 18:30 5 3 18:37 6 2 19:00 20 2 20:…" at bounding box center [816, 385] width 1191 height 447
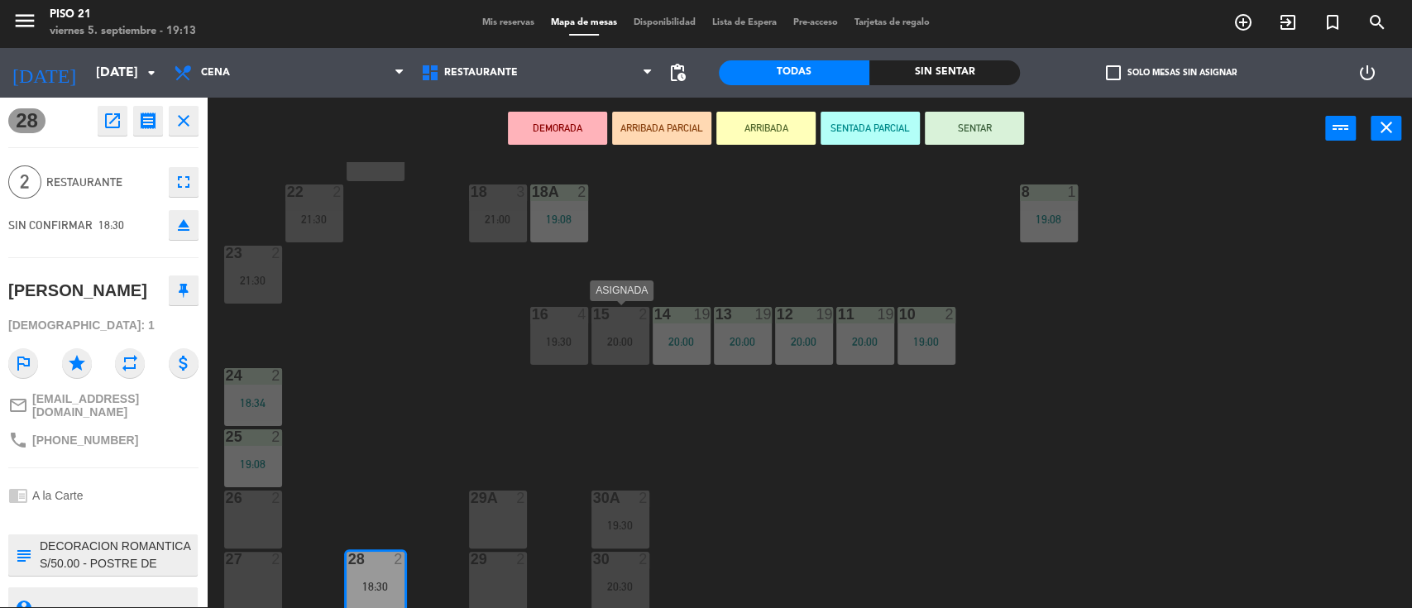
drag, startPoint x: 378, startPoint y: 568, endPoint x: 705, endPoint y: 336, distance: 401.0
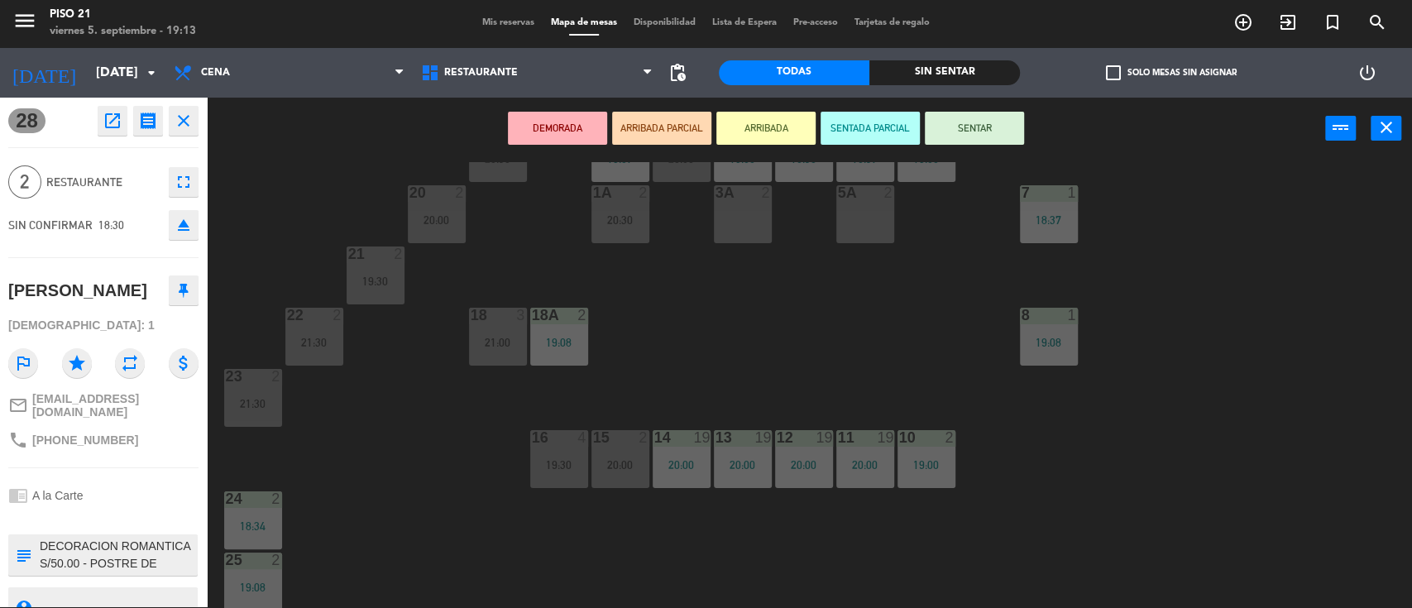
scroll to position [0, 0]
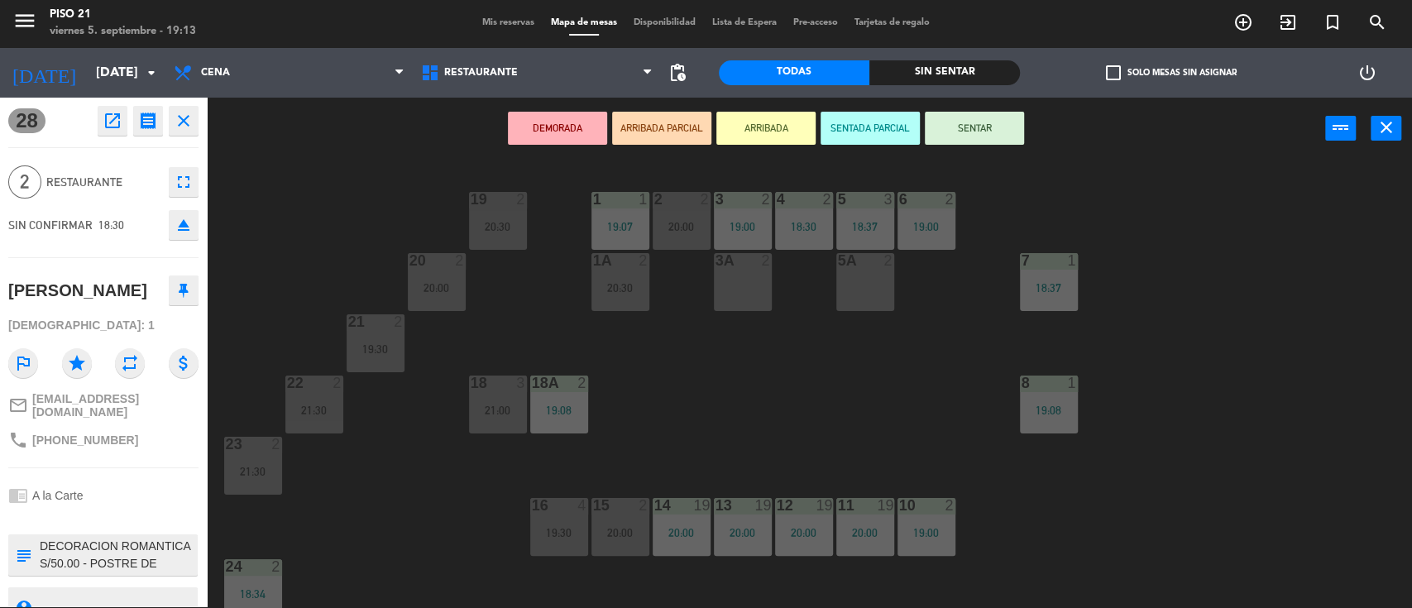
click at [759, 385] on div "19 2 20:30 1 1 19:07 2 2 20:00 3 2 19:00 4 2 18:30 5 3 18:37 6 2 19:00 20 2 20:…" at bounding box center [816, 385] width 1191 height 447
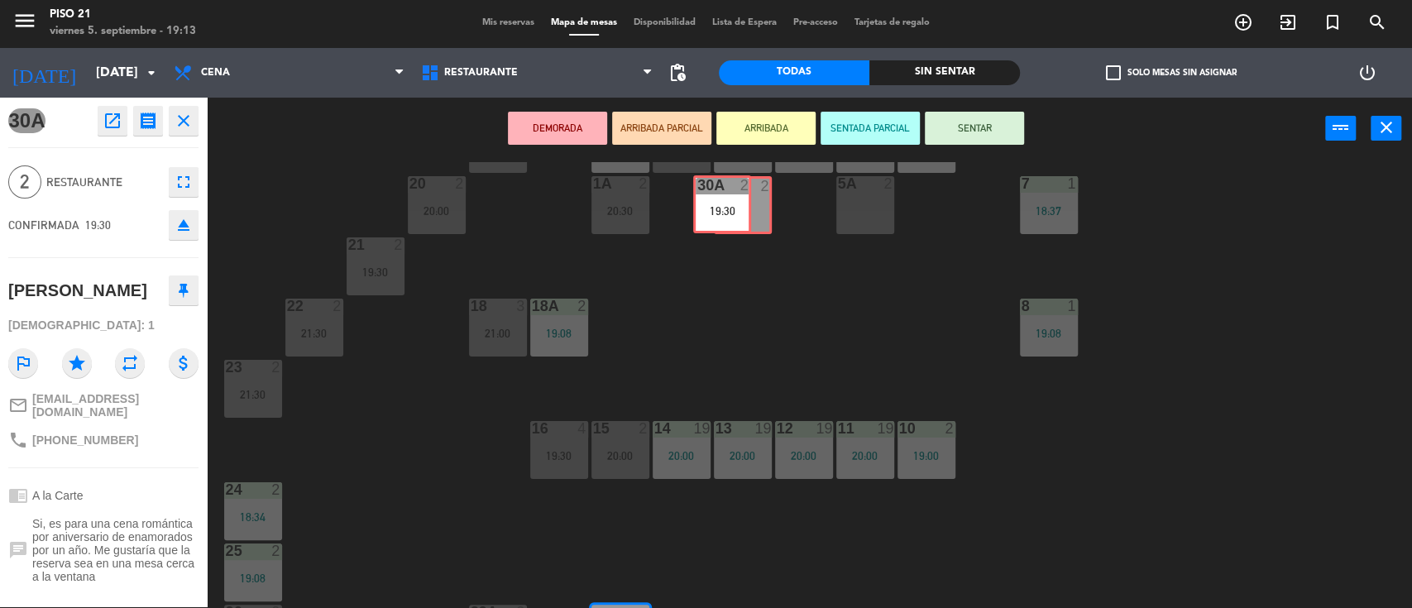
scroll to position [73, 0]
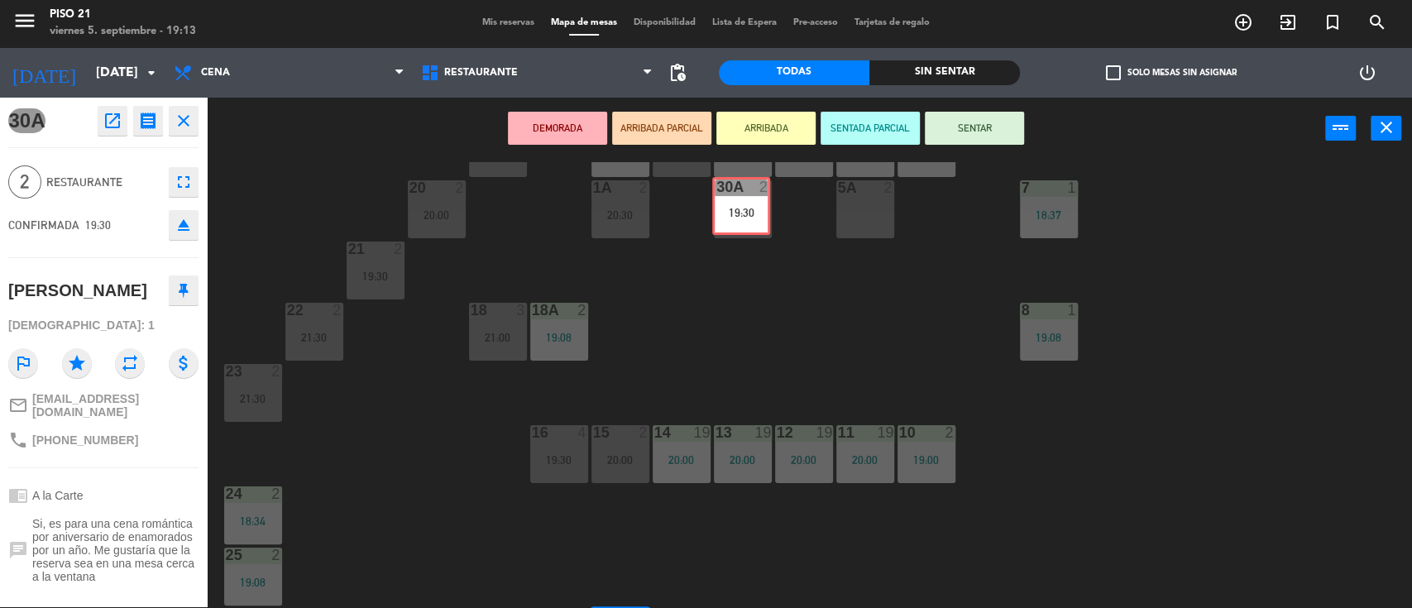
drag, startPoint x: 620, startPoint y: 601, endPoint x: 741, endPoint y: 179, distance: 439.6
click at [741, 179] on div "19 2 20:30 1 1 19:07 2 2 20:00 3 2 19:00 4 2 18:30 5 3 18:37 6 2 19:00 20 2 20:…" at bounding box center [816, 385] width 1191 height 447
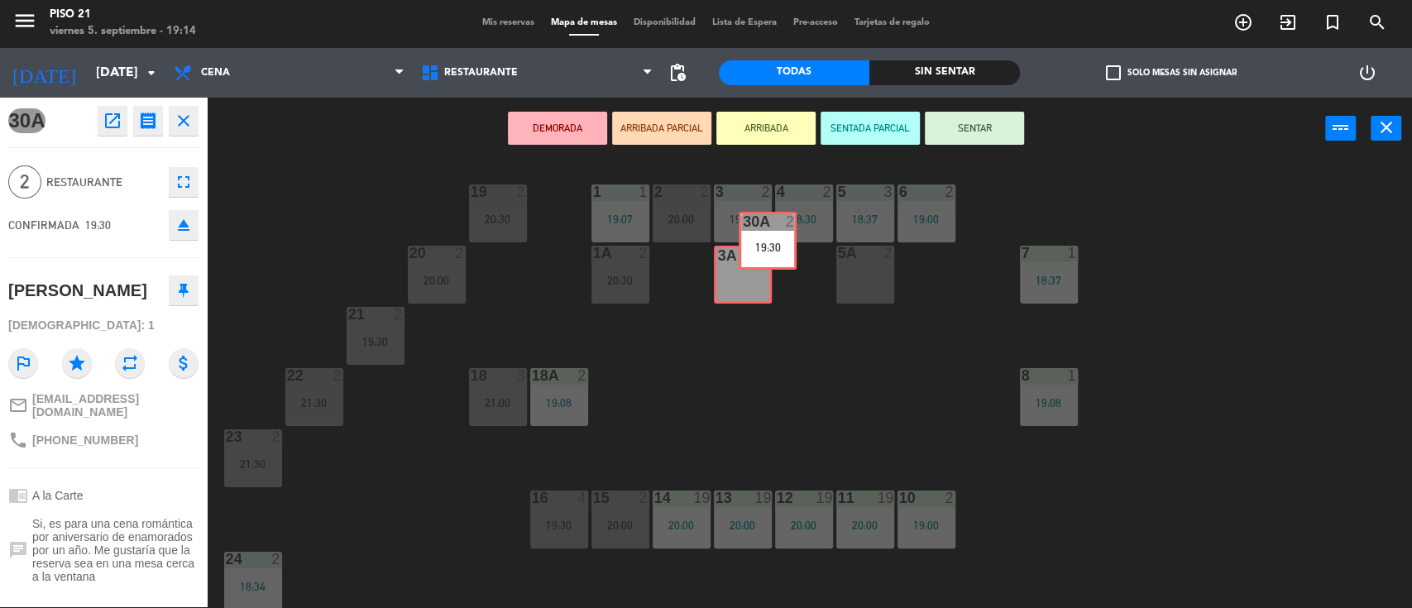
scroll to position [0, 0]
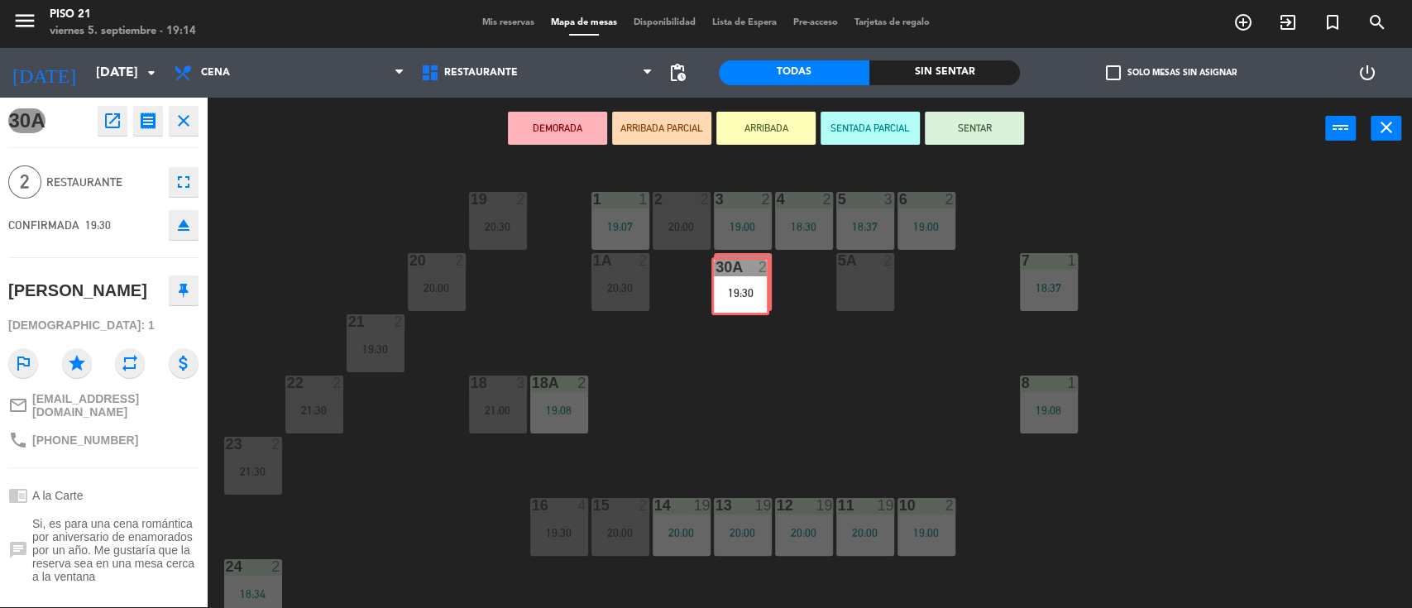
drag, startPoint x: 609, startPoint y: 533, endPoint x: 729, endPoint y: 300, distance: 261.6
click at [729, 300] on div "19 2 20:30 1 1 19:07 2 2 20:00 3 2 19:00 4 2 18:30 5 3 18:37 6 2 19:00 20 2 20:…" at bounding box center [816, 385] width 1191 height 447
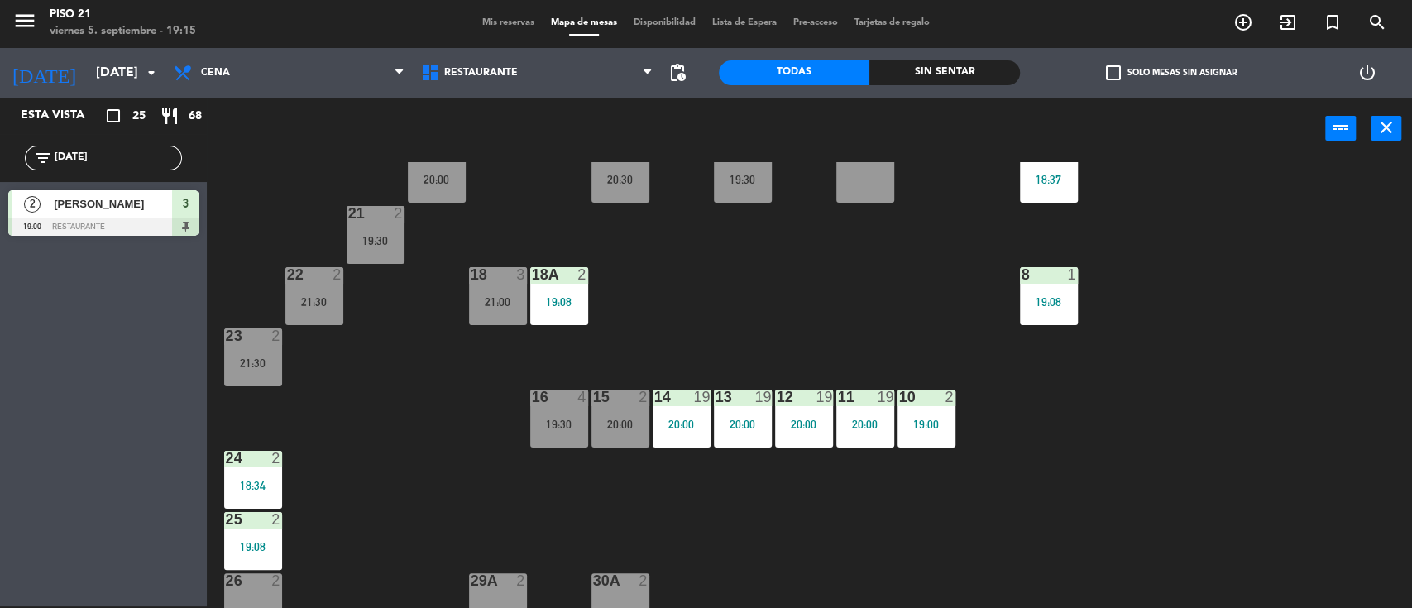
scroll to position [191, 0]
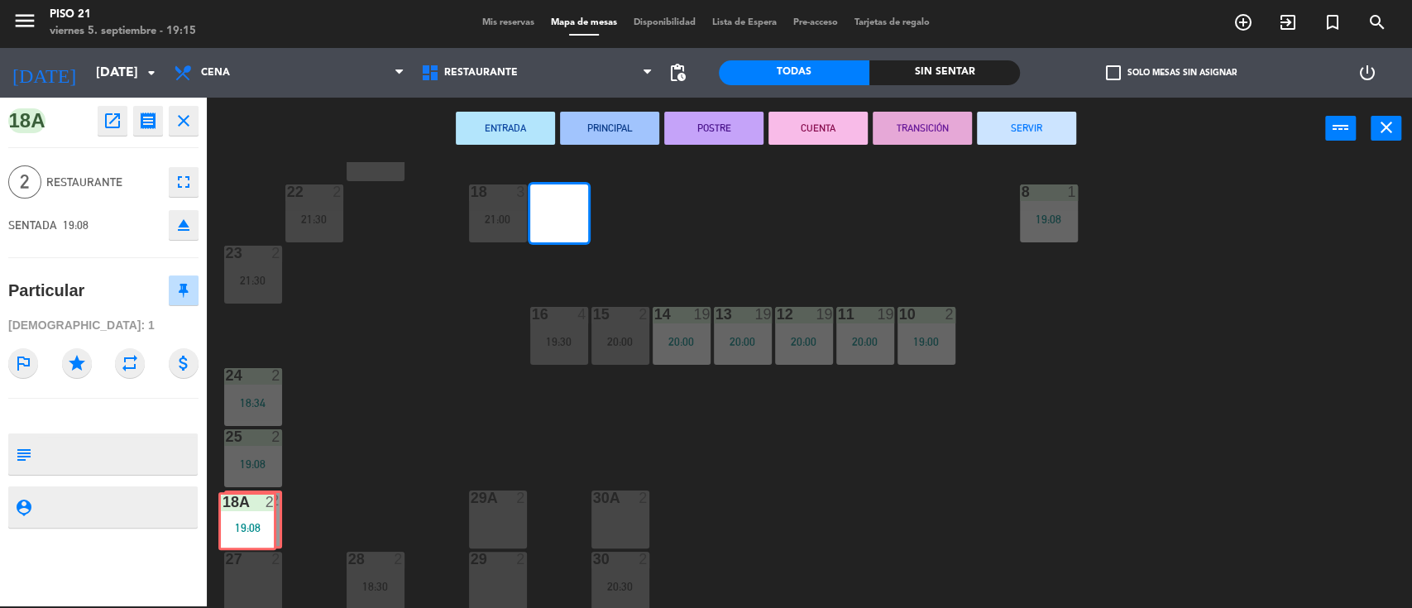
drag, startPoint x: 557, startPoint y: 202, endPoint x: 245, endPoint y: 510, distance: 438.7
click at [245, 510] on div "19 2 20:30 1 1 19:07 2 2 20:00 3 2 19:00 4 2 18:30 5 3 18:37 6 2 19:00 20 2 20:…" at bounding box center [816, 385] width 1191 height 447
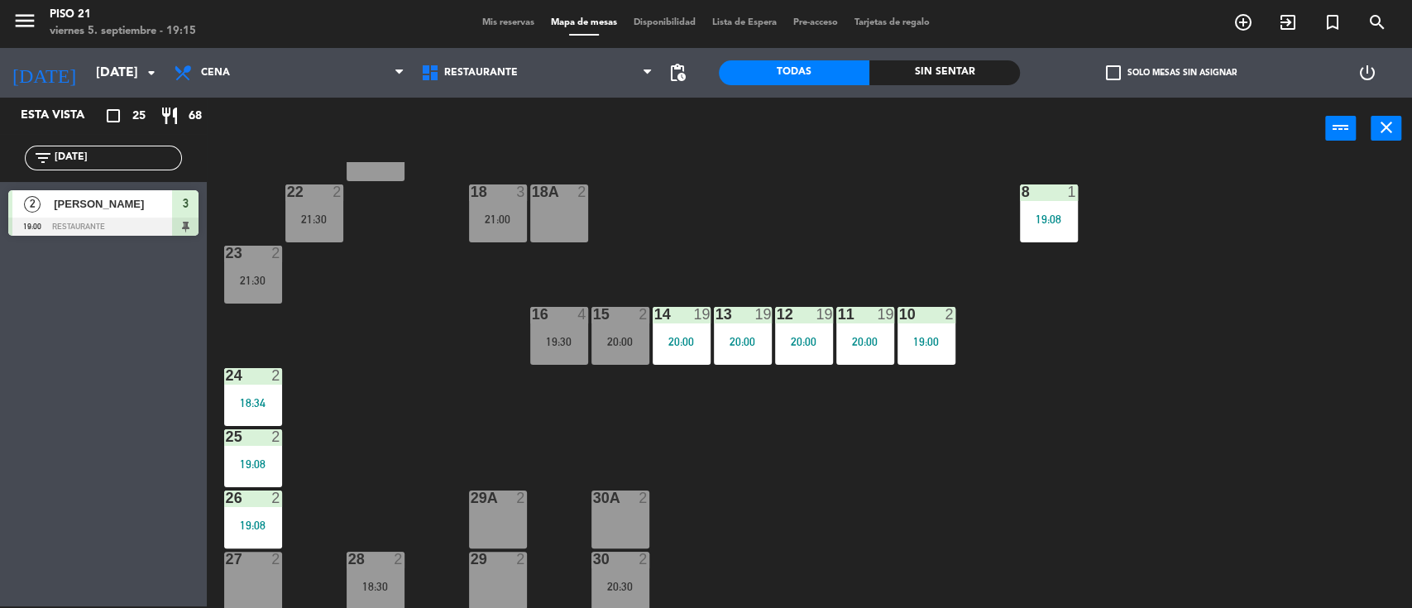
click at [384, 465] on div "19 2 20:30 1 1 19:07 2 2 20:00 3 2 19:00 4 2 18:30 5 3 18:37 6 2 19:00 20 2 20:…" at bounding box center [816, 385] width 1191 height 447
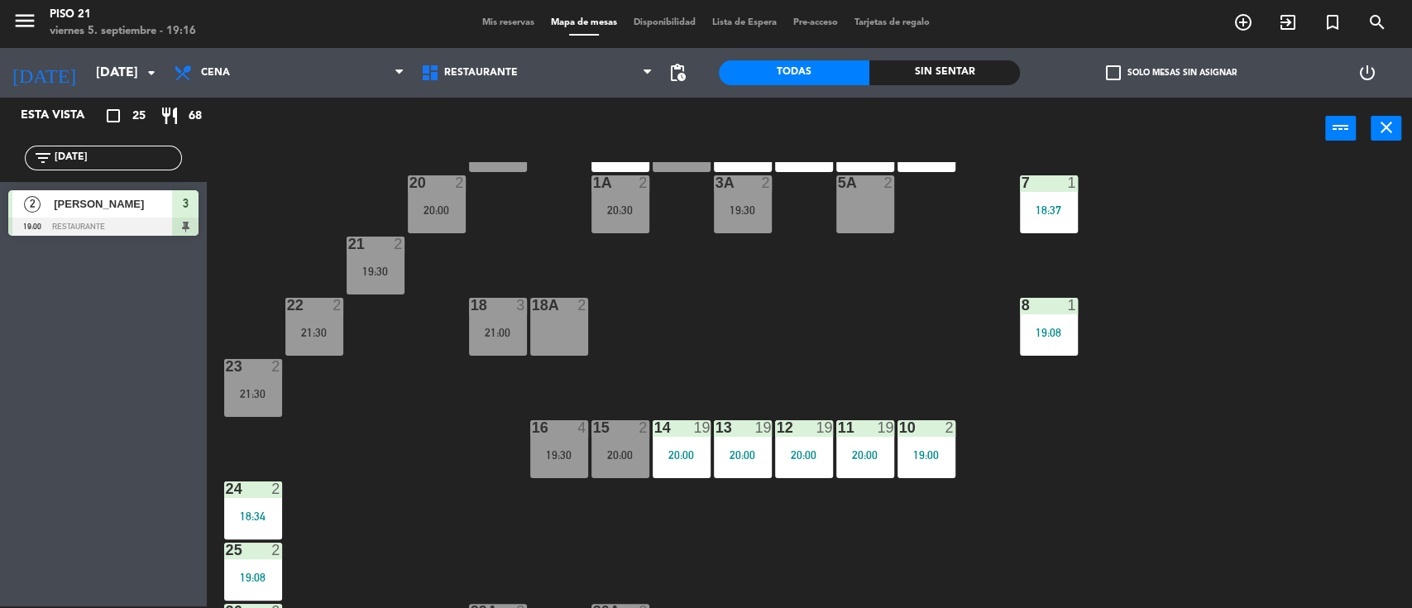
scroll to position [0, 0]
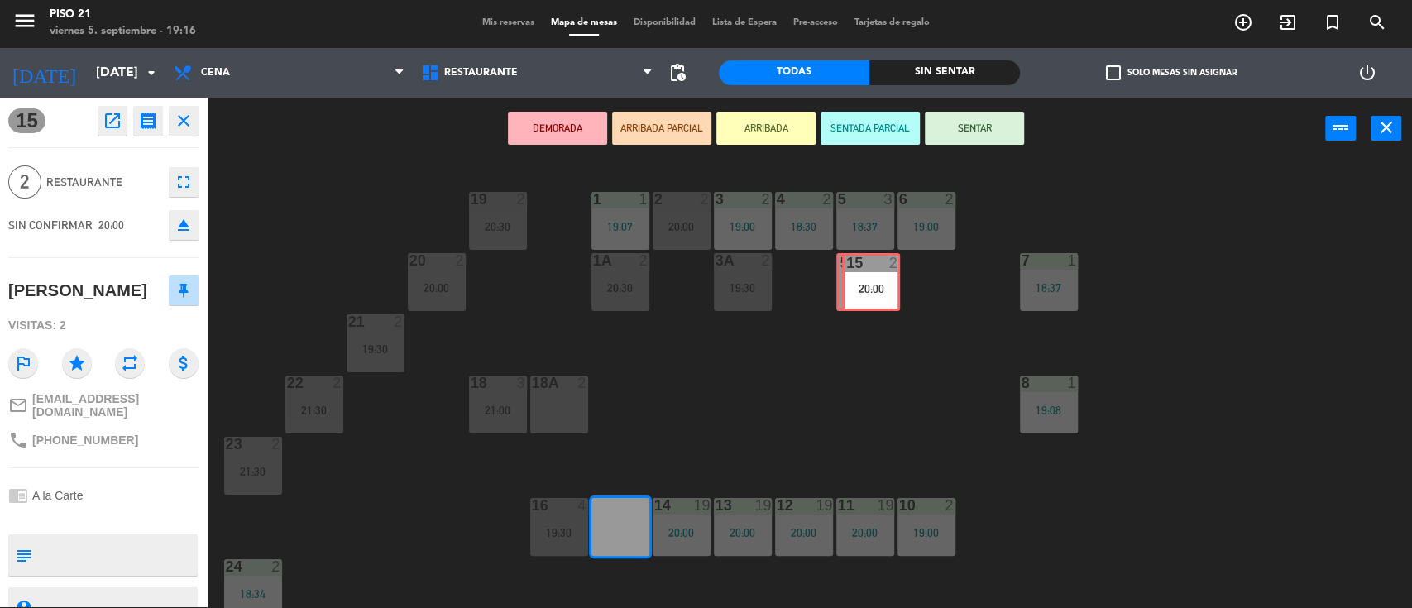
drag, startPoint x: 626, startPoint y: 510, endPoint x: 877, endPoint y: 266, distance: 349.8
click at [877, 266] on div "19 2 20:30 1 1 19:07 2 2 20:00 3 2 19:00 4 2 18:30 5 3 18:37 6 2 19:00 20 2 20:…" at bounding box center [816, 385] width 1191 height 447
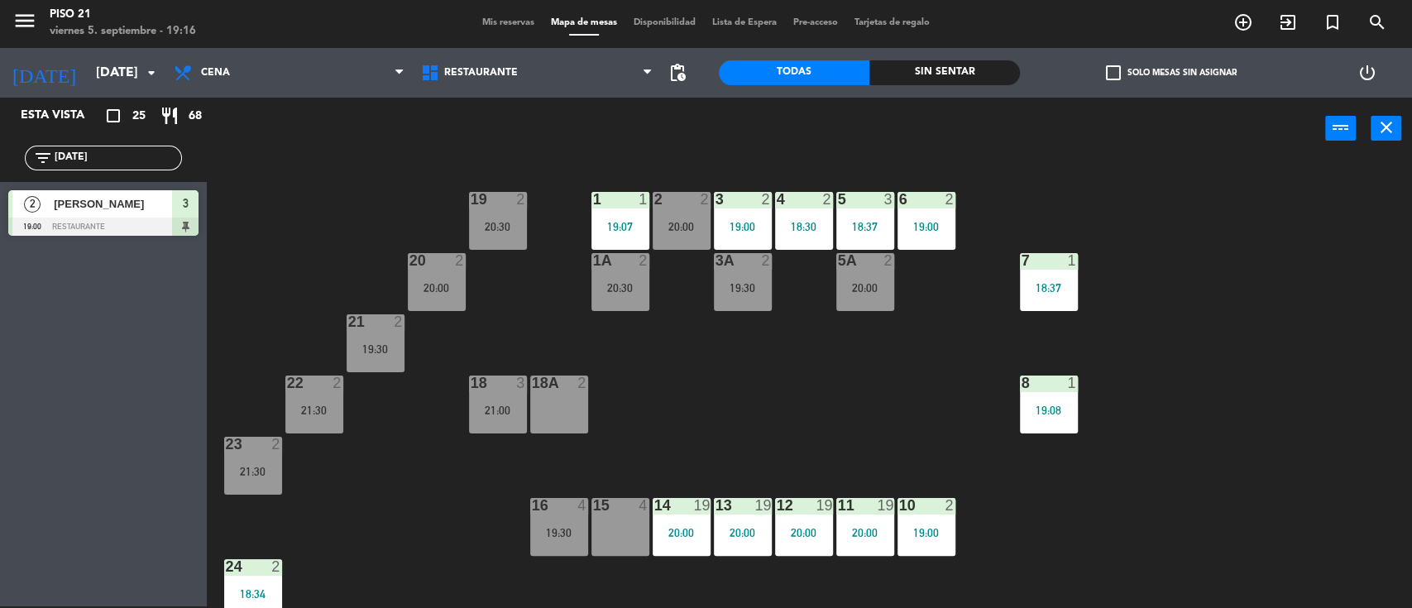
click at [106, 169] on div "filter_list [DATE]" at bounding box center [103, 158] width 157 height 25
click at [108, 165] on input "[DATE]" at bounding box center [117, 158] width 128 height 18
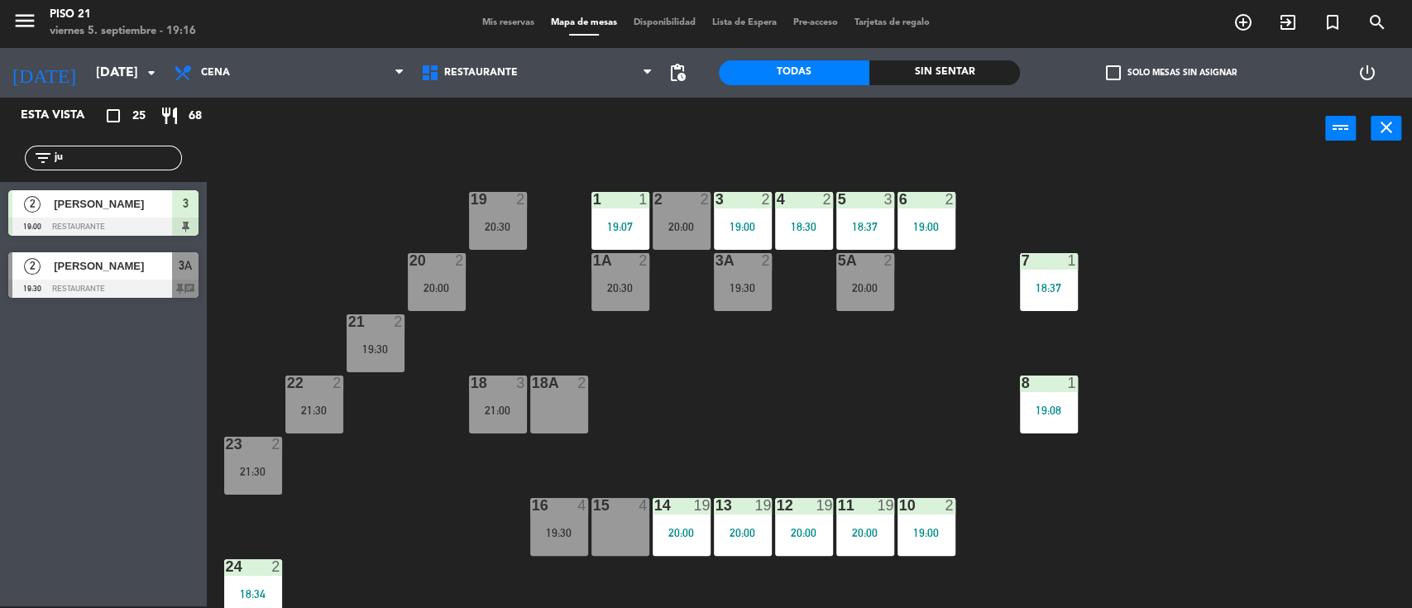
type input "j"
type input "di"
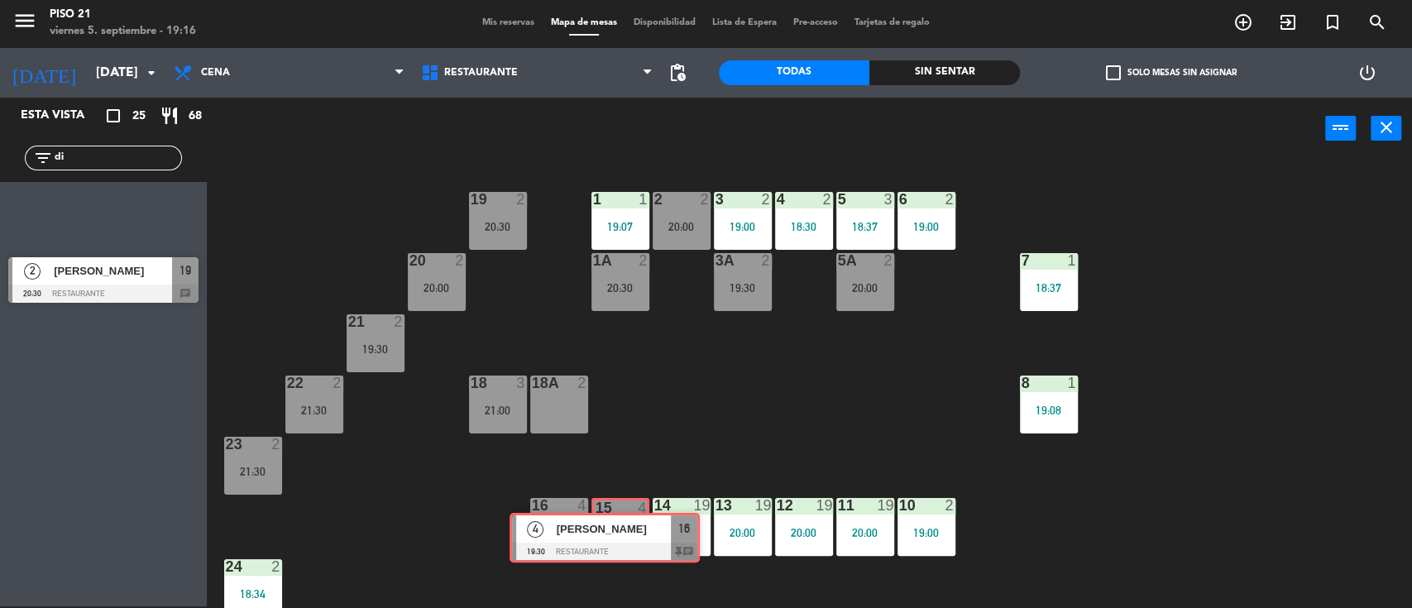
drag, startPoint x: 127, startPoint y: 218, endPoint x: 628, endPoint y: 540, distance: 596.1
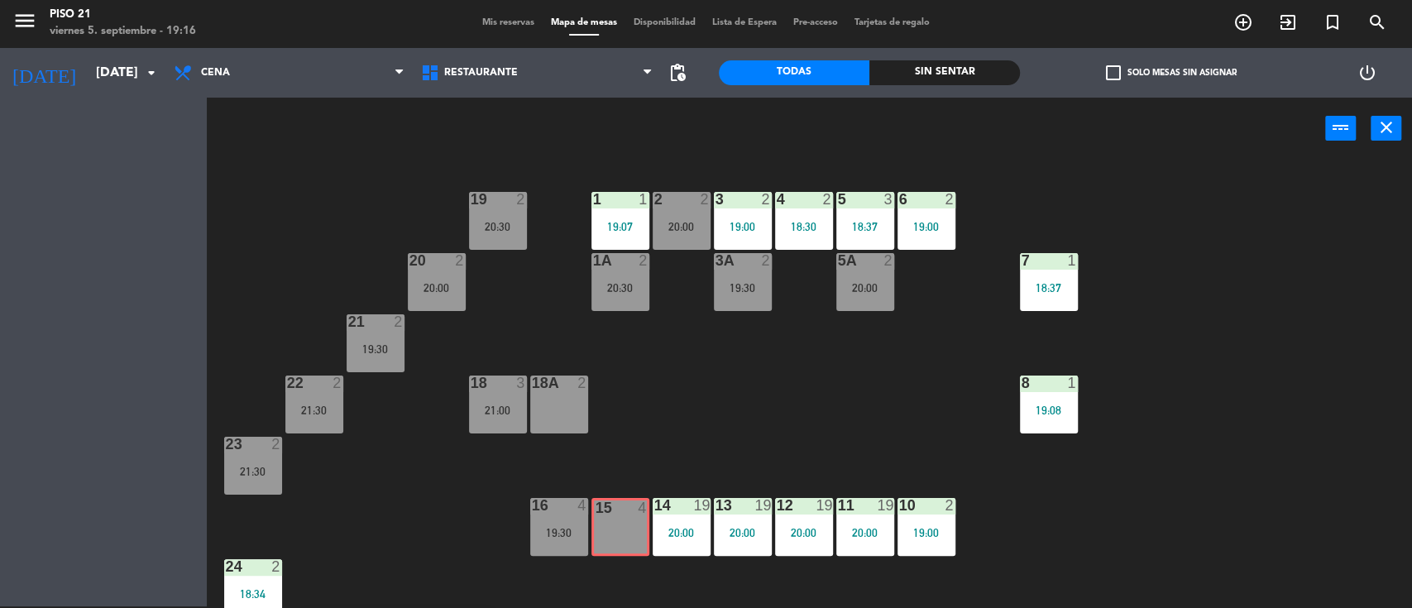
click at [628, 540] on div "Esta vista crop_square 25 restaurant 68 filter_list di 4 [PERSON_NAME] 19:30 Re…" at bounding box center [706, 353] width 1412 height 511
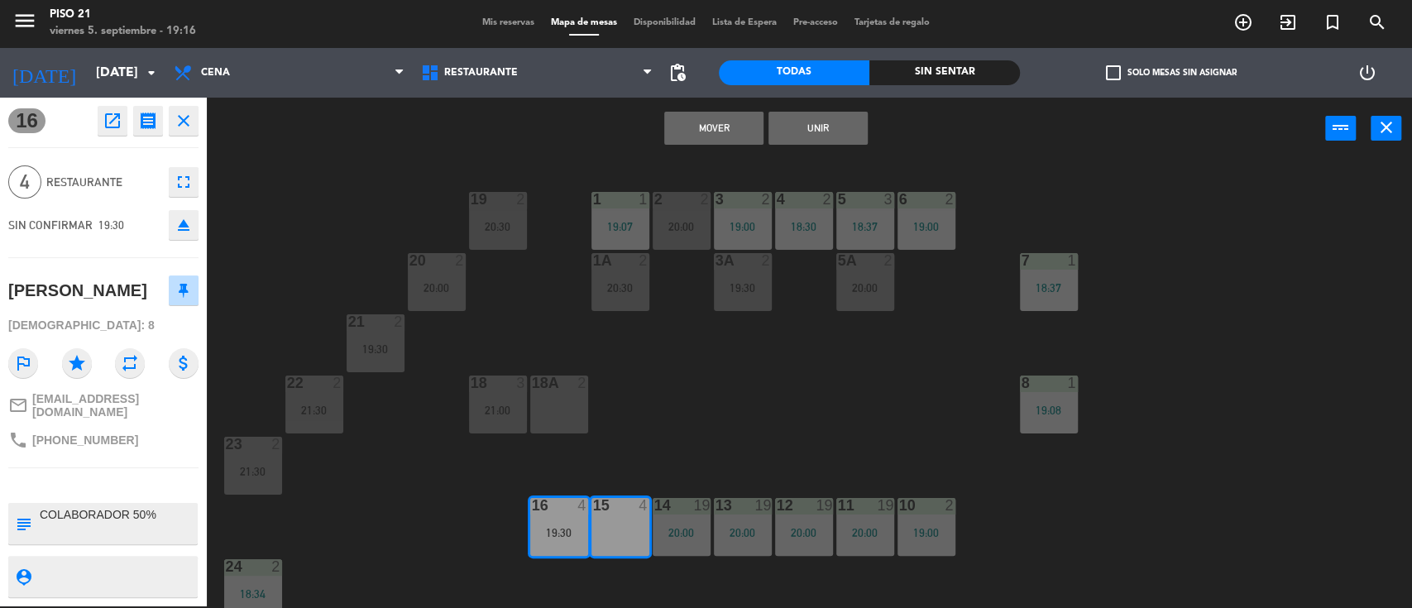
click at [623, 532] on div "15 4" at bounding box center [620, 527] width 58 height 58
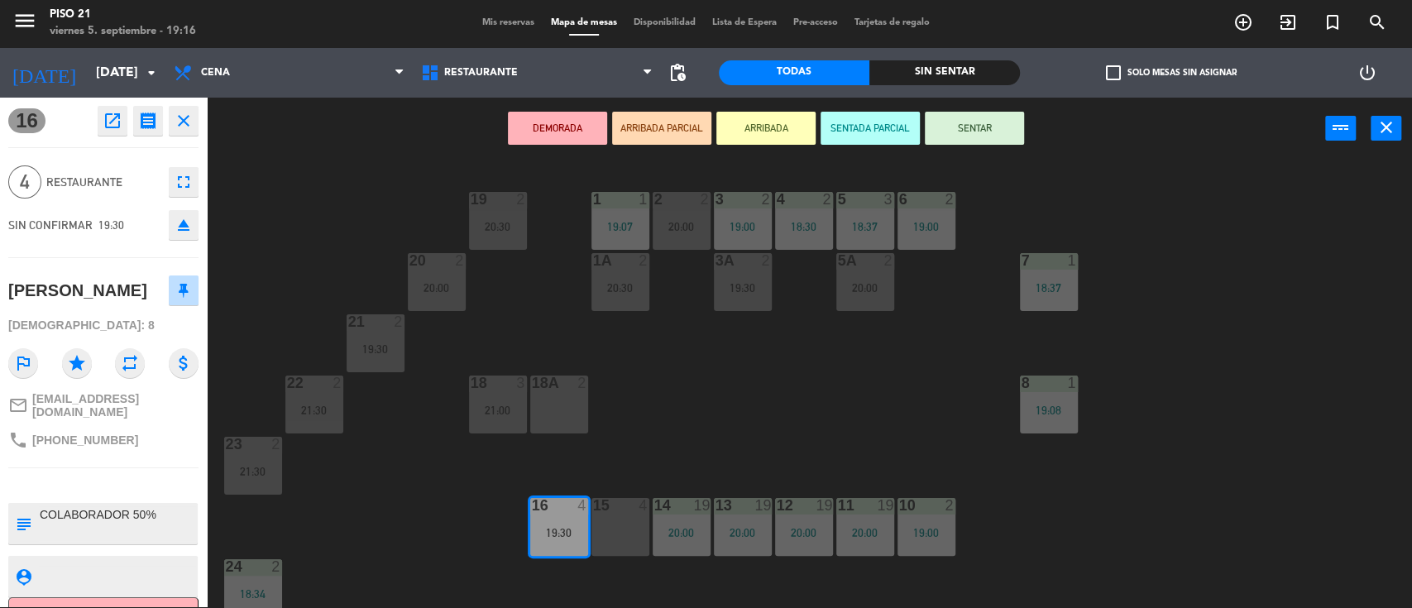
click at [964, 137] on button "SENTAR" at bounding box center [974, 128] width 99 height 33
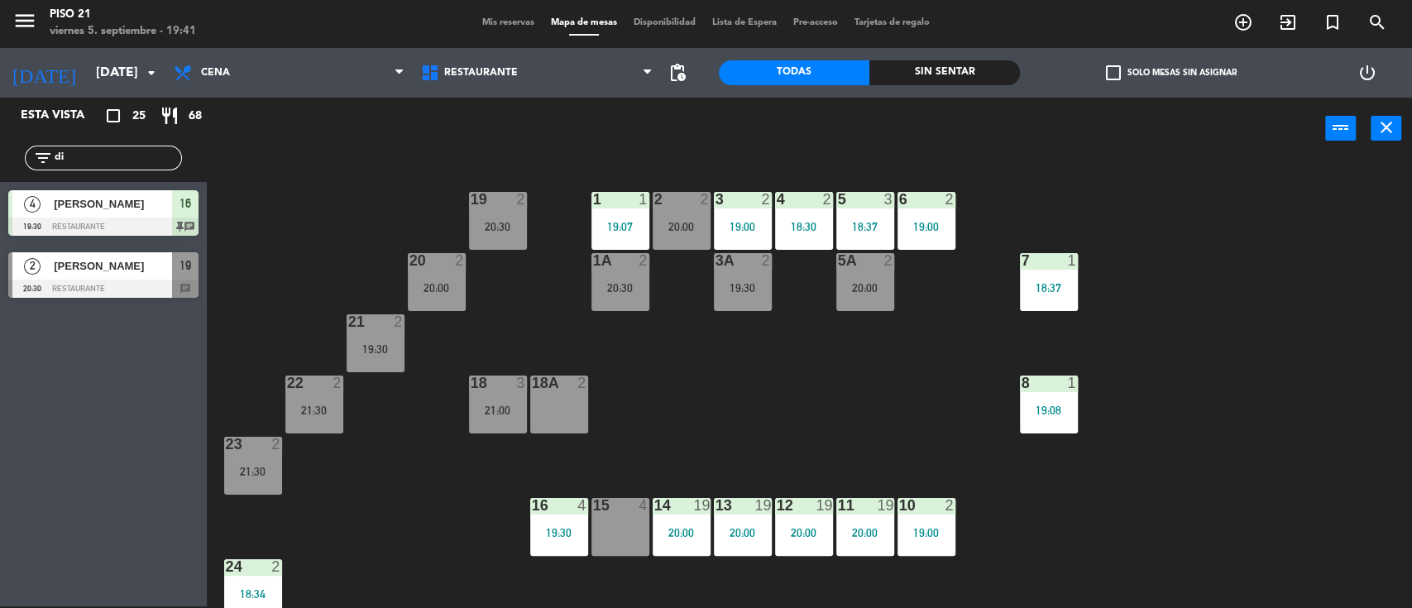
drag, startPoint x: 697, startPoint y: 393, endPoint x: 191, endPoint y: 232, distance: 531.3
click at [659, 374] on div "19 2 20:30 1 1 19:07 2 2 20:00 3 2 19:00 4 2 18:30 5 3 18:37 6 2 19:00 20 2 20:…" at bounding box center [816, 385] width 1191 height 447
click at [99, 149] on input "di" at bounding box center [117, 158] width 128 height 18
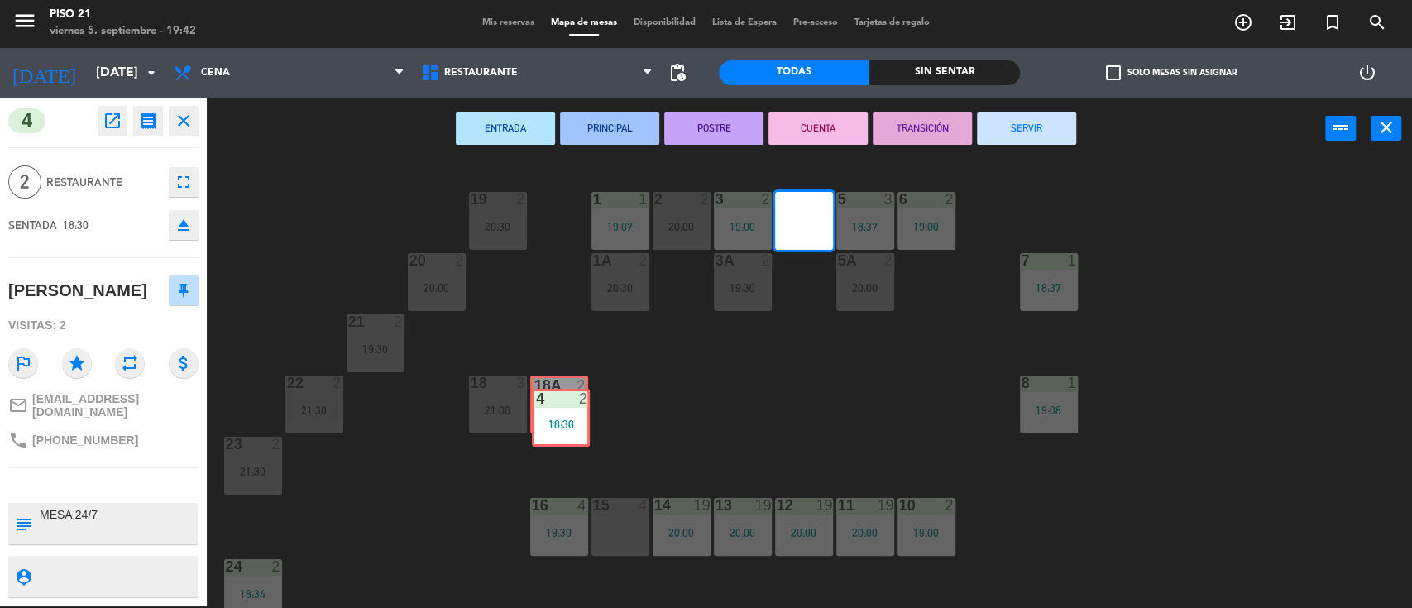
drag, startPoint x: 805, startPoint y: 218, endPoint x: 582, endPoint y: 387, distance: 279.8
click at [562, 414] on div "19 2 20:30 1 1 19:07 2 2 20:00 3 2 19:00 4 2 18:30 4 2 18:30 5 3 18:37 6 2 19:0…" at bounding box center [816, 385] width 1191 height 447
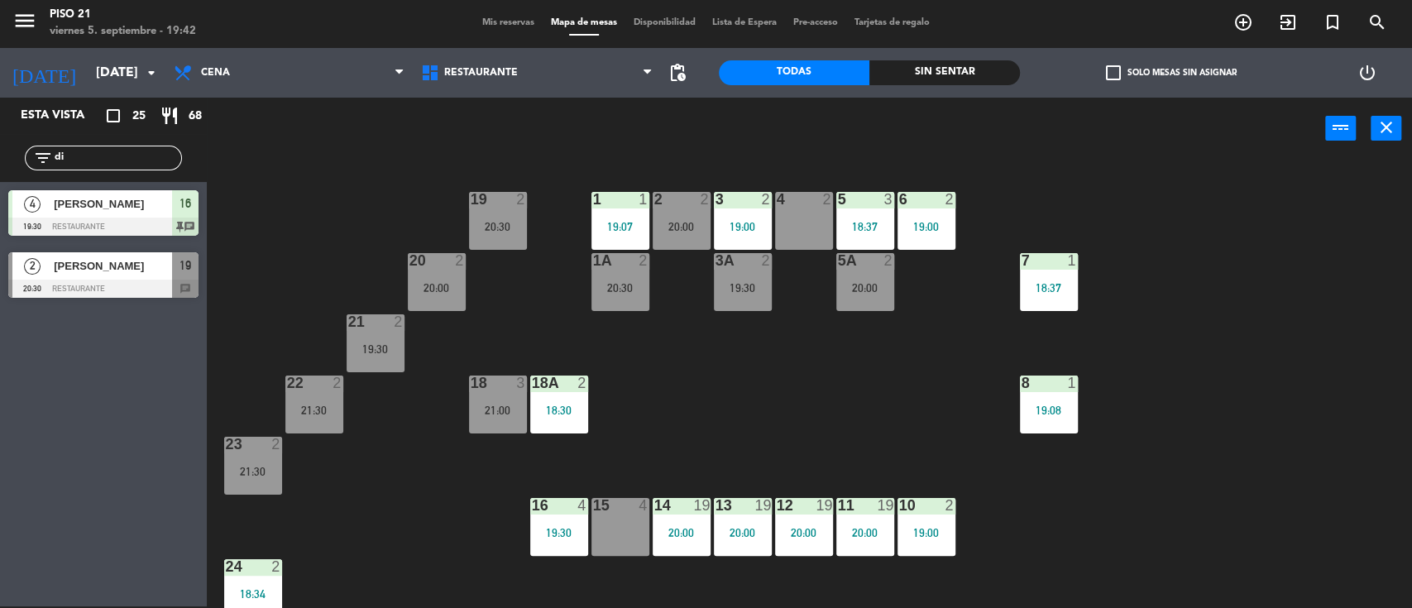
click at [160, 156] on input "di" at bounding box center [117, 158] width 128 height 18
type input "d"
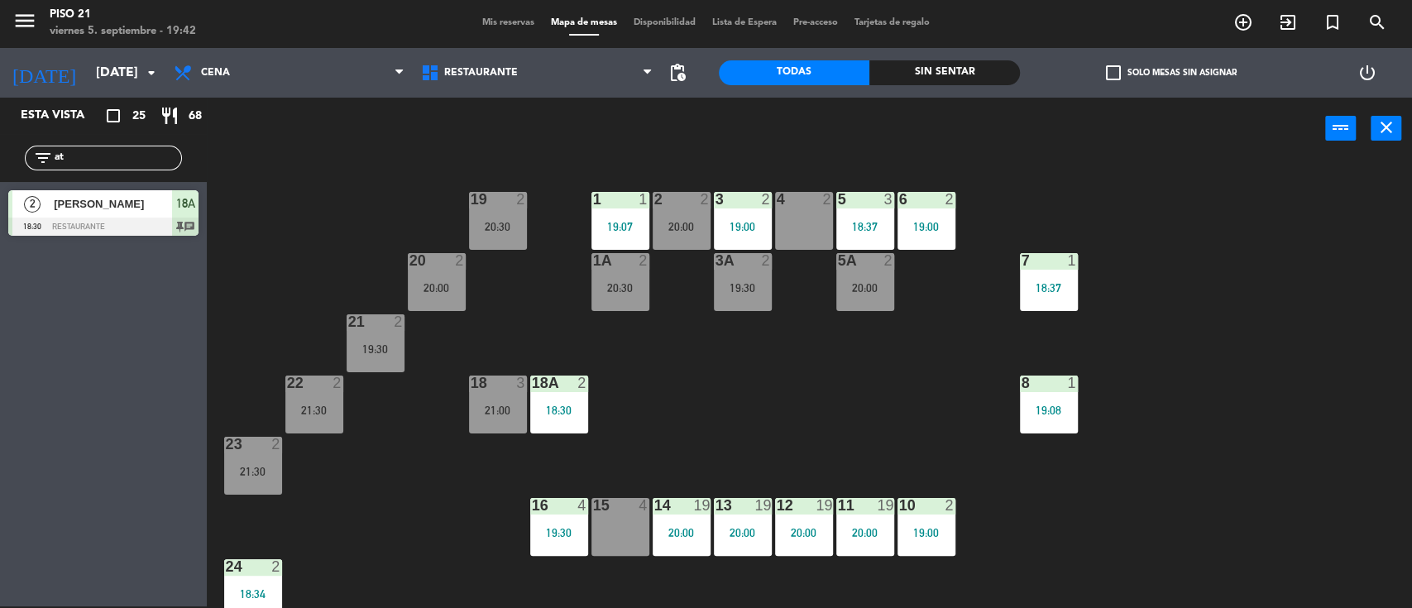
type input "a"
type input "ameri"
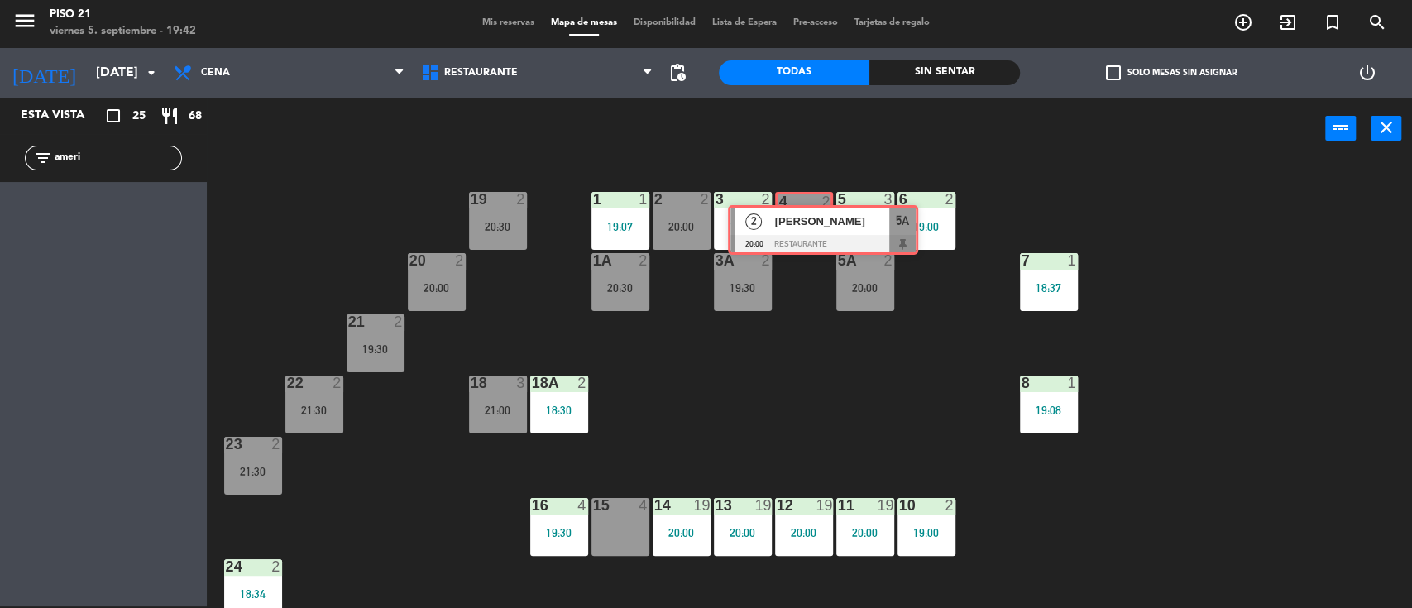
drag, startPoint x: 86, startPoint y: 207, endPoint x: 806, endPoint y: 222, distance: 719.8
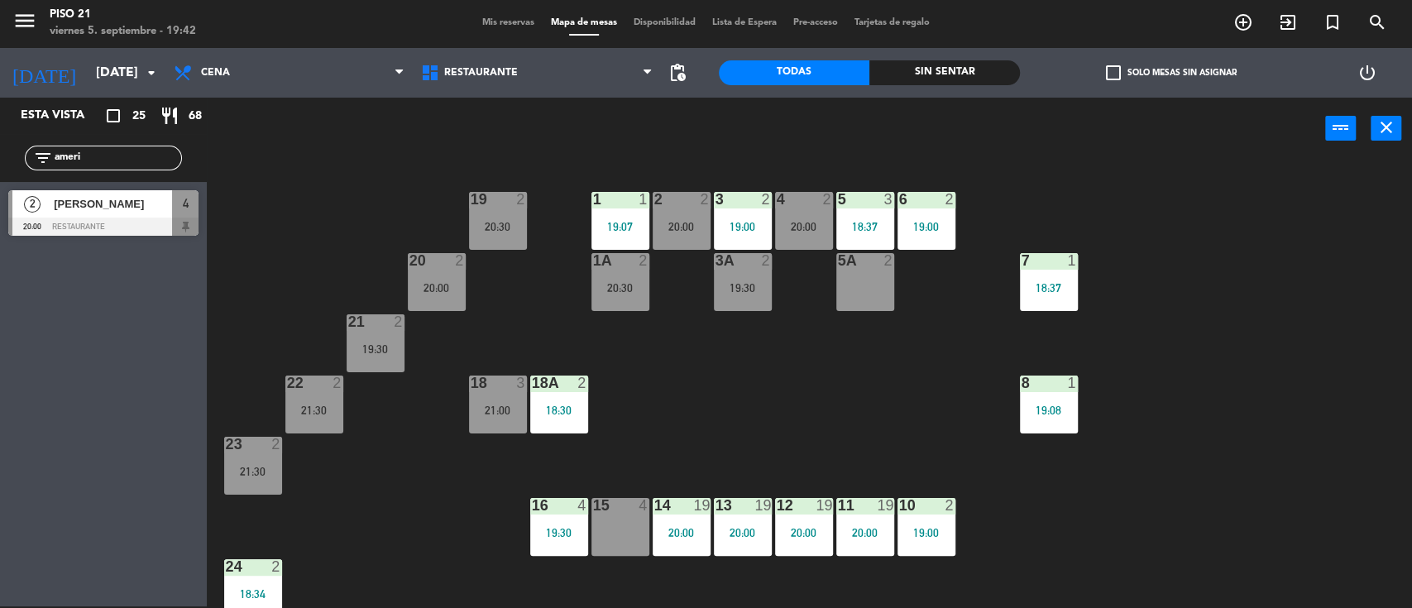
click at [804, 222] on div "20:00" at bounding box center [804, 227] width 58 height 12
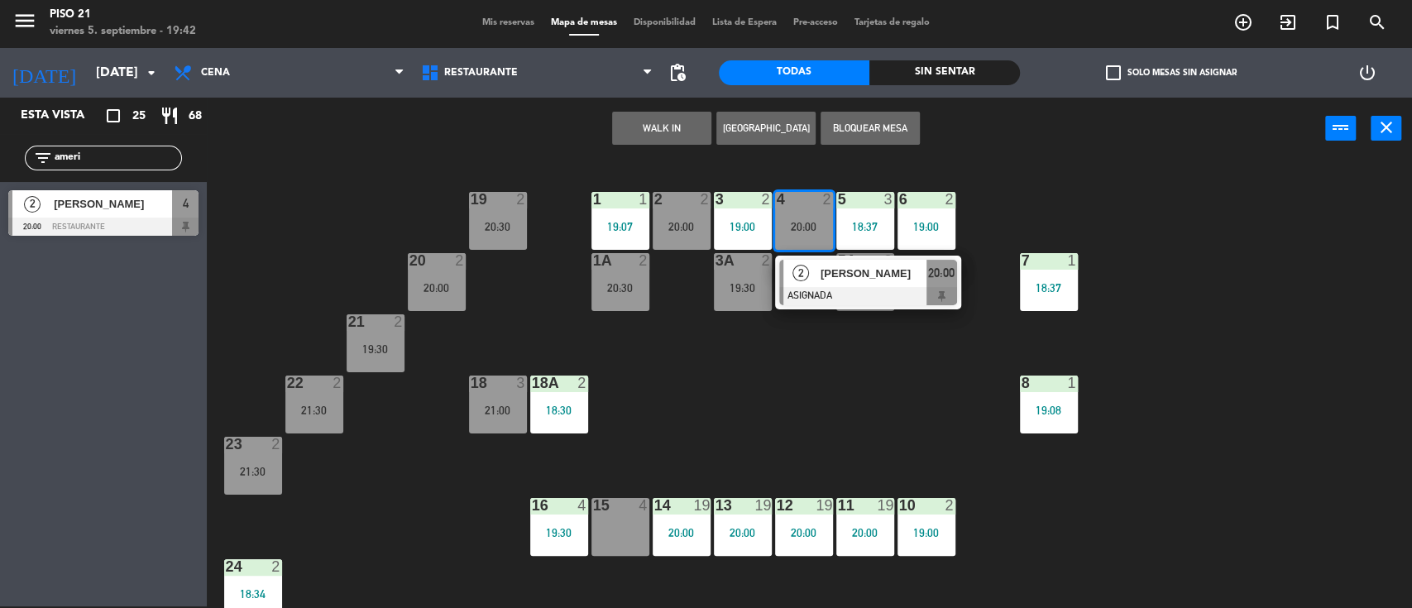
drag, startPoint x: 821, startPoint y: 275, endPoint x: 816, endPoint y: 254, distance: 21.3
click at [822, 275] on div "2 [PERSON_NAME] ASIGNADA 20:00" at bounding box center [868, 283] width 211 height 54
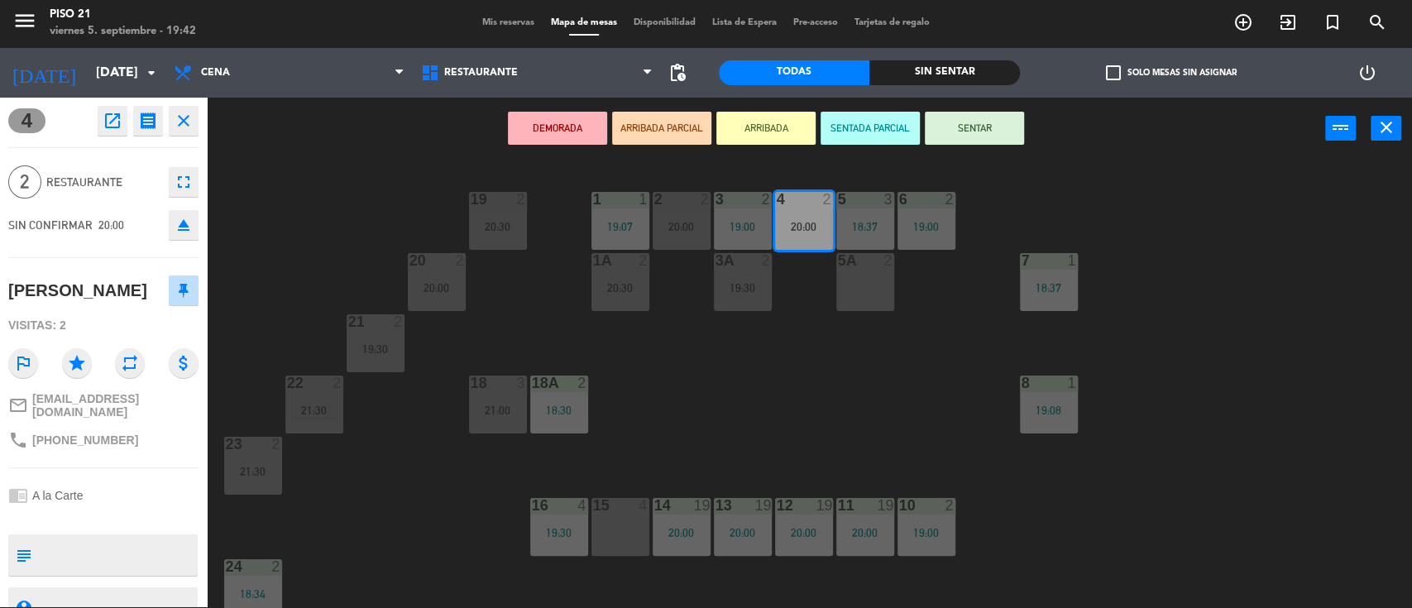
click at [963, 133] on button "SENTAR" at bounding box center [974, 128] width 99 height 33
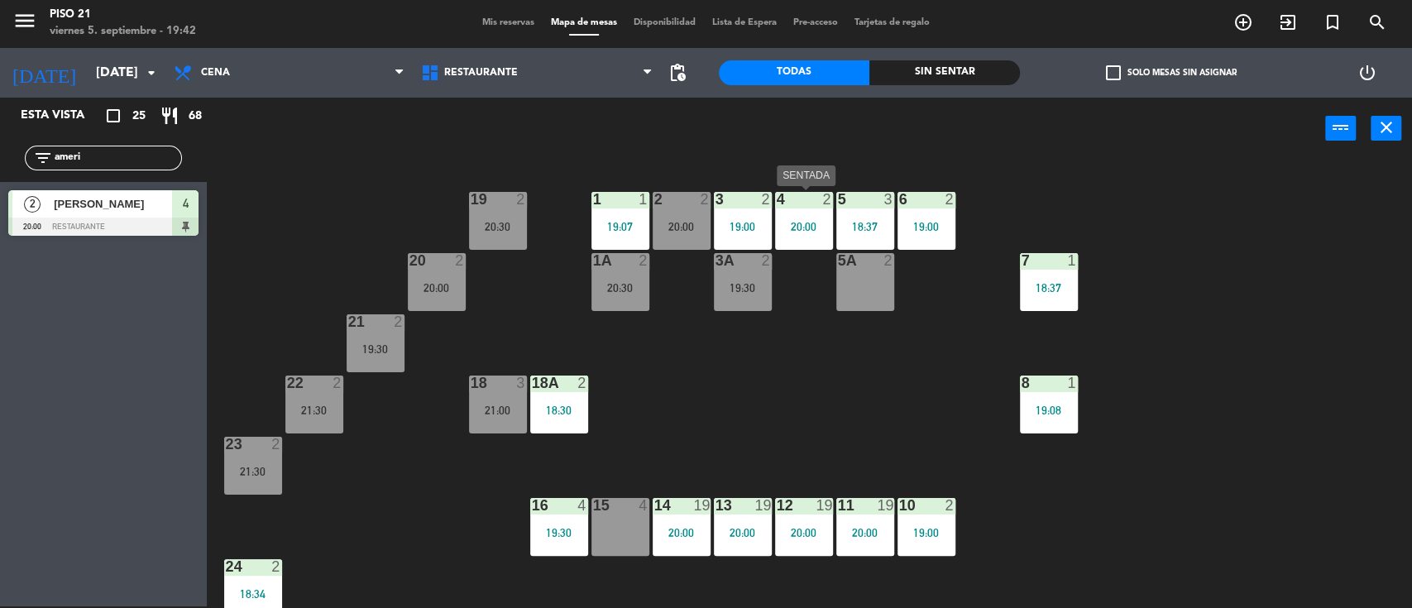
click at [814, 223] on div "20:00" at bounding box center [804, 227] width 58 height 12
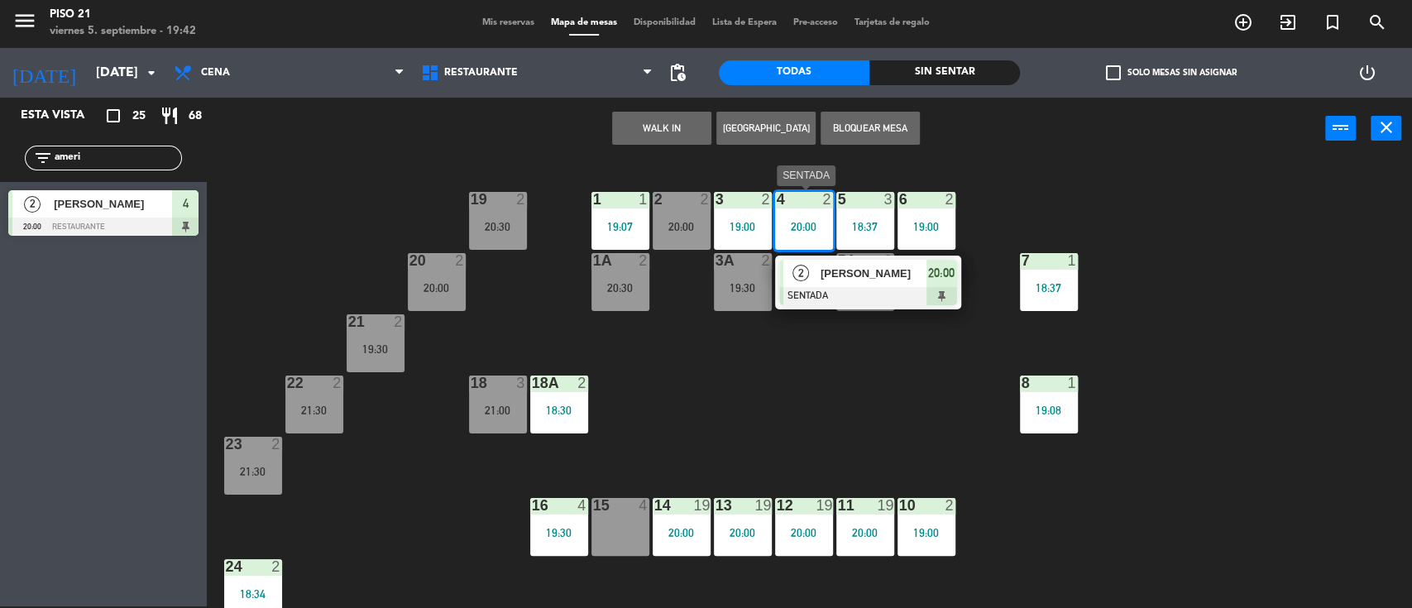
click at [817, 278] on div "2" at bounding box center [801, 273] width 36 height 27
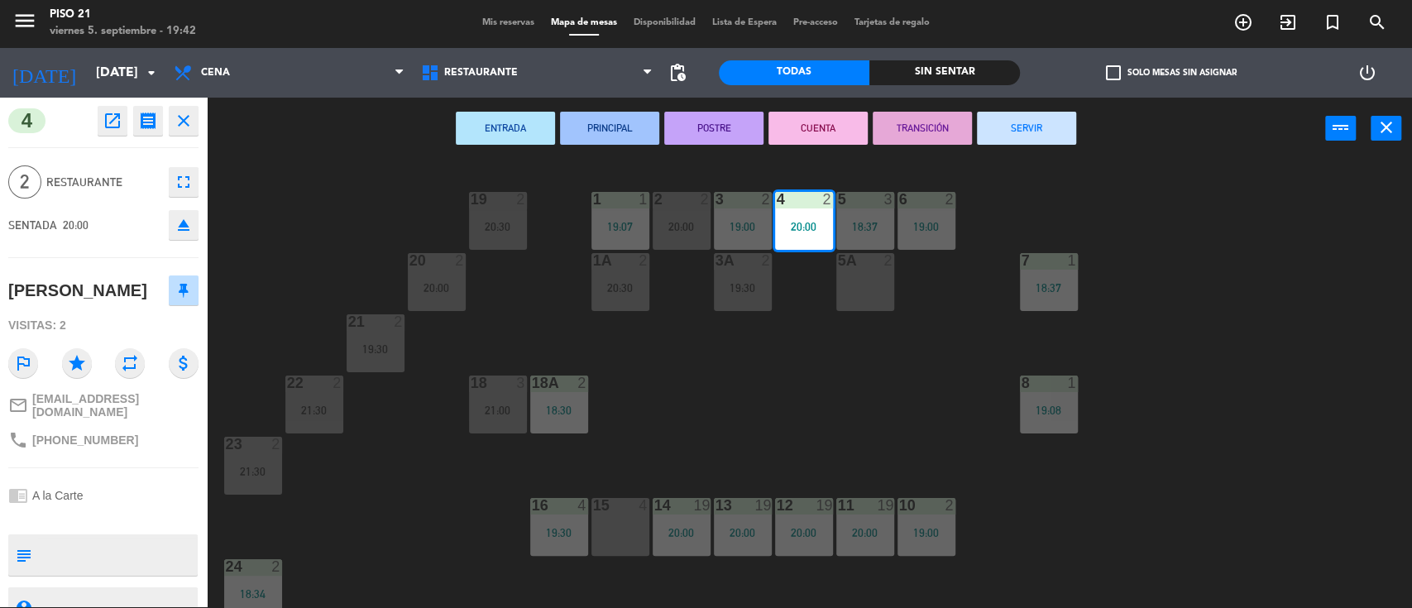
scroll to position [74, 0]
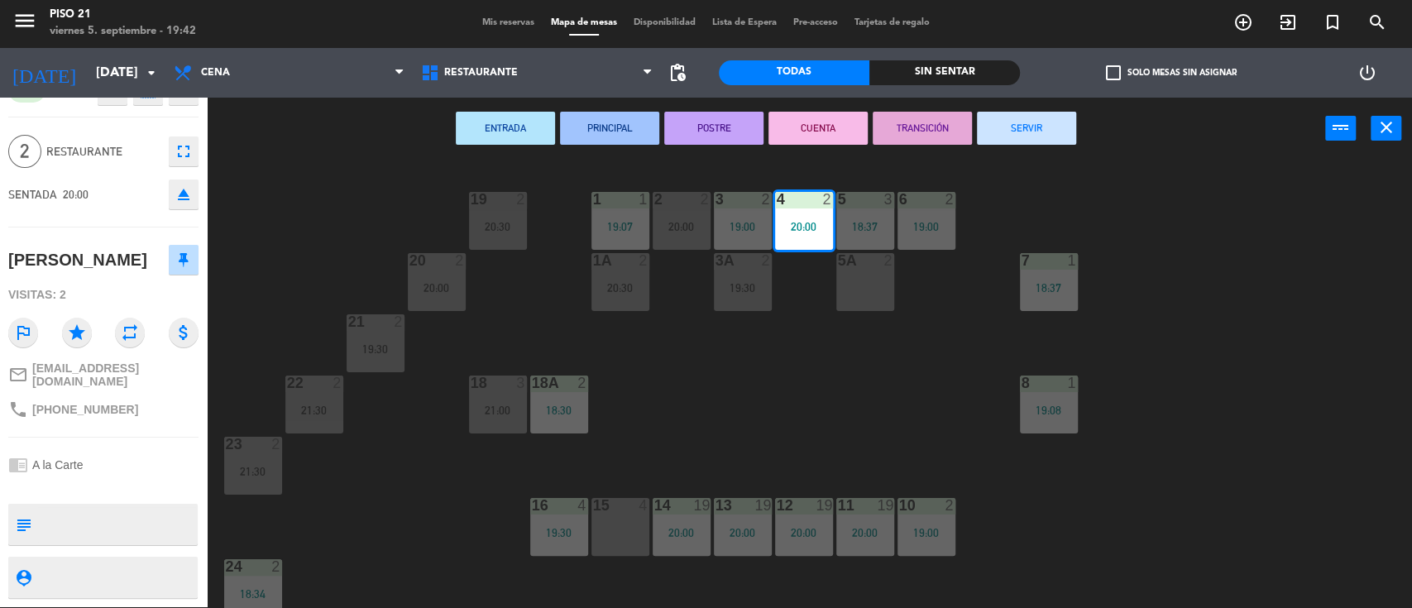
click at [922, 387] on div "19 2 20:30 1 1 19:07 2 2 20:00 3 2 19:00 4 2 20:00 5 3 18:37 6 2 19:00 20 2 20:…" at bounding box center [816, 385] width 1191 height 447
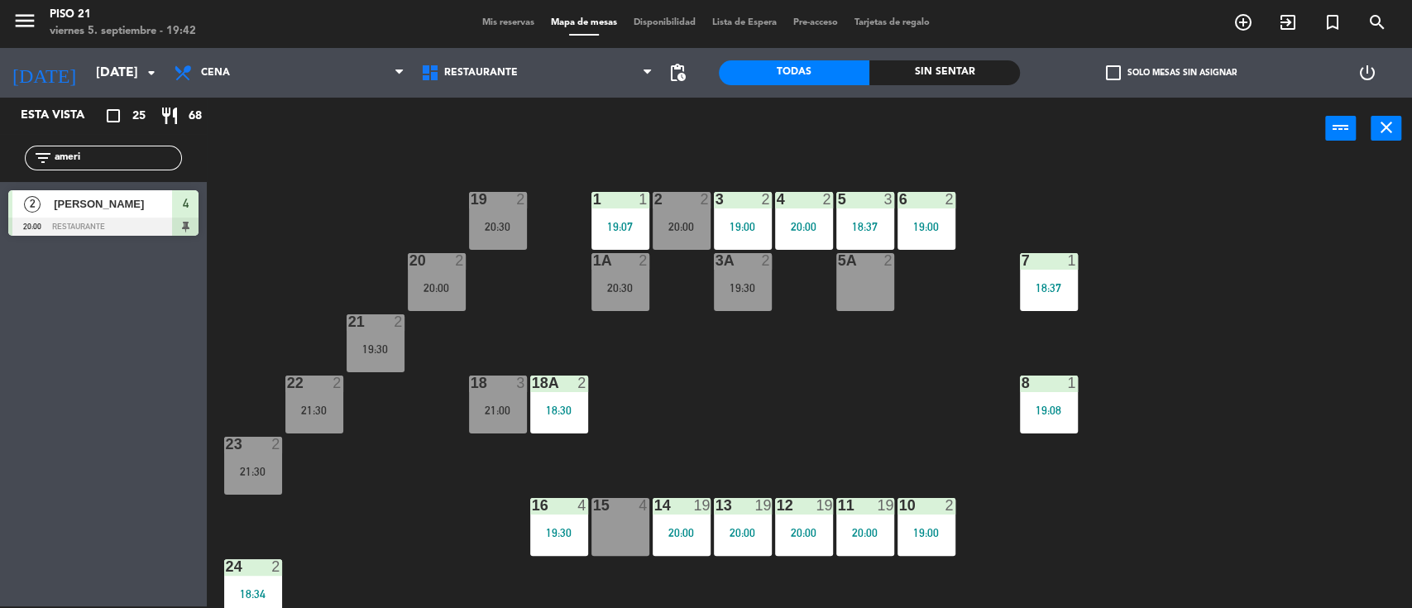
click at [559, 394] on div "18A 2 18:30" at bounding box center [559, 405] width 58 height 58
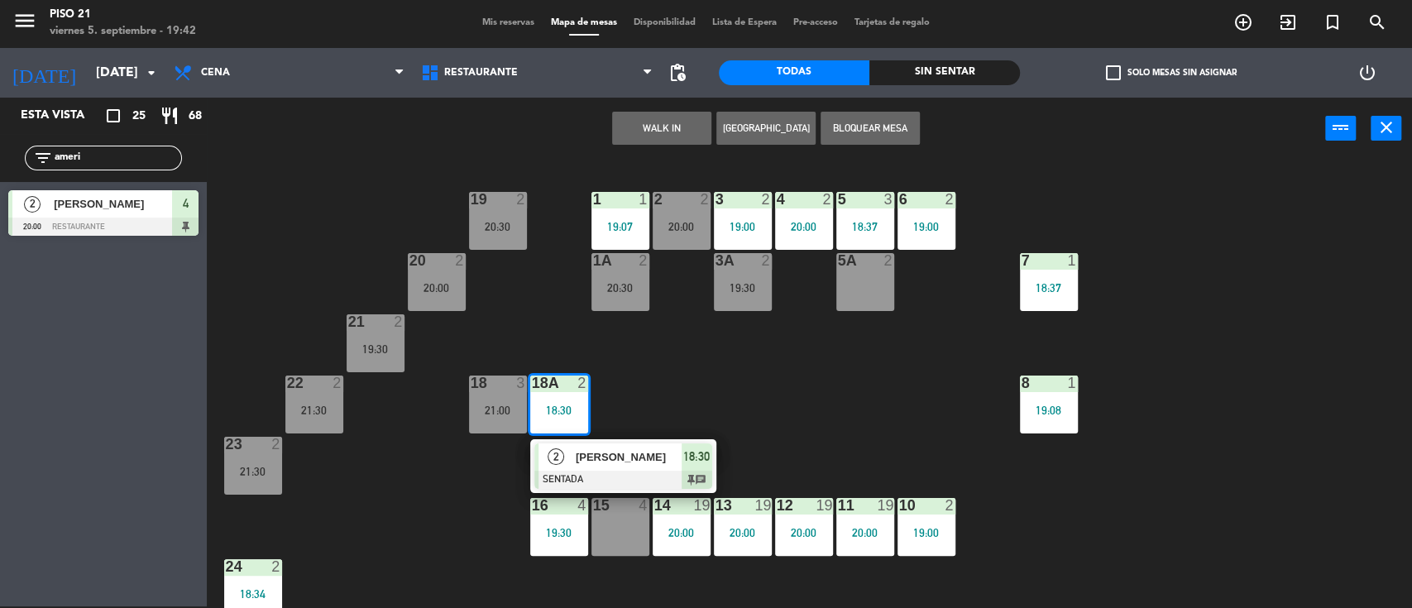
click at [652, 460] on div "2 [PERSON_NAME] SENTADA 18:30 chat" at bounding box center [623, 466] width 211 height 54
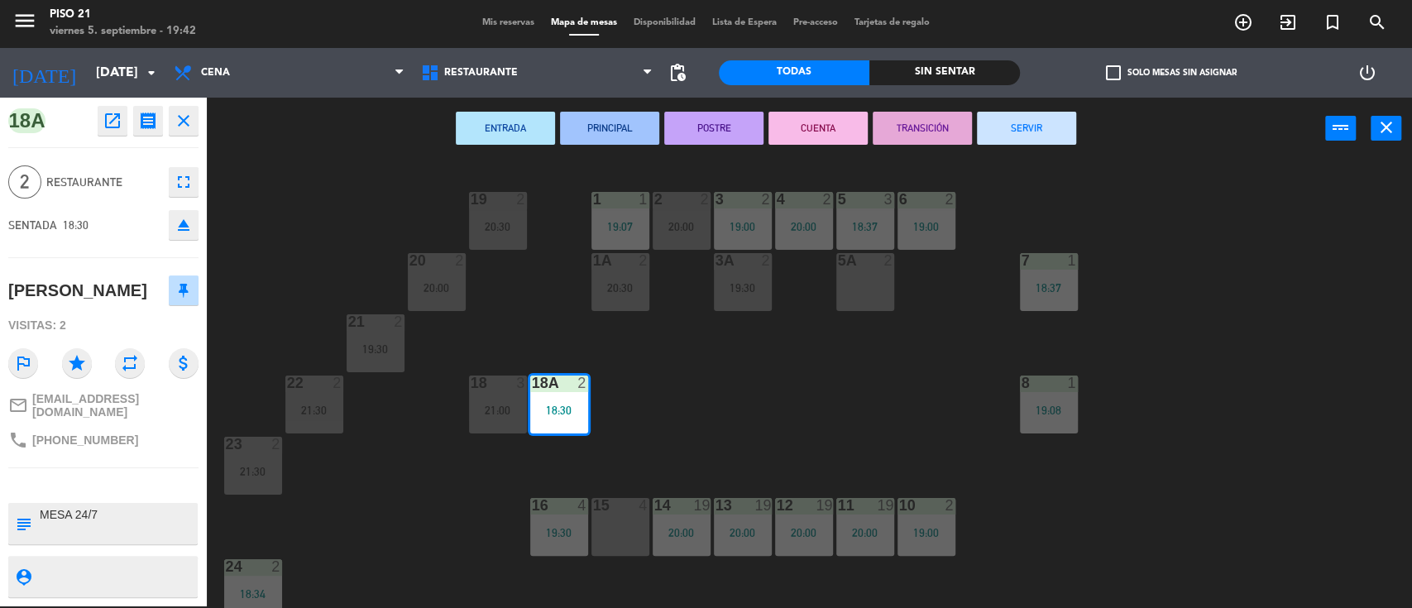
click at [1017, 125] on button "SERVIR" at bounding box center [1026, 128] width 99 height 33
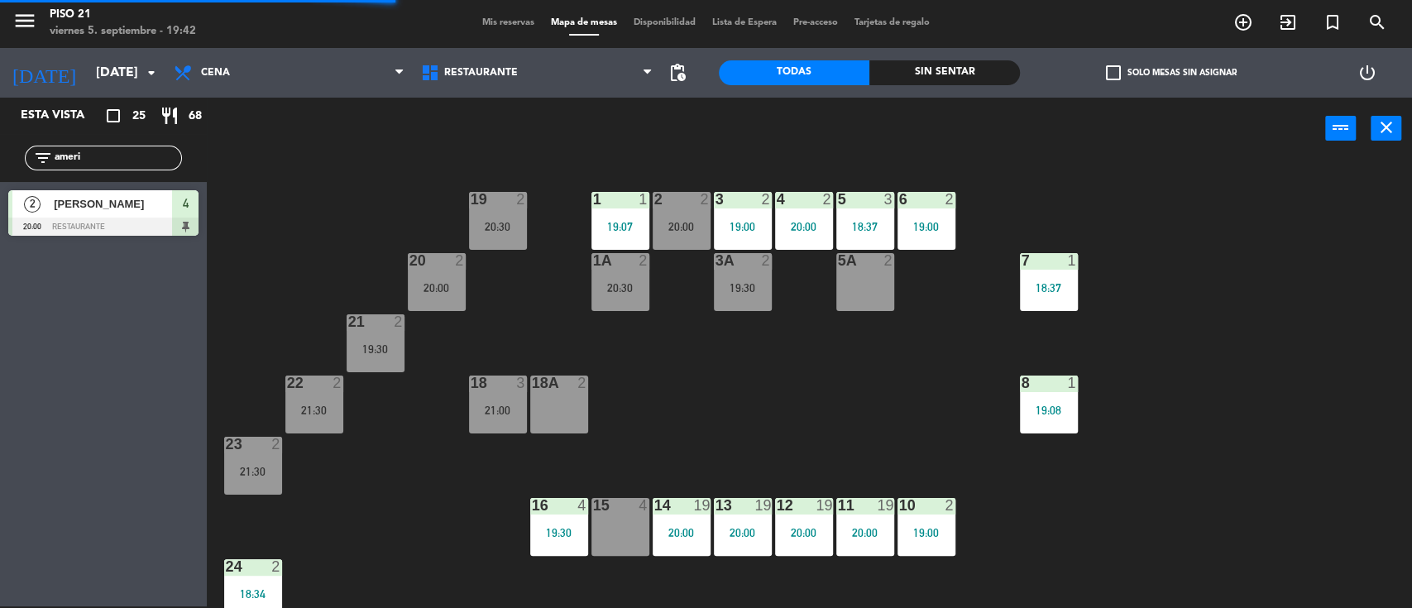
click at [668, 426] on div "19 2 20:30 1 1 19:07 2 2 20:00 3 2 19:00 4 2 20:00 5 3 18:37 6 2 19:00 20 2 20:…" at bounding box center [816, 385] width 1191 height 447
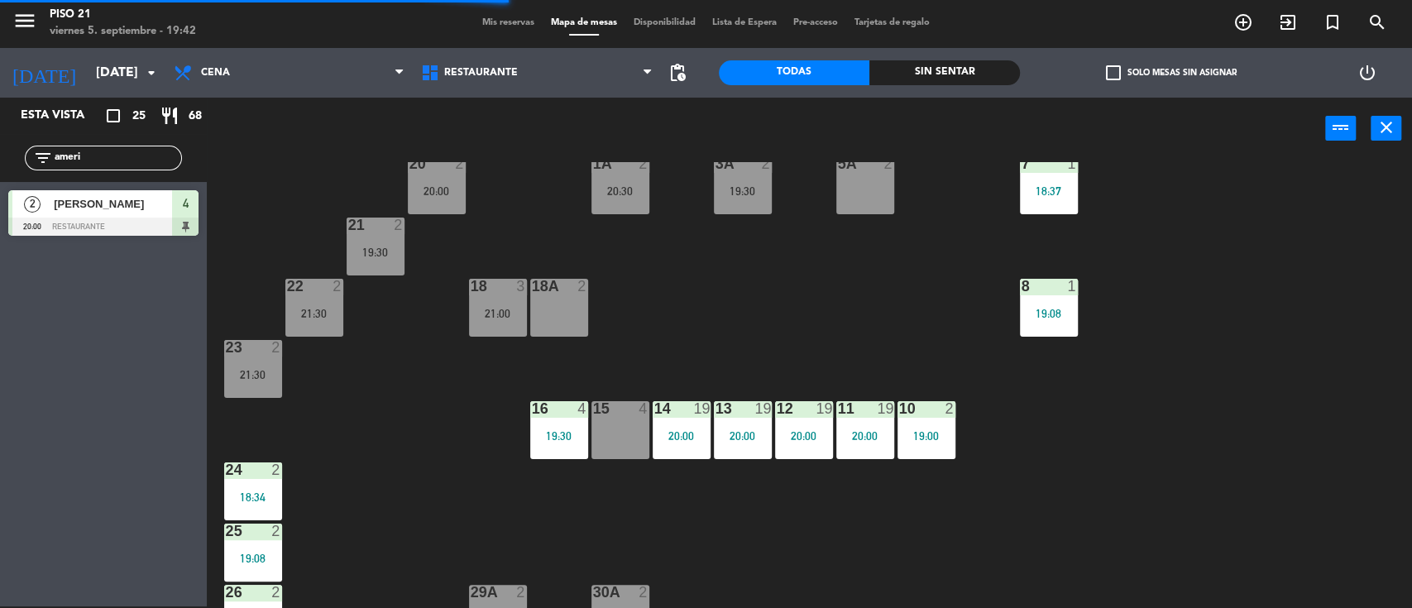
scroll to position [191, 0]
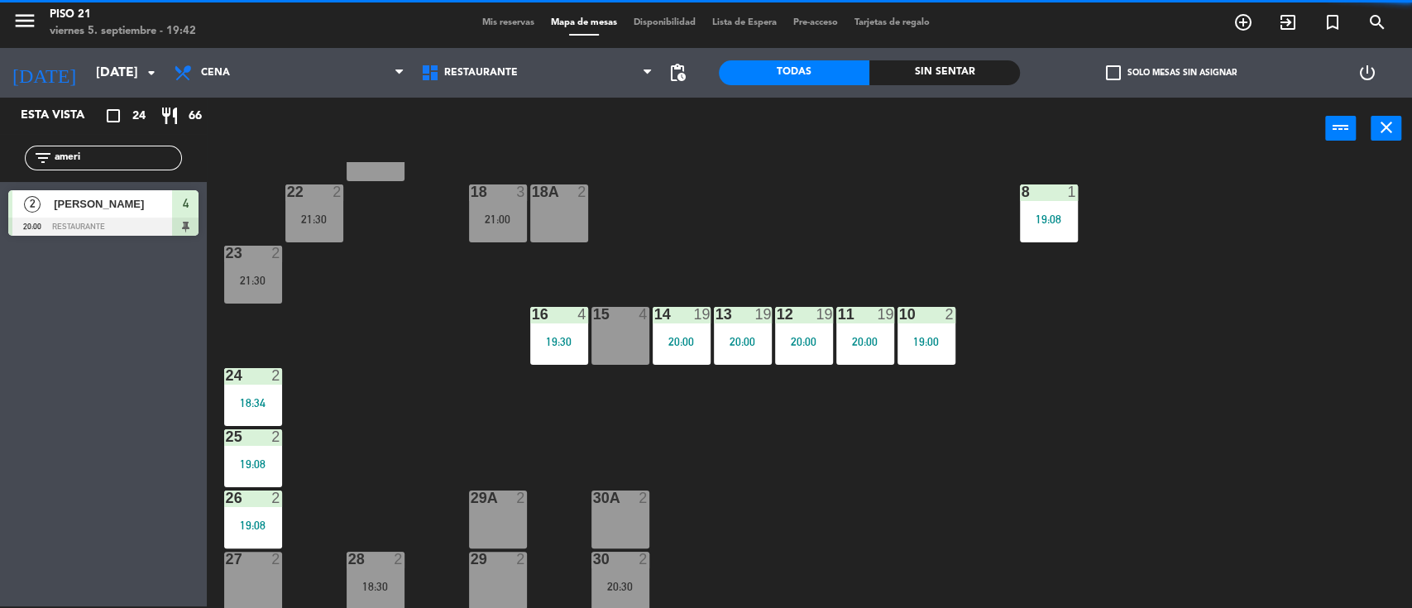
click at [263, 575] on div "27 2" at bounding box center [253, 581] width 58 height 58
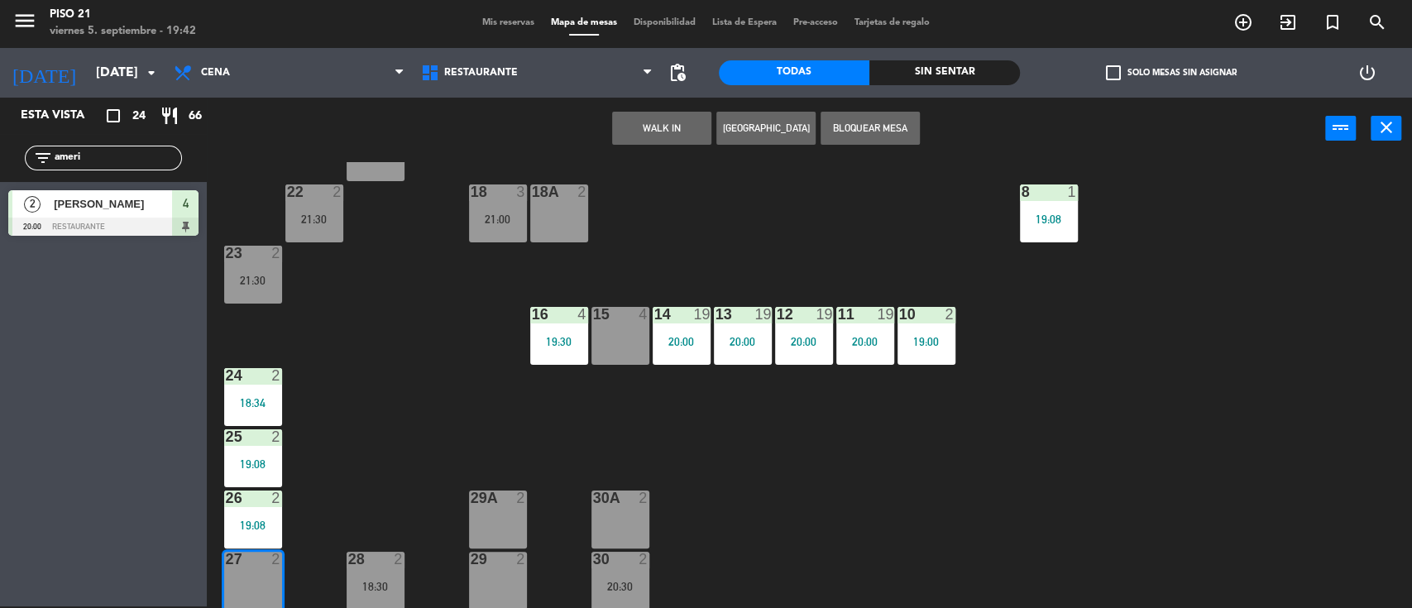
click at [634, 112] on button "WALK IN" at bounding box center [661, 128] width 99 height 33
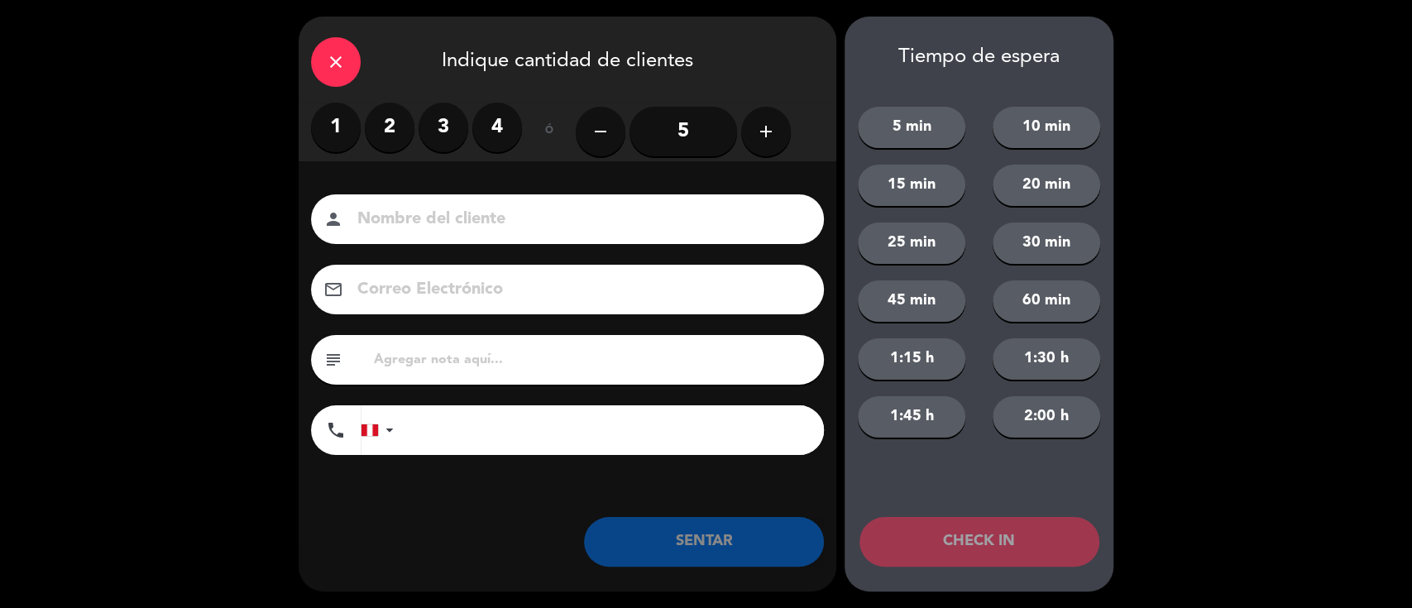
drag, startPoint x: 380, startPoint y: 123, endPoint x: 391, endPoint y: 167, distance: 45.3
click at [380, 125] on label "2" at bounding box center [390, 128] width 50 height 50
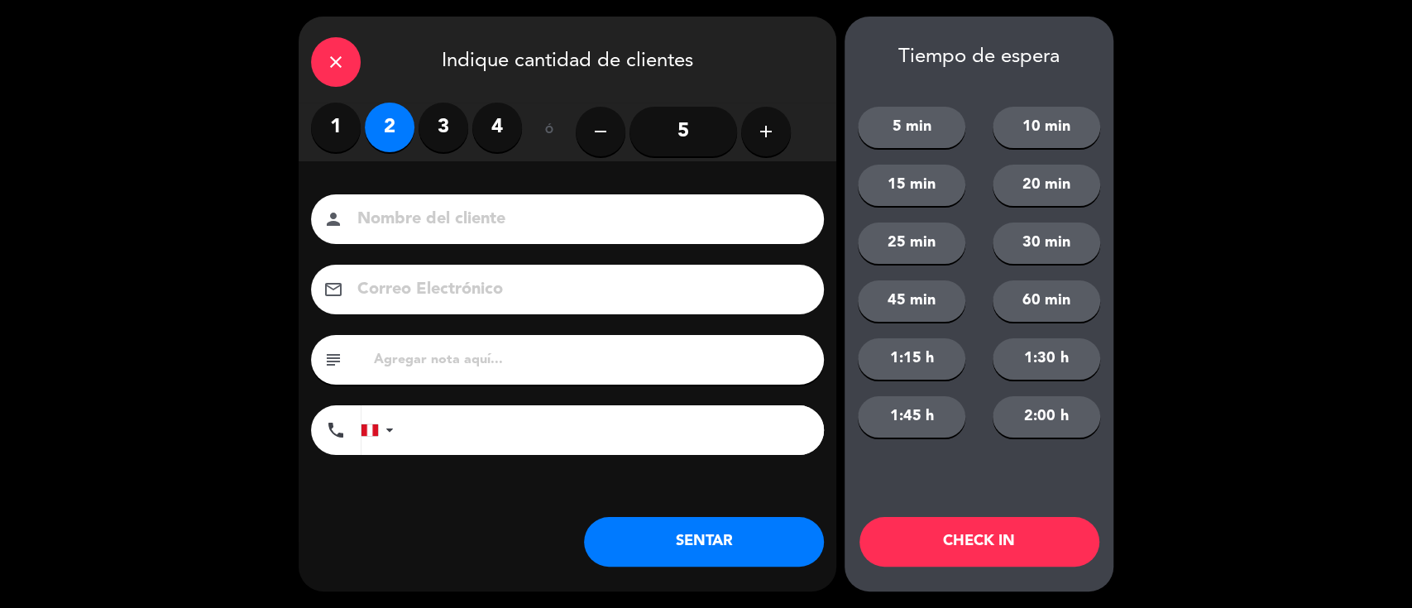
click at [416, 223] on input at bounding box center [579, 219] width 447 height 29
type input "Huesped"
click at [687, 541] on button "SENTAR" at bounding box center [704, 542] width 240 height 50
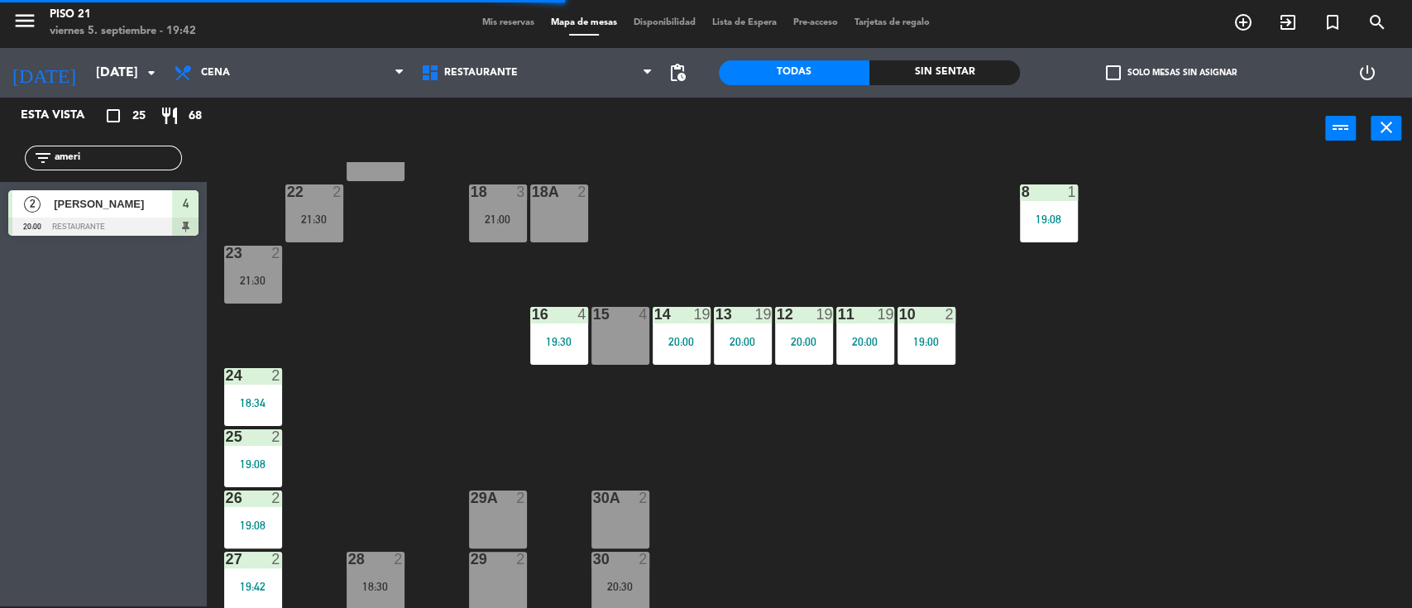
click at [278, 385] on div "24 2 18:34" at bounding box center [253, 397] width 58 height 58
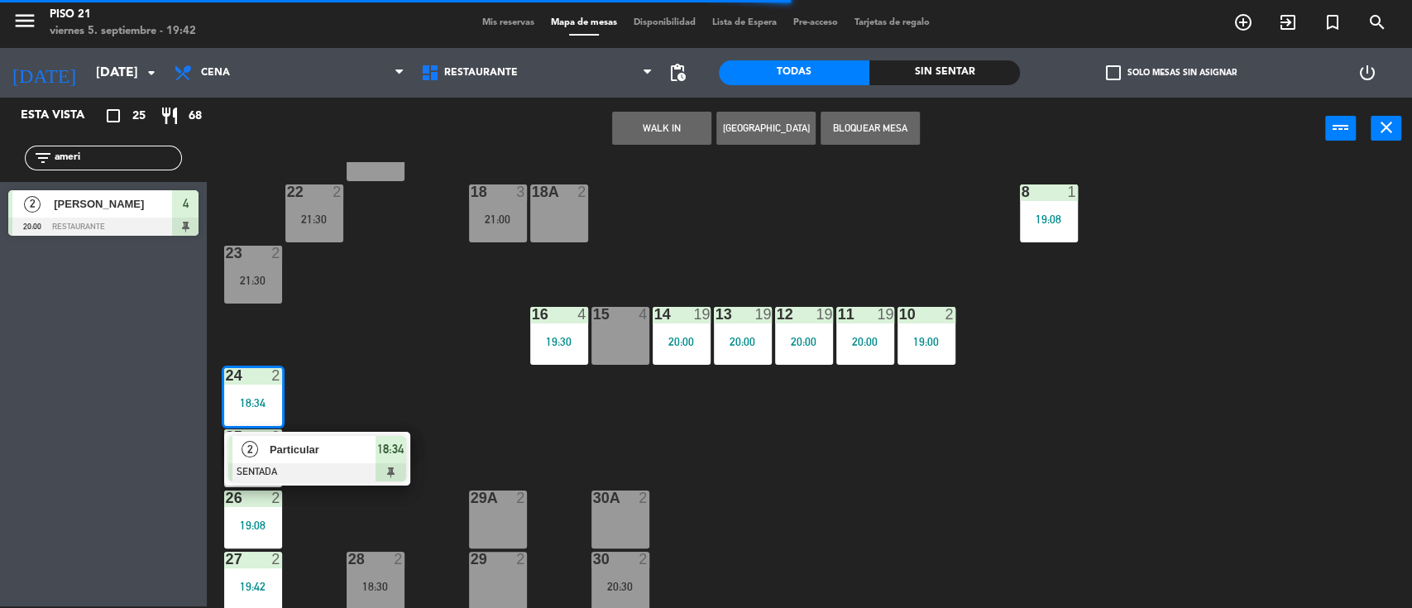
click at [329, 450] on span "Particular" at bounding box center [323, 449] width 106 height 17
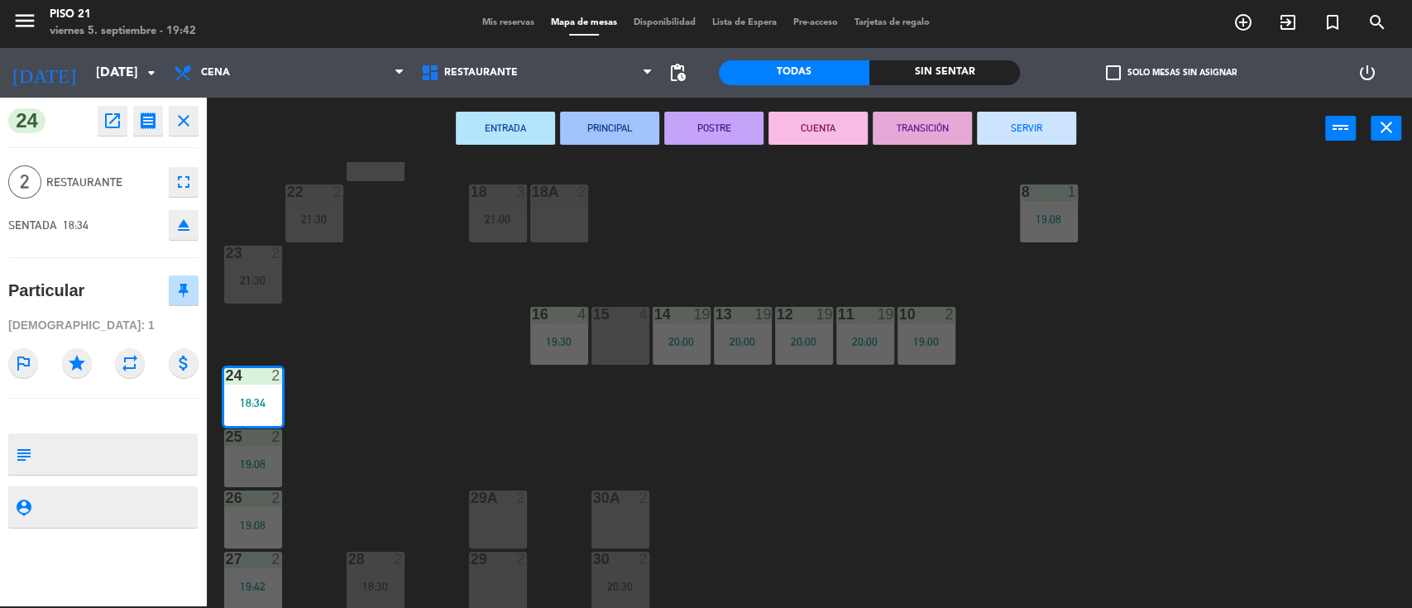
click at [1041, 141] on button "SERVIR" at bounding box center [1026, 128] width 99 height 33
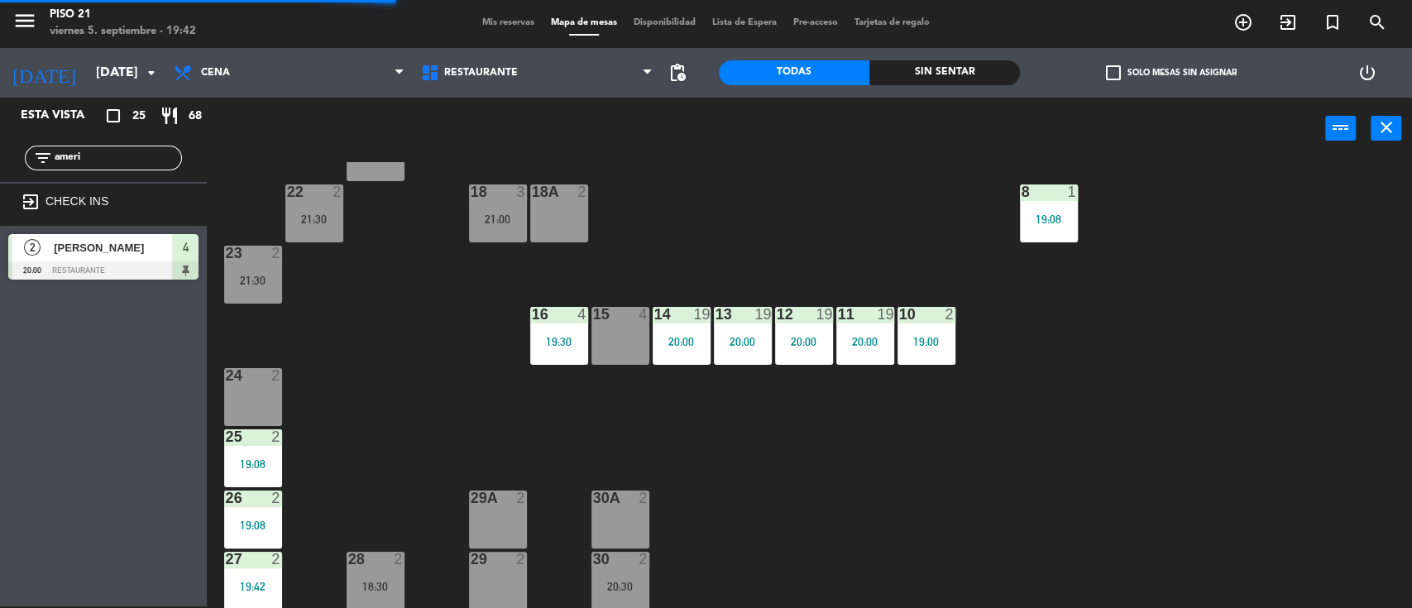
drag, startPoint x: 821, startPoint y: 286, endPoint x: 758, endPoint y: 270, distance: 65.0
click at [816, 279] on div "19 2 20:30 1 1 19:07 2 2 20:00 3 2 19:00 4 2 20:00 5 3 18:37 6 2 19:00 20 2 20:…" at bounding box center [816, 385] width 1191 height 447
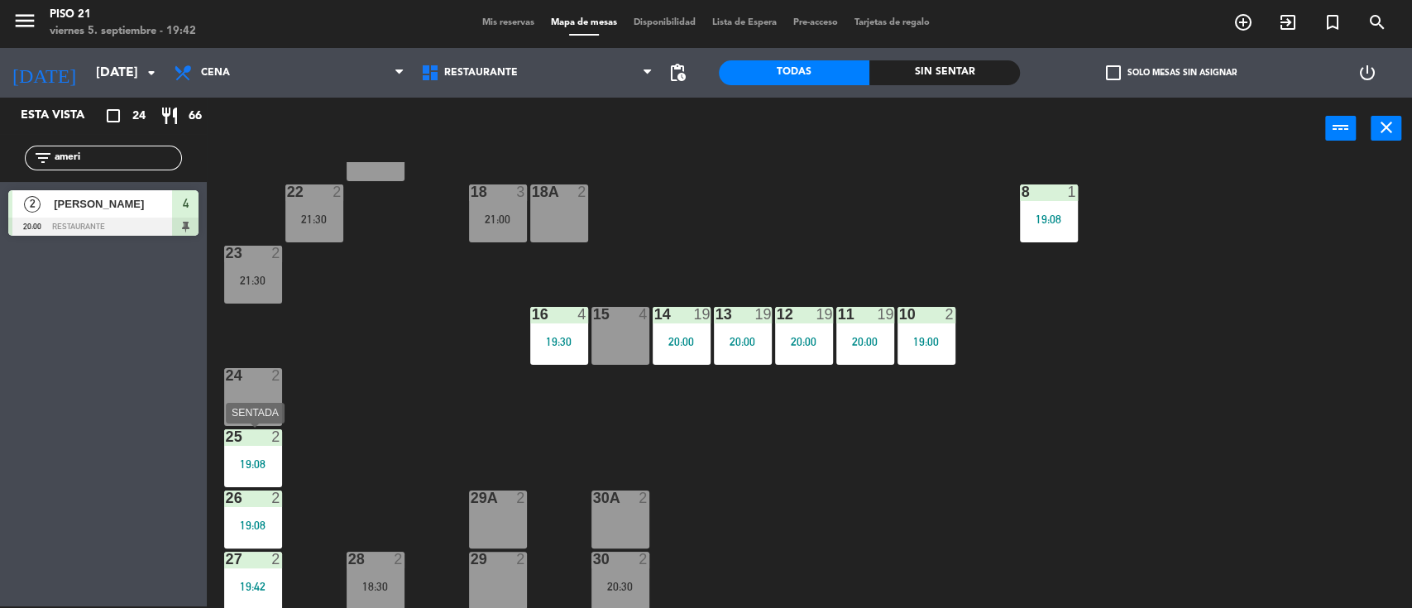
click at [245, 447] on div "25 2 19:08" at bounding box center [253, 458] width 58 height 58
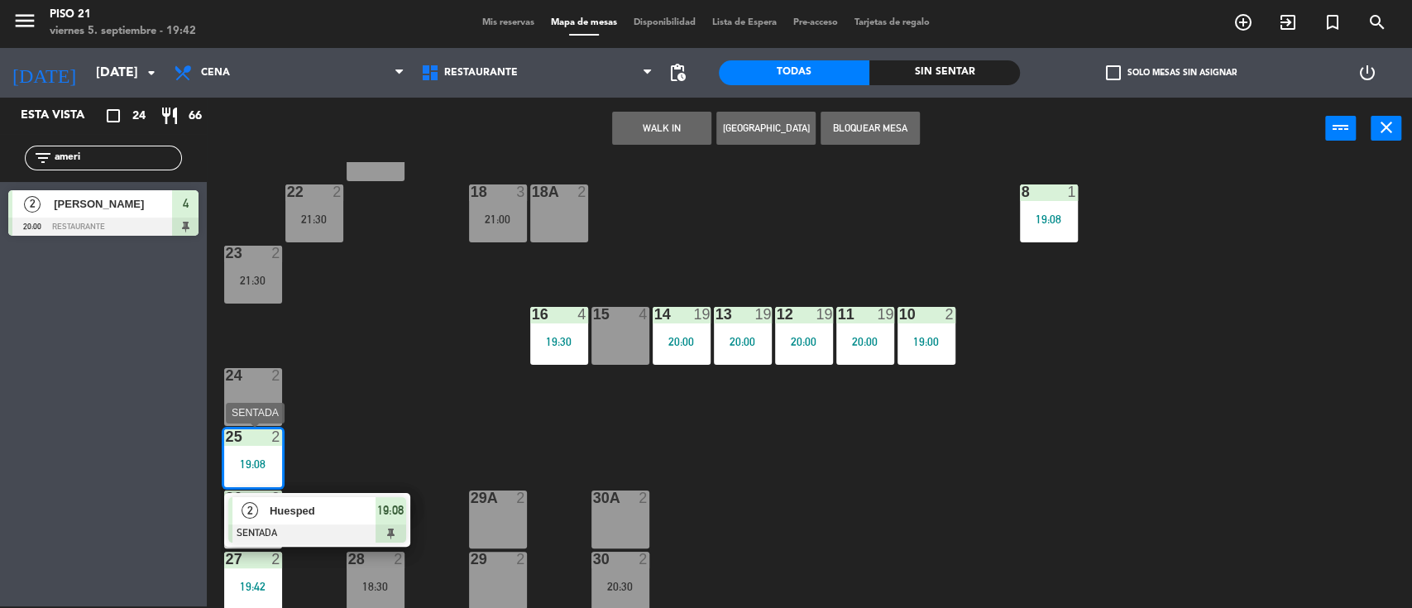
click at [323, 517] on span "Huesped" at bounding box center [323, 510] width 106 height 17
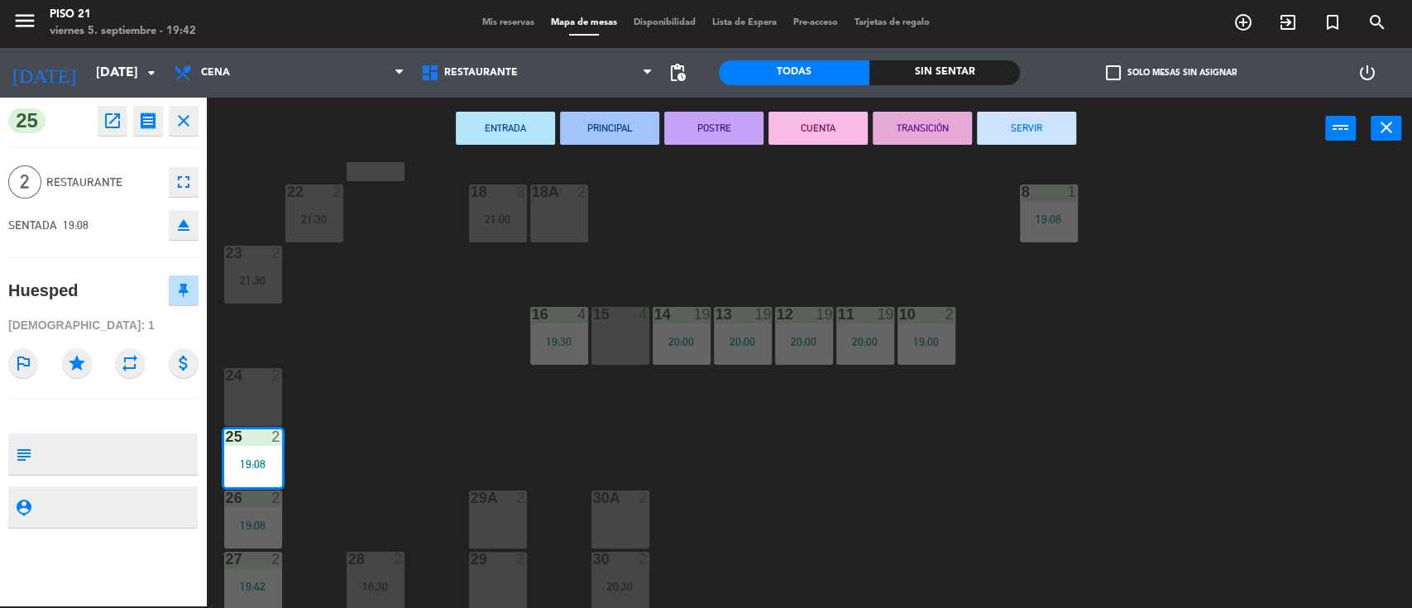
click at [1021, 123] on button "SERVIR" at bounding box center [1026, 128] width 99 height 33
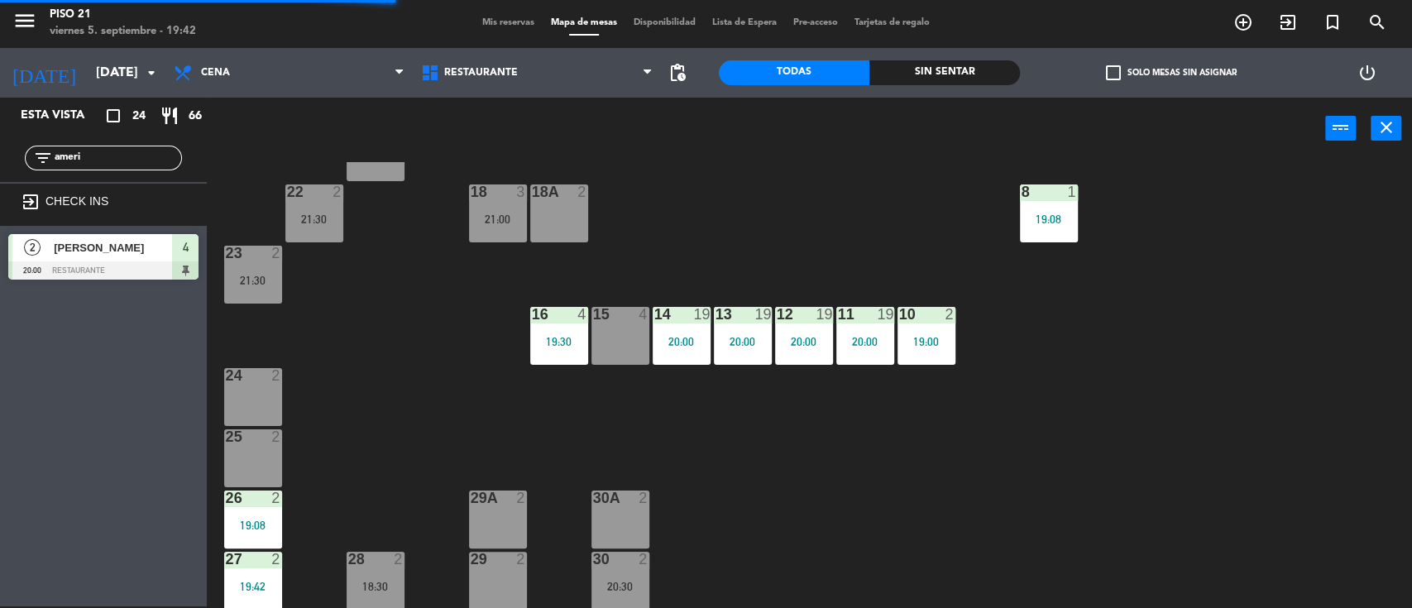
click at [360, 380] on div "19 2 20:30 1 1 19:07 2 2 20:00 3 2 19:00 4 2 20:00 5 3 18:37 6 2 19:00 20 2 20:…" at bounding box center [816, 385] width 1191 height 447
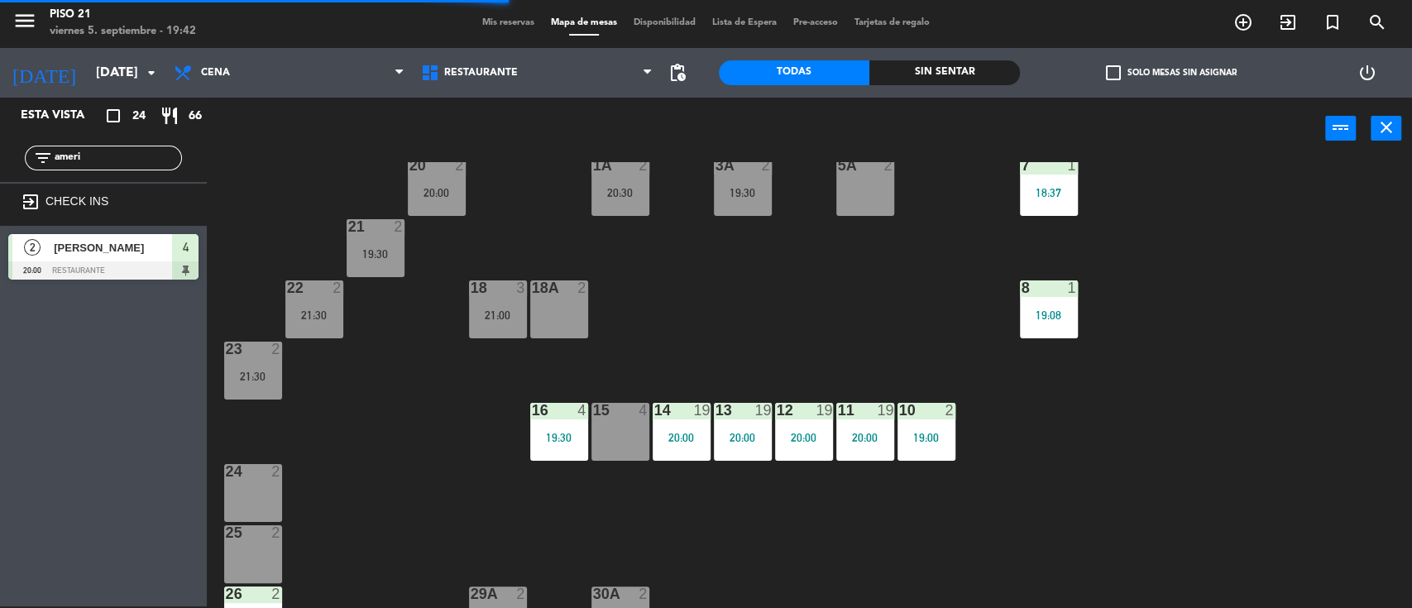
scroll to position [0, 0]
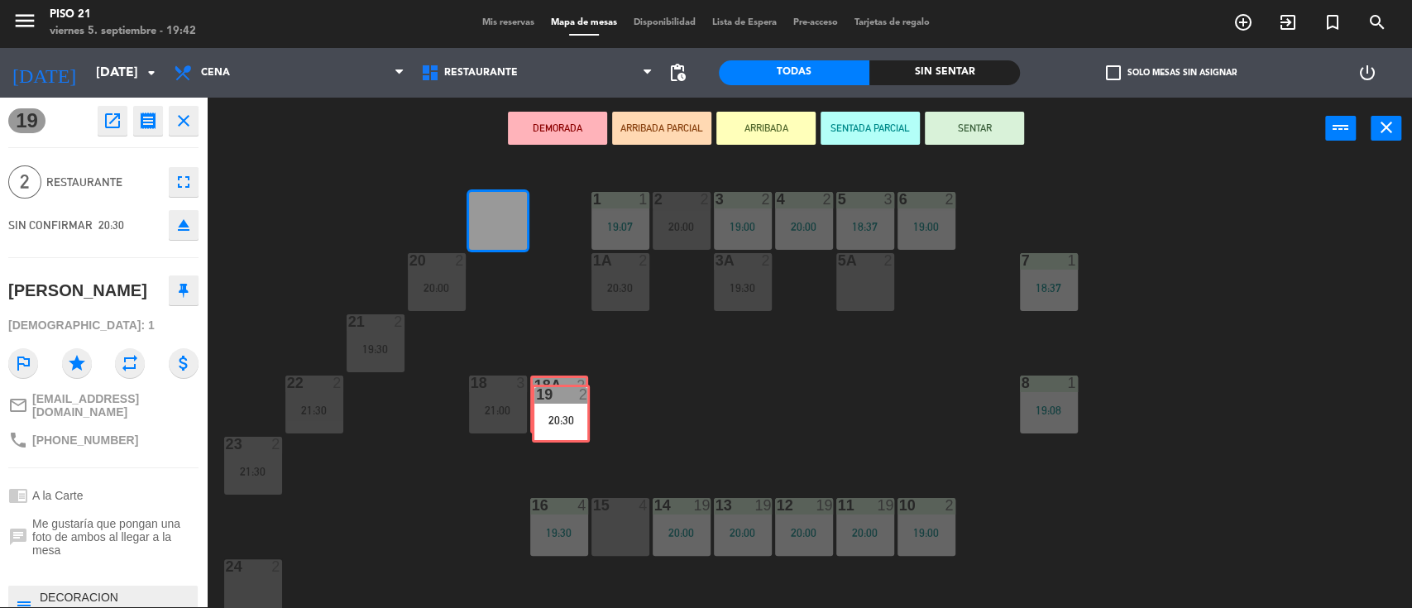
drag, startPoint x: 501, startPoint y: 204, endPoint x: 564, endPoint y: 398, distance: 203.5
click at [564, 398] on div "19 2 20:30 19 2 20:30 1 1 19:07 2 2 20:00 3 2 19:00 4 2 20:00 5 3 18:37 6 2 19:…" at bounding box center [816, 385] width 1191 height 447
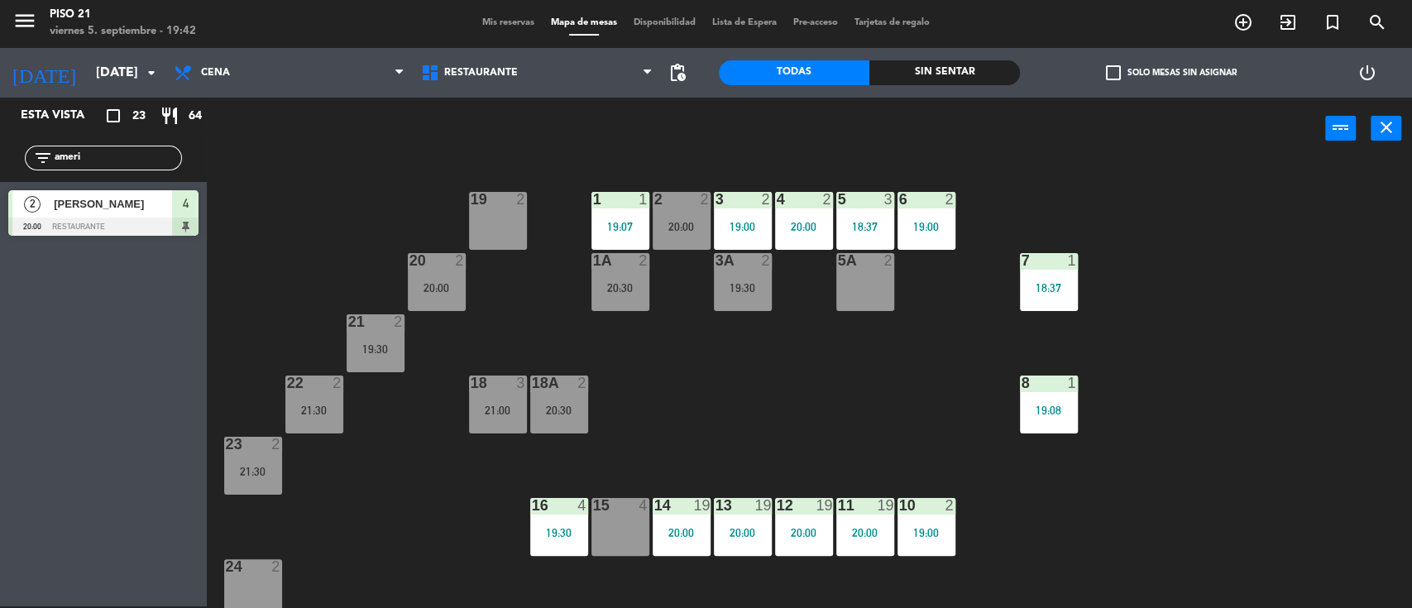
click at [120, 156] on input "ameri" at bounding box center [117, 158] width 128 height 18
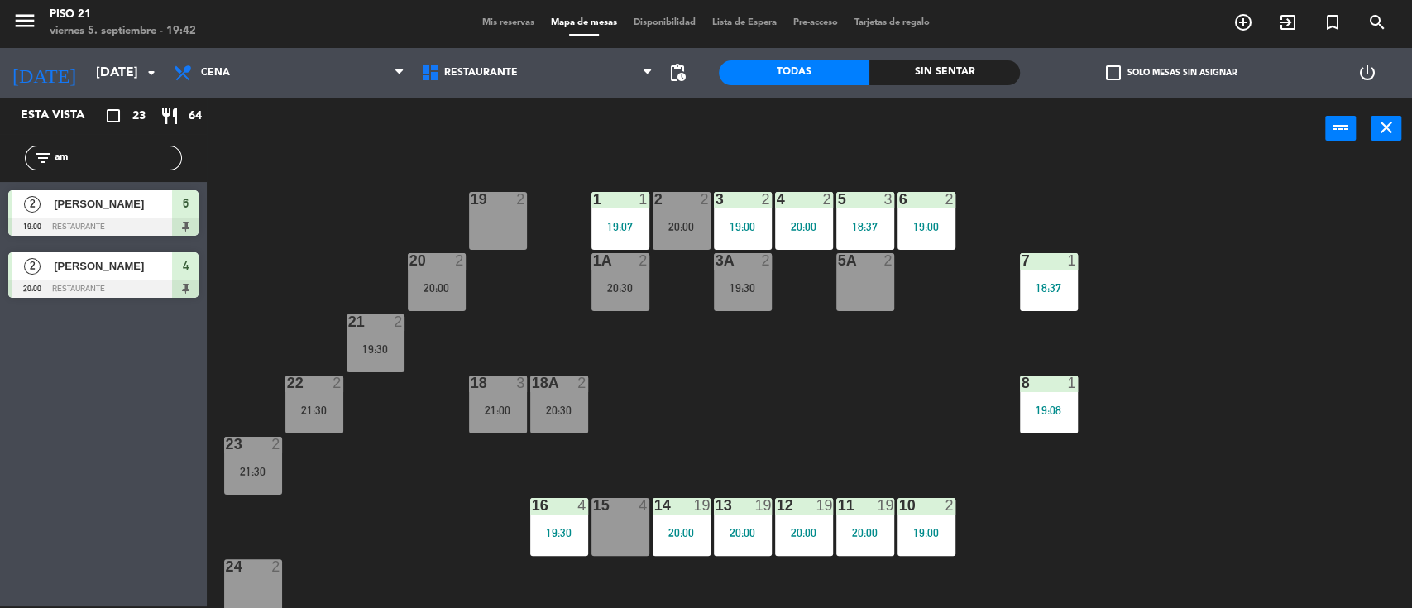
type input "a"
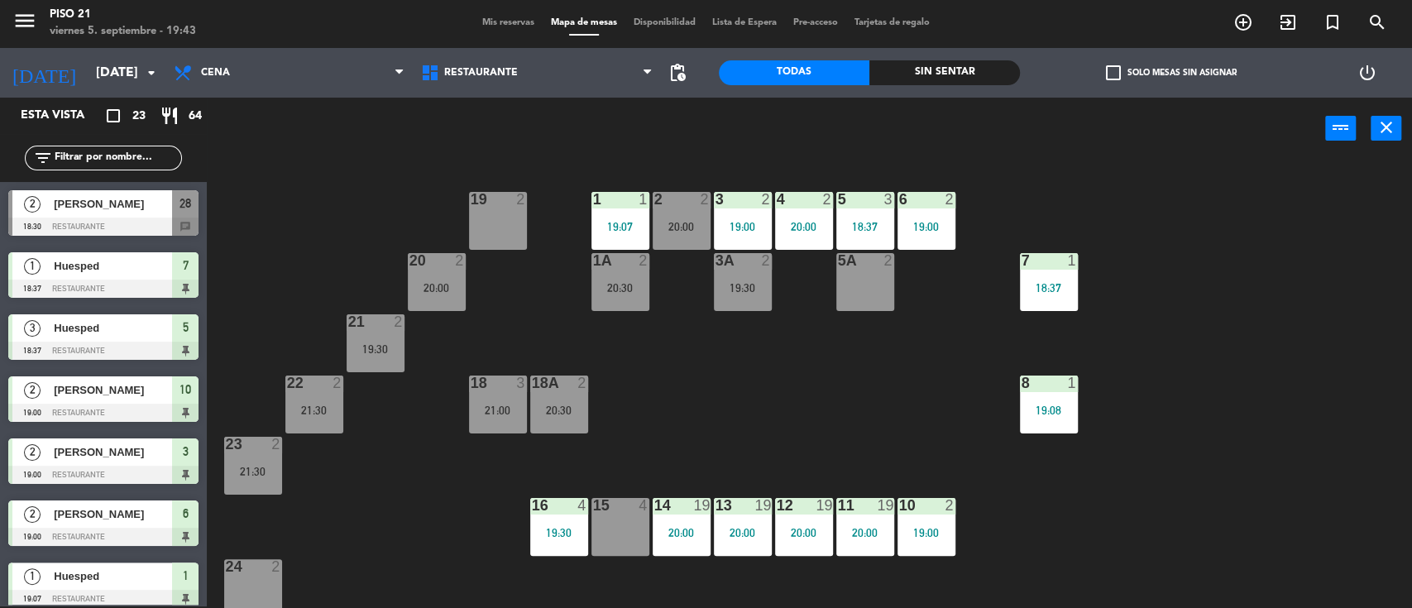
click at [122, 161] on input "text" at bounding box center [117, 158] width 128 height 18
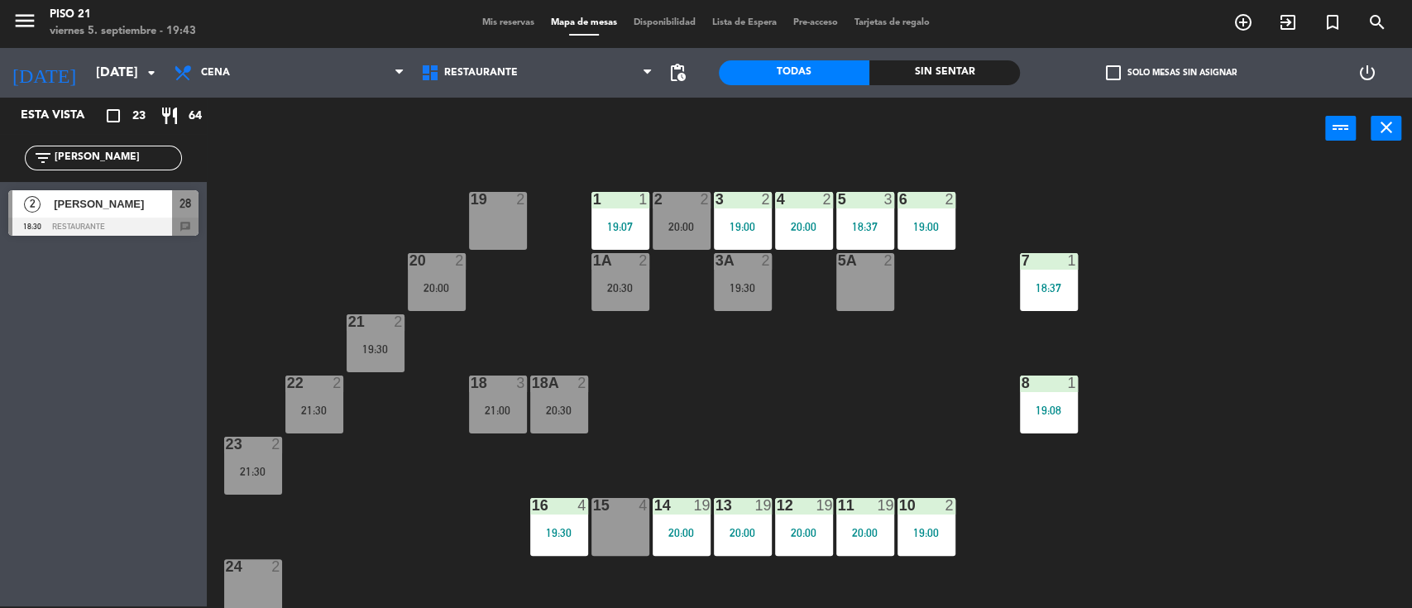
type input "[PERSON_NAME]"
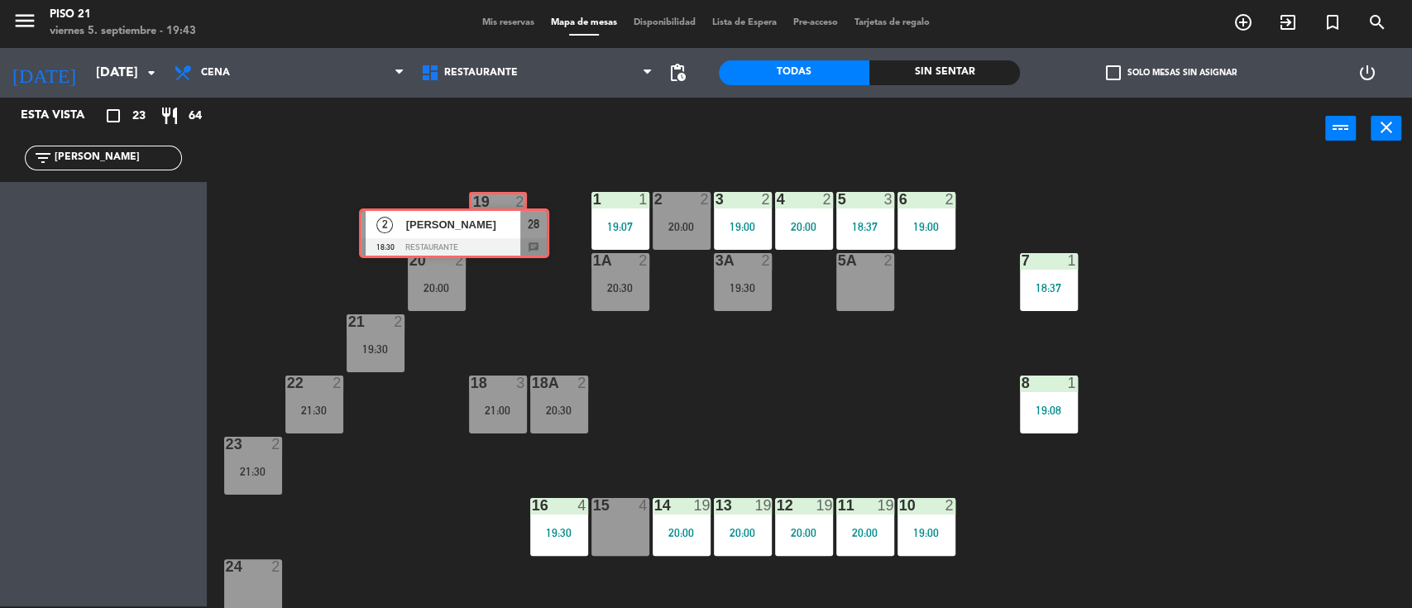
drag, startPoint x: 132, startPoint y: 216, endPoint x: 483, endPoint y: 235, distance: 351.2
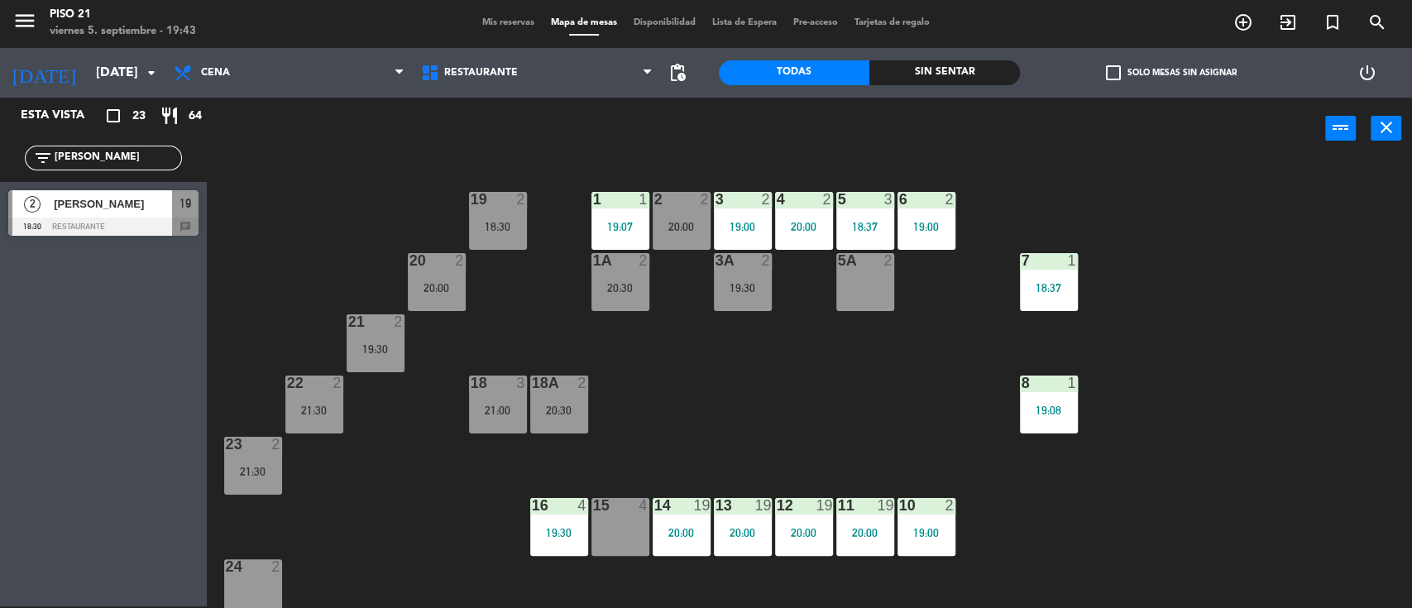
click at [491, 229] on div "18:30" at bounding box center [498, 227] width 58 height 12
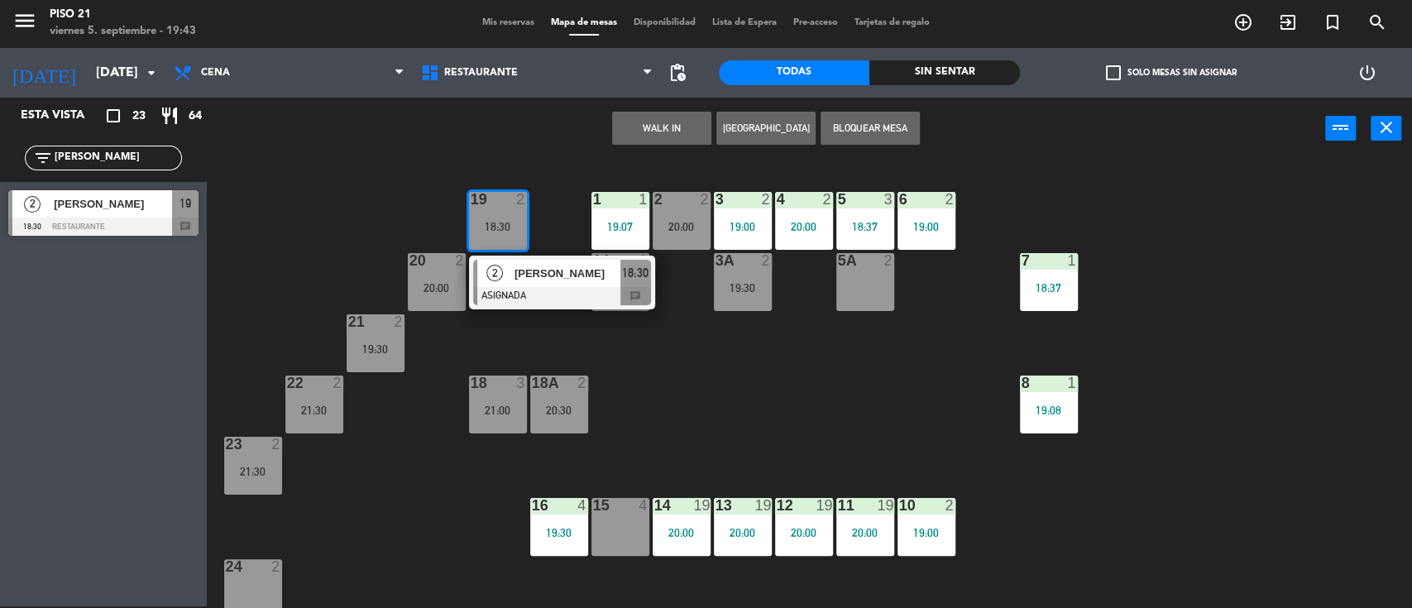
click at [533, 275] on span "[PERSON_NAME]" at bounding box center [568, 273] width 106 height 17
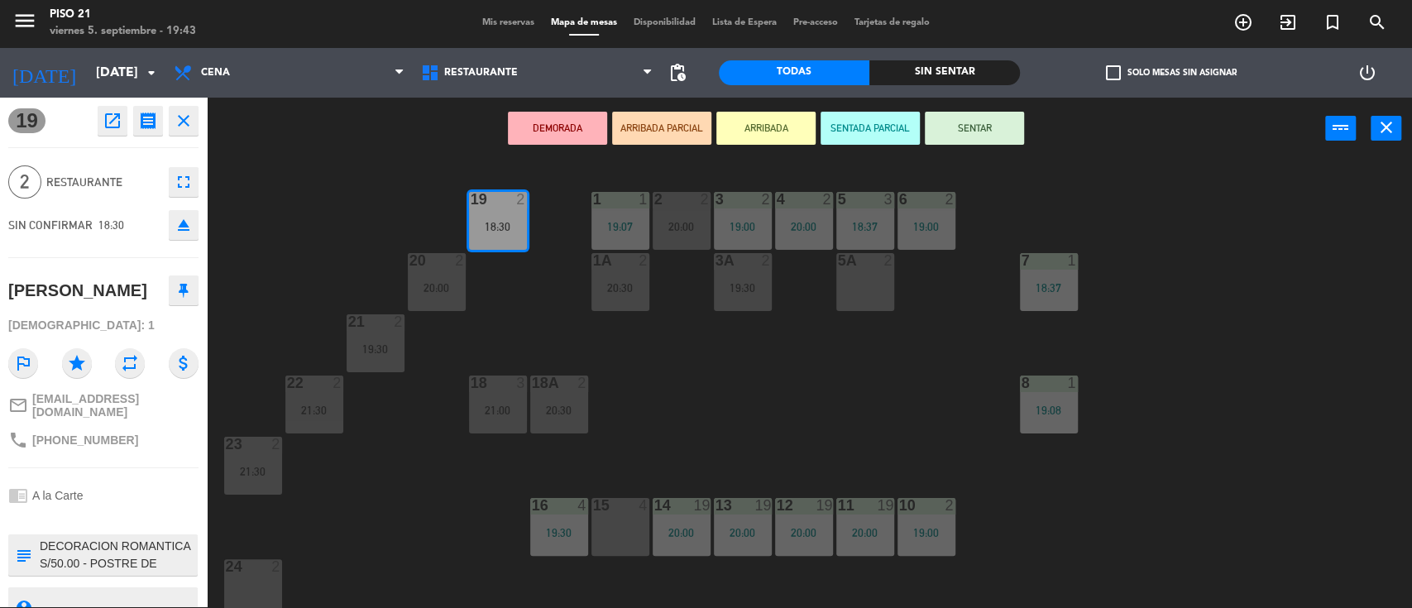
click at [973, 128] on button "SENTAR" at bounding box center [974, 128] width 99 height 33
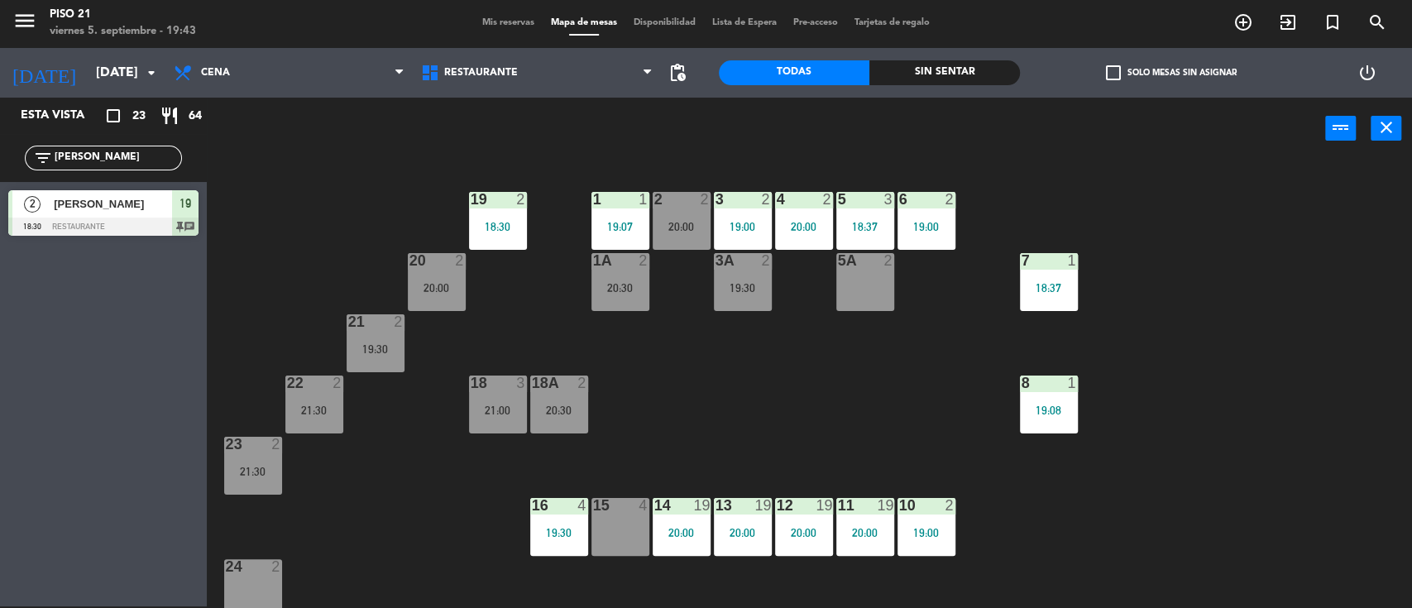
drag, startPoint x: 428, startPoint y: 293, endPoint x: 623, endPoint y: 513, distance: 294.1
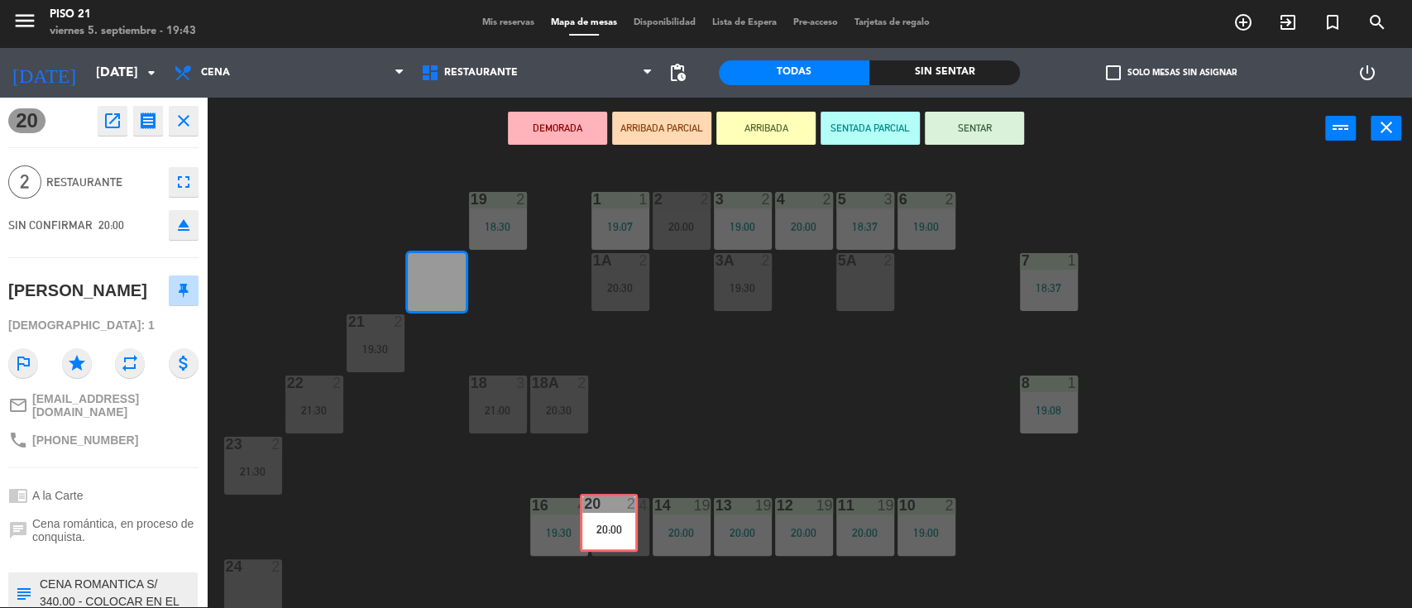
drag, startPoint x: 417, startPoint y: 275, endPoint x: 589, endPoint y: 516, distance: 296.5
click at [589, 516] on div "19 2 18:30 1 1 19:07 2 2 20:00 3 2 19:00 4 2 20:00 5 3 18:37 6 2 19:00 20 2 20:…" at bounding box center [816, 385] width 1191 height 447
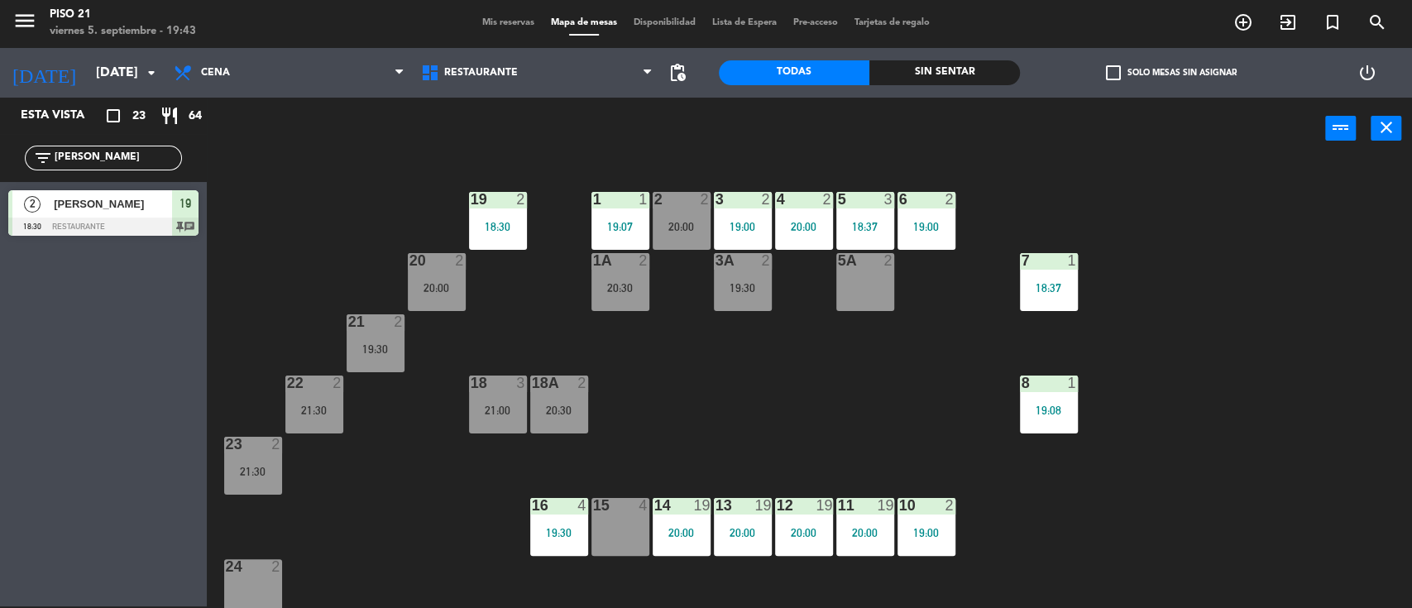
click at [88, 159] on input "[PERSON_NAME]" at bounding box center [117, 158] width 128 height 18
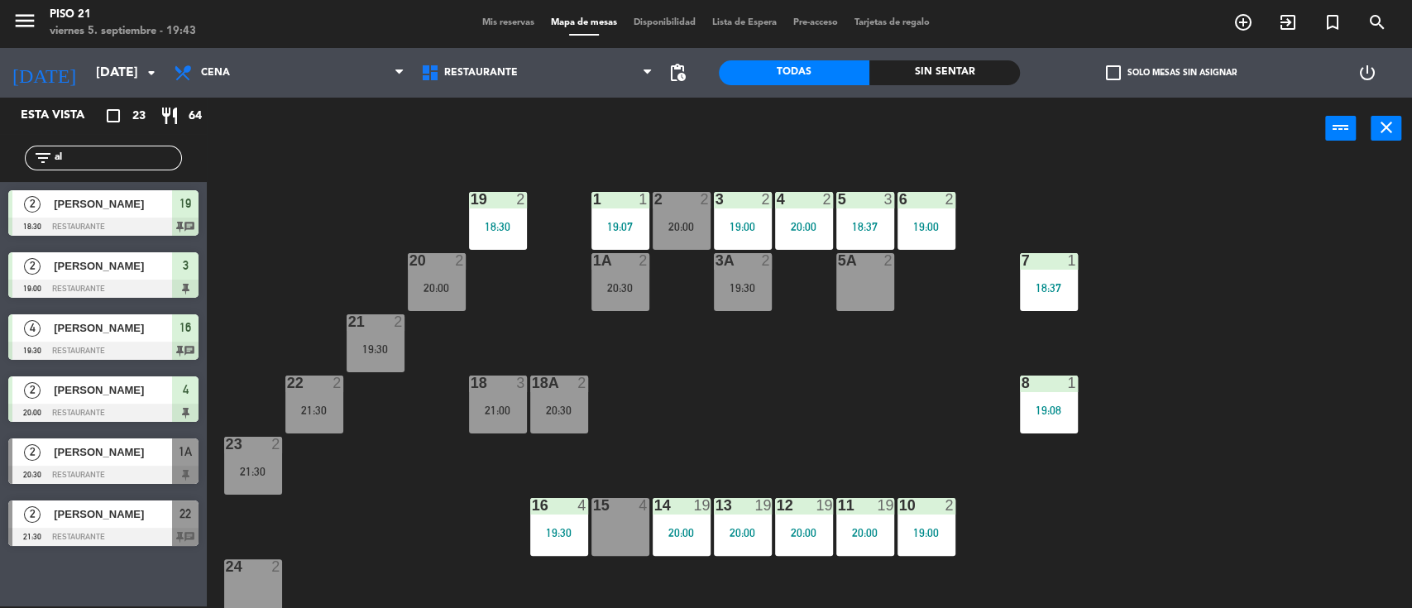
type input "a"
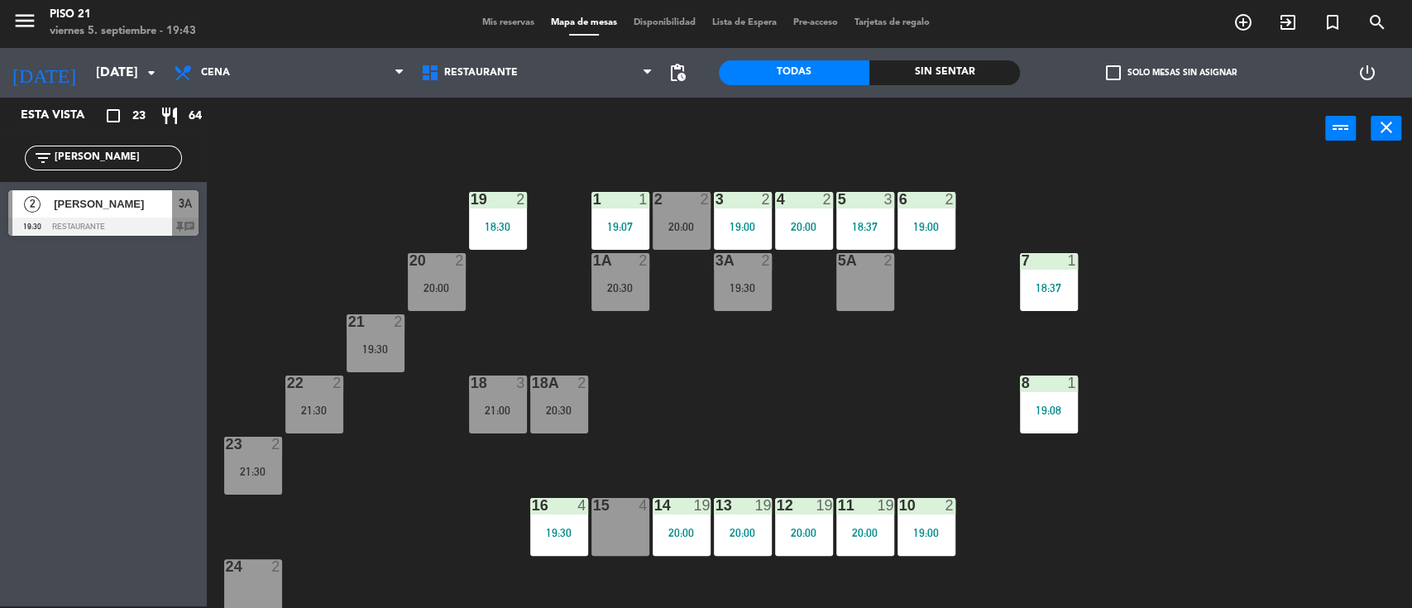
type input "[PERSON_NAME]"
click at [95, 211] on span "[PERSON_NAME]" at bounding box center [113, 203] width 118 height 17
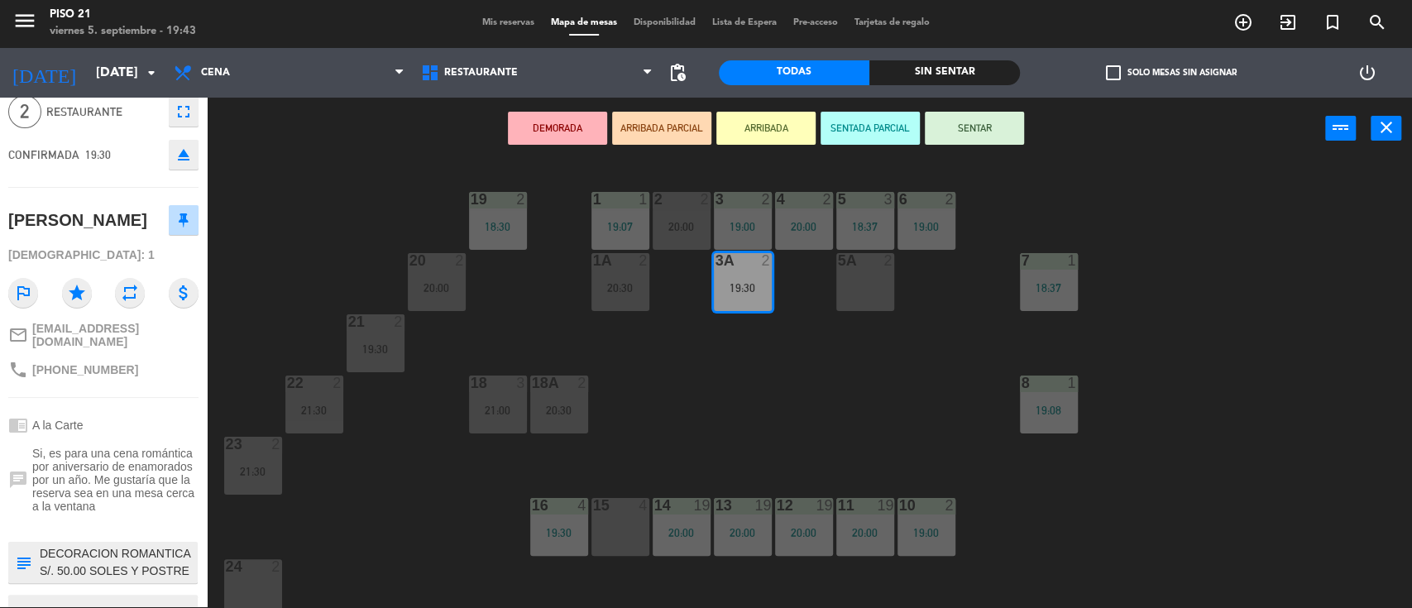
scroll to position [138, 0]
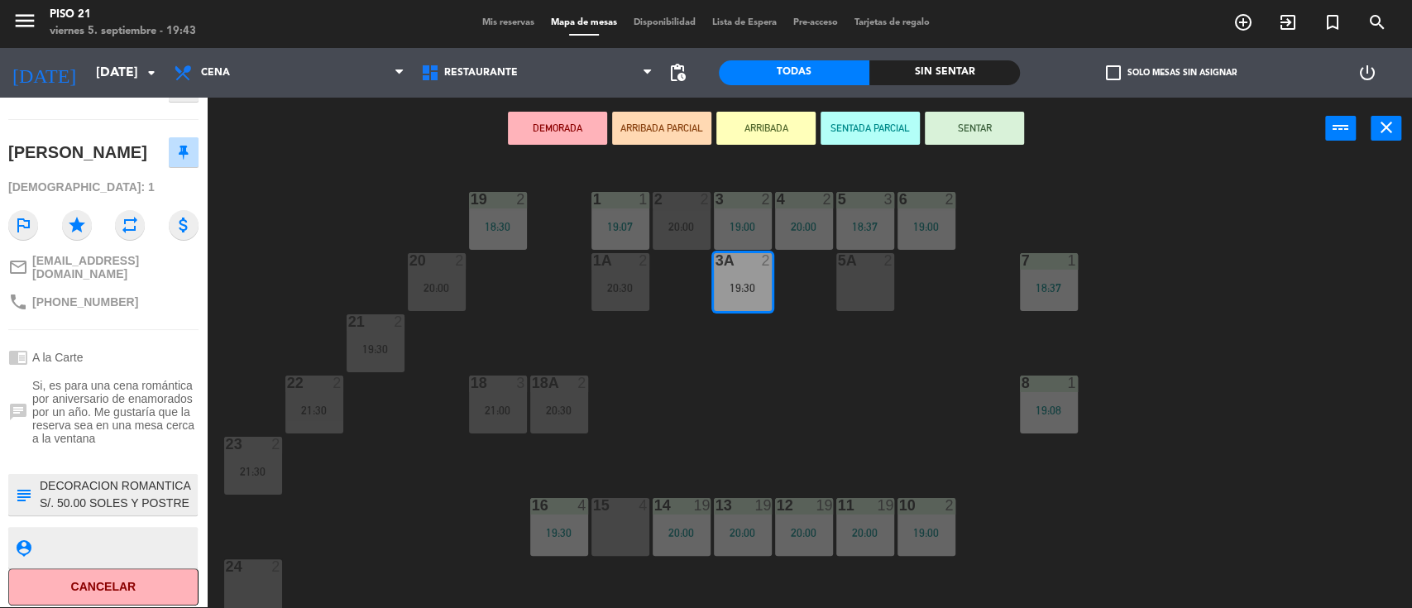
click at [706, 412] on div "19 2 18:30 1 1 19:07 2 2 20:00 3 2 19:00 4 2 20:00 5 3 18:37 6 2 19:00 20 2 20:…" at bounding box center [816, 385] width 1191 height 447
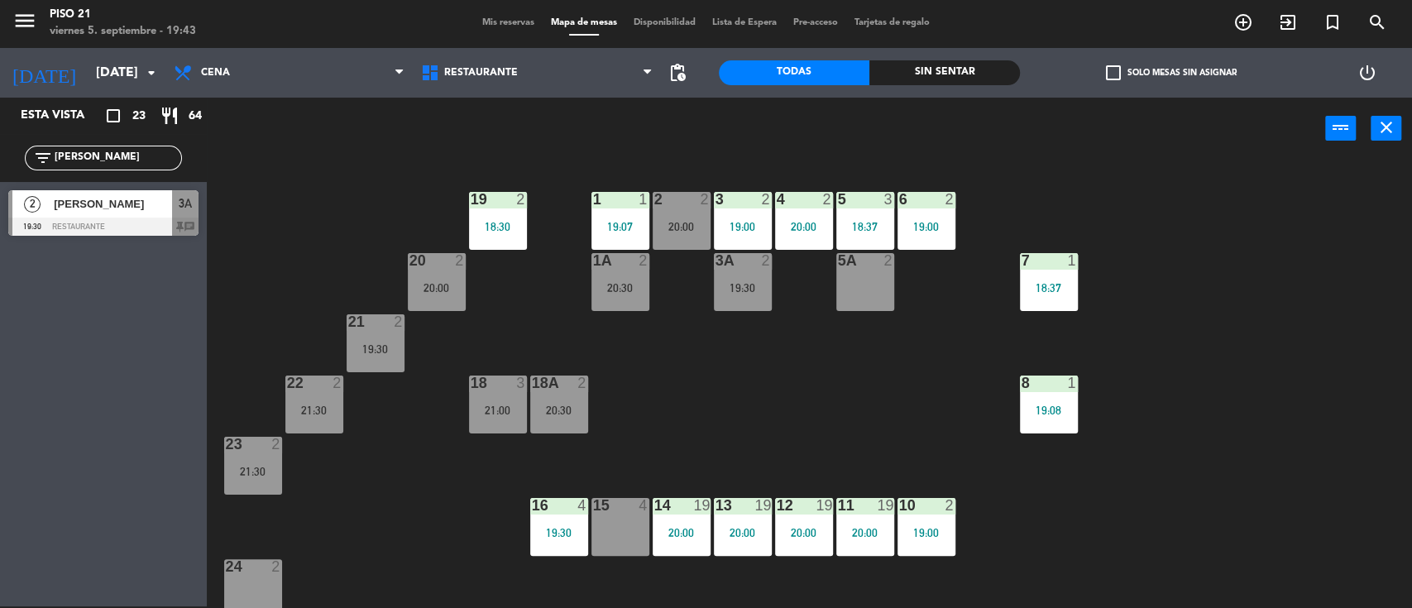
click at [740, 290] on div "19:30" at bounding box center [743, 288] width 58 height 12
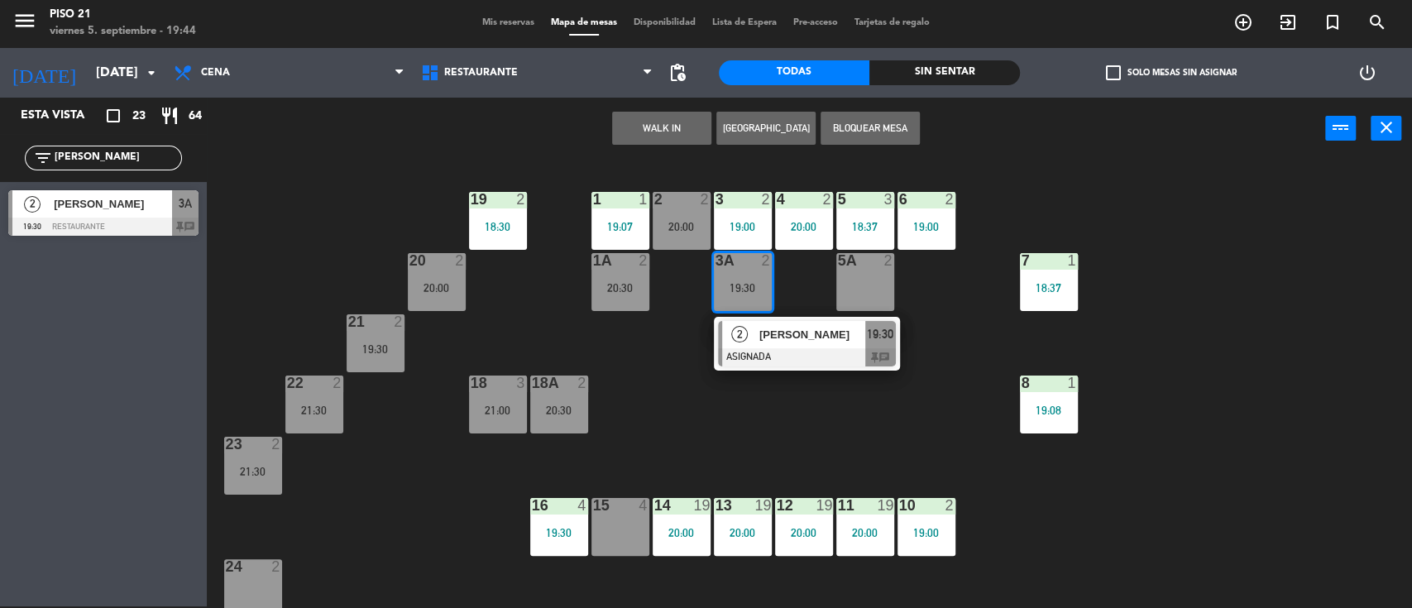
click at [721, 387] on div "19 2 18:30 1 1 19:07 2 2 20:00 3 2 19:00 4 2 20:00 5 3 18:37 6 2 19:00 20 2 20:…" at bounding box center [816, 385] width 1191 height 447
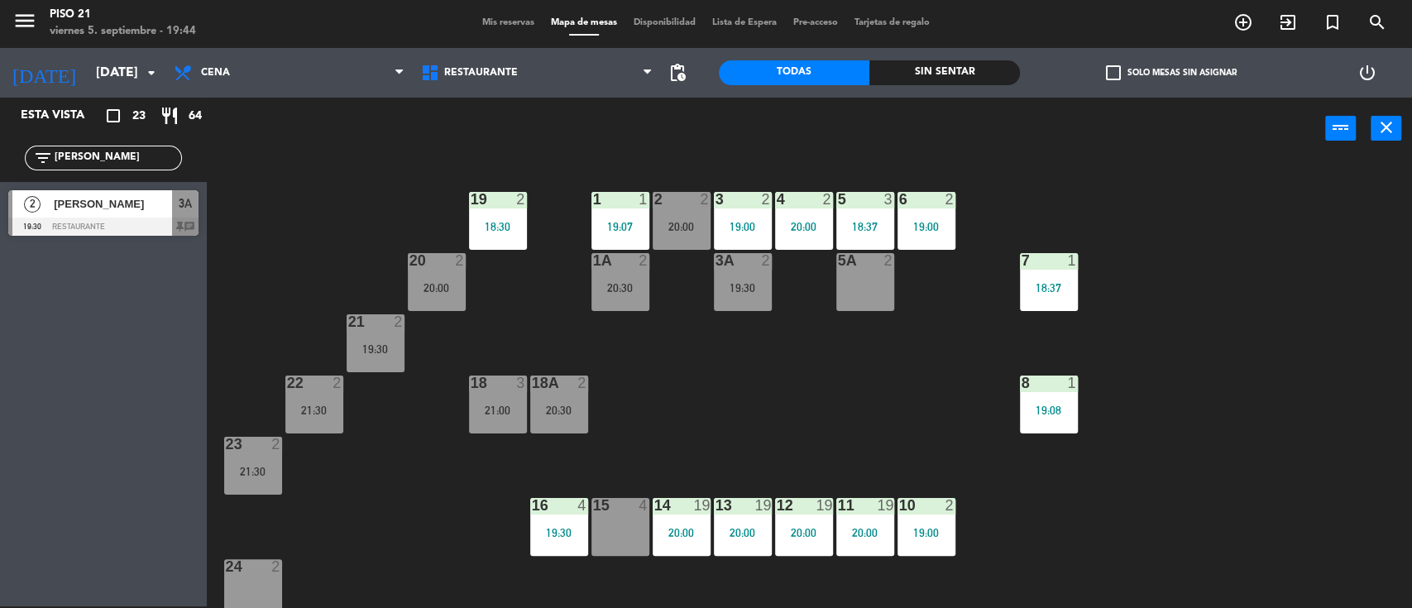
click at [747, 293] on div "19:30" at bounding box center [743, 288] width 58 height 12
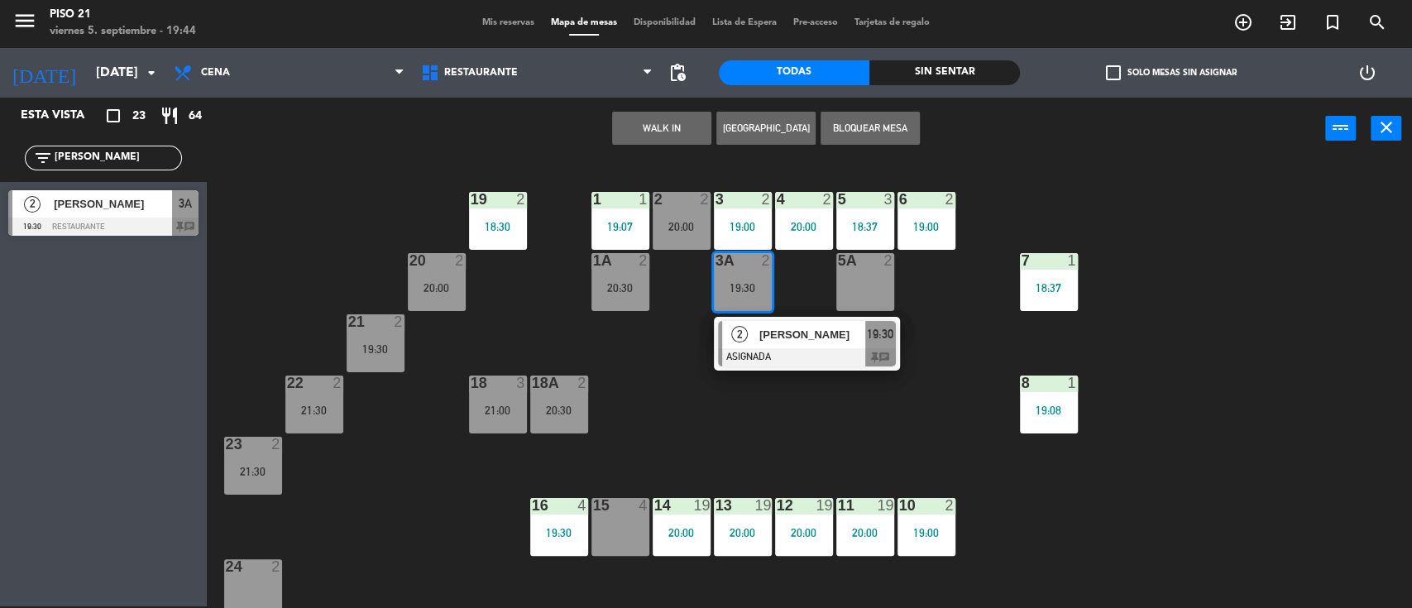
click at [775, 352] on div at bounding box center [807, 357] width 178 height 18
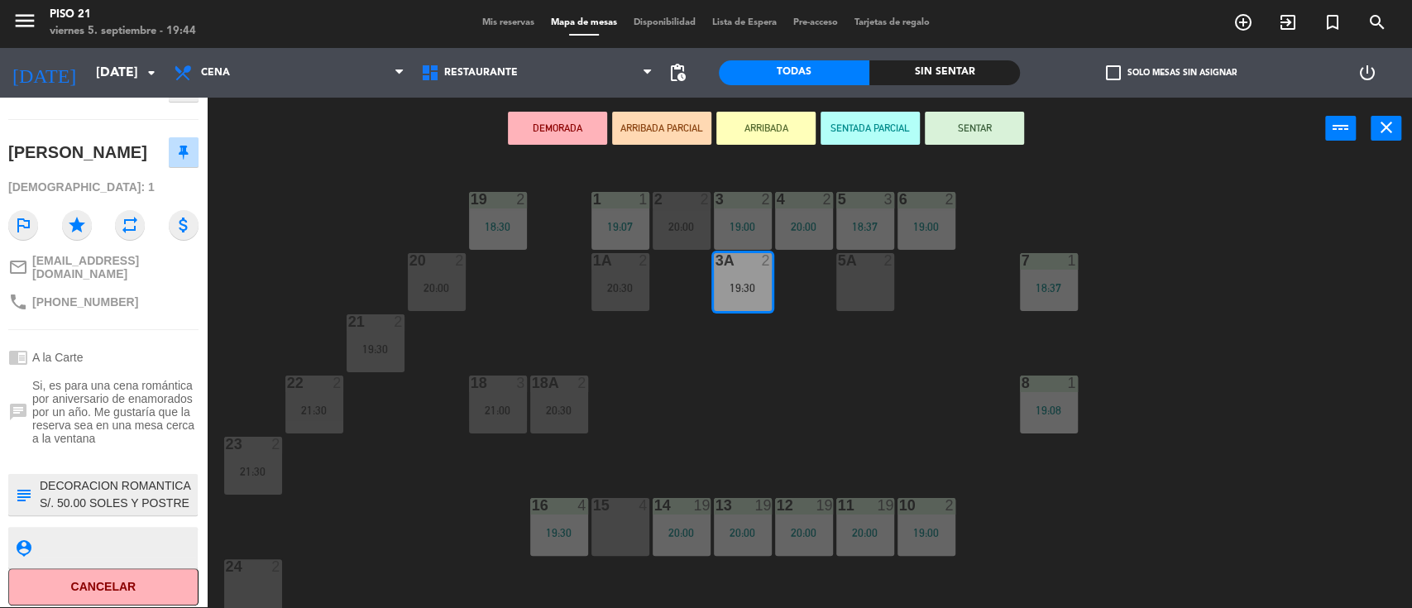
click at [408, 471] on div "19 2 18:30 1 1 19:07 2 2 20:00 3 2 19:00 4 2 20:00 5 3 18:37 6 2 19:00 20 2 20:…" at bounding box center [816, 385] width 1191 height 447
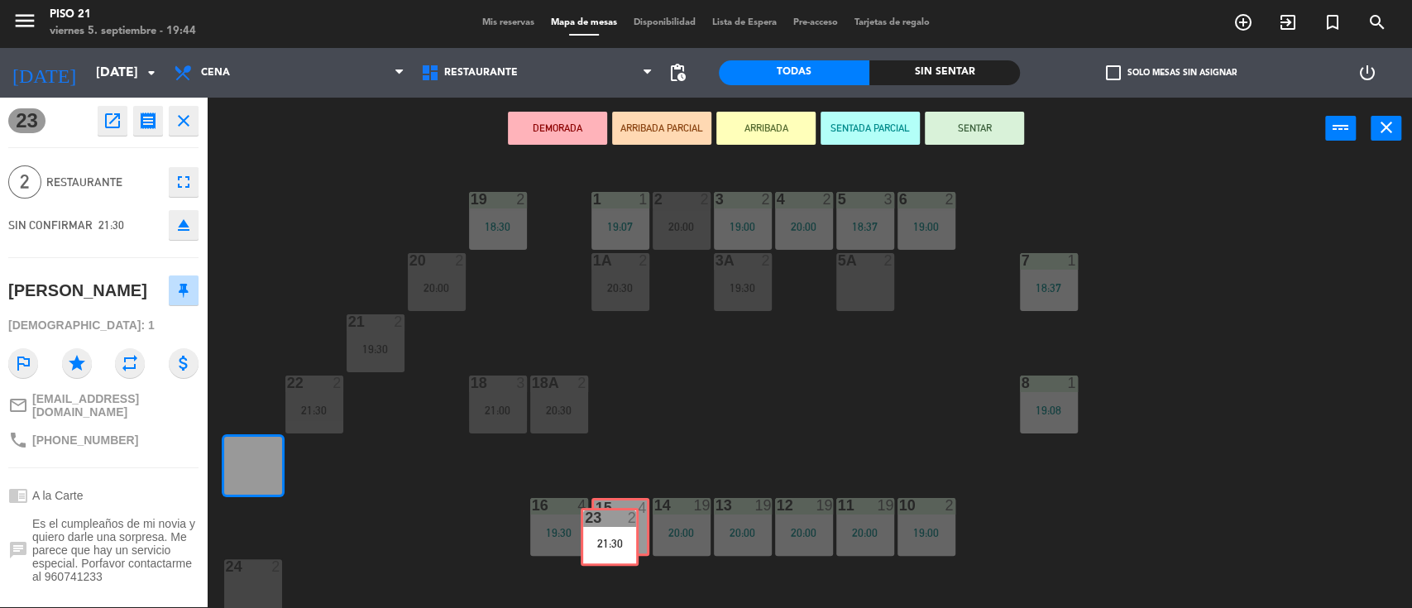
drag, startPoint x: 251, startPoint y: 472, endPoint x: 607, endPoint y: 544, distance: 363.7
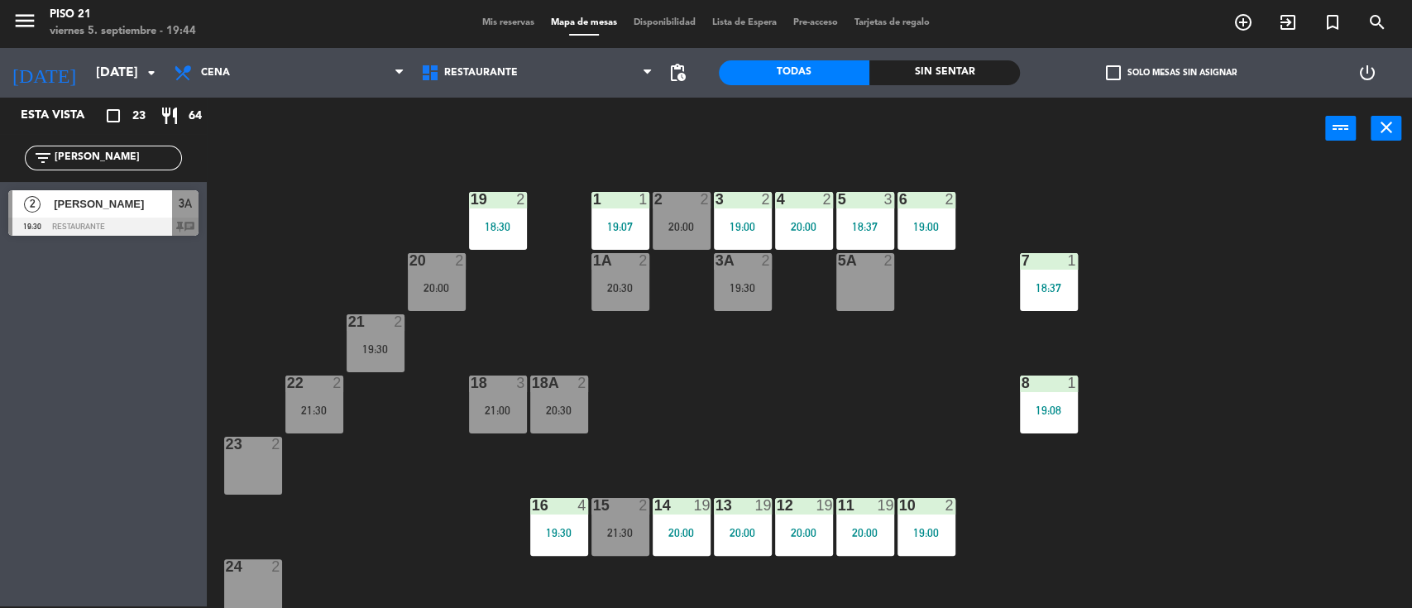
click at [682, 432] on div "19 2 18:30 1 1 19:07 2 2 20:00 3 2 19:00 4 2 20:00 5 3 18:37 6 2 19:00 20 2 20:…" at bounding box center [816, 385] width 1191 height 447
drag, startPoint x: 251, startPoint y: 473, endPoint x: 258, endPoint y: 465, distance: 10.6
click at [252, 473] on div "23 2" at bounding box center [253, 466] width 58 height 58
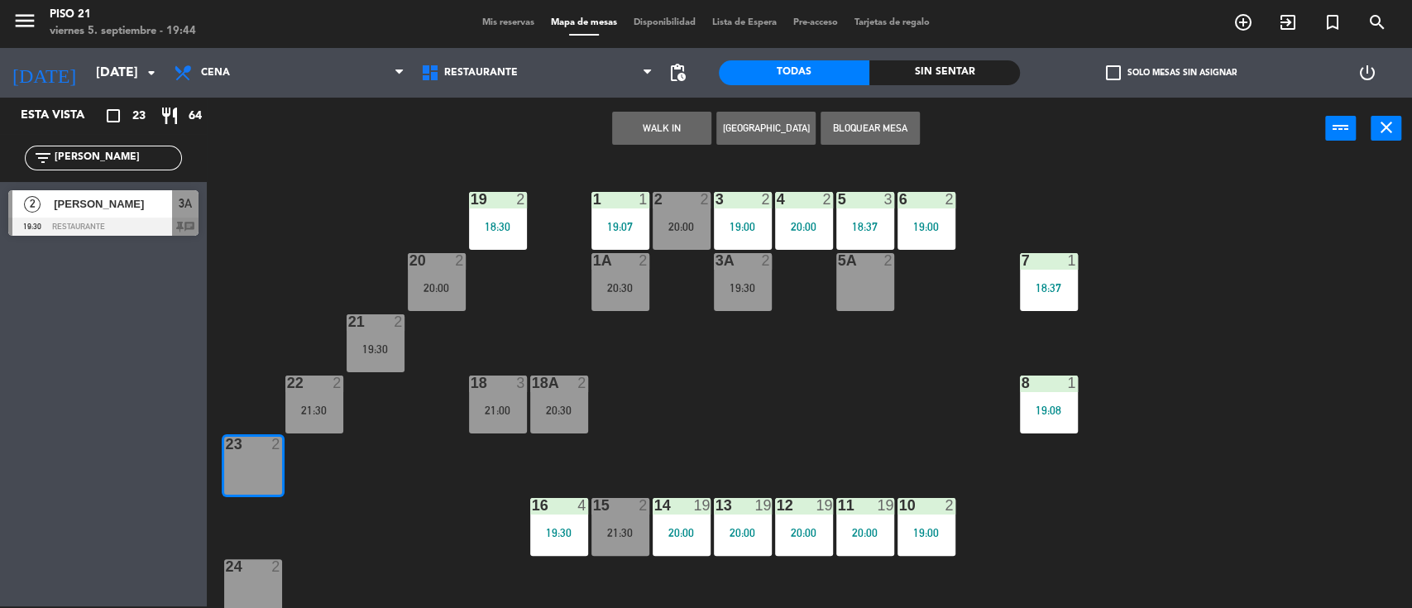
click at [280, 275] on div "19 2 18:30 1 1 19:07 2 2 20:00 3 2 19:00 4 2 20:00 5 3 18:37 6 2 19:00 20 2 20:…" at bounding box center [816, 385] width 1191 height 447
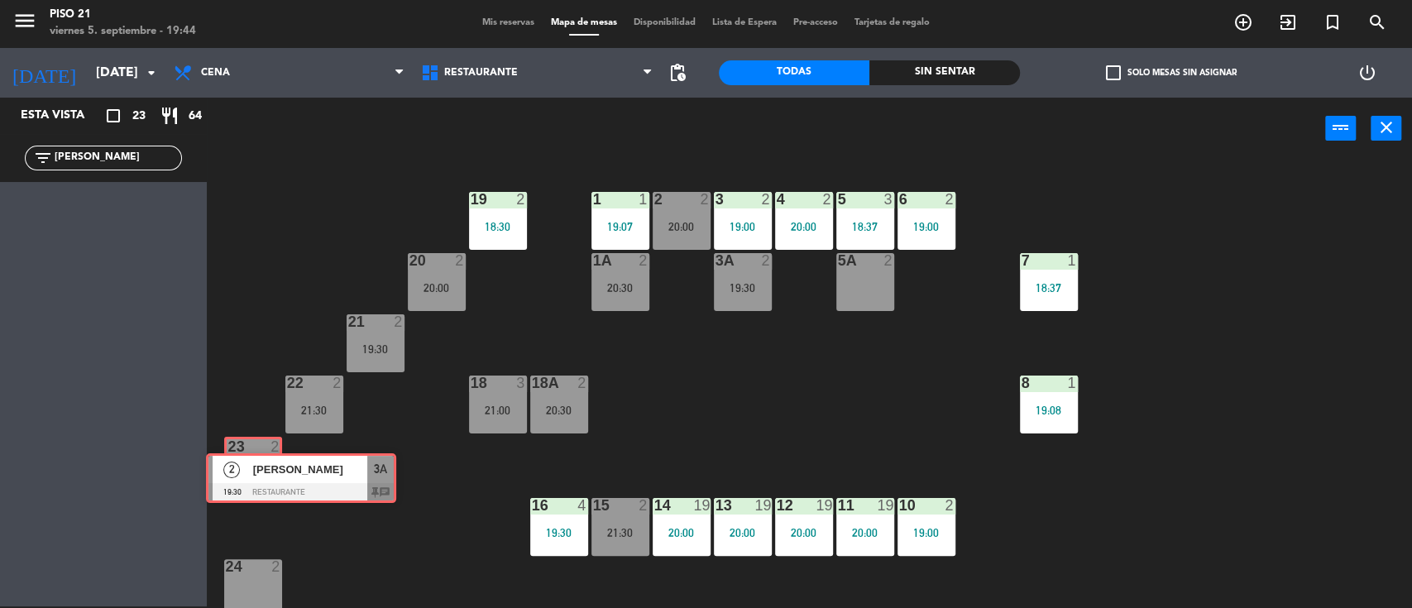
drag, startPoint x: 60, startPoint y: 205, endPoint x: 257, endPoint y: 469, distance: 329.7
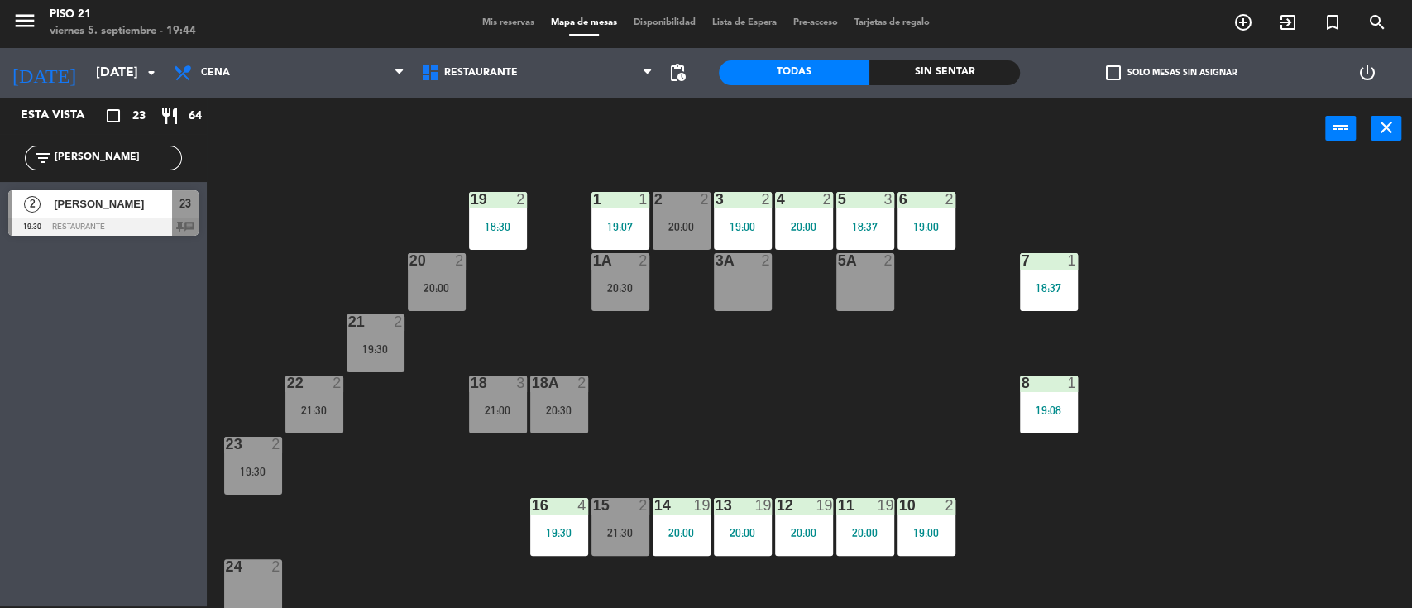
click at [253, 466] on div "19:30" at bounding box center [253, 472] width 58 height 12
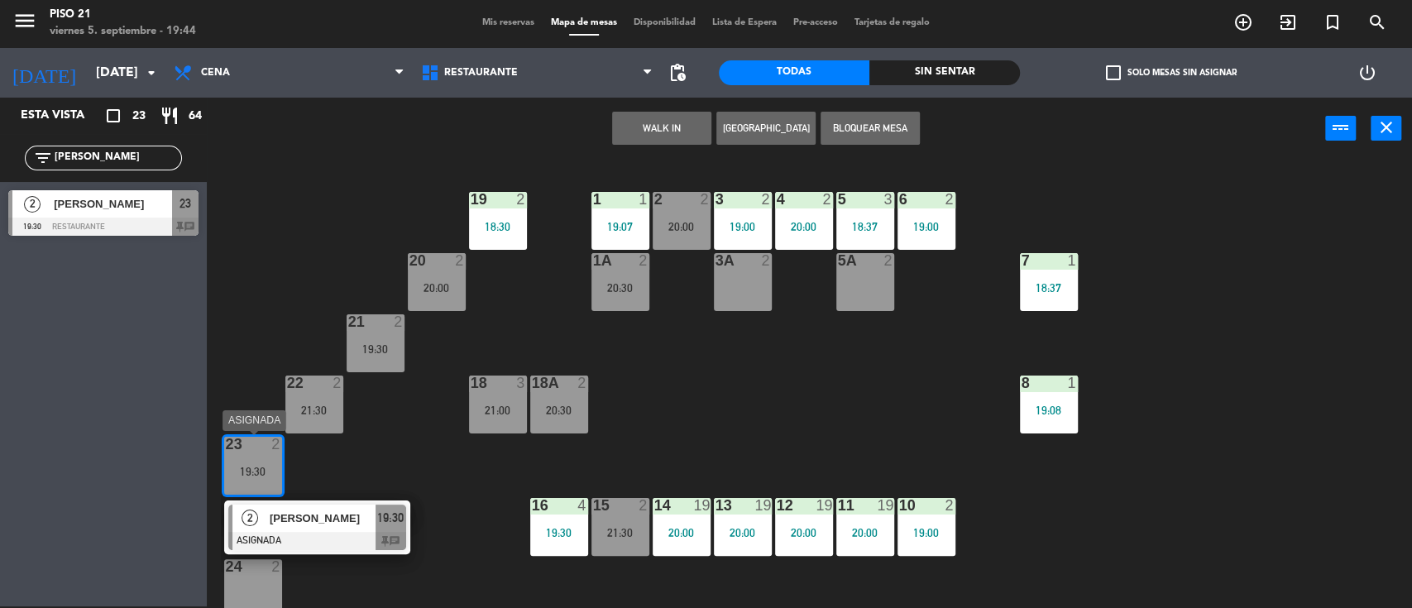
click at [304, 537] on div at bounding box center [317, 541] width 178 height 18
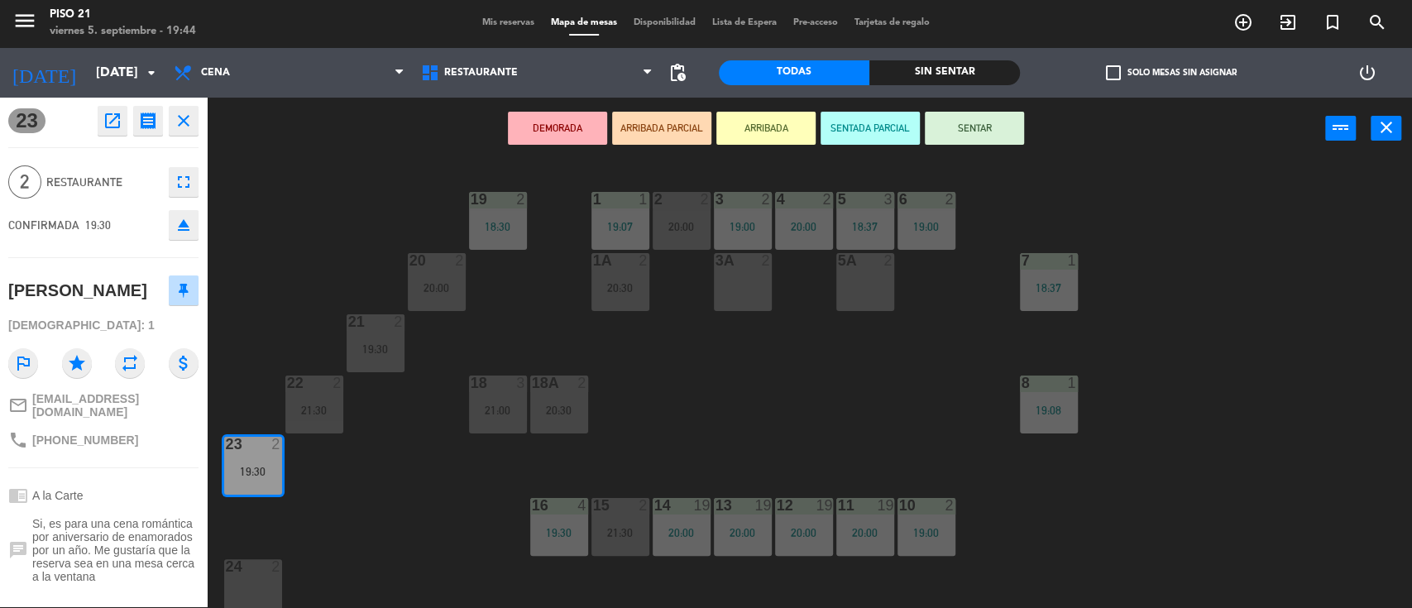
click at [949, 135] on button "SENTAR" at bounding box center [974, 128] width 99 height 33
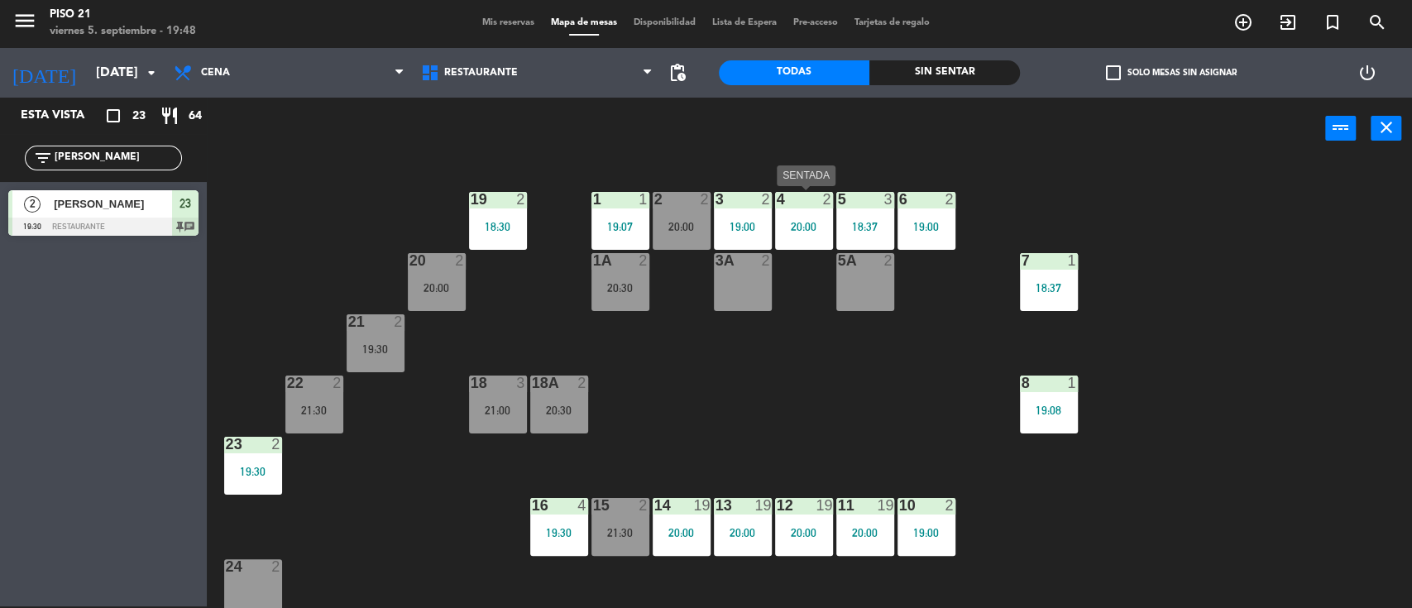
click at [806, 226] on div "20:00" at bounding box center [804, 227] width 58 height 12
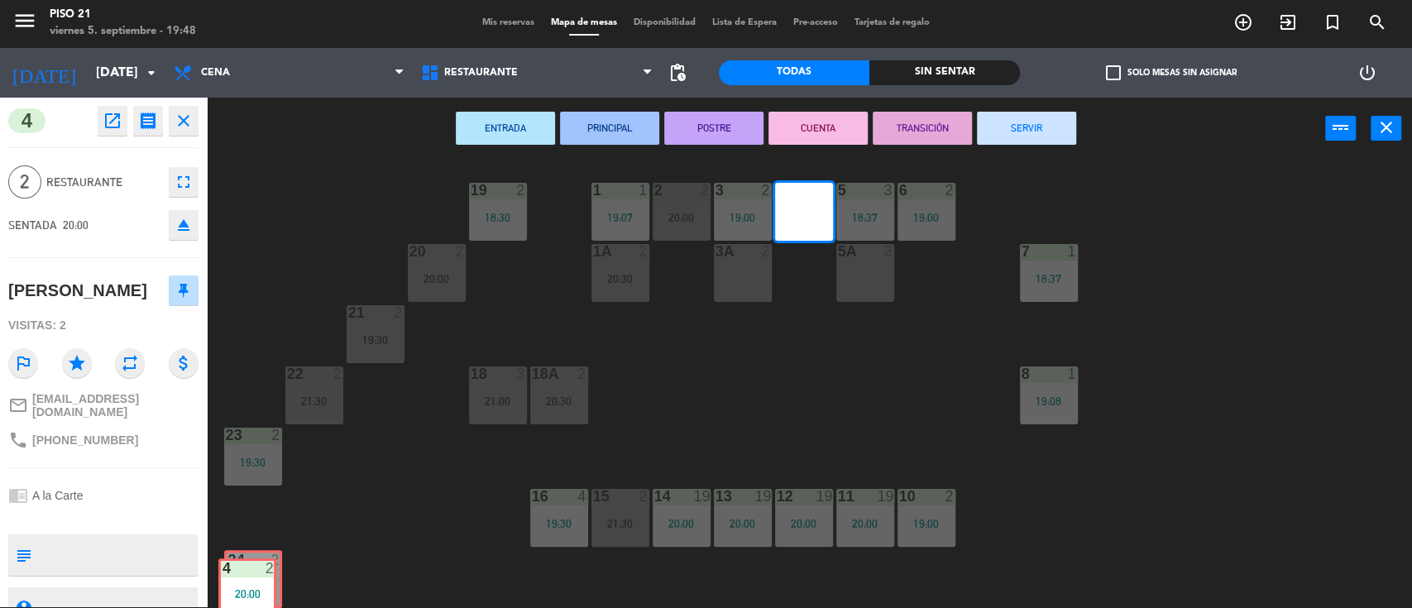
drag, startPoint x: 808, startPoint y: 225, endPoint x: 255, endPoint y: 591, distance: 663.2
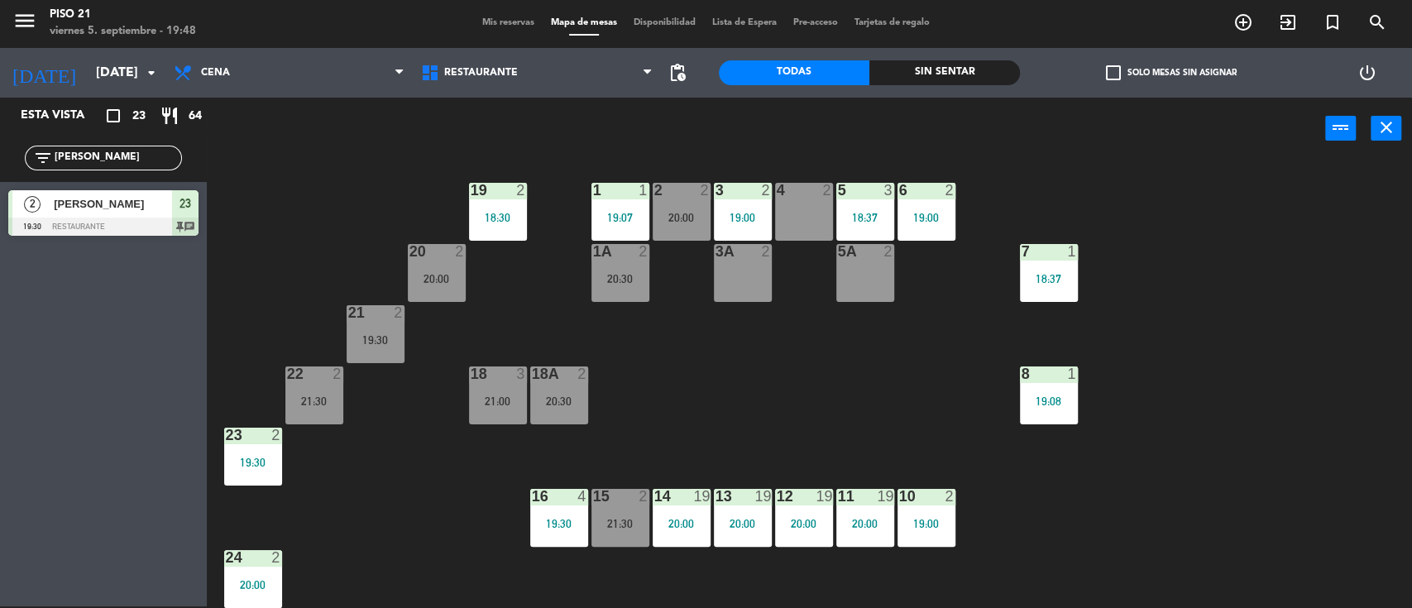
scroll to position [11, 0]
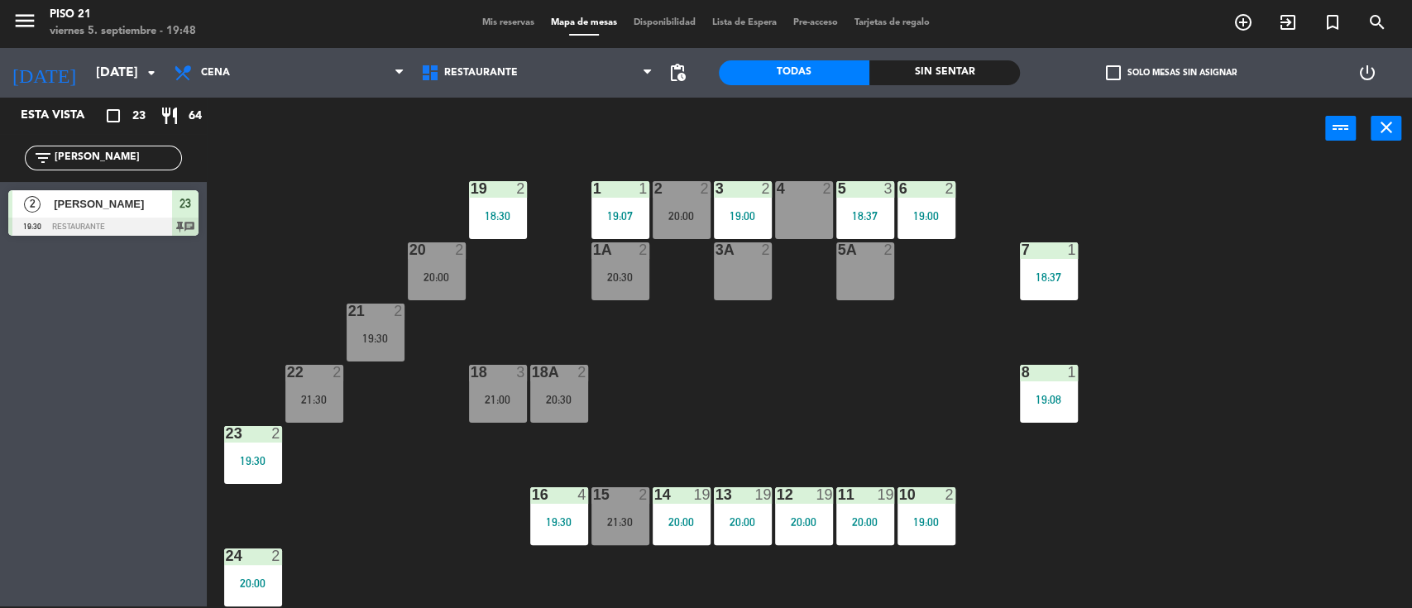
click at [99, 146] on div "filter_list [PERSON_NAME]" at bounding box center [103, 158] width 157 height 25
click at [98, 161] on input "[PERSON_NAME]" at bounding box center [117, 158] width 128 height 18
type input "j"
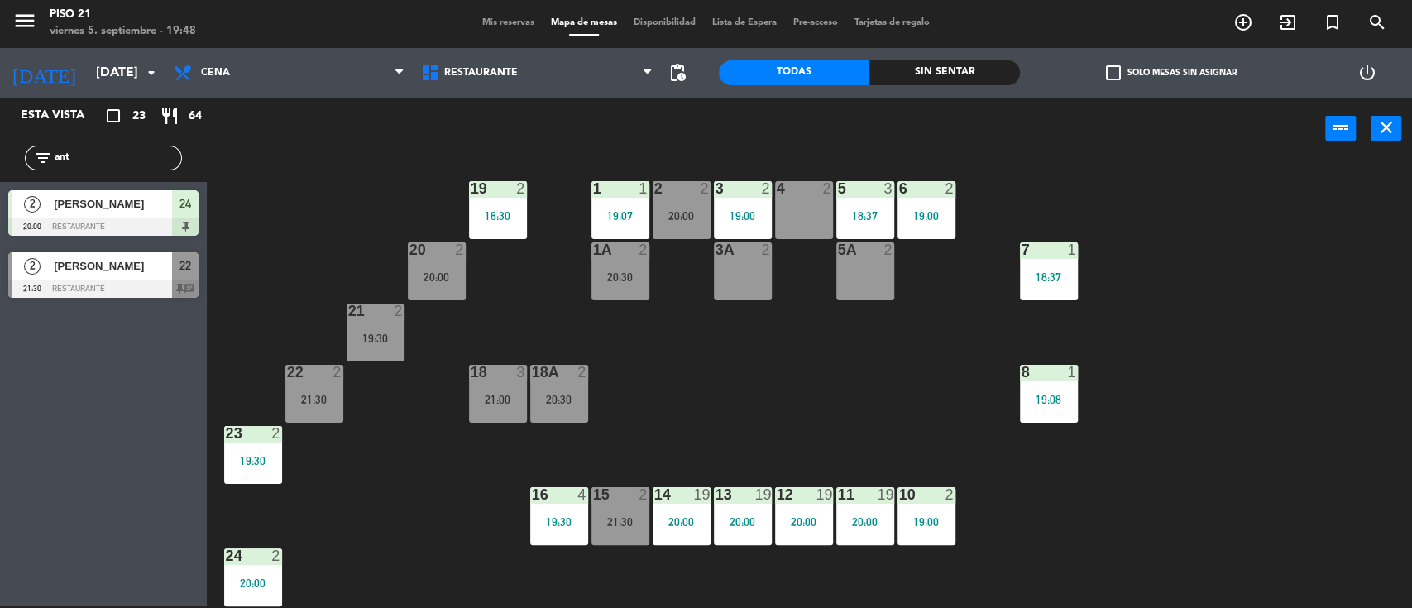
type input "ant"
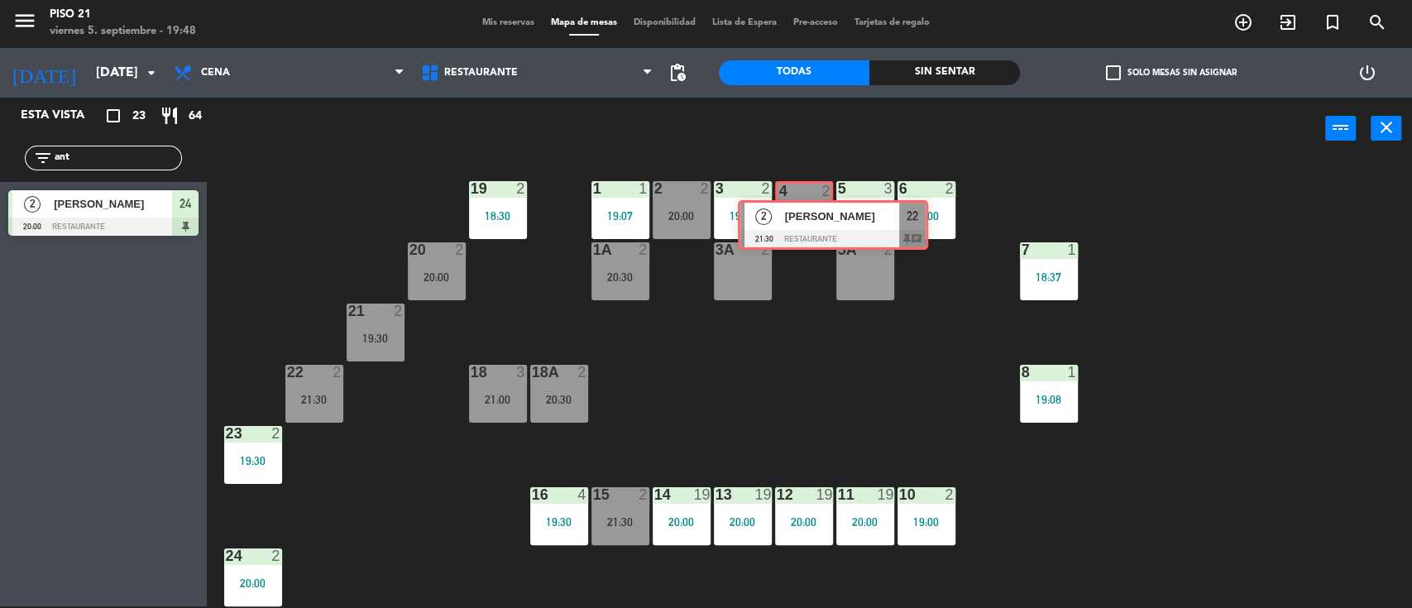
drag, startPoint x: 74, startPoint y: 274, endPoint x: 805, endPoint y: 223, distance: 732.2
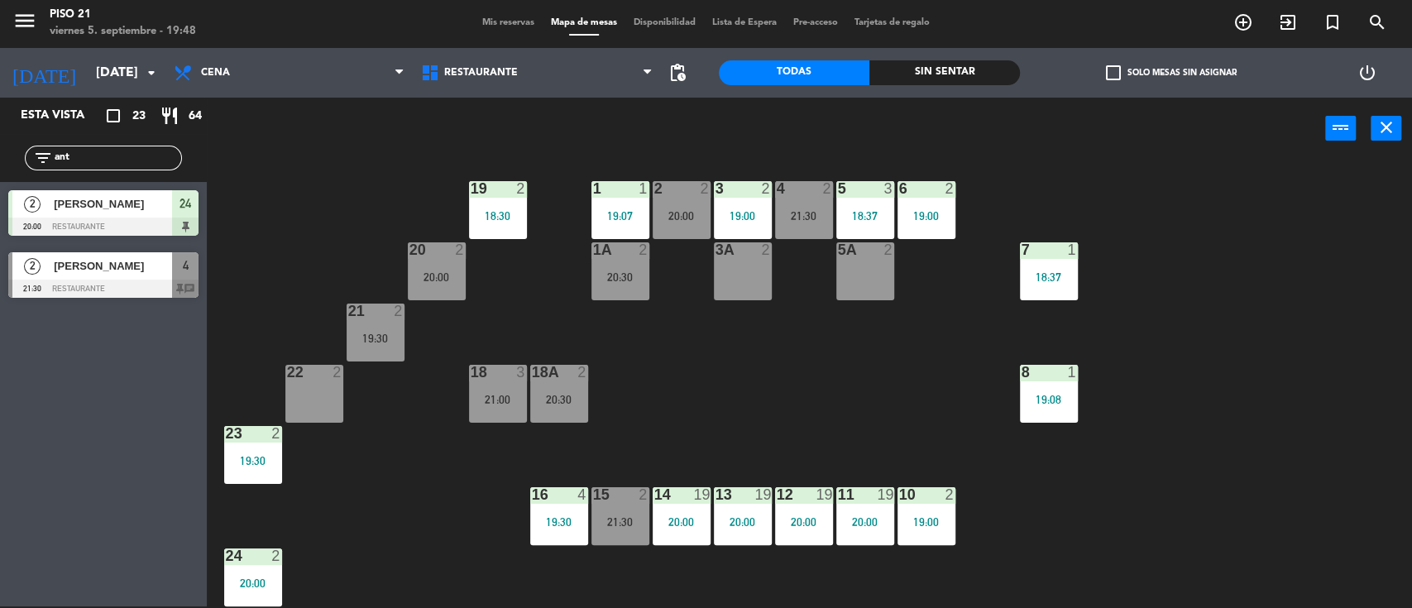
click at [805, 216] on div "21:30" at bounding box center [804, 216] width 58 height 12
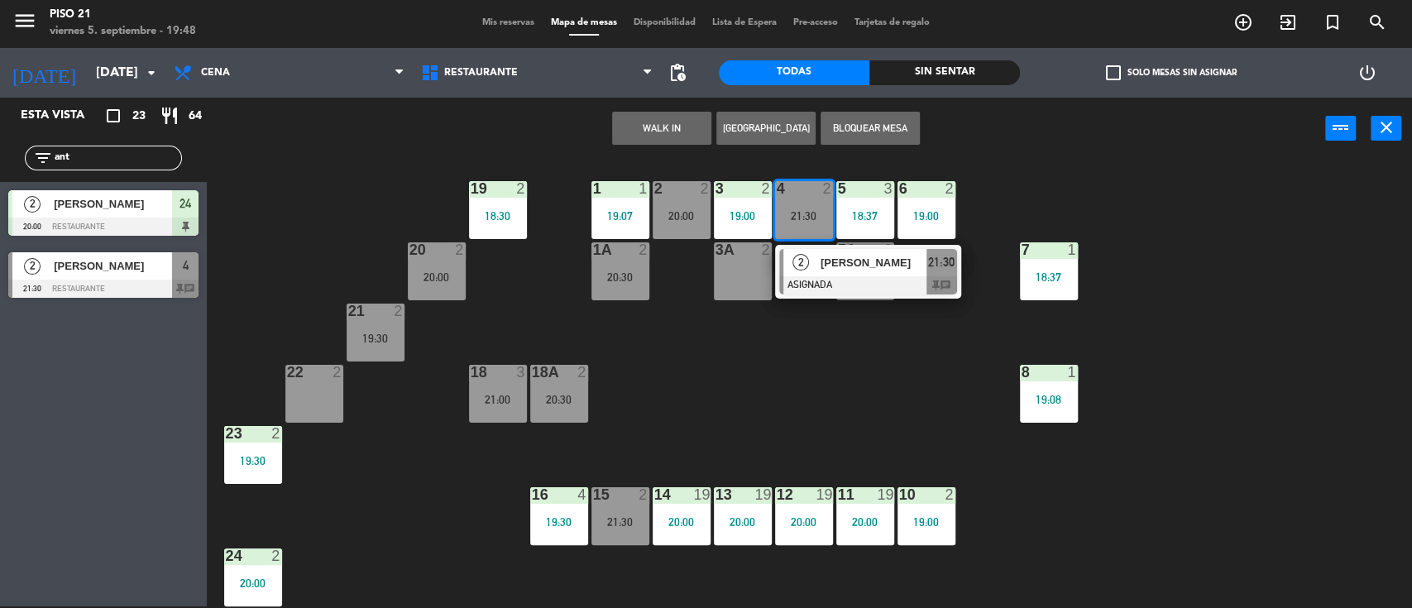
click at [819, 271] on div "2 [PERSON_NAME] ASIGNADA 21:30 chat" at bounding box center [868, 272] width 211 height 54
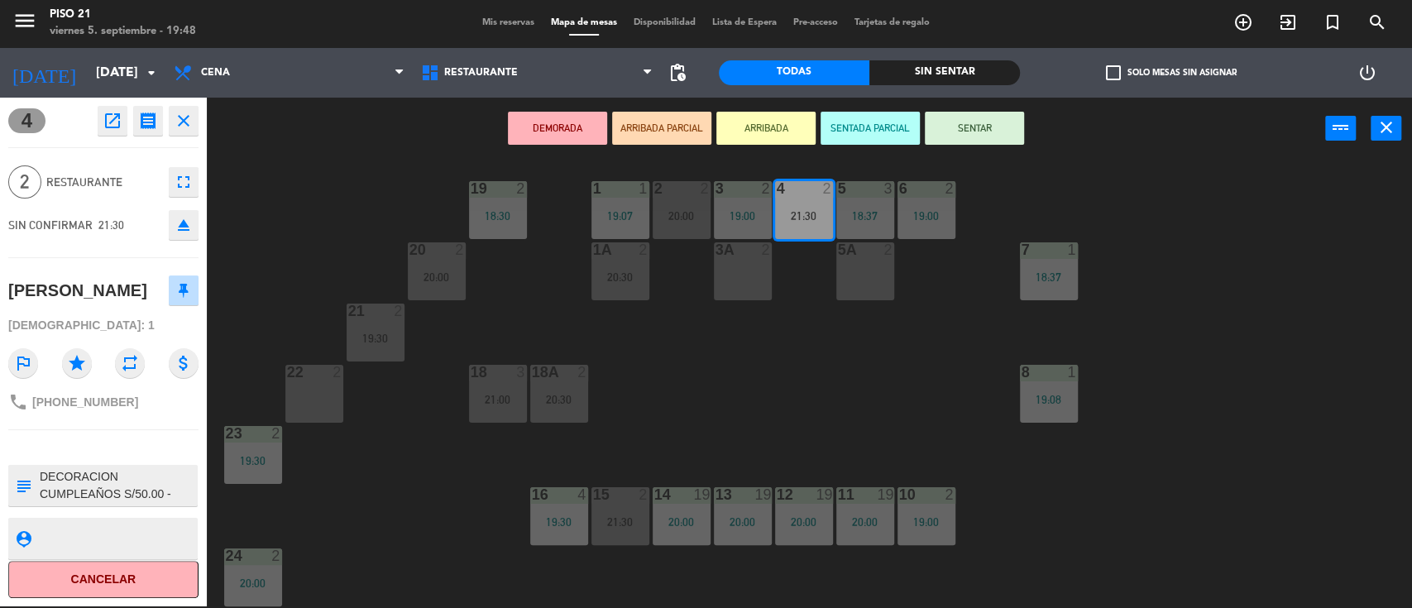
click at [973, 130] on button "SENTAR" at bounding box center [974, 128] width 99 height 33
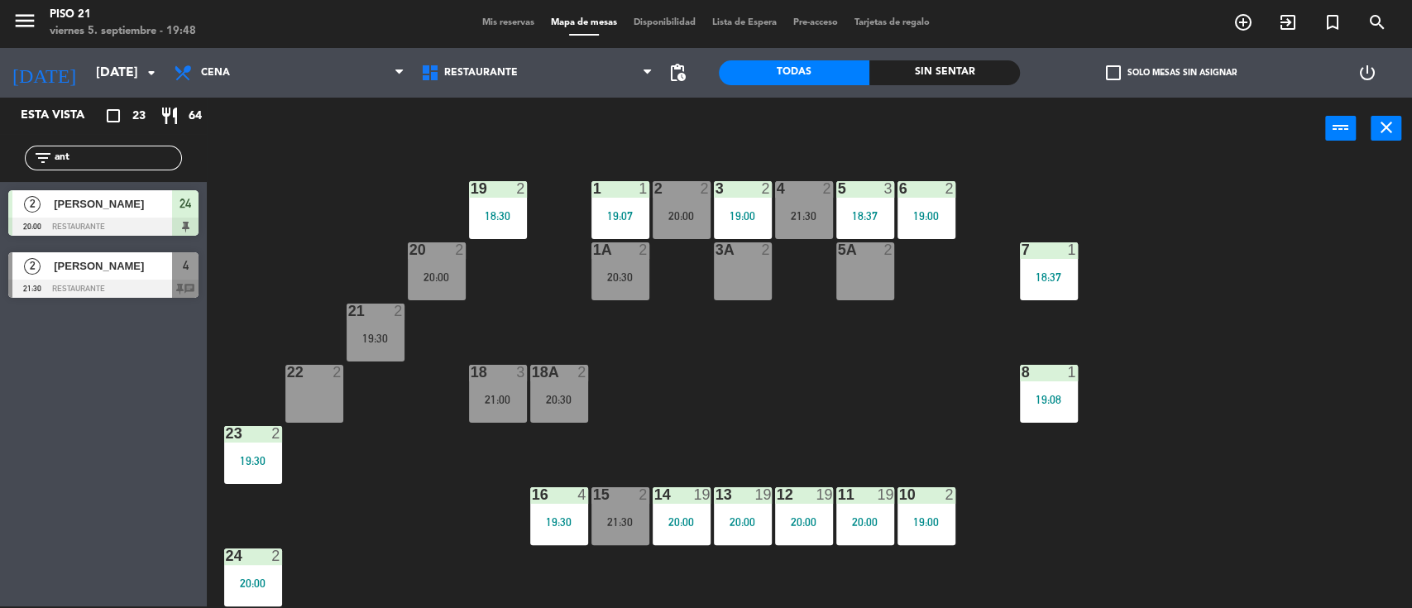
click at [783, 414] on div "19 2 18:30 1 1 19:07 2 2 20:00 3 2 19:00 4 2 21:30 5 3 18:37 6 2 19:00 20 2 20:…" at bounding box center [816, 385] width 1191 height 447
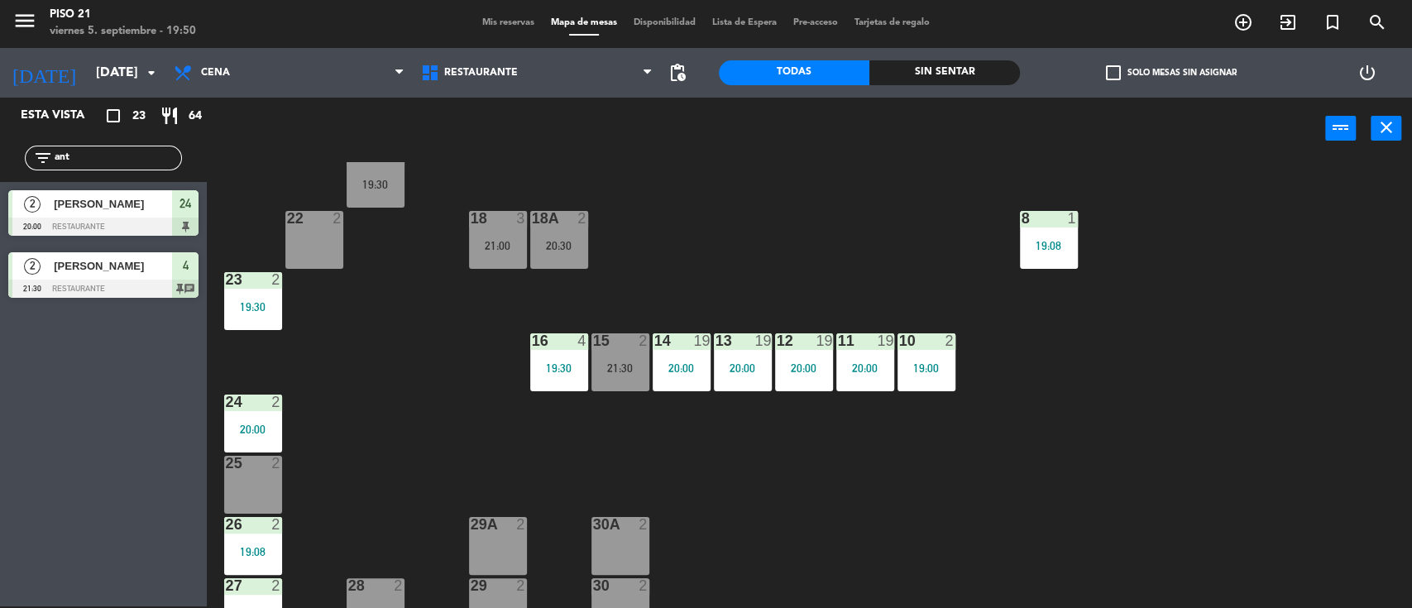
scroll to position [191, 0]
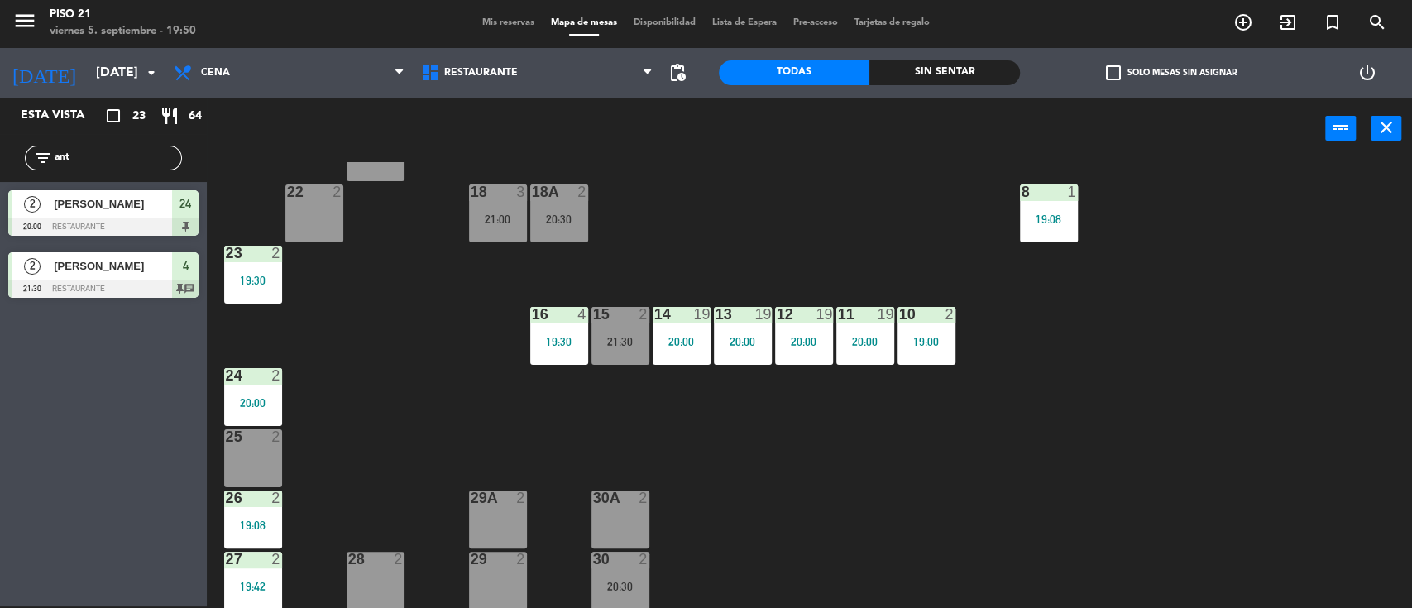
click at [381, 447] on div "19 2 18:30 1 1 19:07 2 2 20:00 3 2 19:00 4 2 21:30 5 3 18:37 6 2 19:00 20 2 20:…" at bounding box center [816, 385] width 1191 height 447
click at [388, 440] on div "19 2 18:30 1 1 19:07 2 2 20:00 3 2 19:00 4 2 21:30 5 3 18:37 6 2 19:00 20 2 20:…" at bounding box center [816, 385] width 1191 height 447
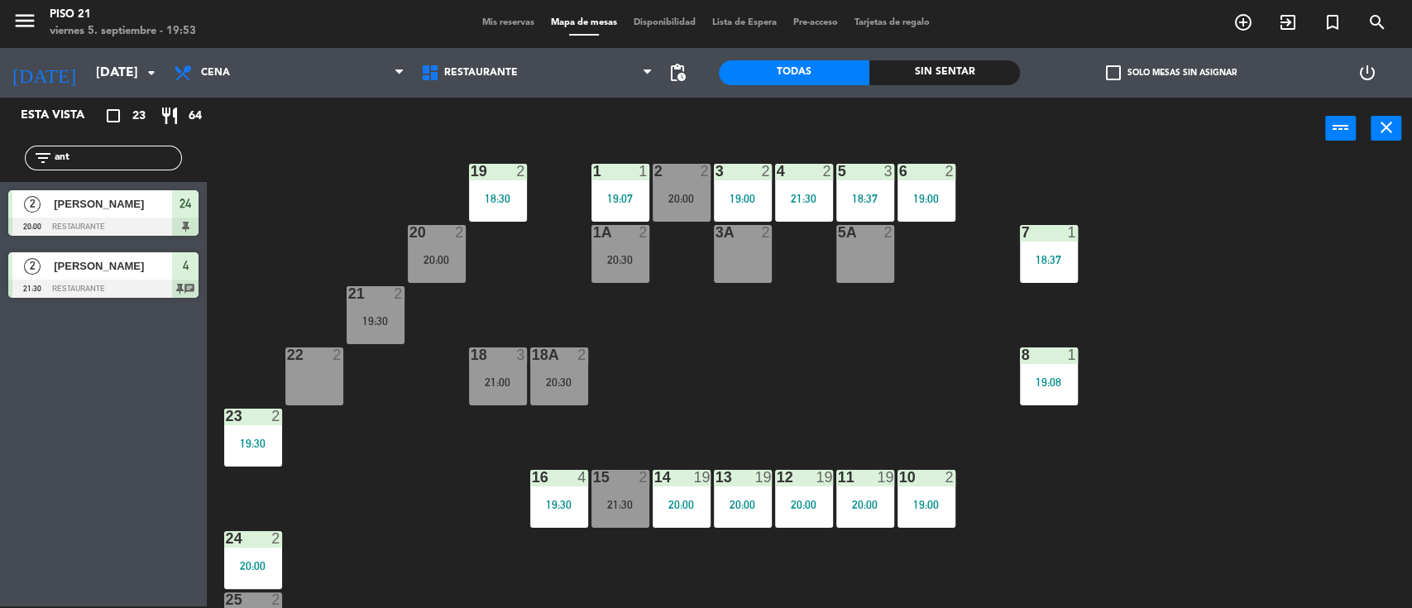
scroll to position [0, 0]
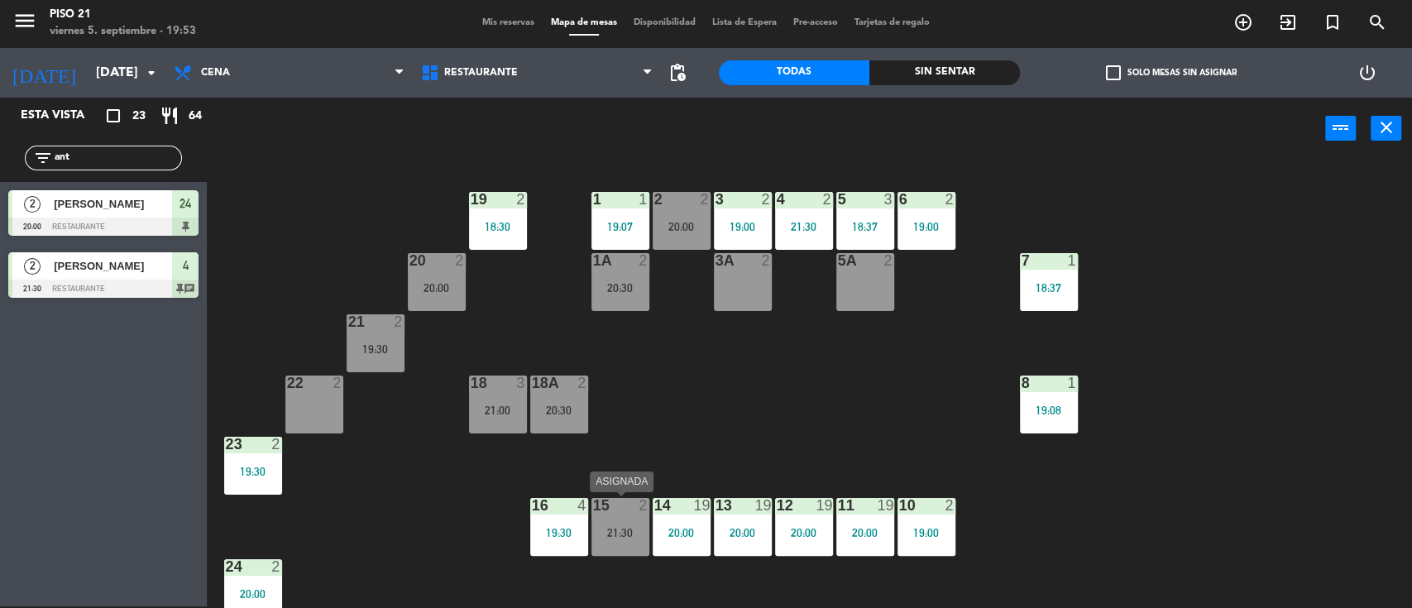
click at [626, 527] on div "21:30" at bounding box center [620, 533] width 58 height 12
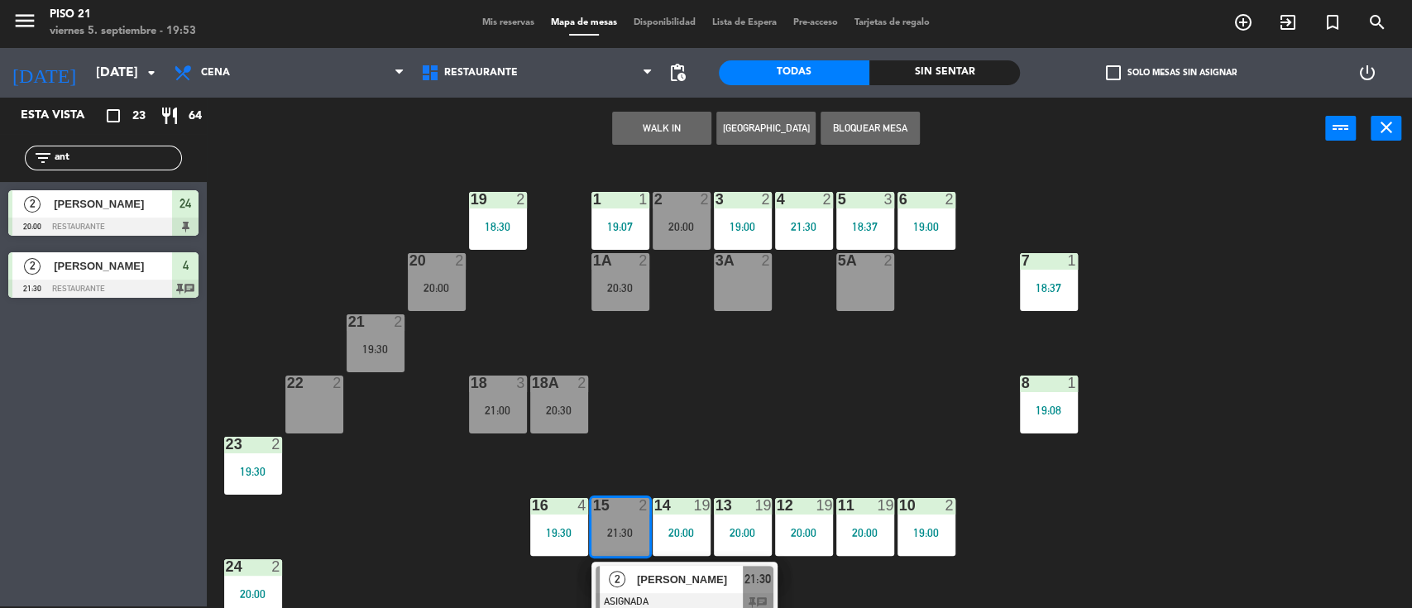
click at [724, 276] on div "3A 2" at bounding box center [743, 282] width 58 height 58
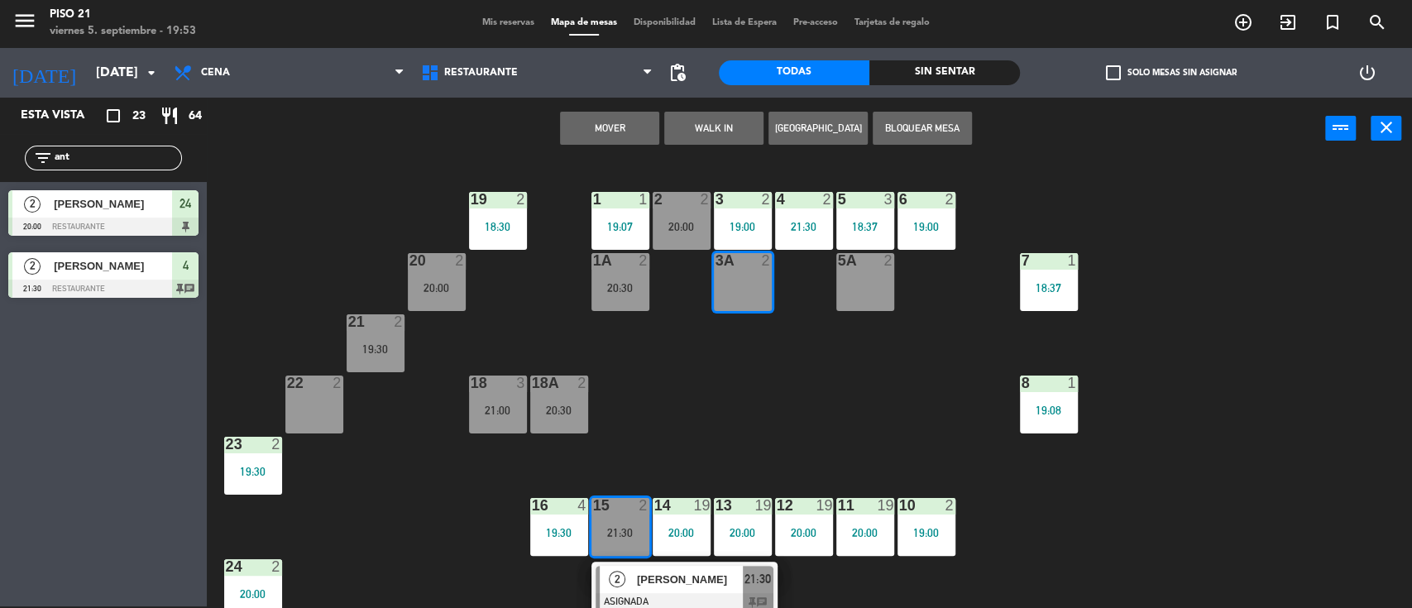
click at [620, 127] on button "Mover" at bounding box center [609, 128] width 99 height 33
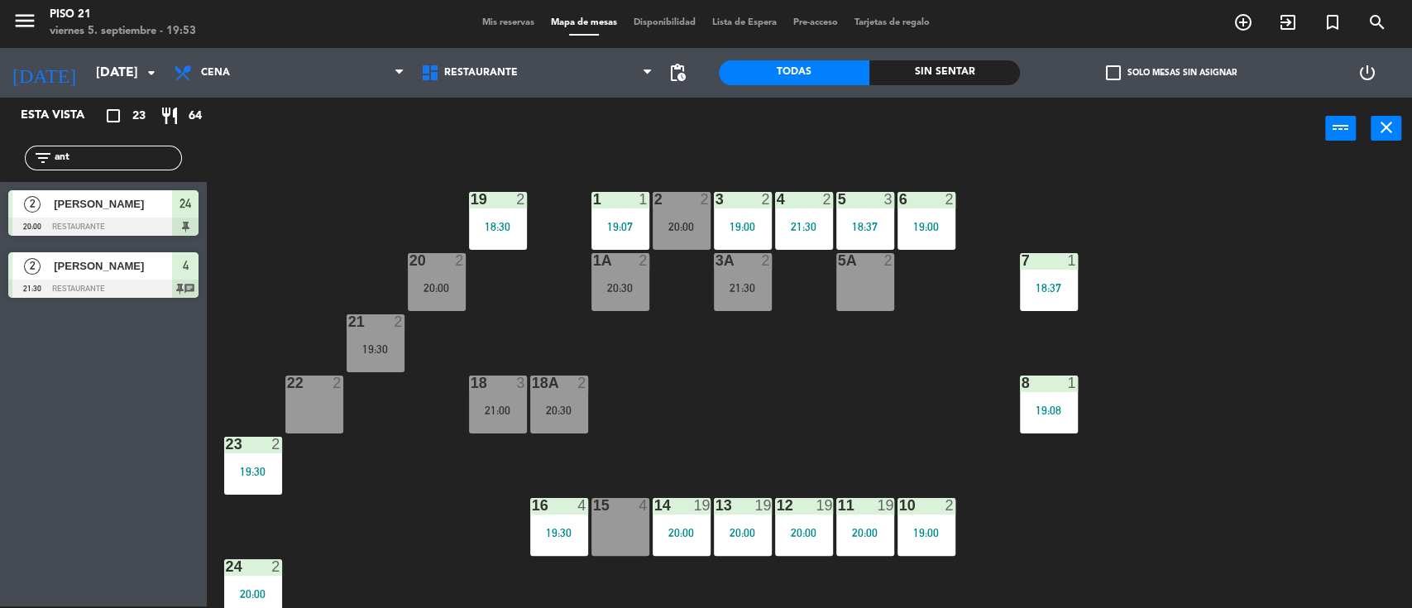
drag, startPoint x: 553, startPoint y: 516, endPoint x: 625, endPoint y: 509, distance: 73.2
click at [555, 512] on div "16 4 19:30" at bounding box center [559, 527] width 58 height 58
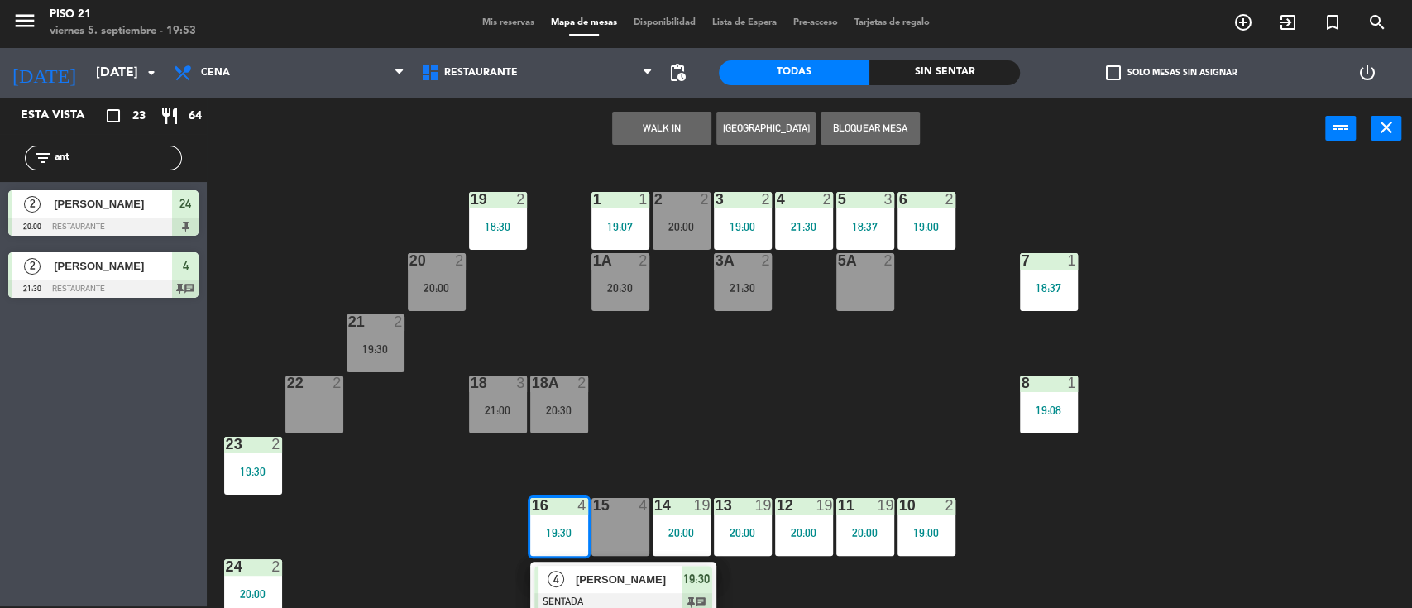
click at [631, 516] on div "15 4" at bounding box center [620, 527] width 58 height 58
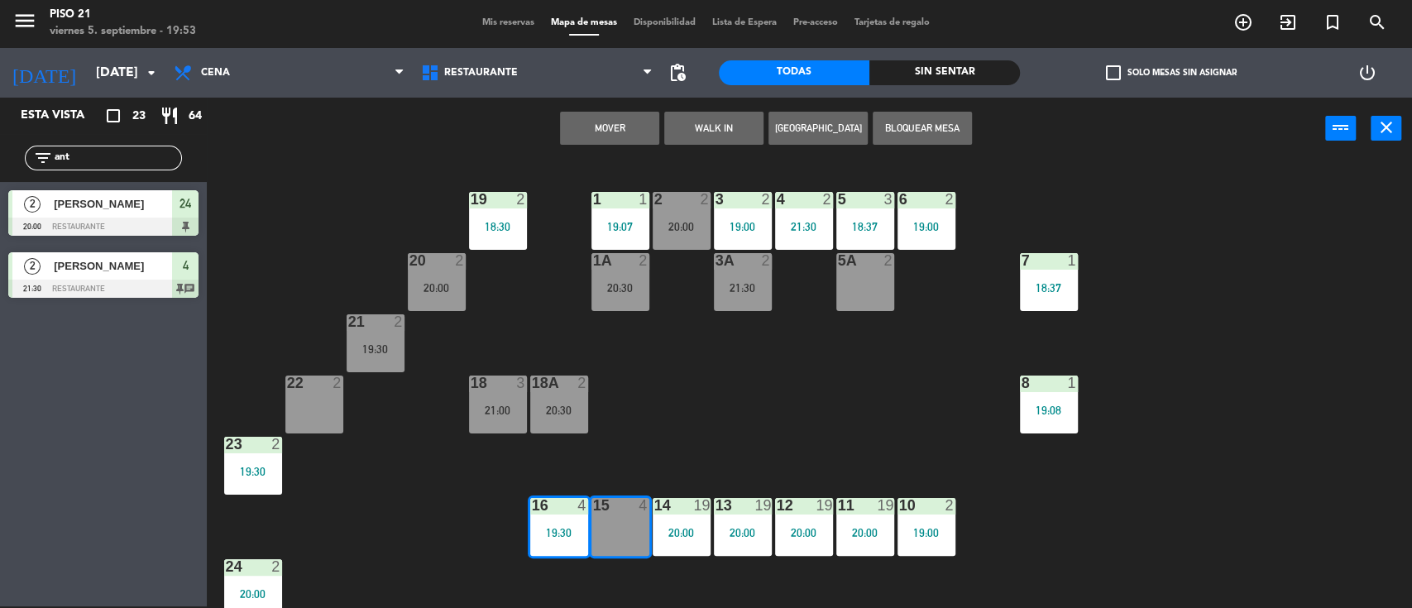
click at [611, 126] on button "Mover" at bounding box center [609, 128] width 99 height 33
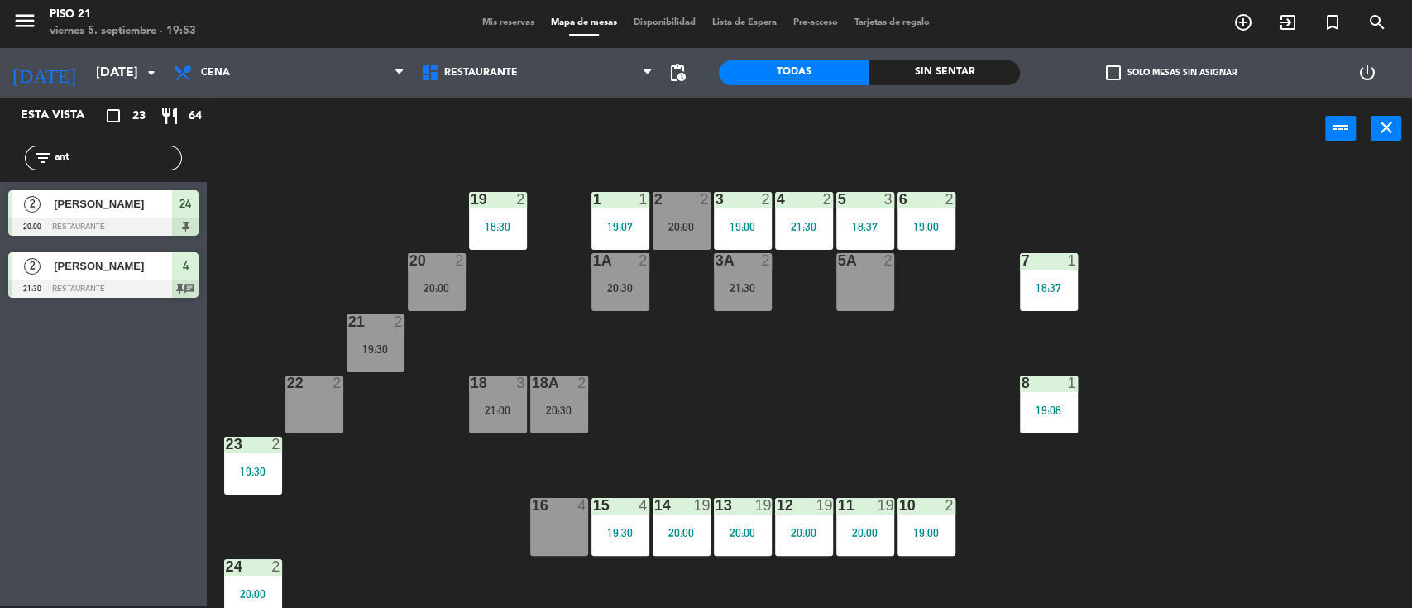
click at [569, 514] on div "16 4" at bounding box center [559, 527] width 58 height 58
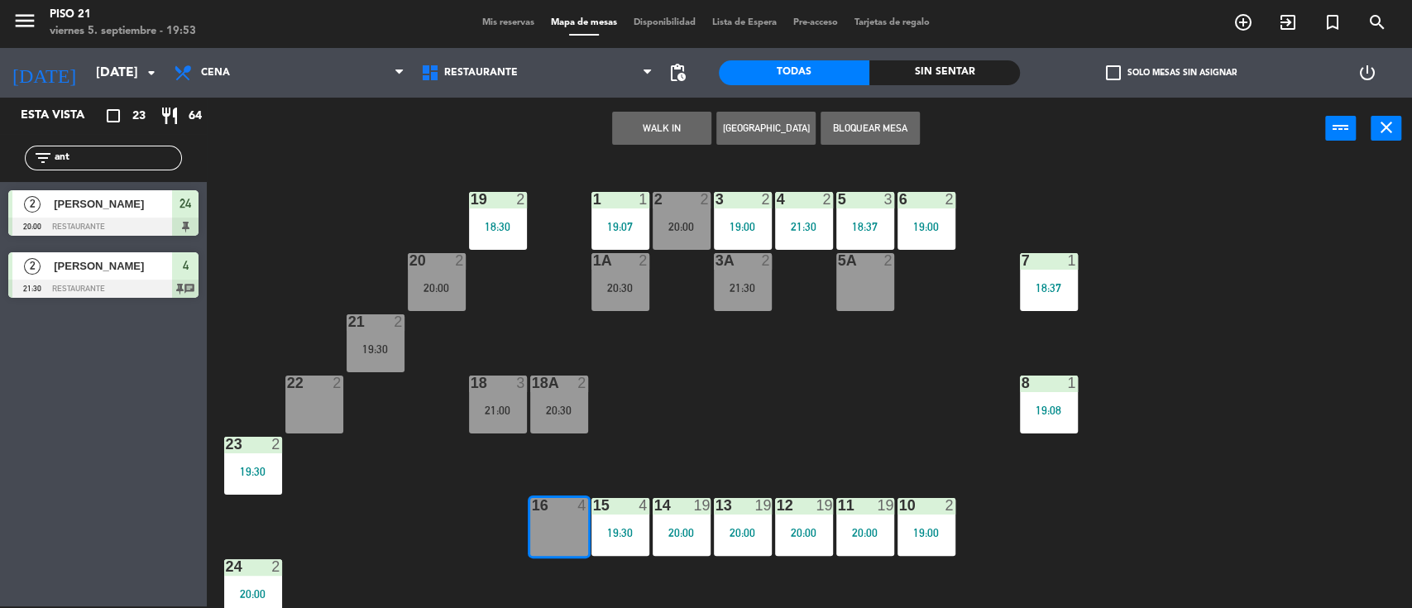
click at [659, 124] on button "WALK IN" at bounding box center [661, 128] width 99 height 33
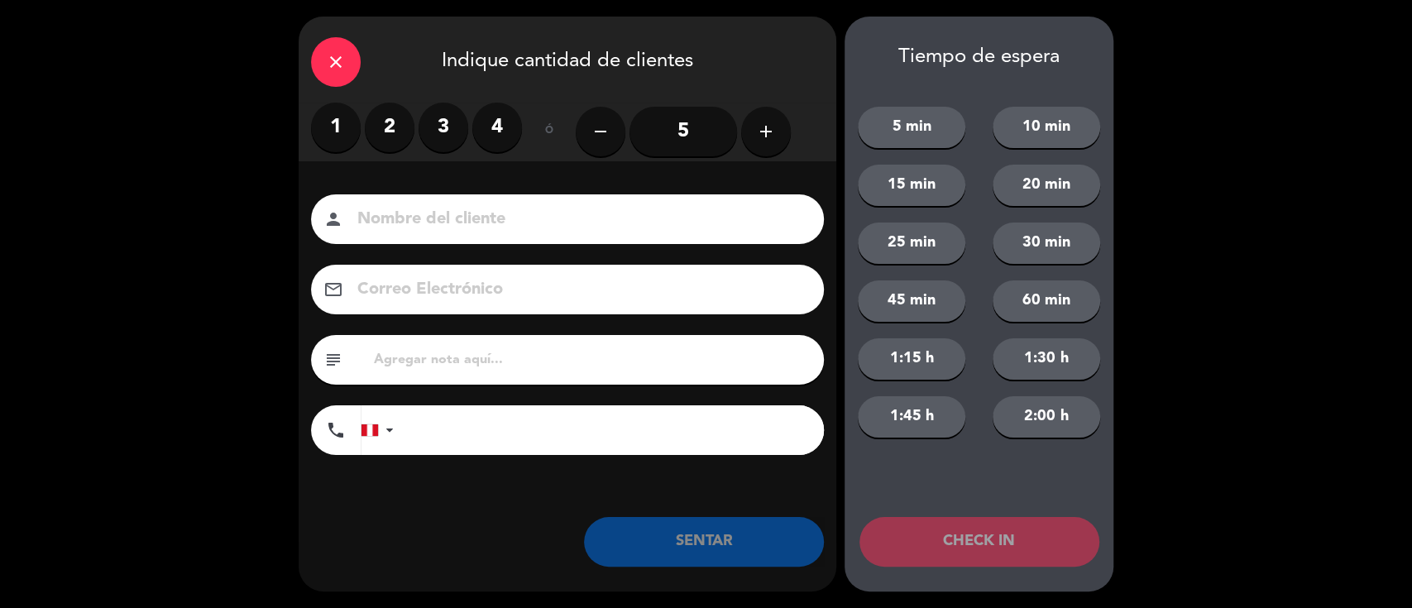
click at [436, 136] on label "3" at bounding box center [444, 128] width 50 height 50
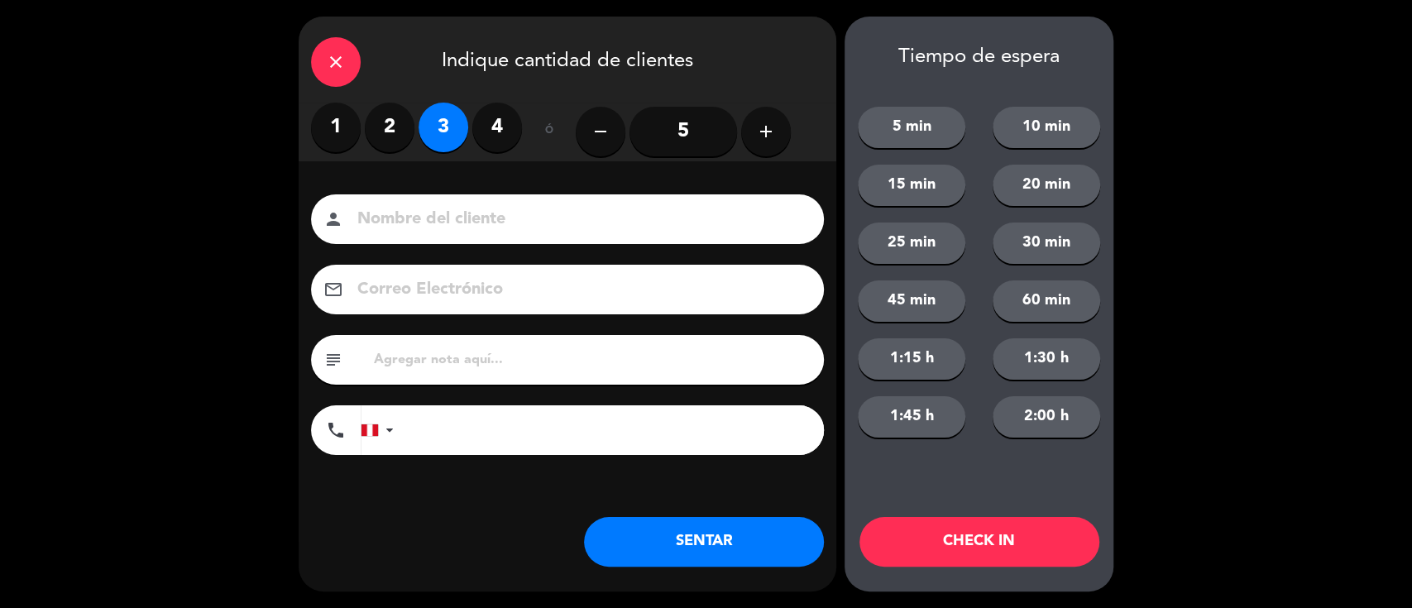
click at [417, 208] on input at bounding box center [579, 219] width 447 height 29
type input "Huesped"
click at [639, 519] on button "SENTAR" at bounding box center [704, 542] width 240 height 50
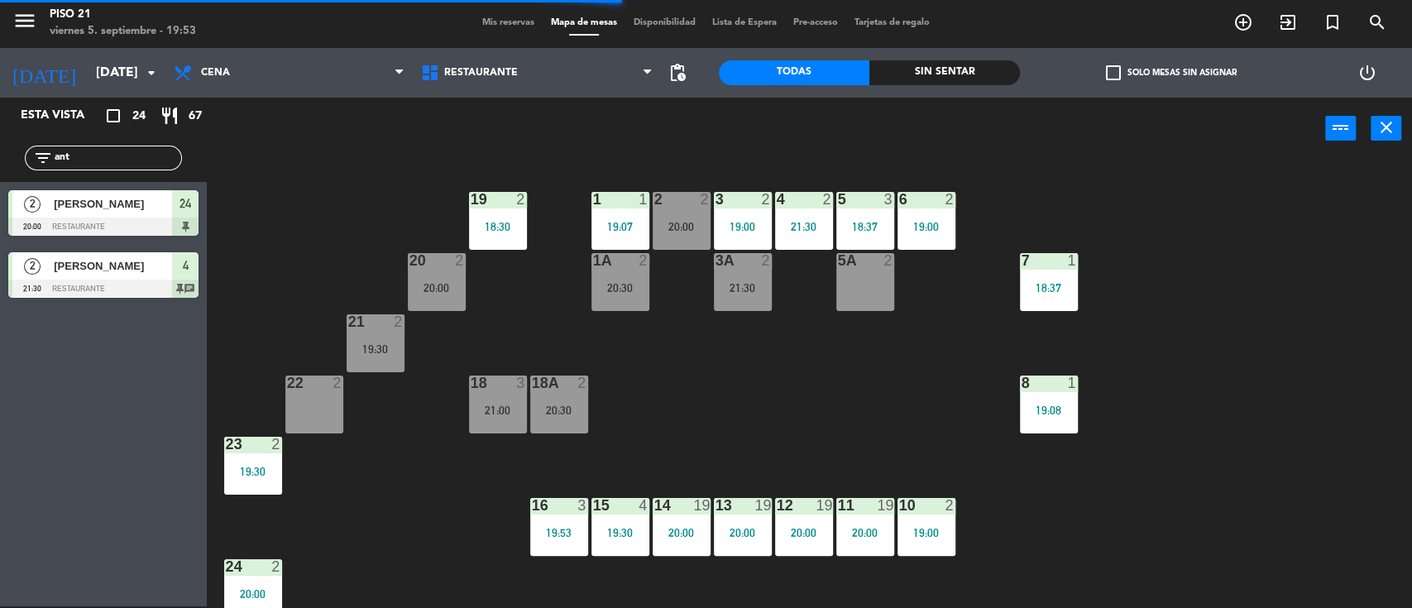
click at [745, 375] on div "19 2 18:30 1 1 19:07 2 2 20:00 3 2 19:00 4 2 21:30 5 3 18:37 6 2 19:00 20 2 20:…" at bounding box center [816, 385] width 1191 height 447
click at [412, 572] on div "19 2 18:30 1 1 19:07 2 2 20:00 3 2 19:00 4 2 21:30 5 3 18:37 6 2 19:00 20 2 20:…" at bounding box center [816, 385] width 1191 height 447
click at [622, 221] on div "19:07" at bounding box center [620, 227] width 58 height 12
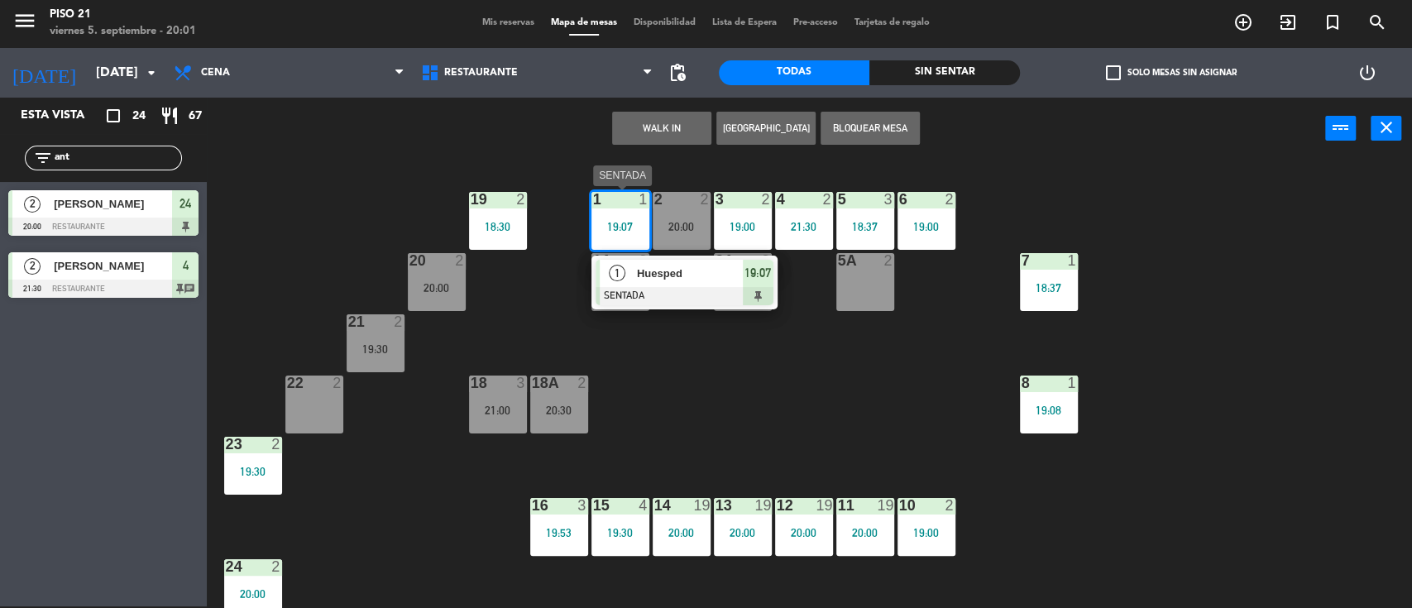
click at [677, 289] on div at bounding box center [685, 296] width 178 height 18
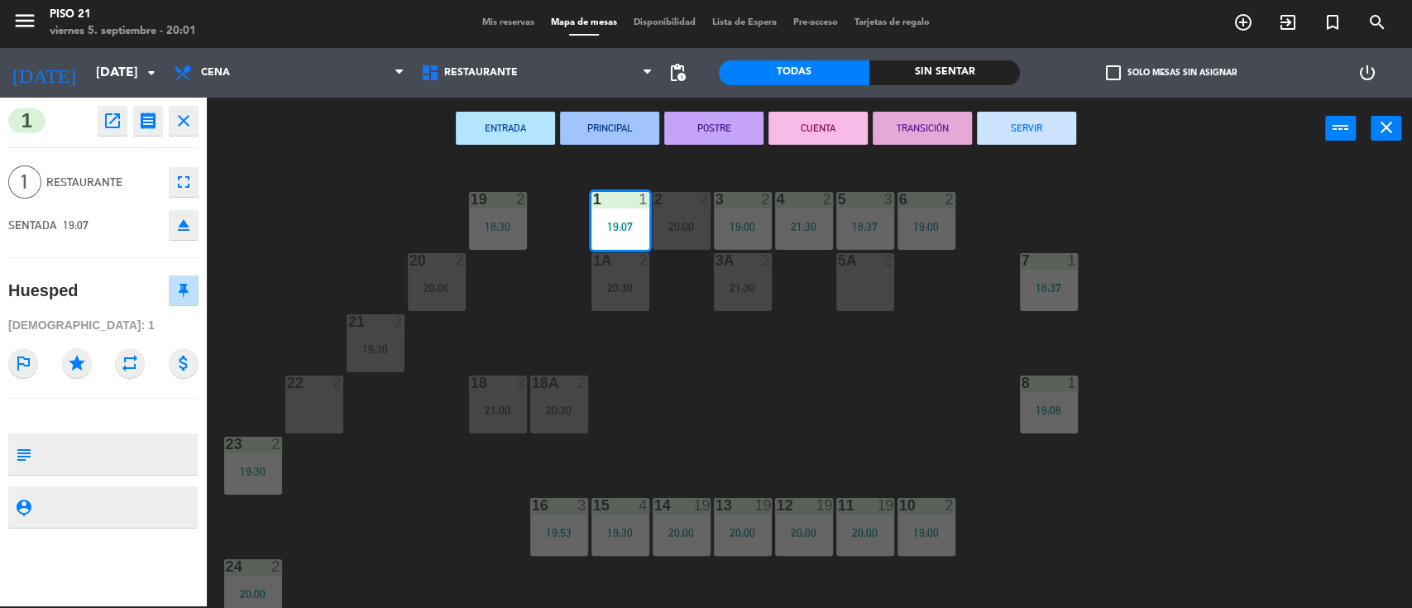
click at [1007, 125] on button "SERVIR" at bounding box center [1026, 128] width 99 height 33
